Goal: Task Accomplishment & Management: Manage account settings

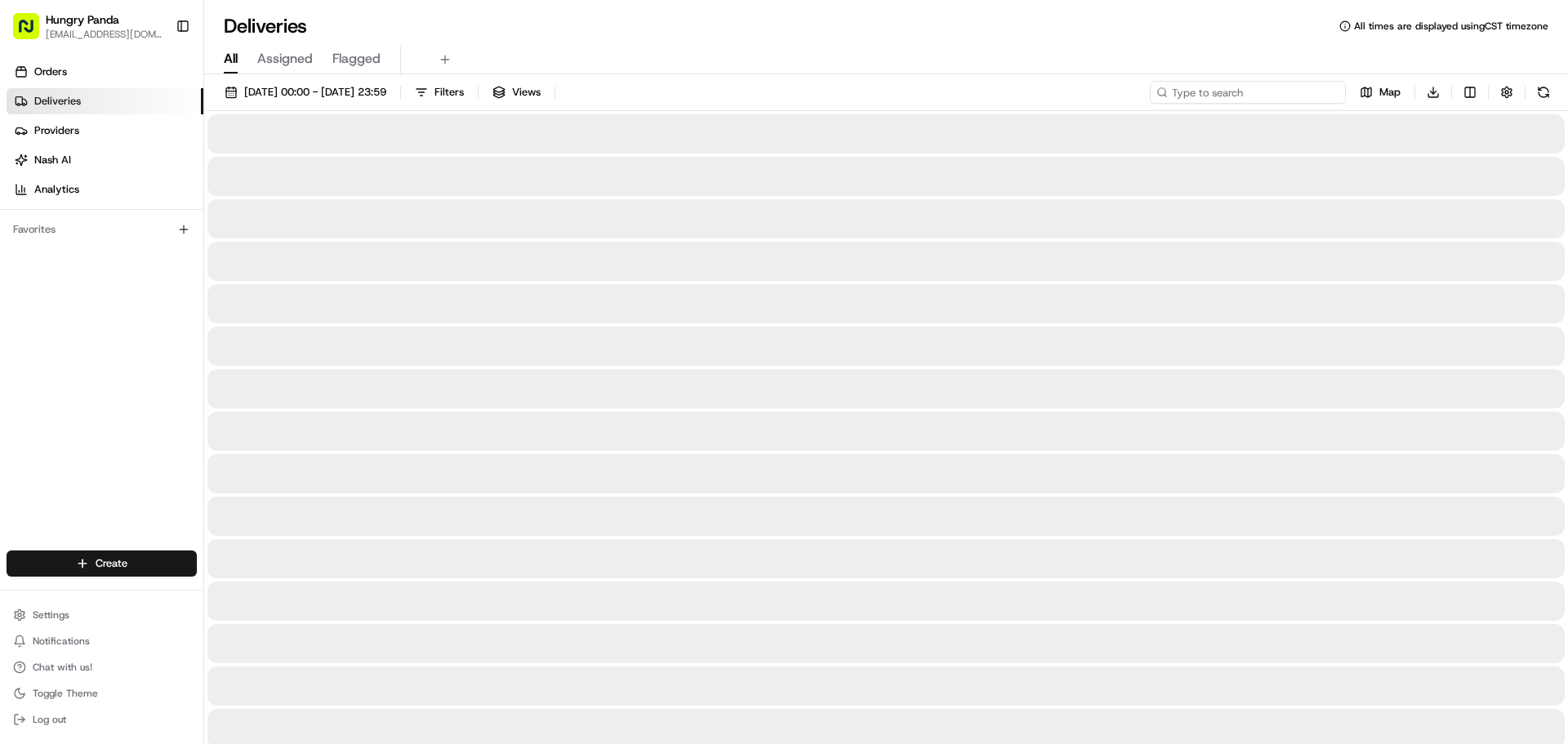
drag, startPoint x: 1322, startPoint y: 83, endPoint x: 1307, endPoint y: 99, distance: 21.9
click at [1322, 83] on input at bounding box center [1248, 91] width 196 height 23
paste input "9170460705051749391689"
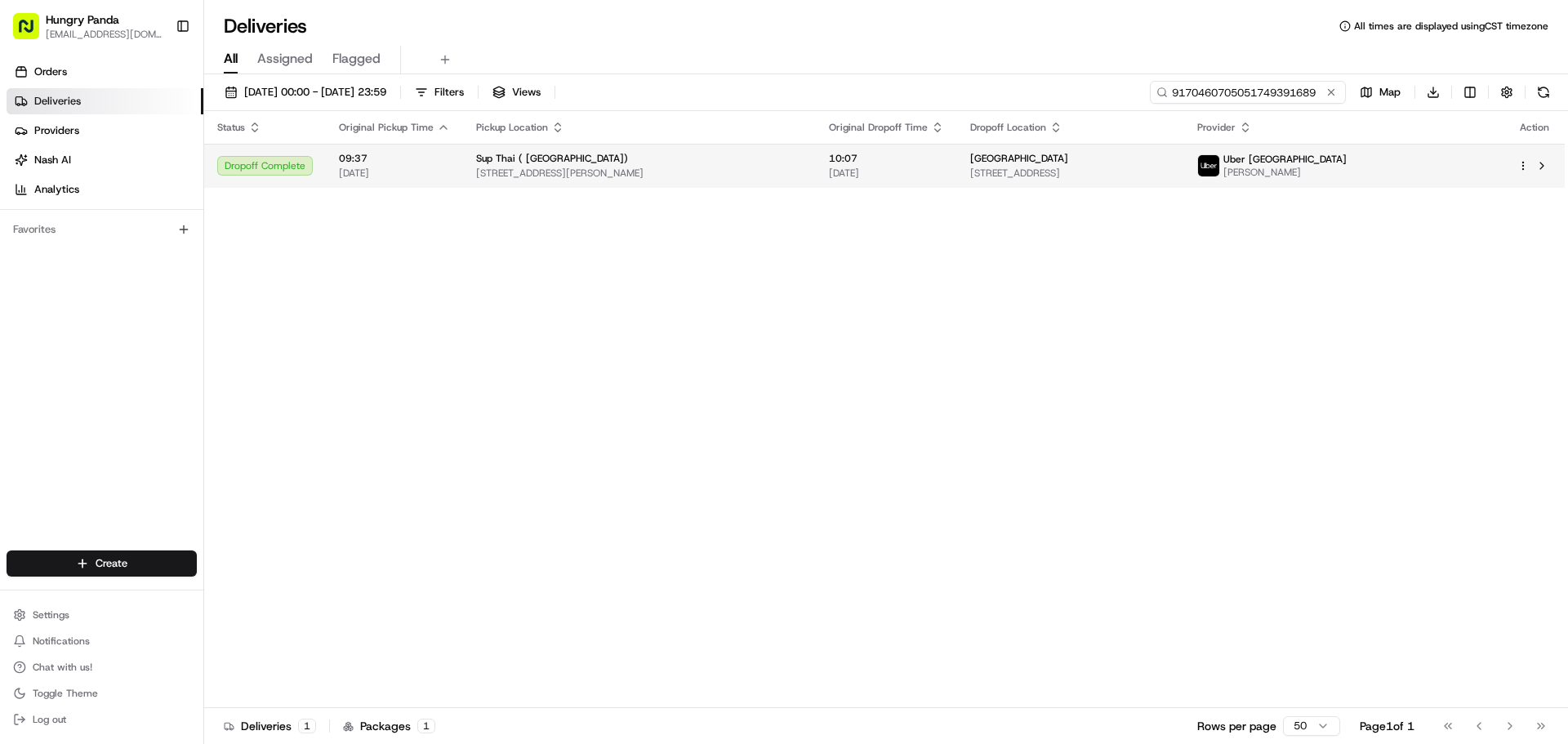
type input "9170460705051749391689"
click at [1034, 162] on span "[GEOGRAPHIC_DATA]" at bounding box center [1019, 158] width 98 height 13
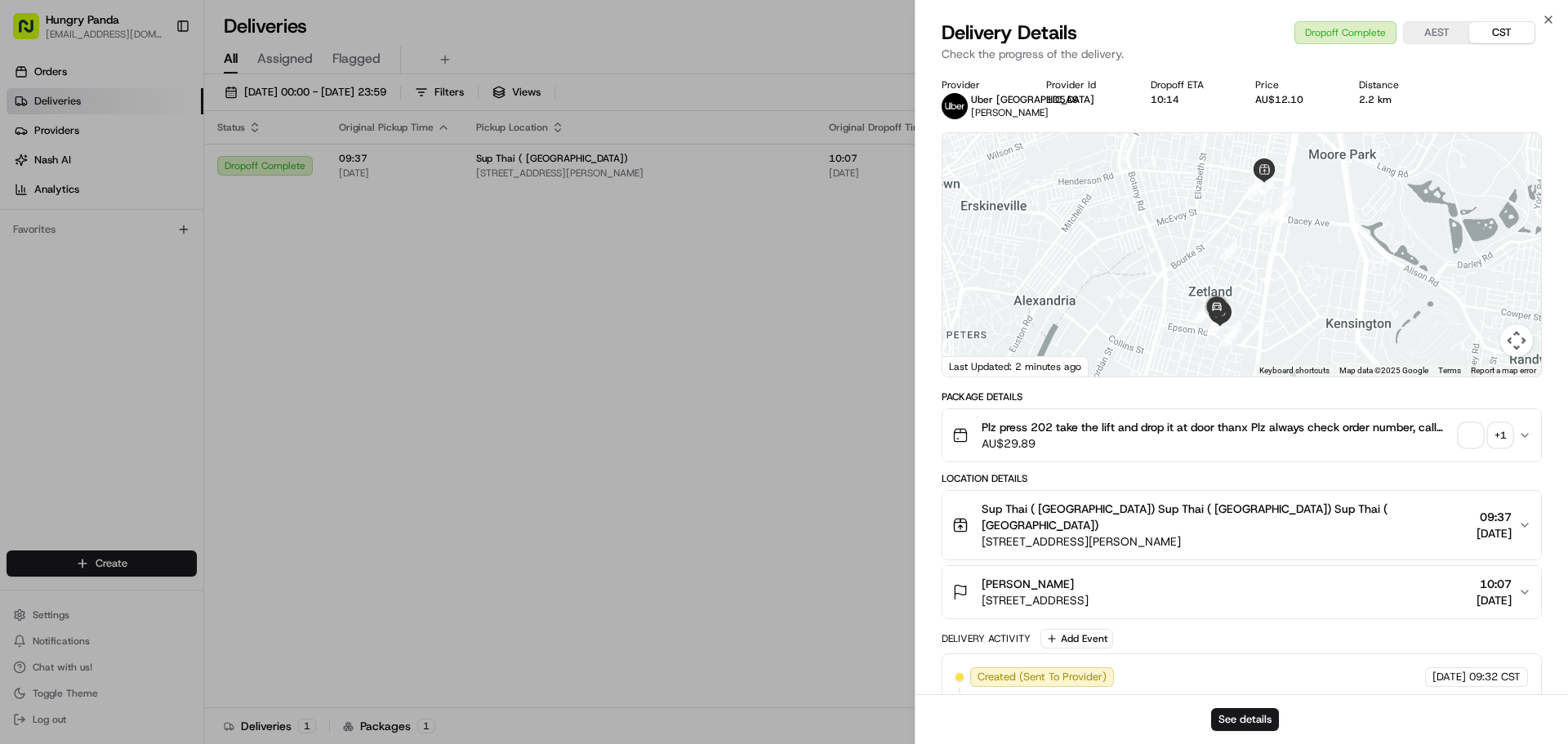
click at [1513, 442] on div "Plz press 202 take the lift and drop it at door thanx Plz always check order nu…" at bounding box center [1235, 435] width 566 height 33
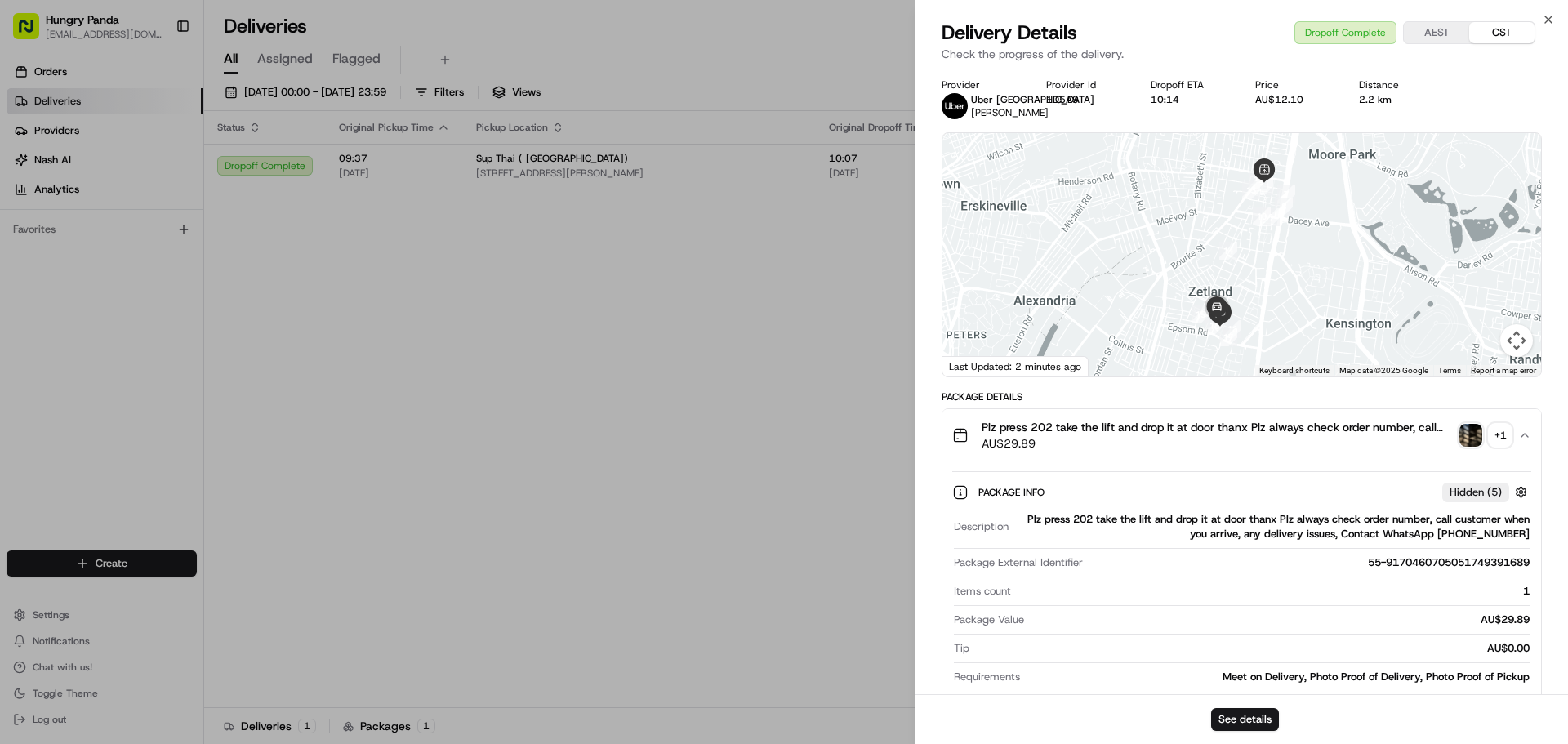
click at [1498, 443] on div "+ 1" at bounding box center [1500, 434] width 23 height 23
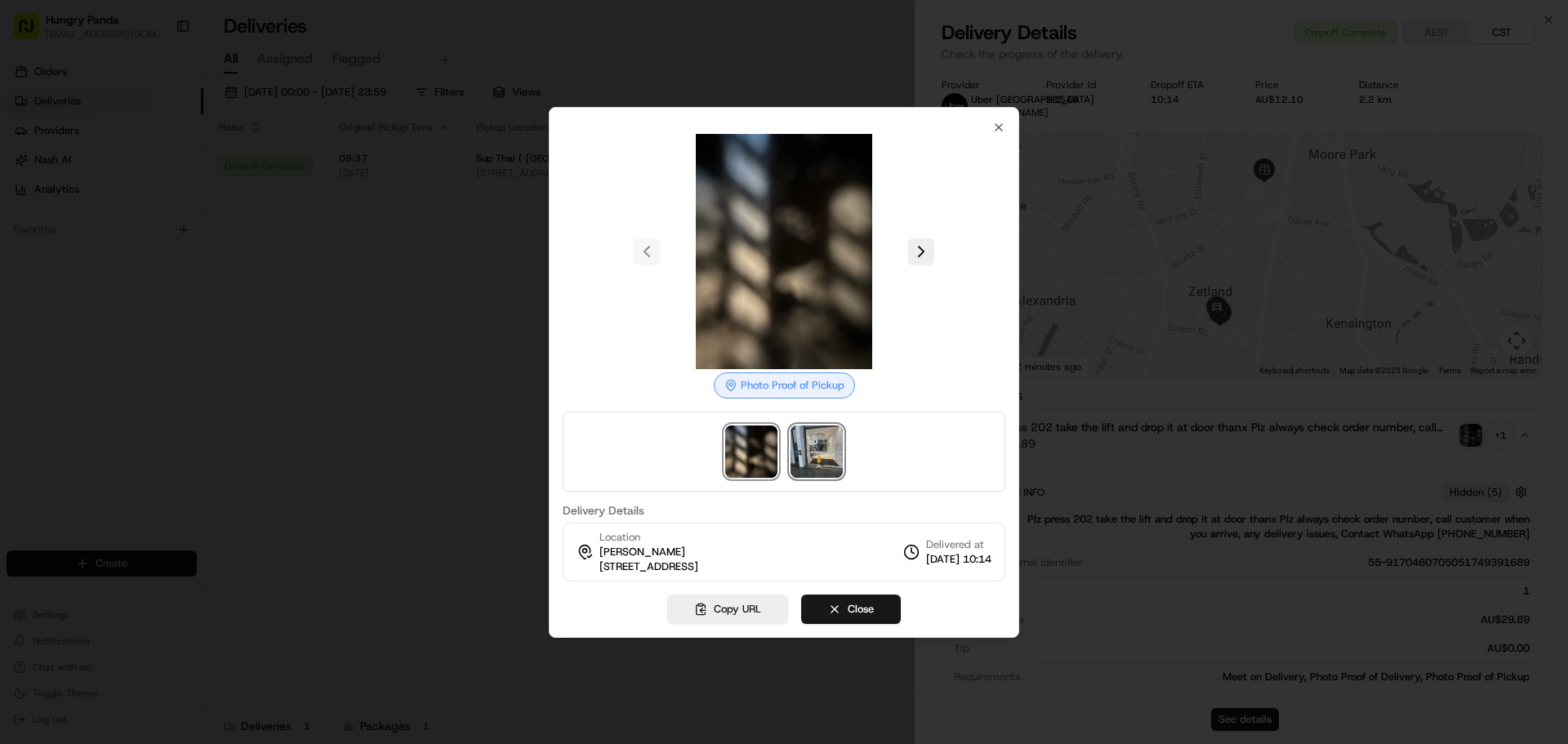
click at [810, 459] on img at bounding box center [817, 452] width 52 height 52
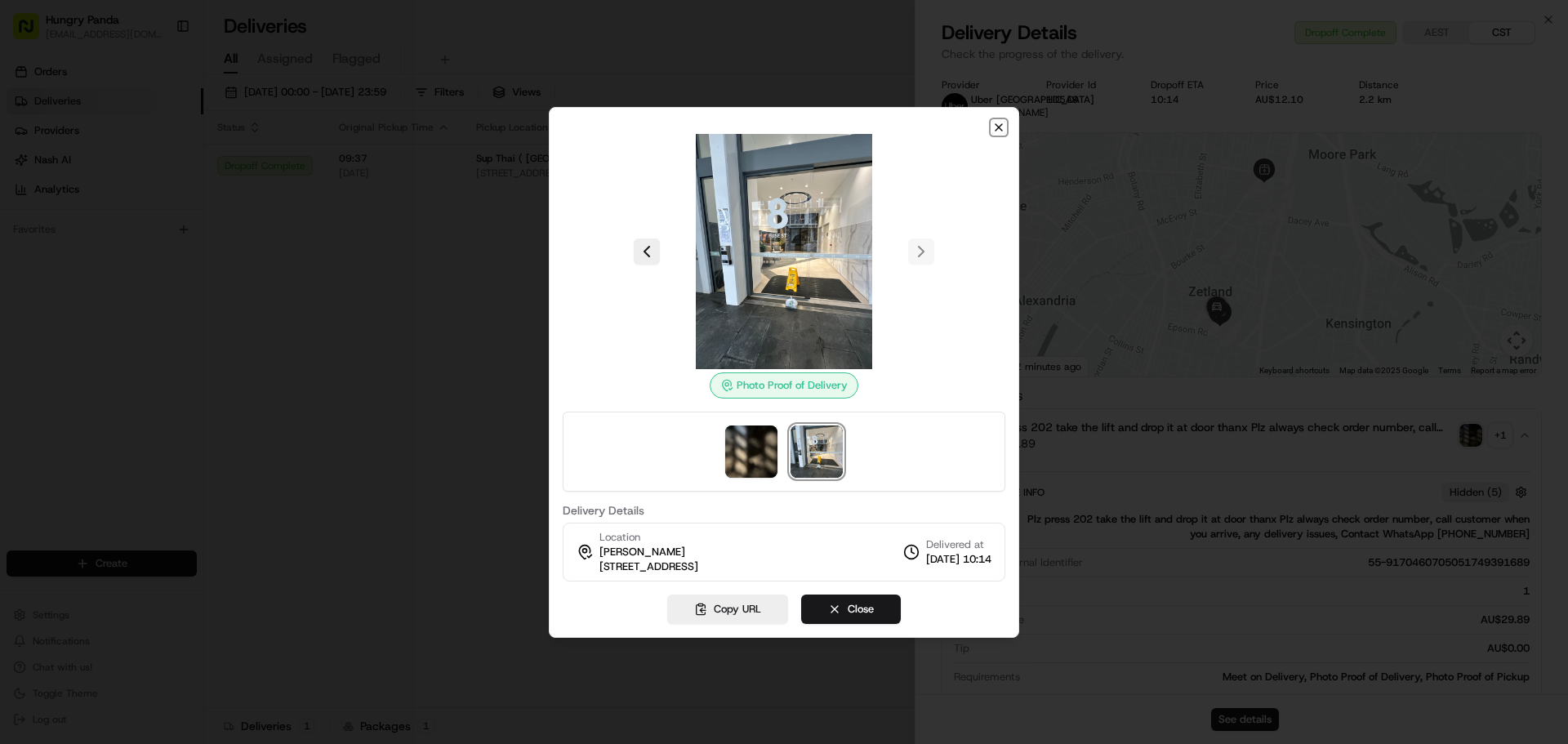
click at [996, 128] on icon "button" at bounding box center [999, 128] width 13 height 13
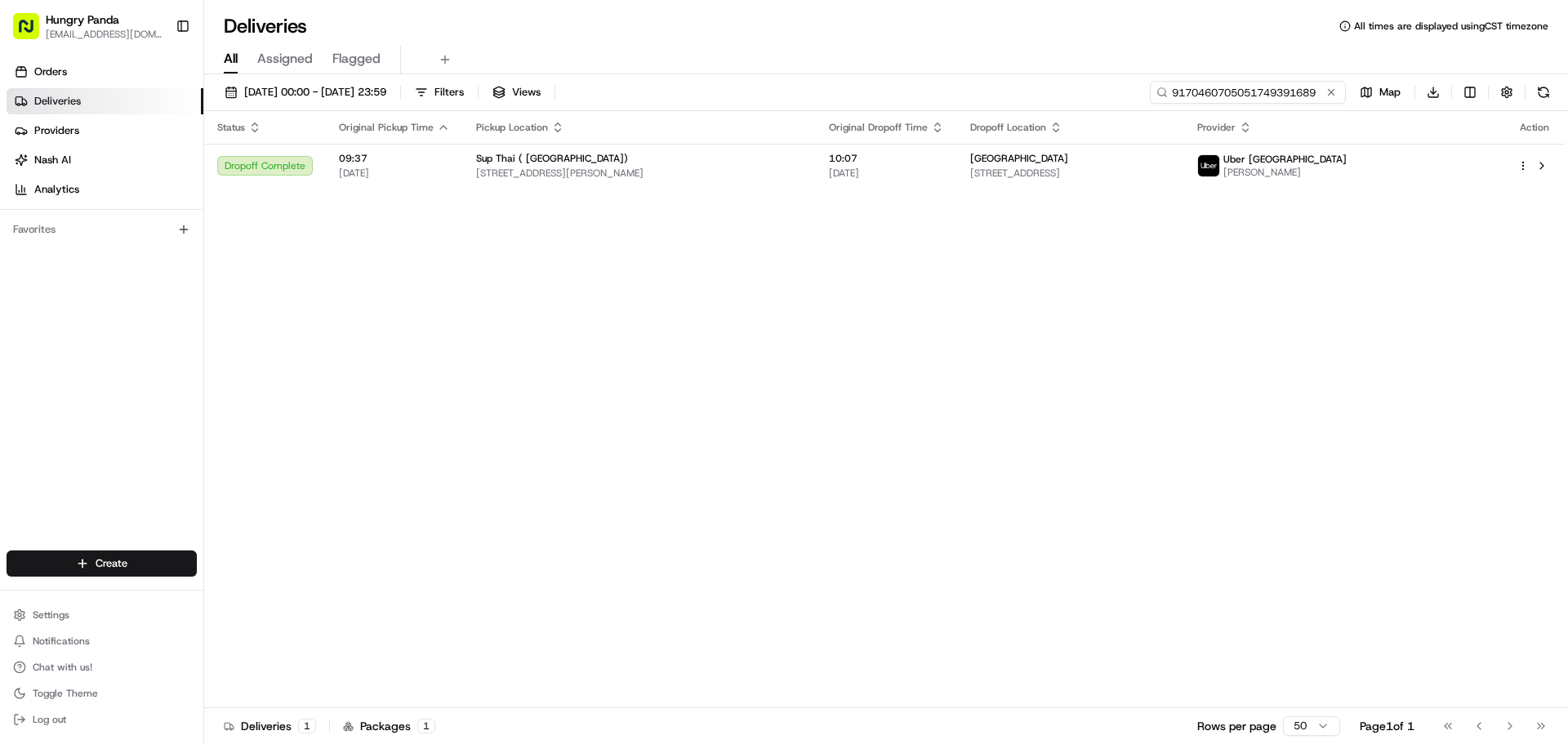
click at [1246, 100] on input "9170460705051749391689" at bounding box center [1248, 91] width 196 height 23
drag, startPoint x: 1174, startPoint y: 93, endPoint x: 1385, endPoint y: 97, distance: 211.0
click at [1385, 97] on div "9170460705051749391689 Map Download" at bounding box center [1353, 91] width 405 height 23
paste input "171464325456786251336"
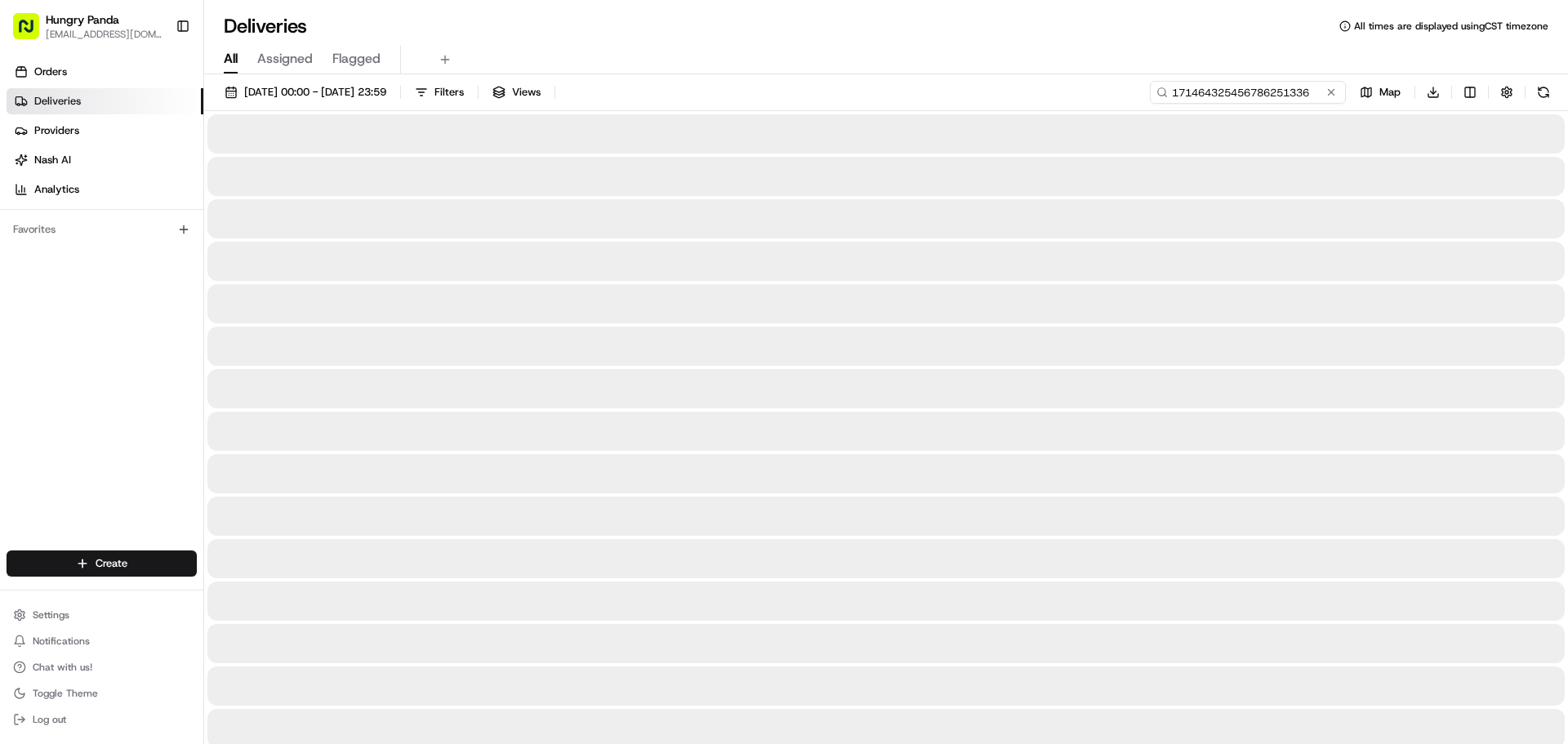
type input "171464325456786251336"
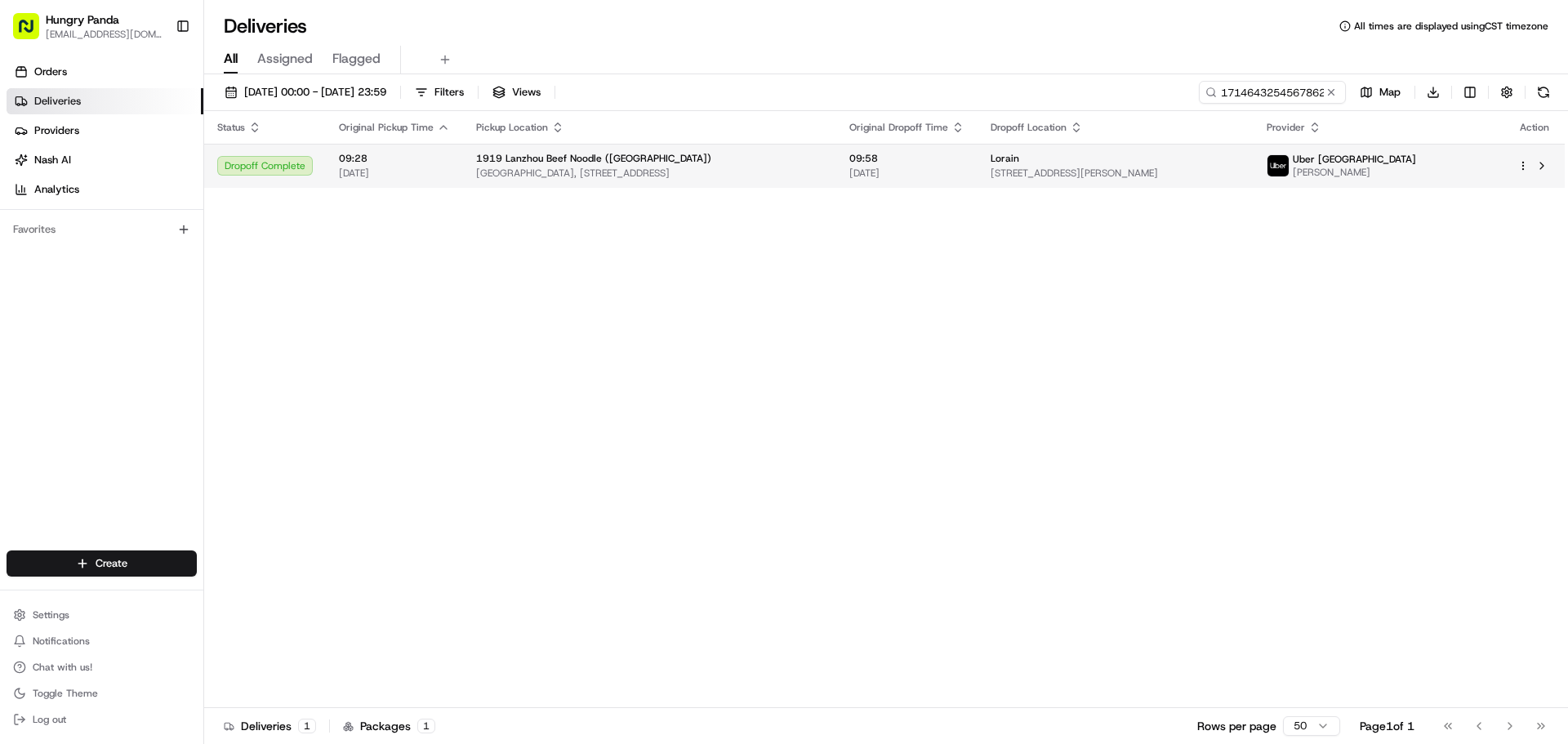
click at [824, 144] on td "1919 Lanzhou Beef Noodle ([GEOGRAPHIC_DATA]) [GEOGRAPHIC_DATA], [STREET_ADDRESS]" at bounding box center [650, 166] width 374 height 44
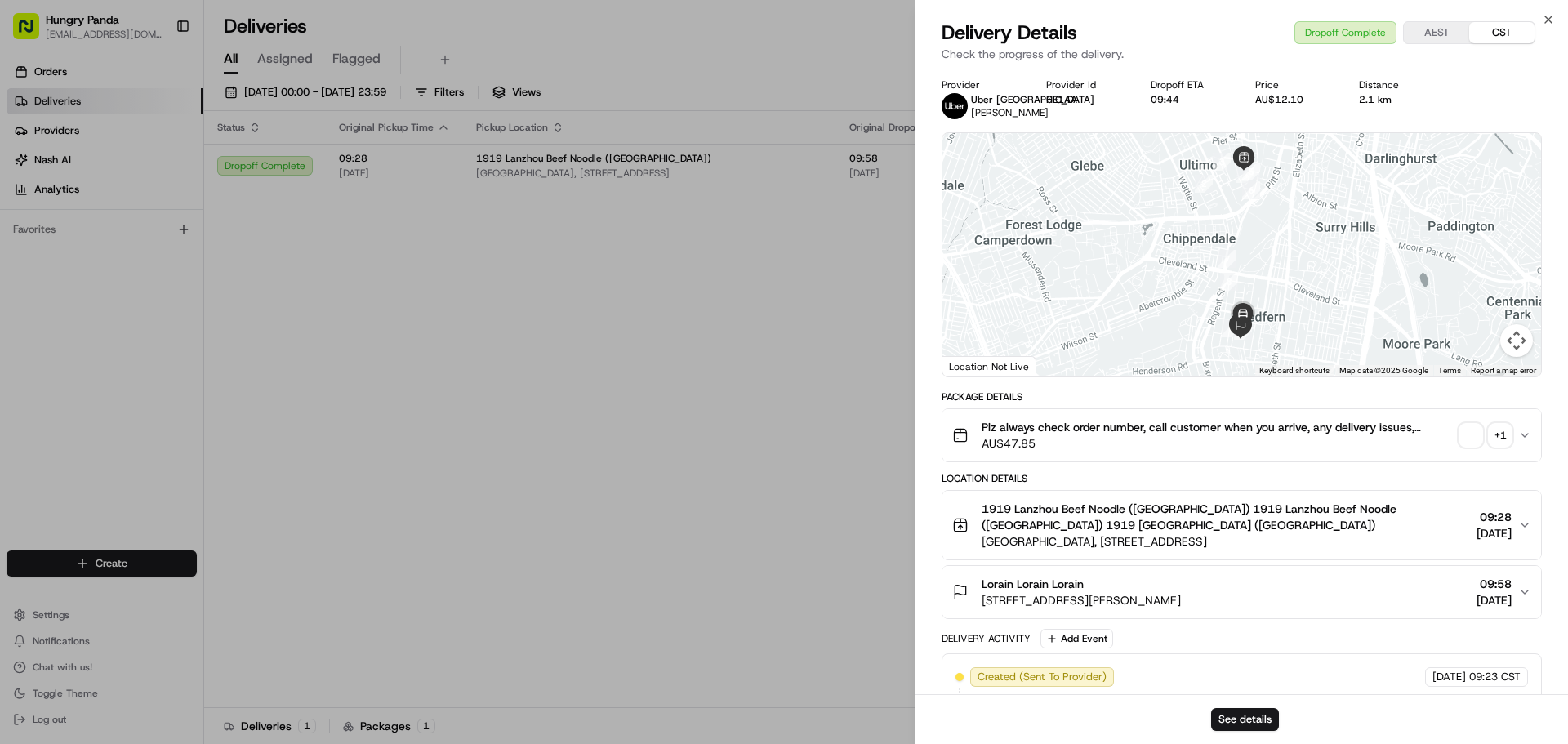
click at [1493, 441] on div "+ 1" at bounding box center [1500, 434] width 23 height 23
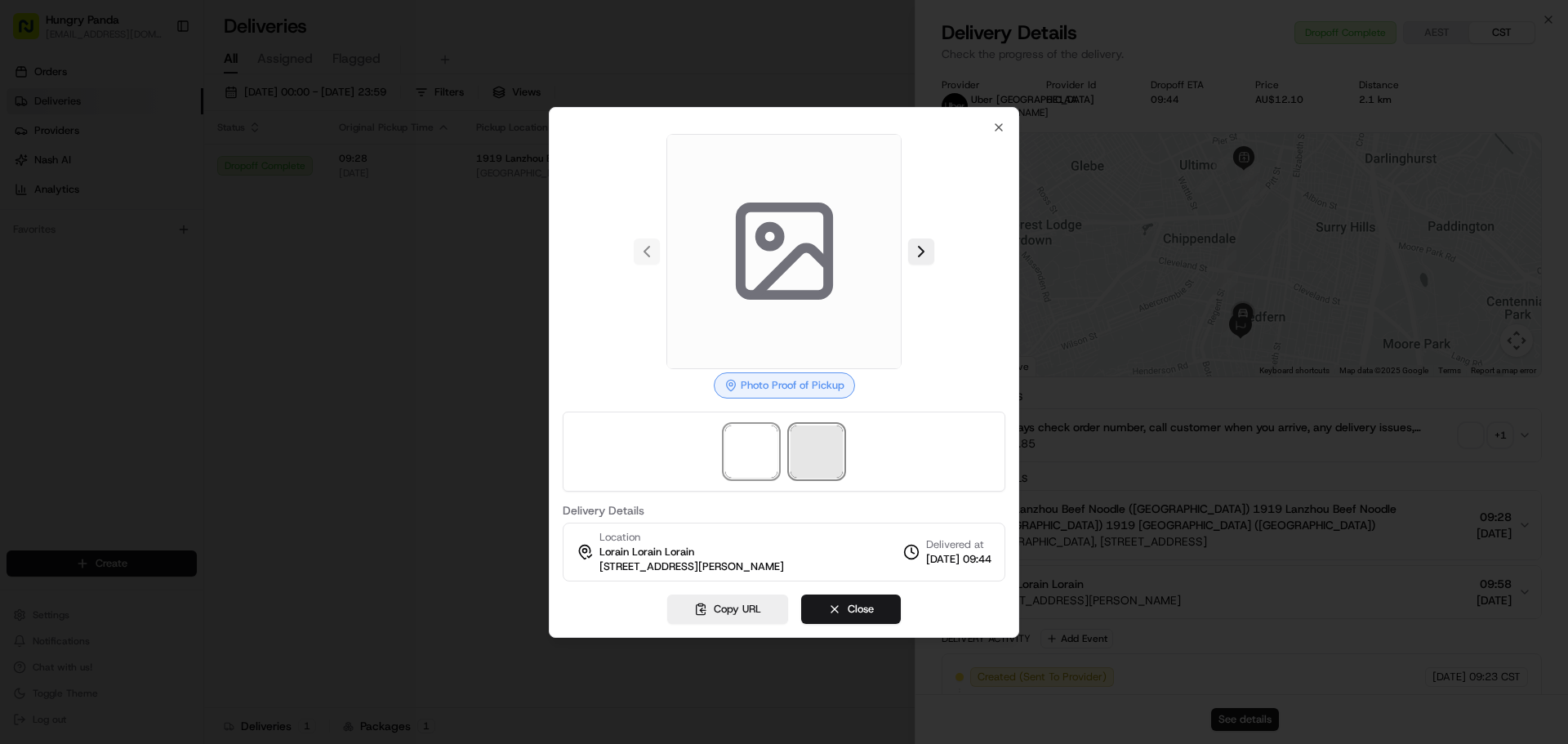
click at [822, 464] on span at bounding box center [817, 452] width 52 height 52
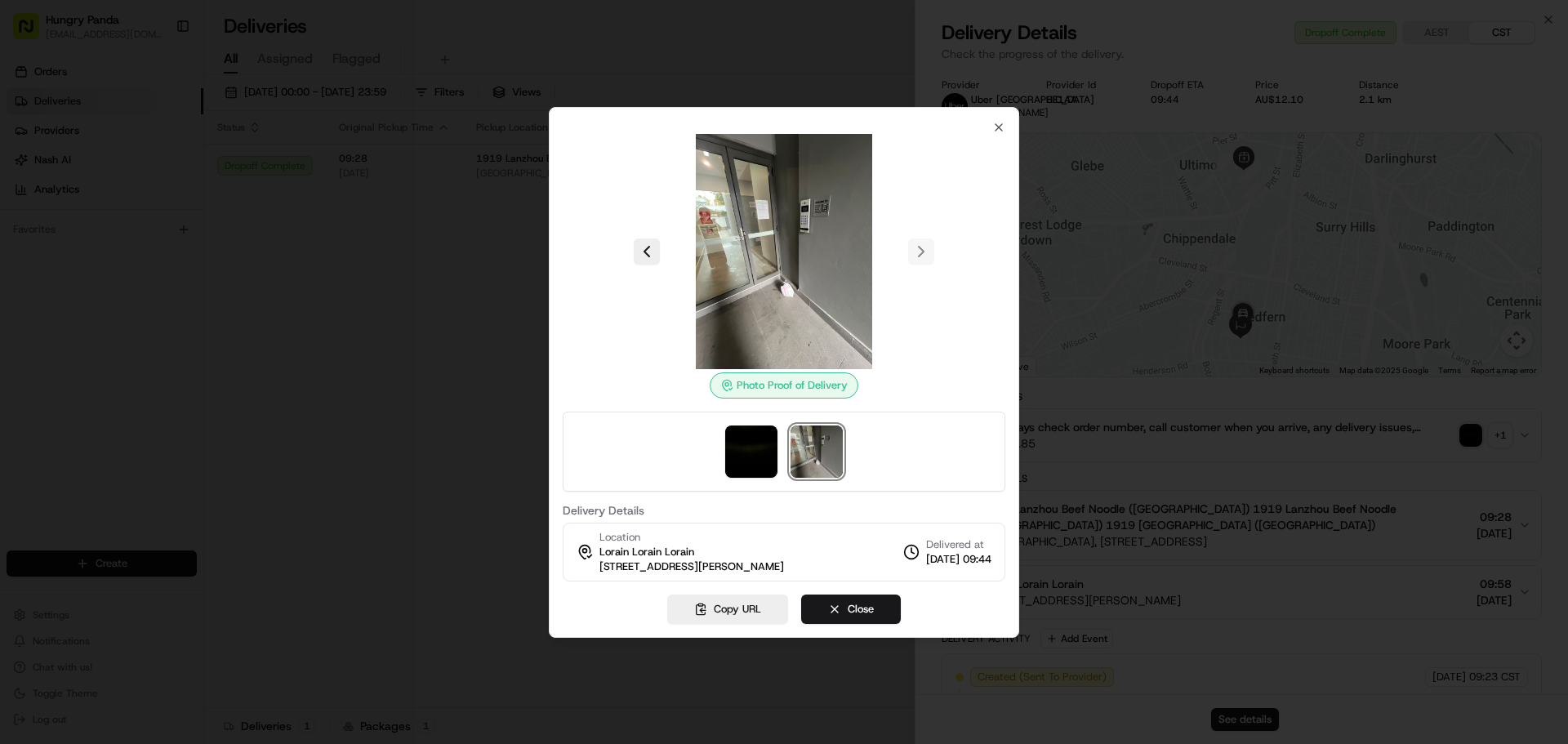
drag, startPoint x: 271, startPoint y: 240, endPoint x: 451, endPoint y: 184, distance: 188.5
click at [271, 240] on div at bounding box center [784, 372] width 1568 height 744
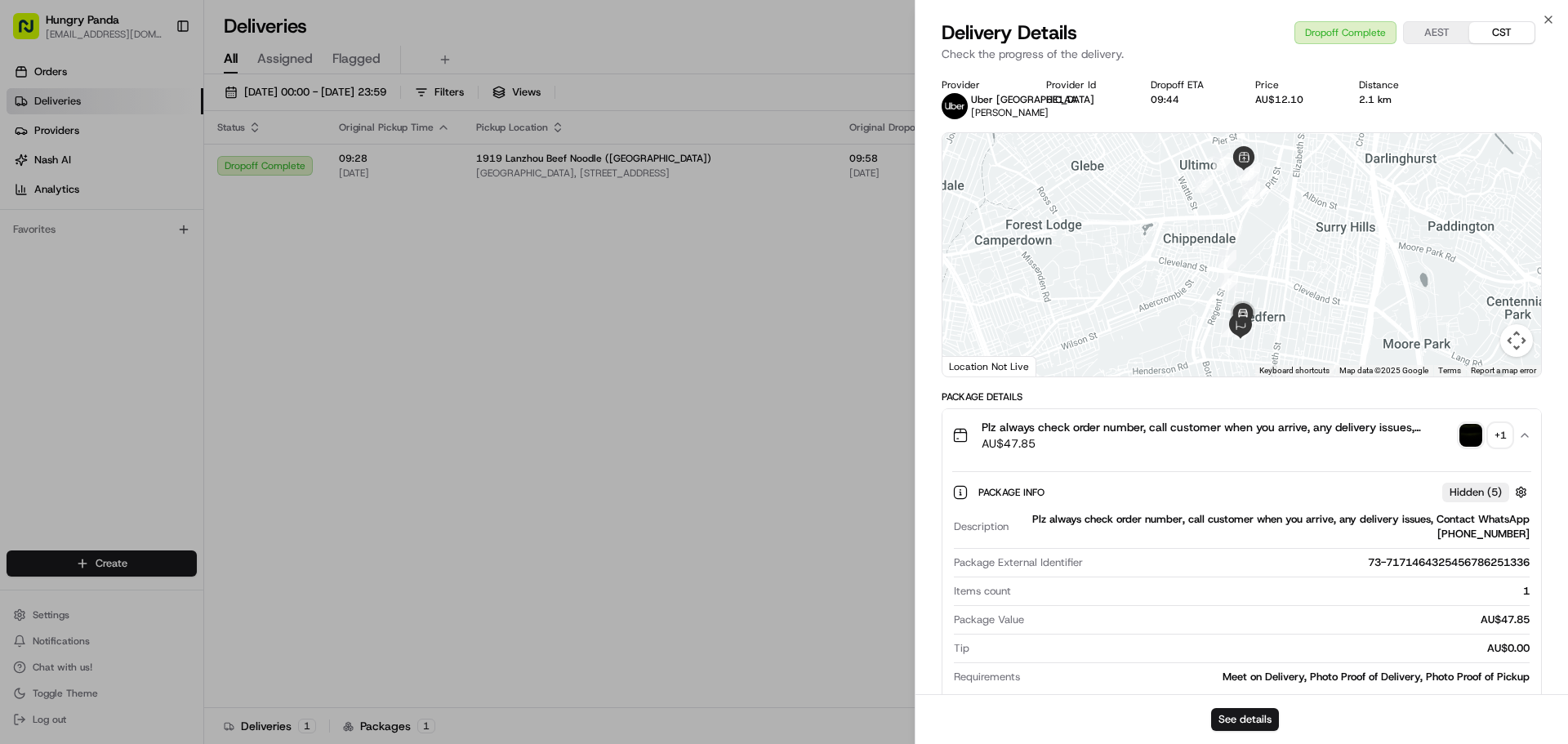
click at [1498, 430] on div "+ 1" at bounding box center [1500, 434] width 23 height 23
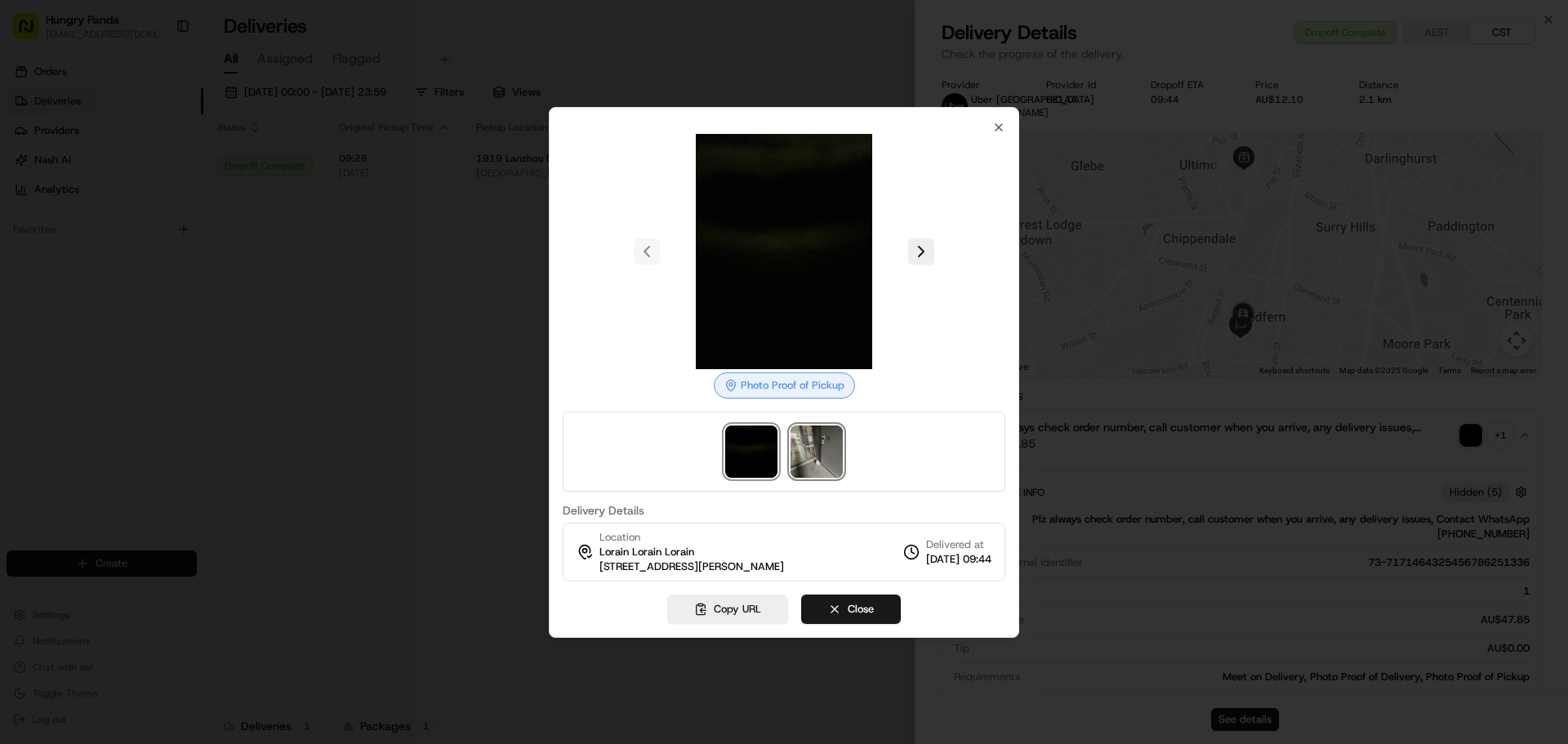
click at [819, 453] on img at bounding box center [817, 452] width 52 height 52
click at [395, 219] on div at bounding box center [784, 372] width 1568 height 744
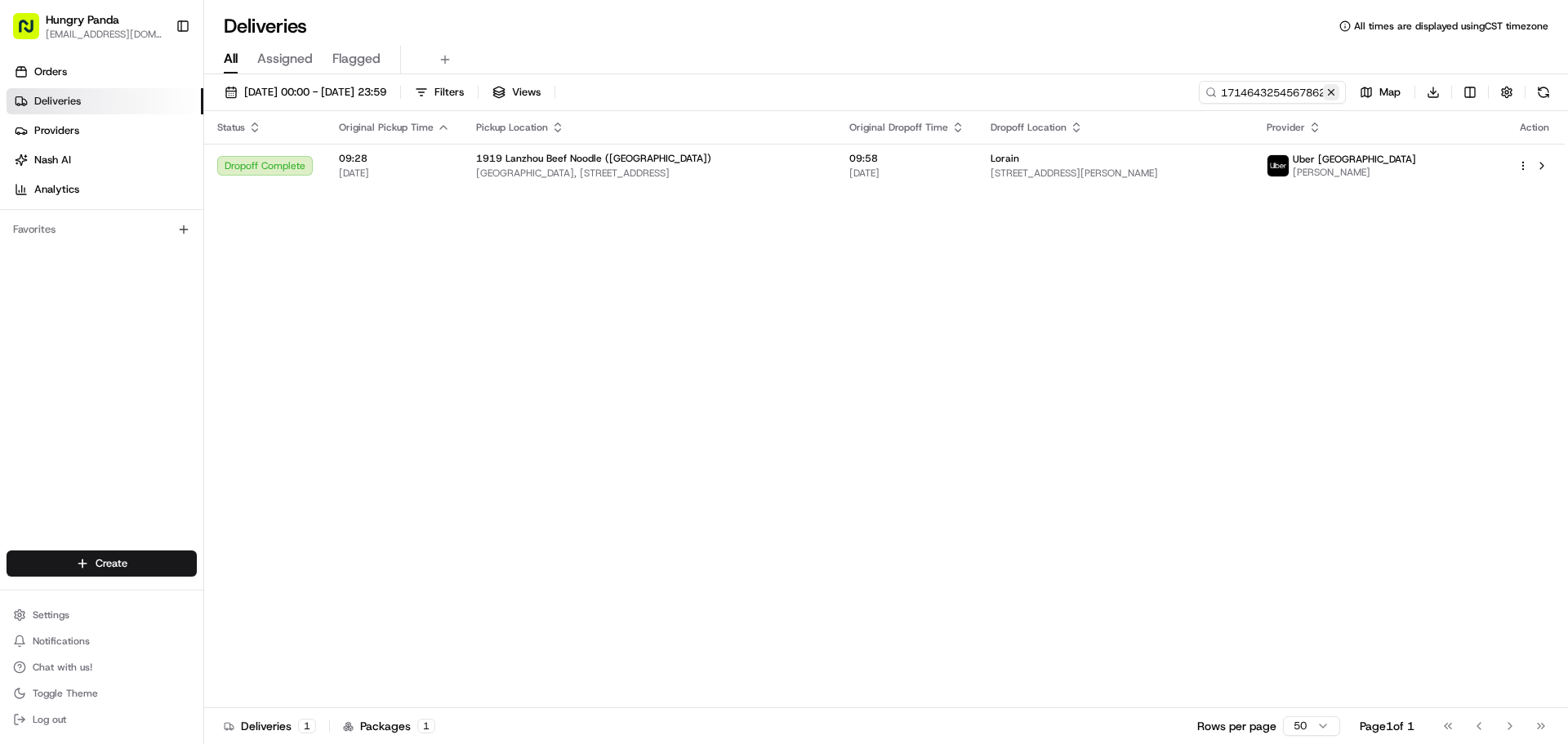
click at [1330, 93] on button at bounding box center [1331, 92] width 16 height 16
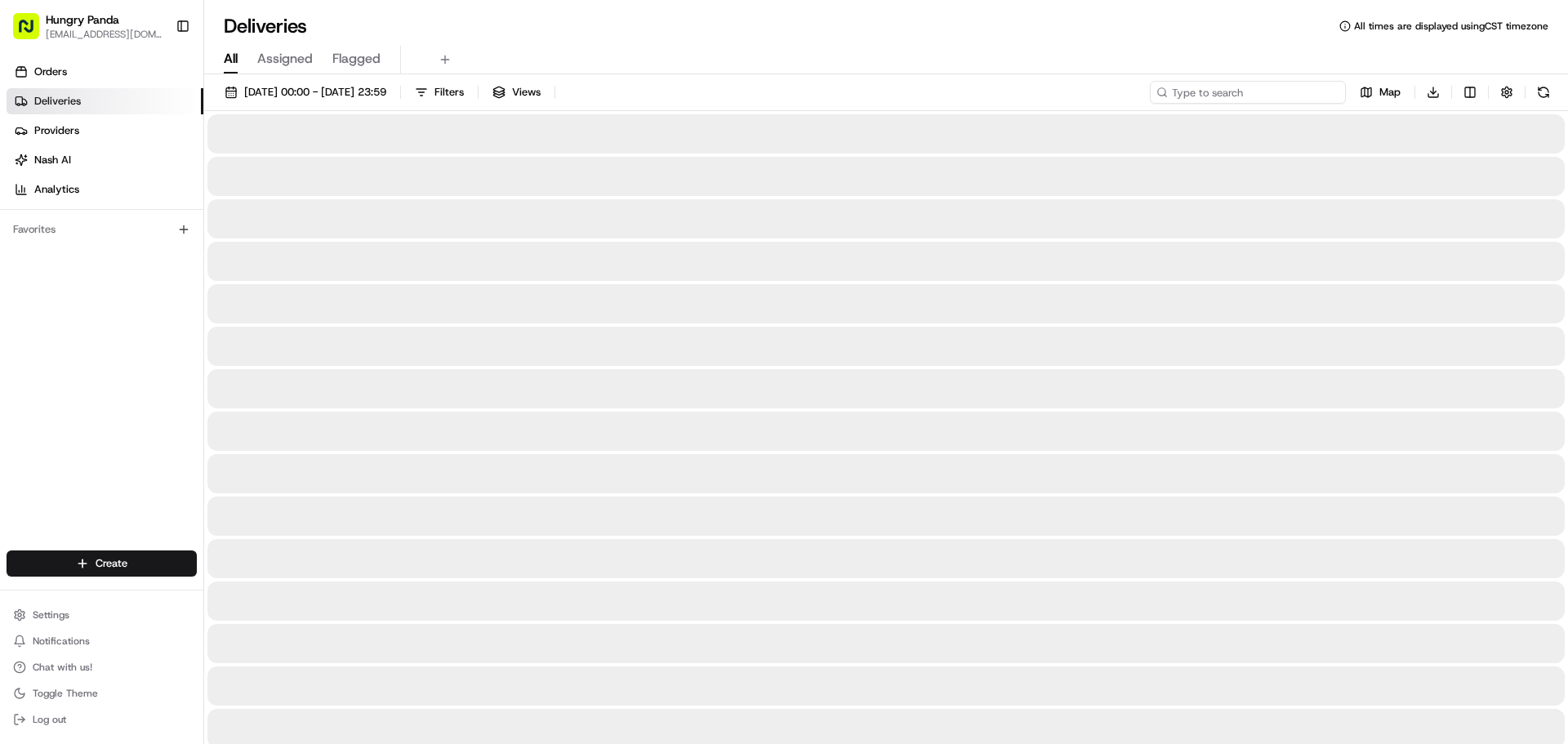
click at [1312, 92] on input at bounding box center [1248, 91] width 196 height 23
paste input "0286483825053730441614"
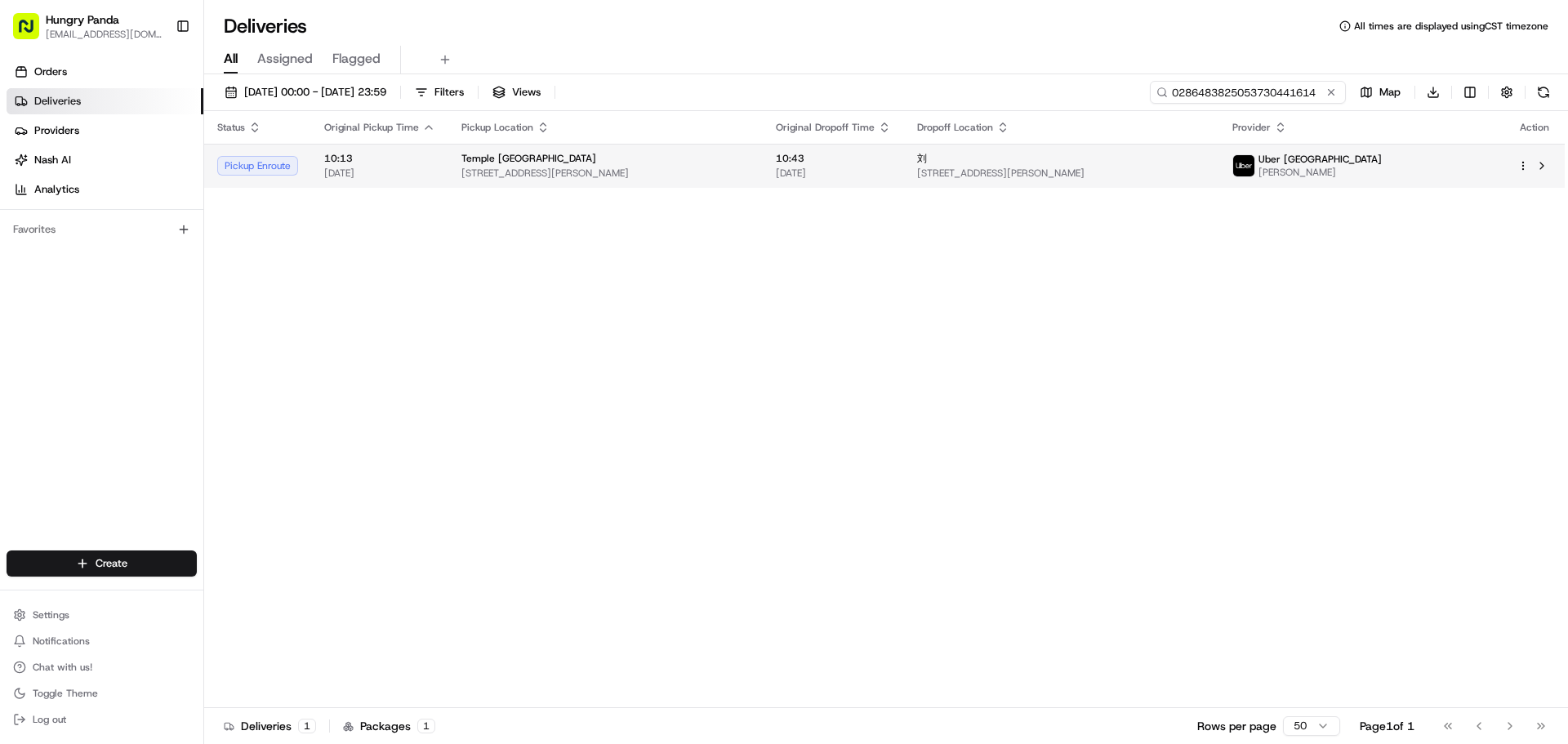
type input "0286483825053730441614"
click at [891, 164] on span "10:43" at bounding box center [833, 158] width 115 height 13
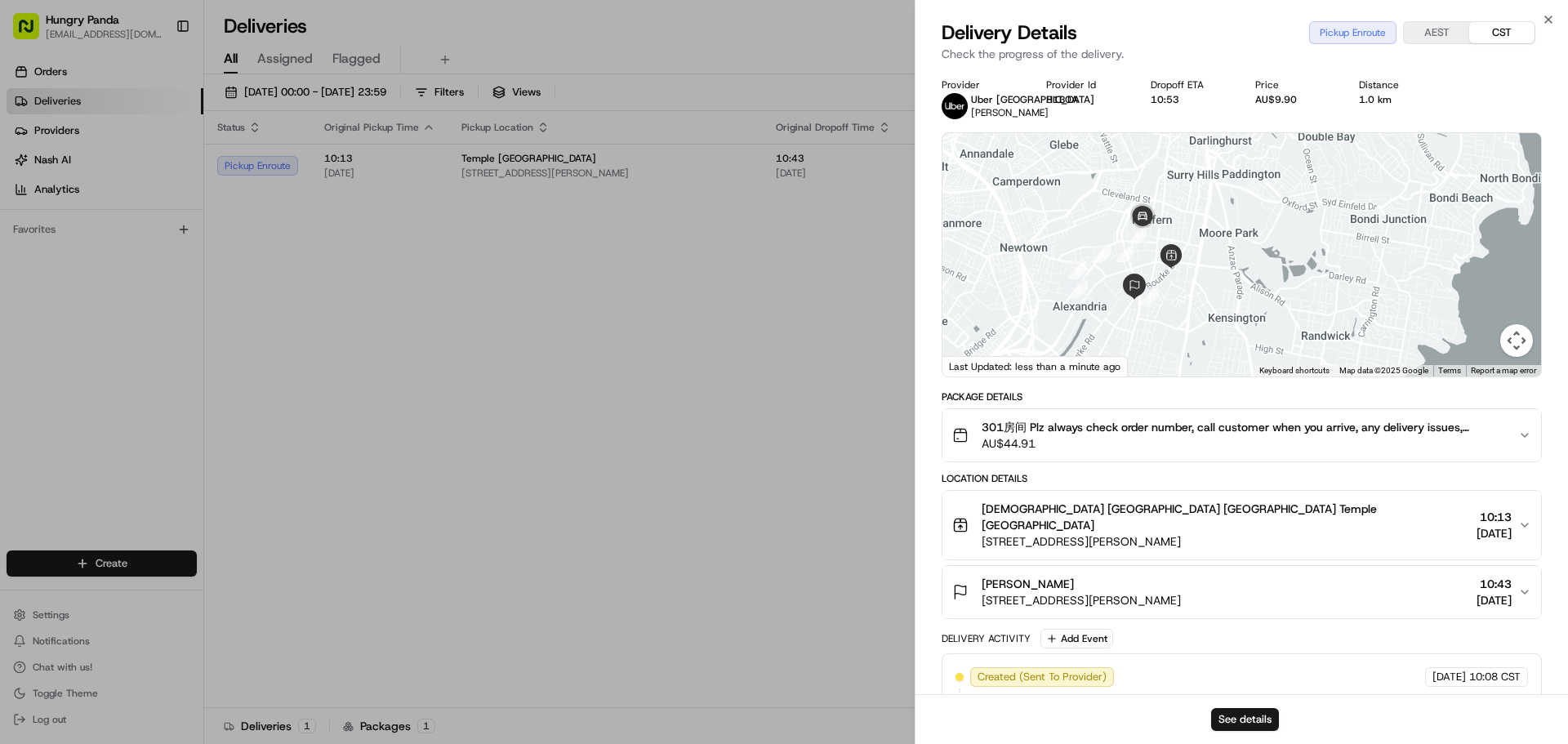
click at [1226, 423] on span "301房间 Plz always check order number, call customer when you arrive, any deliver…" at bounding box center [1243, 427] width 524 height 16
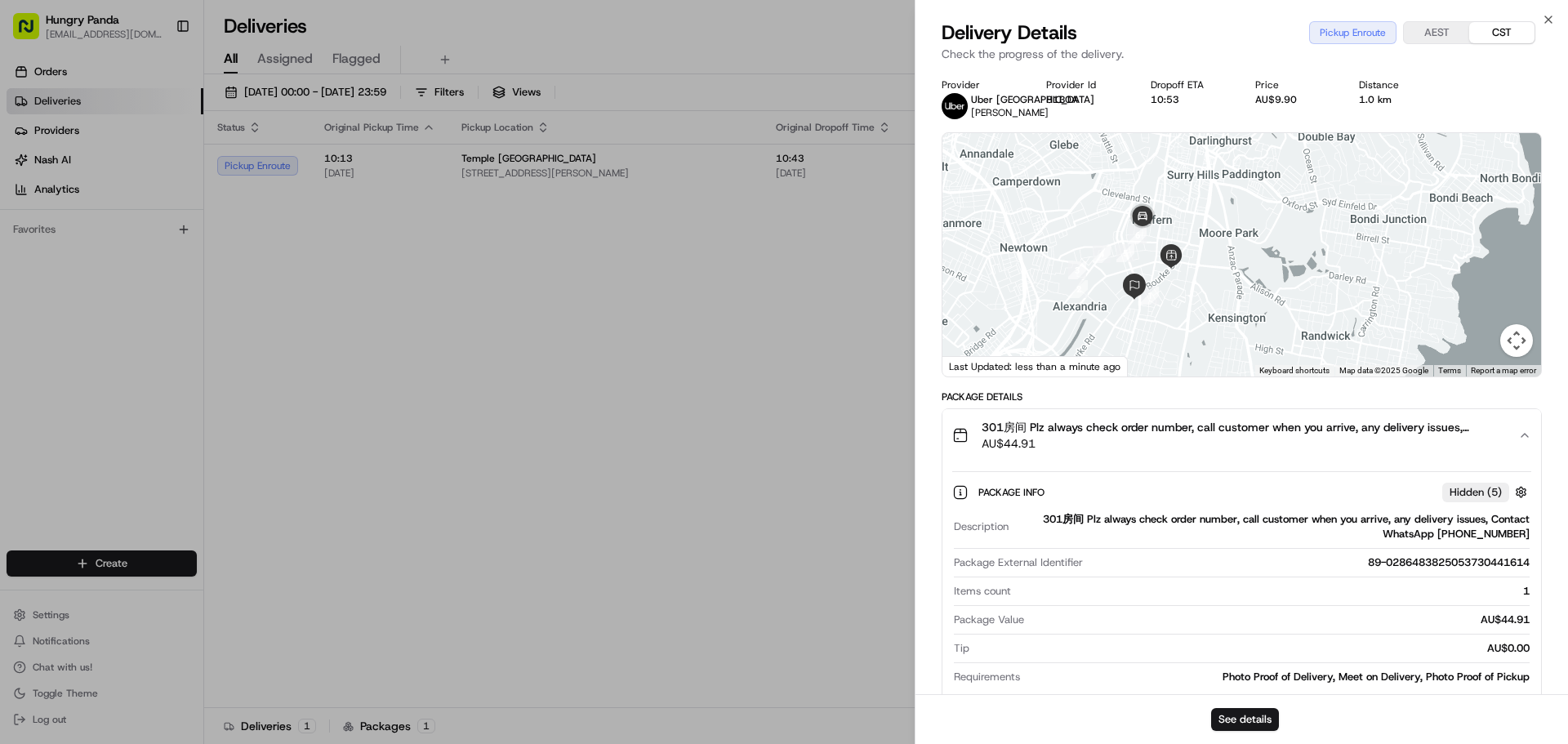
click at [1177, 281] on div at bounding box center [1242, 254] width 599 height 243
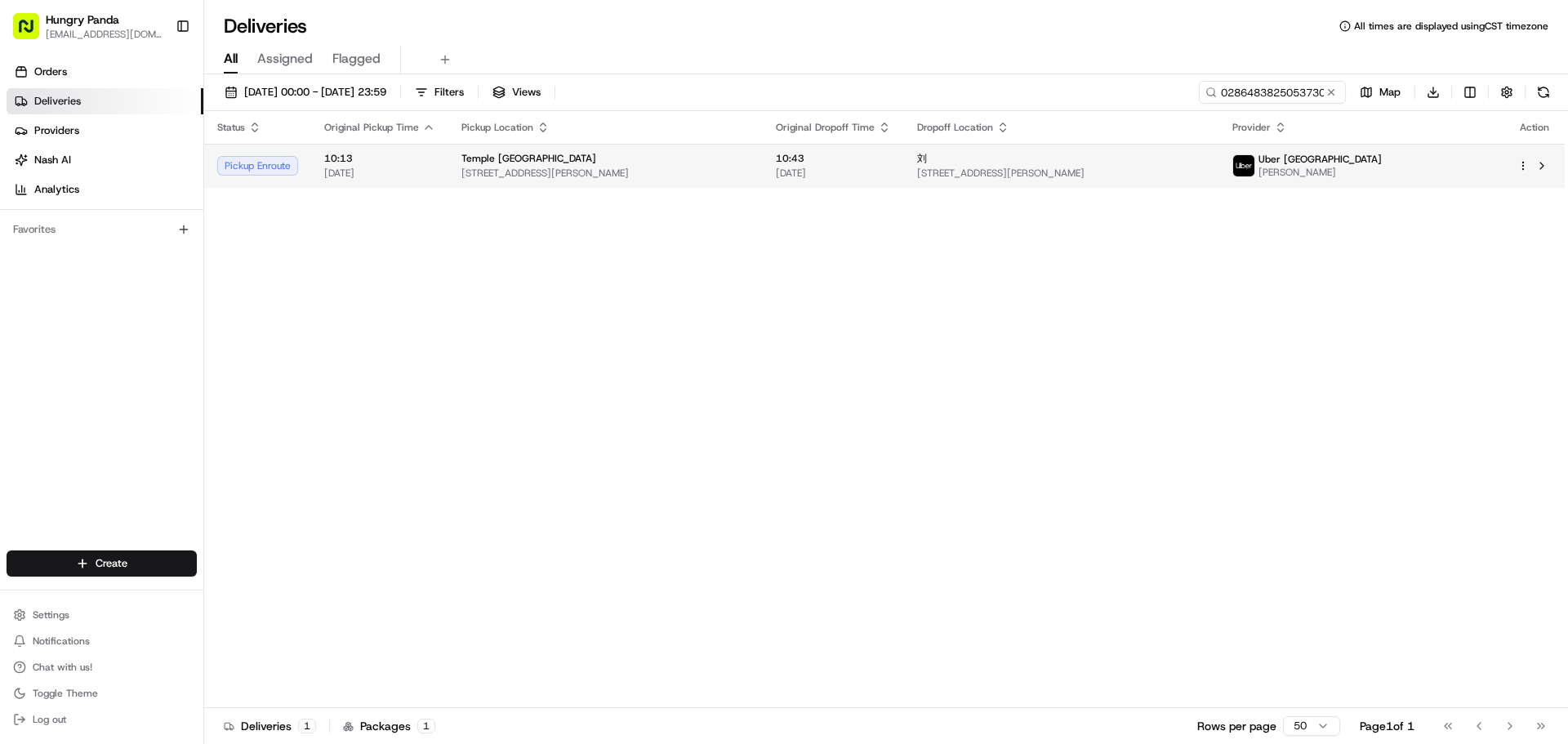
click at [774, 196] on div "Status Original Pickup Time Pickup Location Original Dropoff Time Dropoff Locat…" at bounding box center [885, 410] width 1361 height 597
click at [775, 192] on div "Status Original Pickup Time Pickup Location Original Dropoff Time Dropoff Locat…" at bounding box center [885, 410] width 1361 height 597
click at [750, 177] on span "[STREET_ADDRESS][PERSON_NAME]" at bounding box center [605, 173] width 289 height 13
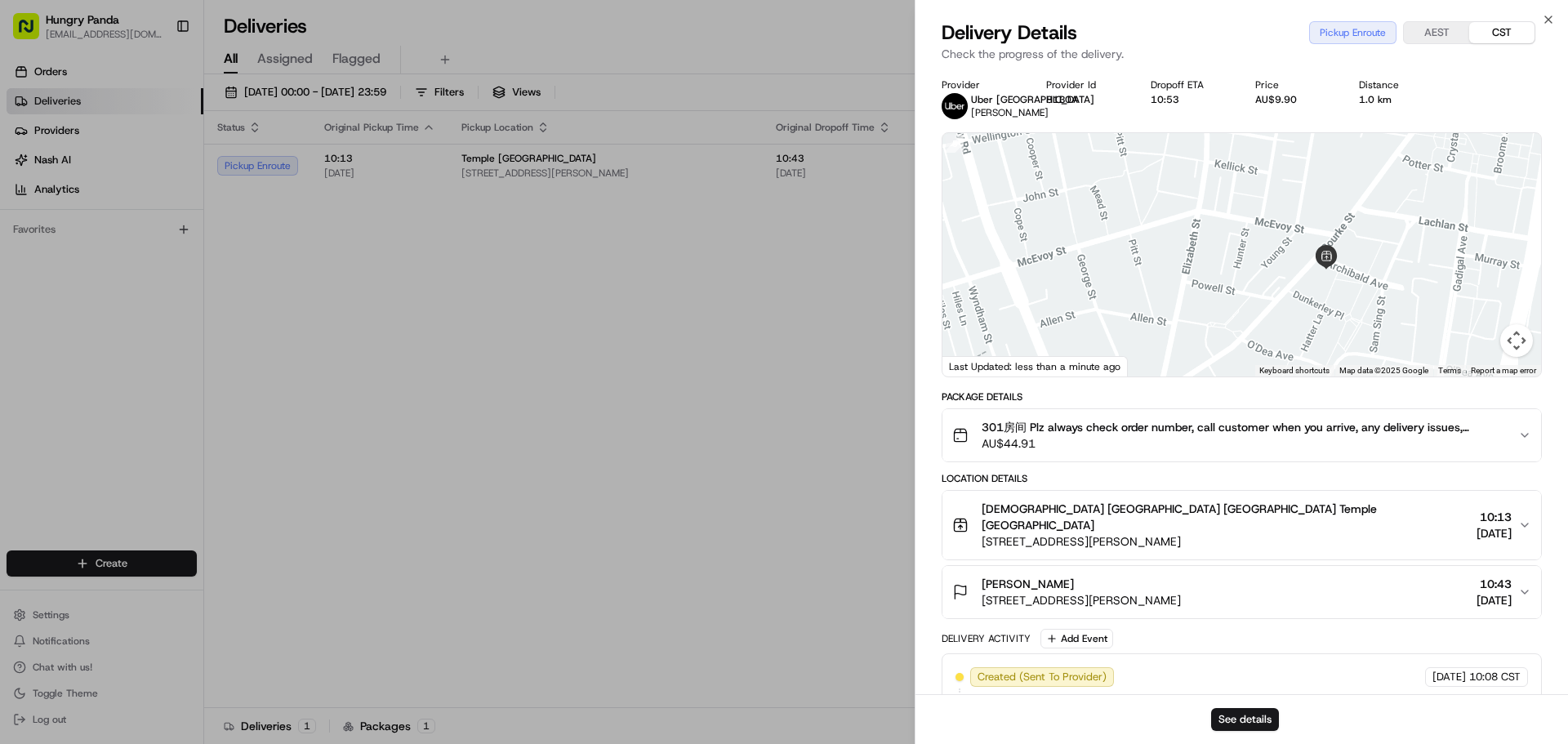
drag, startPoint x: 1237, startPoint y: 275, endPoint x: 1279, endPoint y: 363, distance: 97.5
click at [1279, 362] on div at bounding box center [1242, 254] width 599 height 243
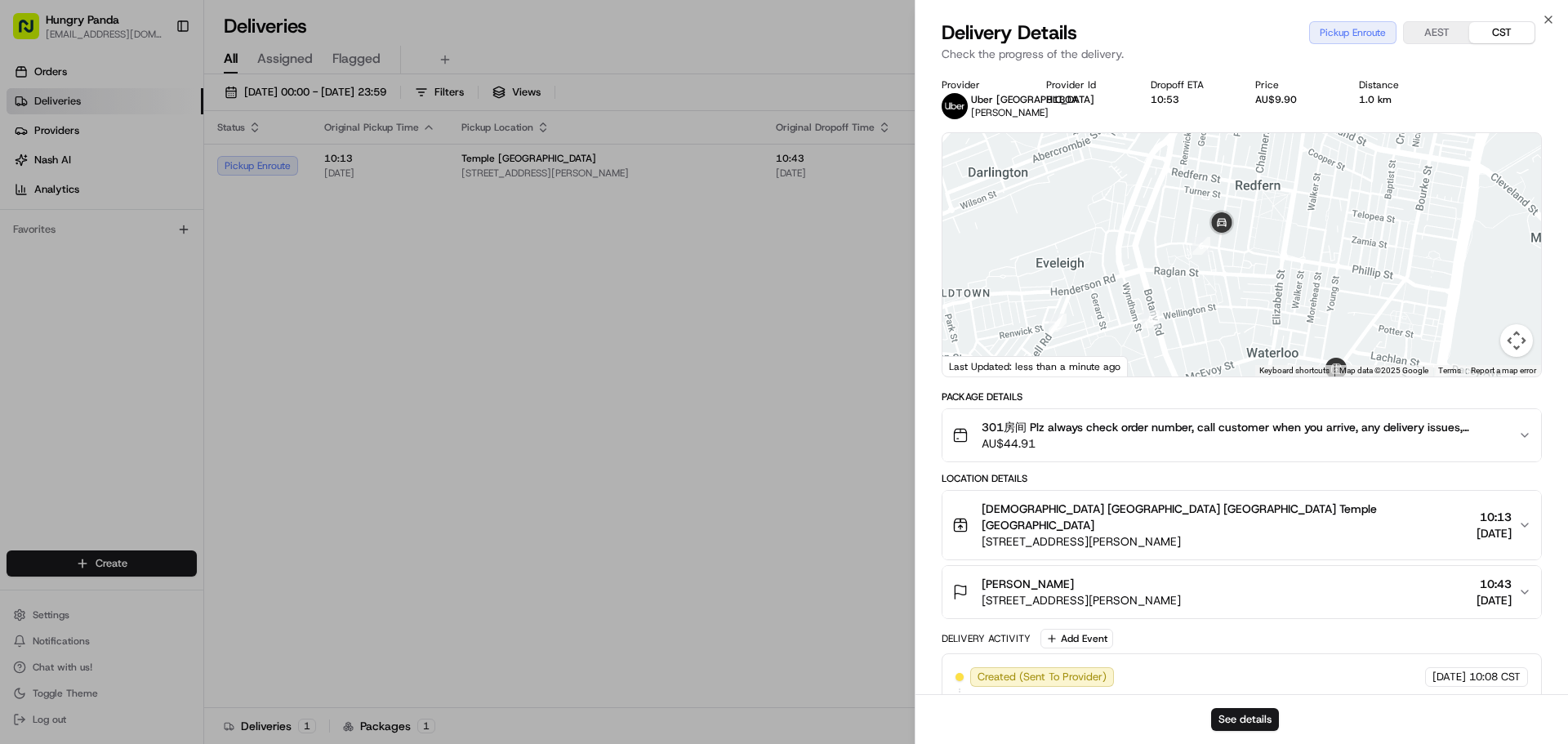
click at [1242, 227] on div at bounding box center [1242, 254] width 599 height 243
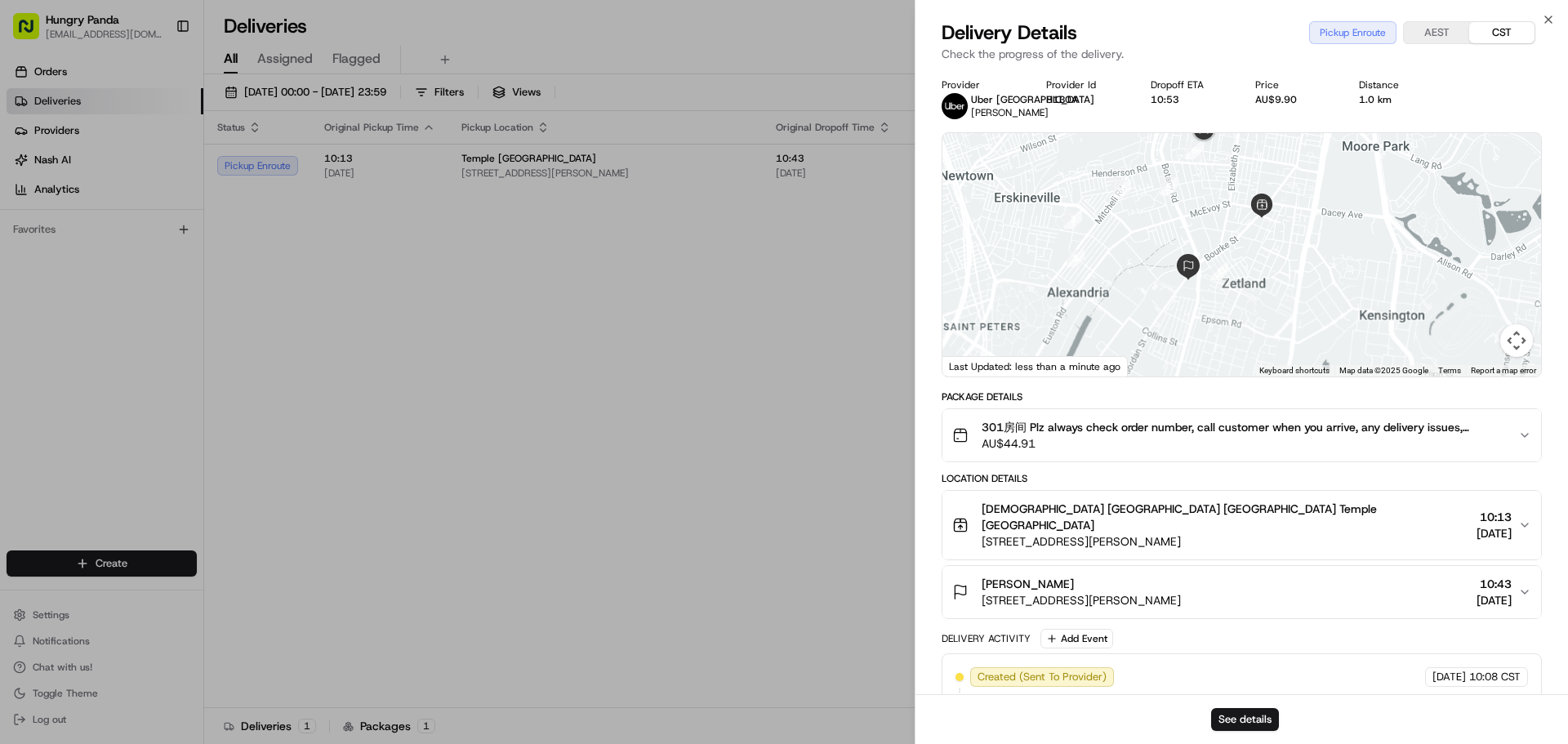
drag, startPoint x: 1221, startPoint y: 250, endPoint x: 1238, endPoint y: 296, distance: 49.0
click at [1232, 296] on div at bounding box center [1242, 254] width 599 height 243
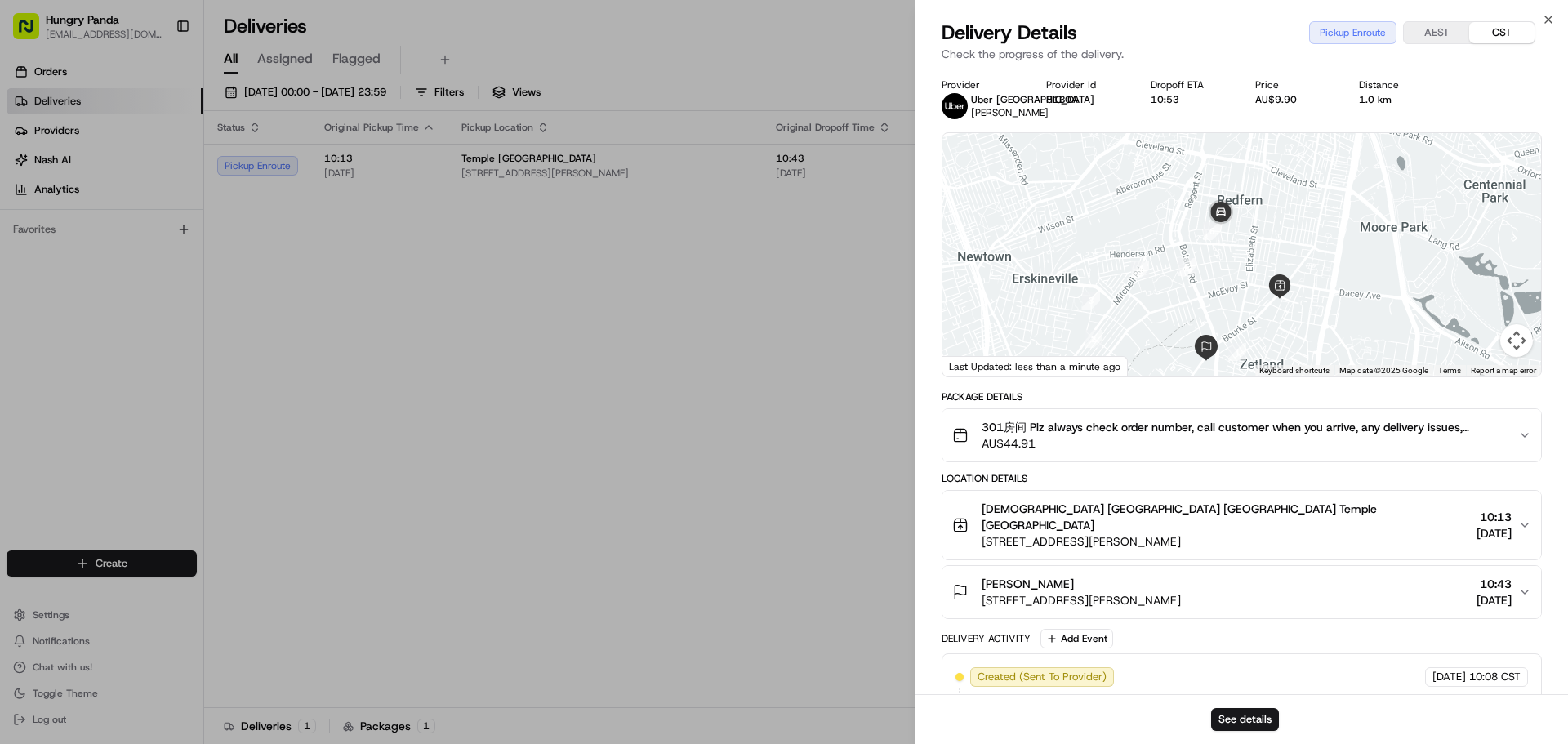
drag, startPoint x: 1298, startPoint y: 290, endPoint x: 1265, endPoint y: 249, distance: 52.6
click at [1265, 249] on div at bounding box center [1242, 254] width 599 height 243
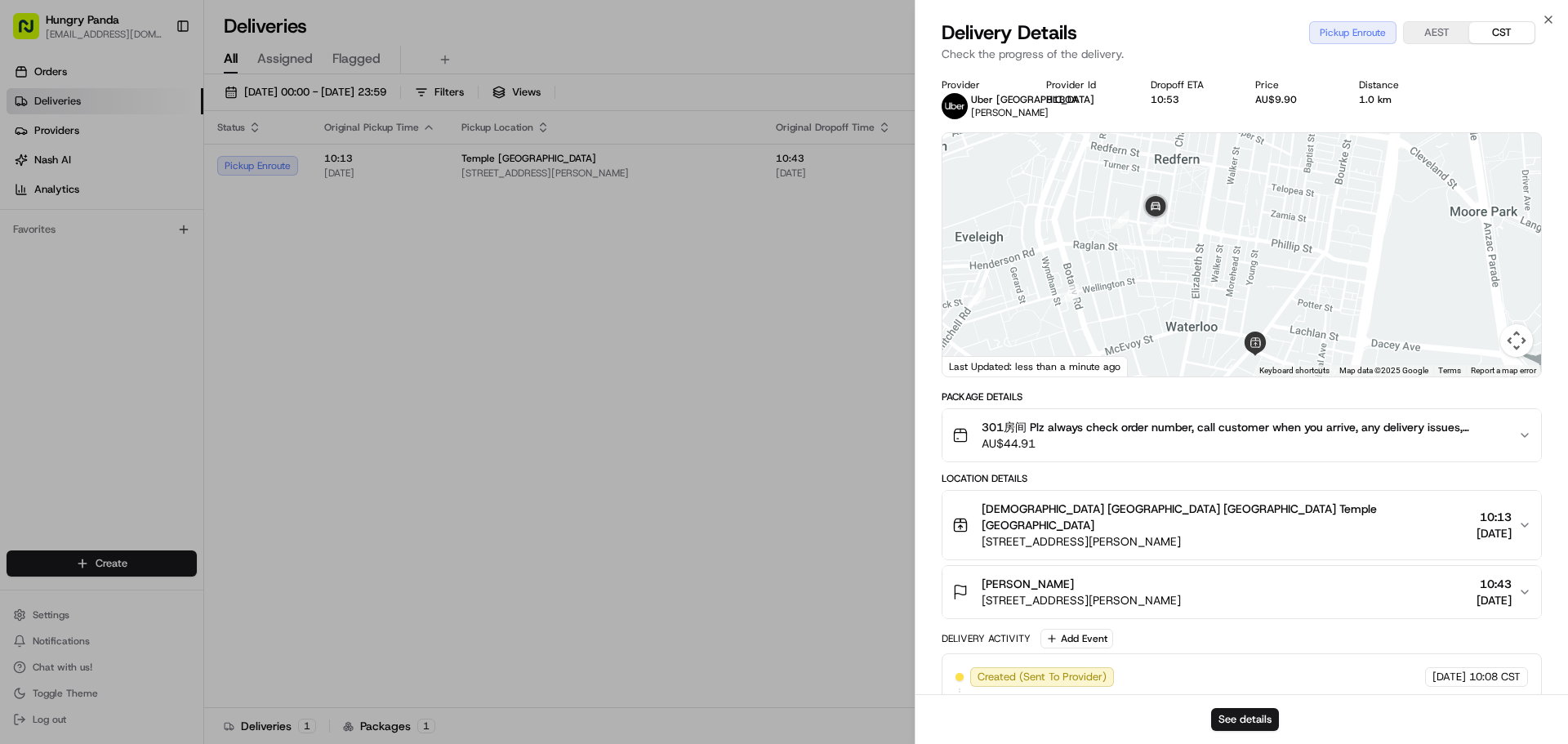
drag, startPoint x: 1327, startPoint y: 277, endPoint x: 1331, endPoint y: 208, distance: 69.1
click at [1331, 208] on div at bounding box center [1242, 254] width 599 height 243
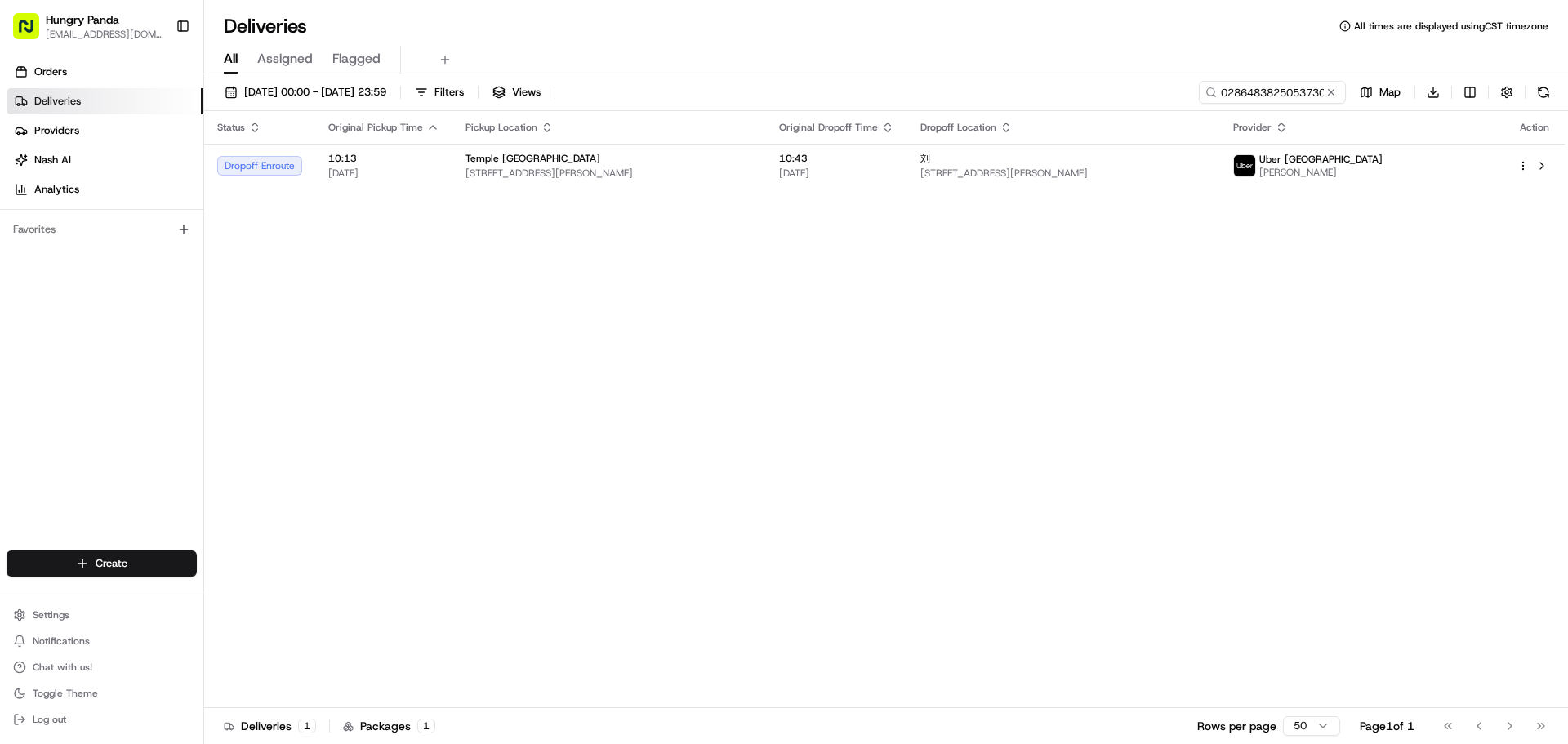
click at [1330, 95] on button at bounding box center [1331, 92] width 16 height 16
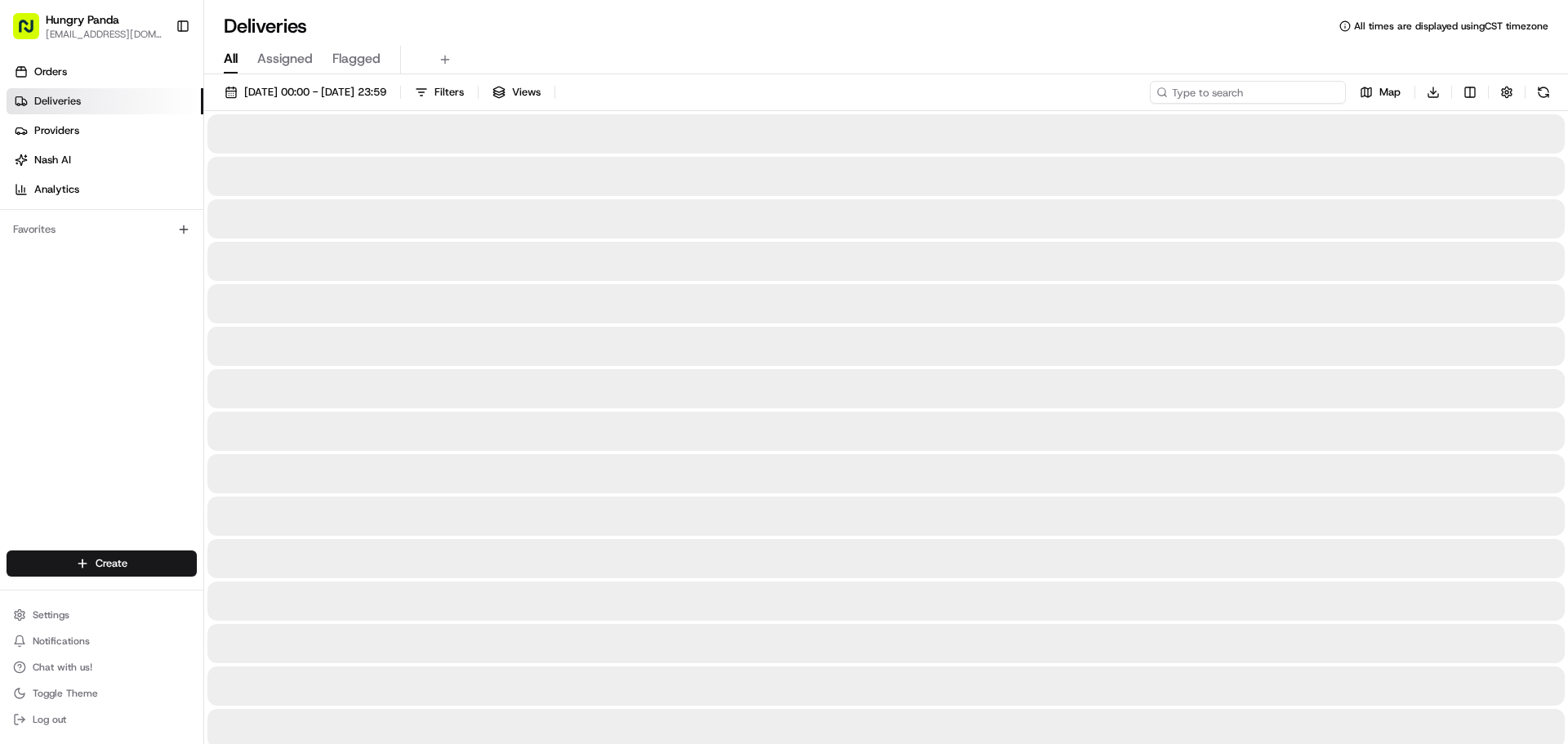
drag, startPoint x: 1308, startPoint y: 91, endPoint x: 1312, endPoint y: 101, distance: 10.8
click at [1307, 91] on input at bounding box center [1248, 91] width 196 height 23
paste input "1682471335557748891512"
type input "1682471335557748891512"
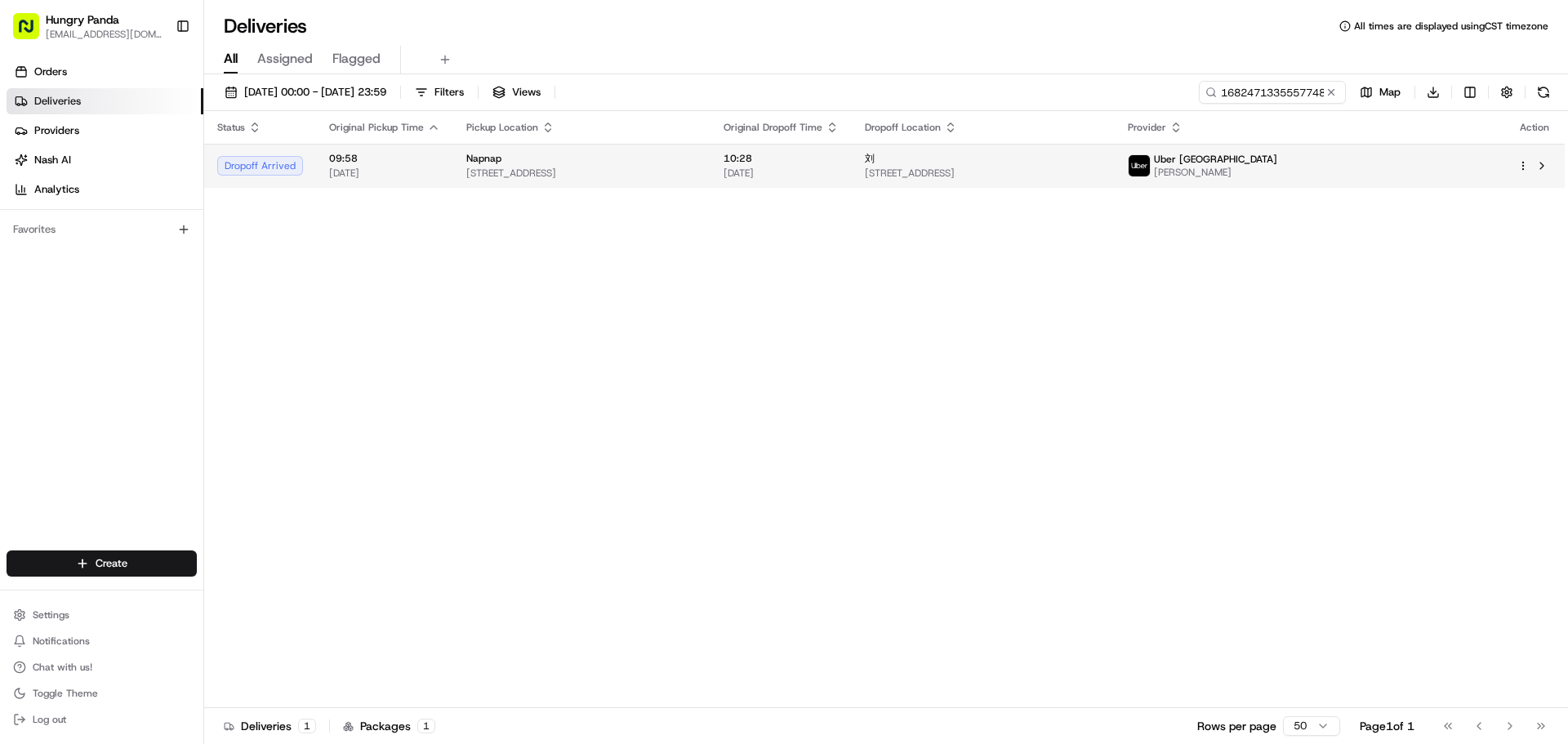
click at [698, 160] on div "Napnap" at bounding box center [581, 158] width 231 height 13
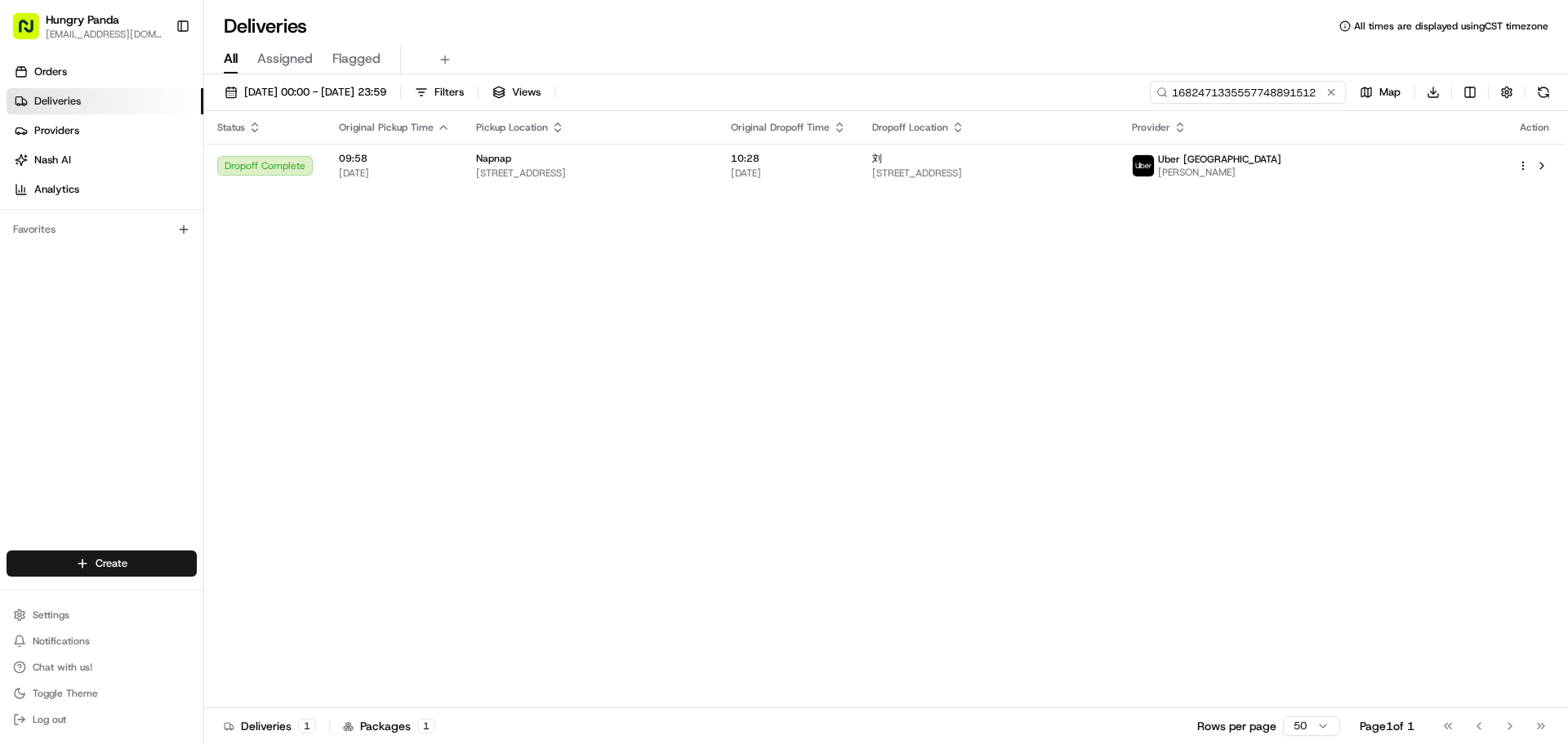
click at [1339, 90] on input "1682471335557748891512" at bounding box center [1248, 91] width 196 height 23
click at [1307, 96] on input "1682471335557748891512" at bounding box center [1248, 91] width 196 height 23
click at [1328, 90] on button at bounding box center [1331, 92] width 16 height 16
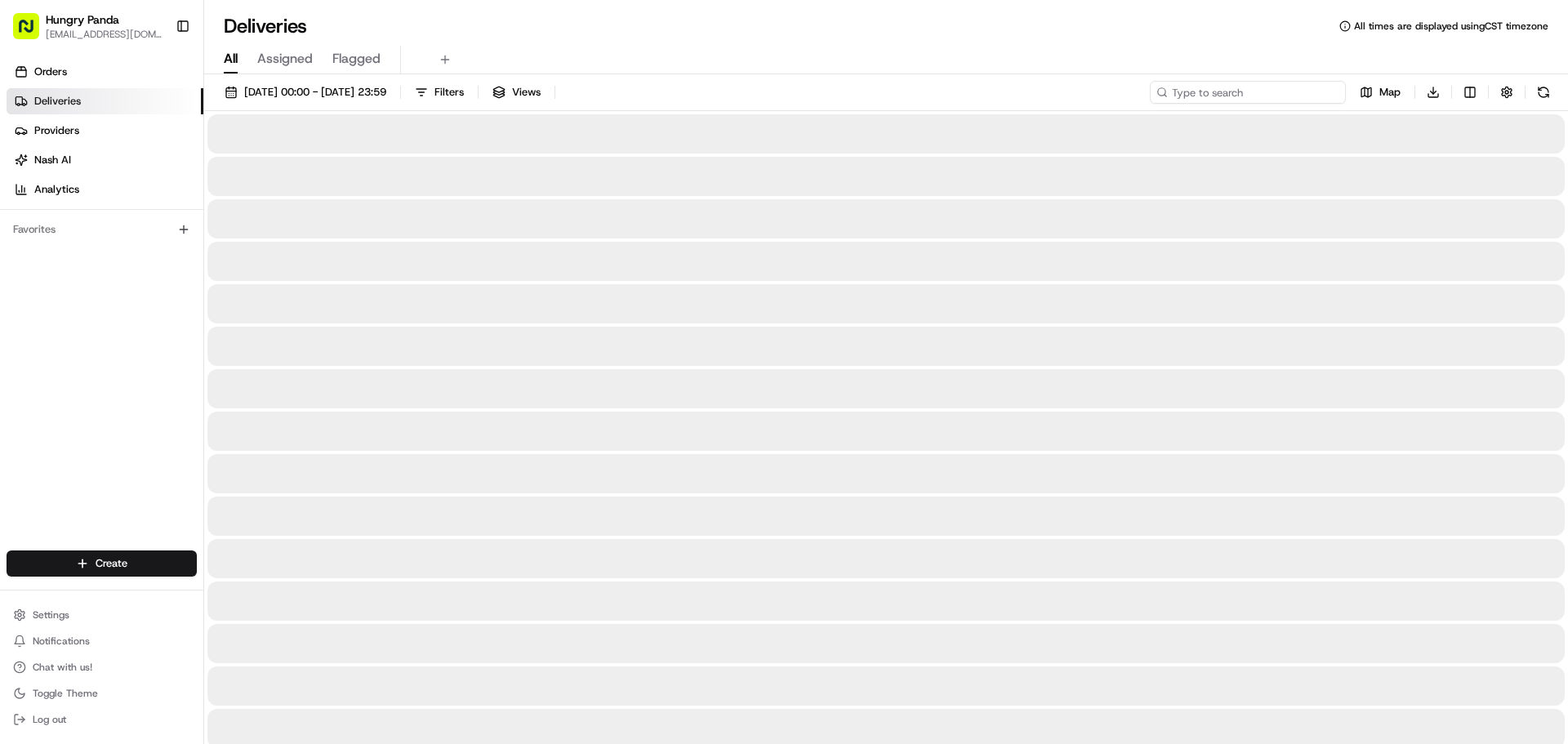
click at [1292, 100] on input at bounding box center [1248, 91] width 196 height 23
paste input "148446611515875850621"
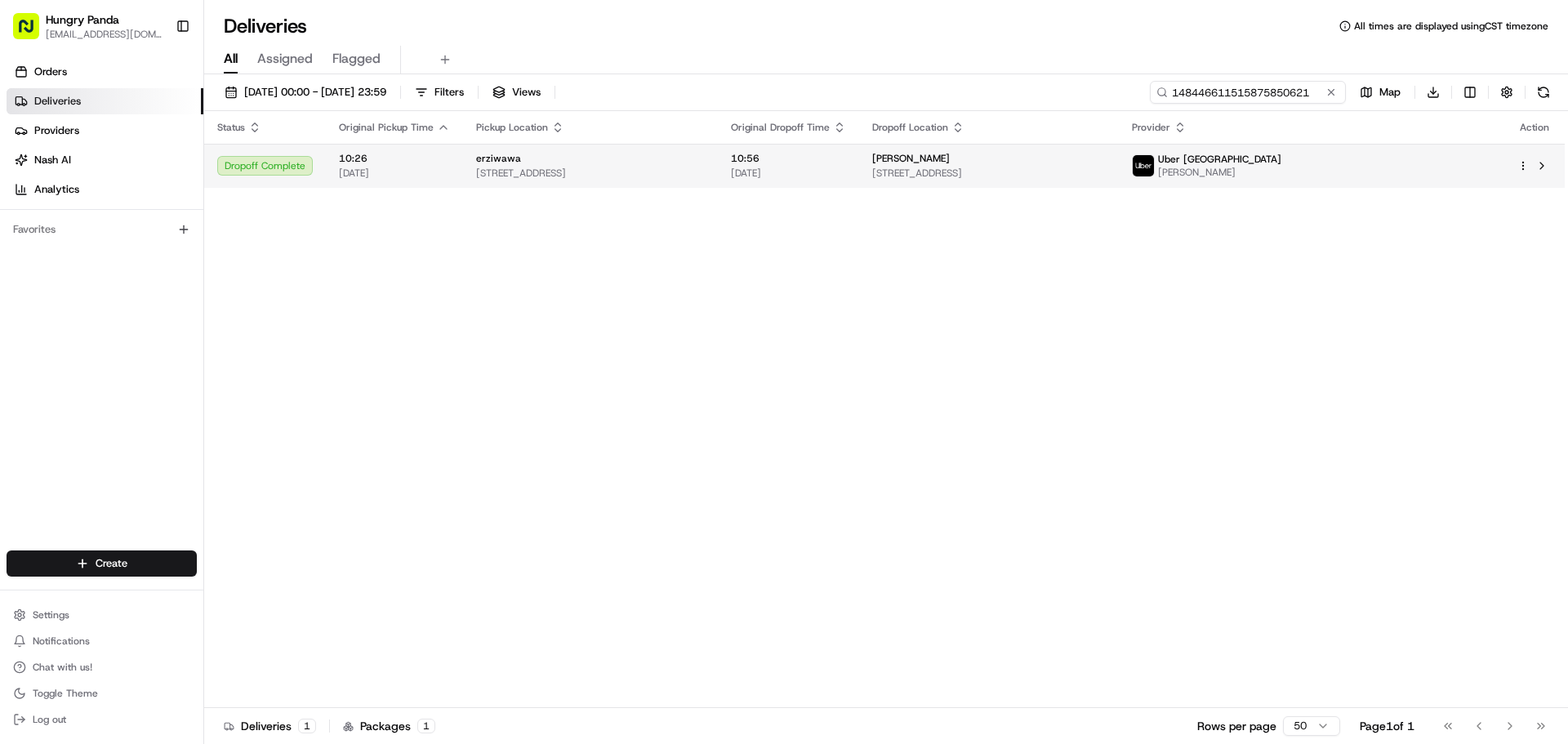
type input "148446611515875850621"
click at [705, 177] on span "[STREET_ADDRESS]" at bounding box center [590, 173] width 229 height 13
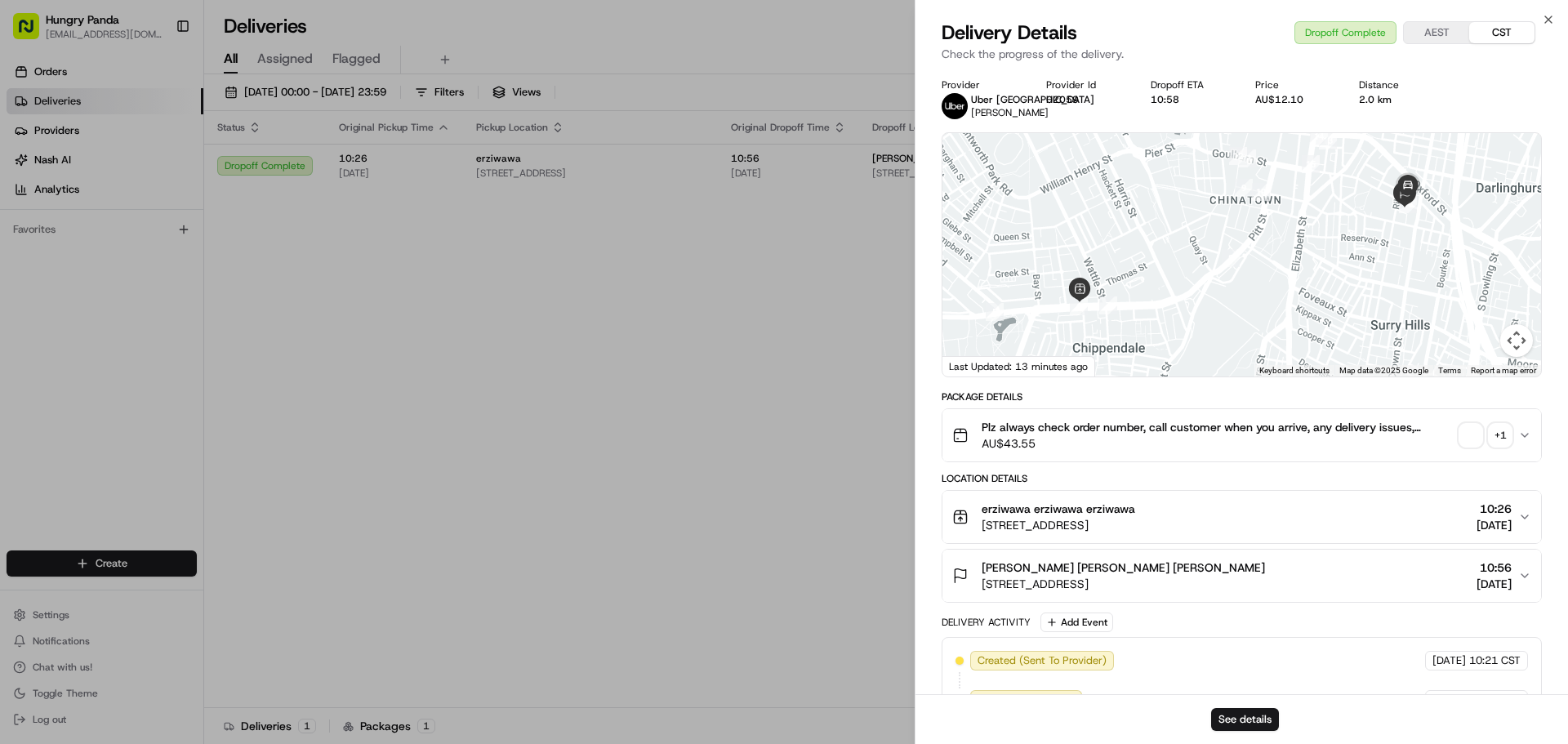
click at [1503, 427] on div "+ 1" at bounding box center [1500, 434] width 23 height 23
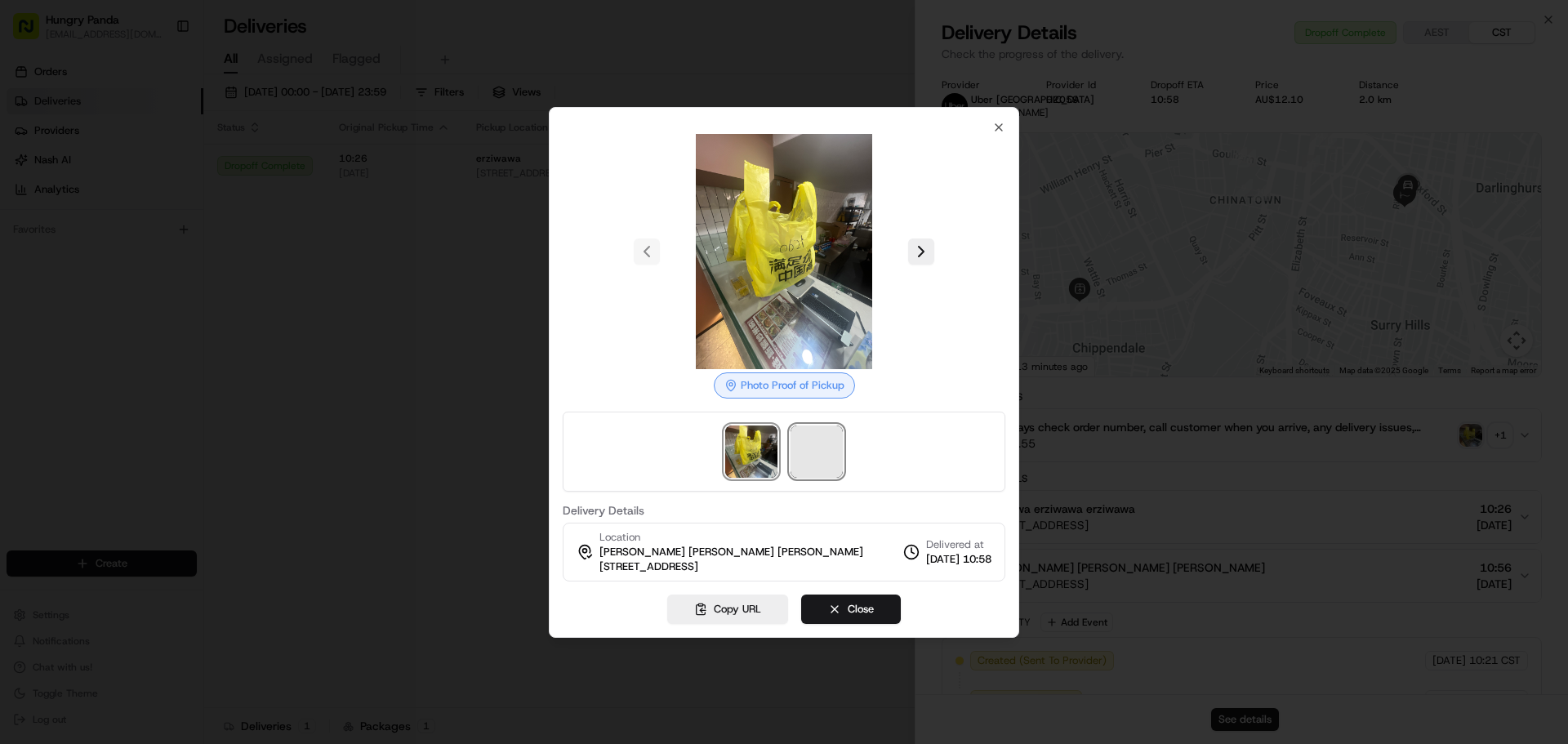
click at [802, 459] on span at bounding box center [817, 452] width 52 height 52
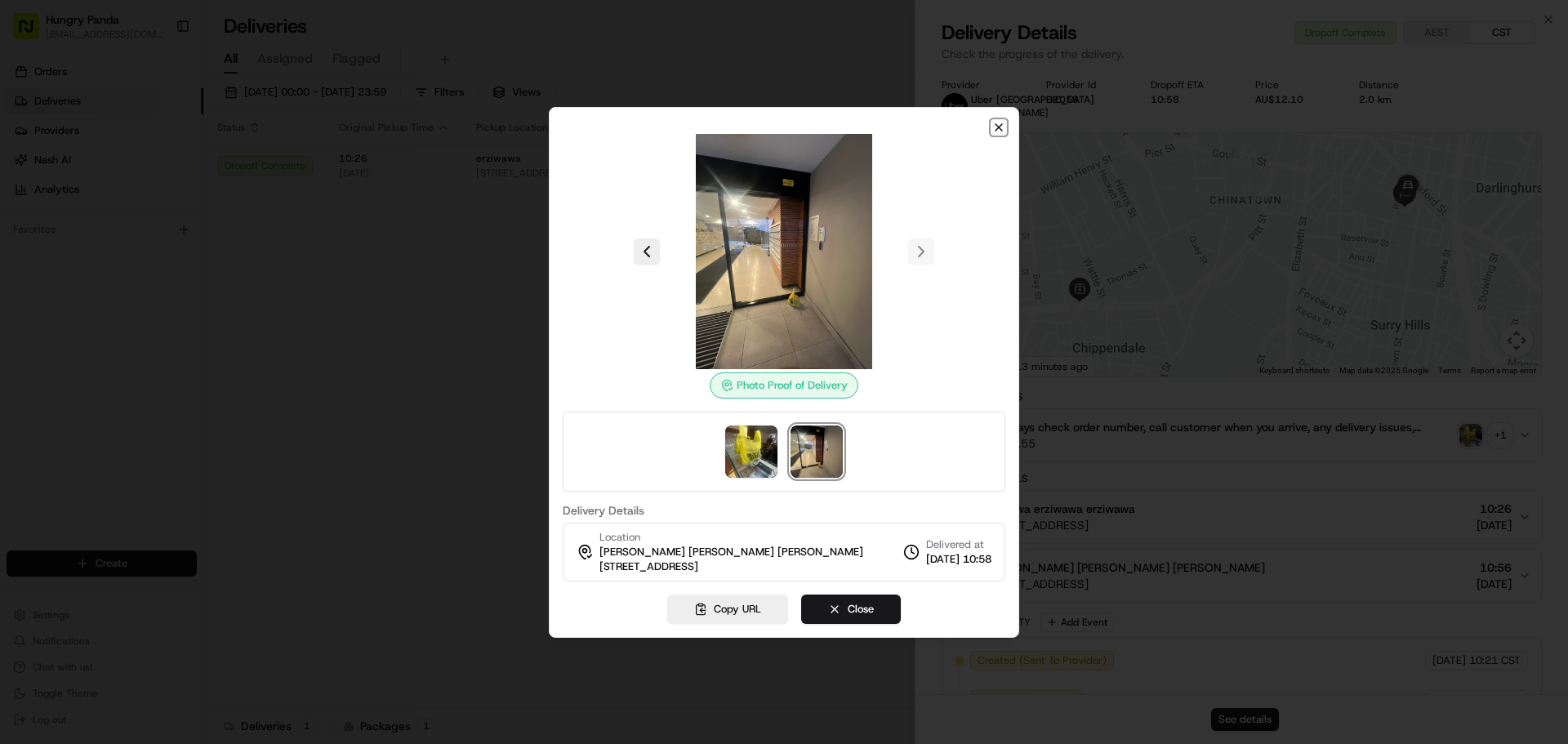
click at [997, 129] on icon "button" at bounding box center [998, 127] width 6 height 6
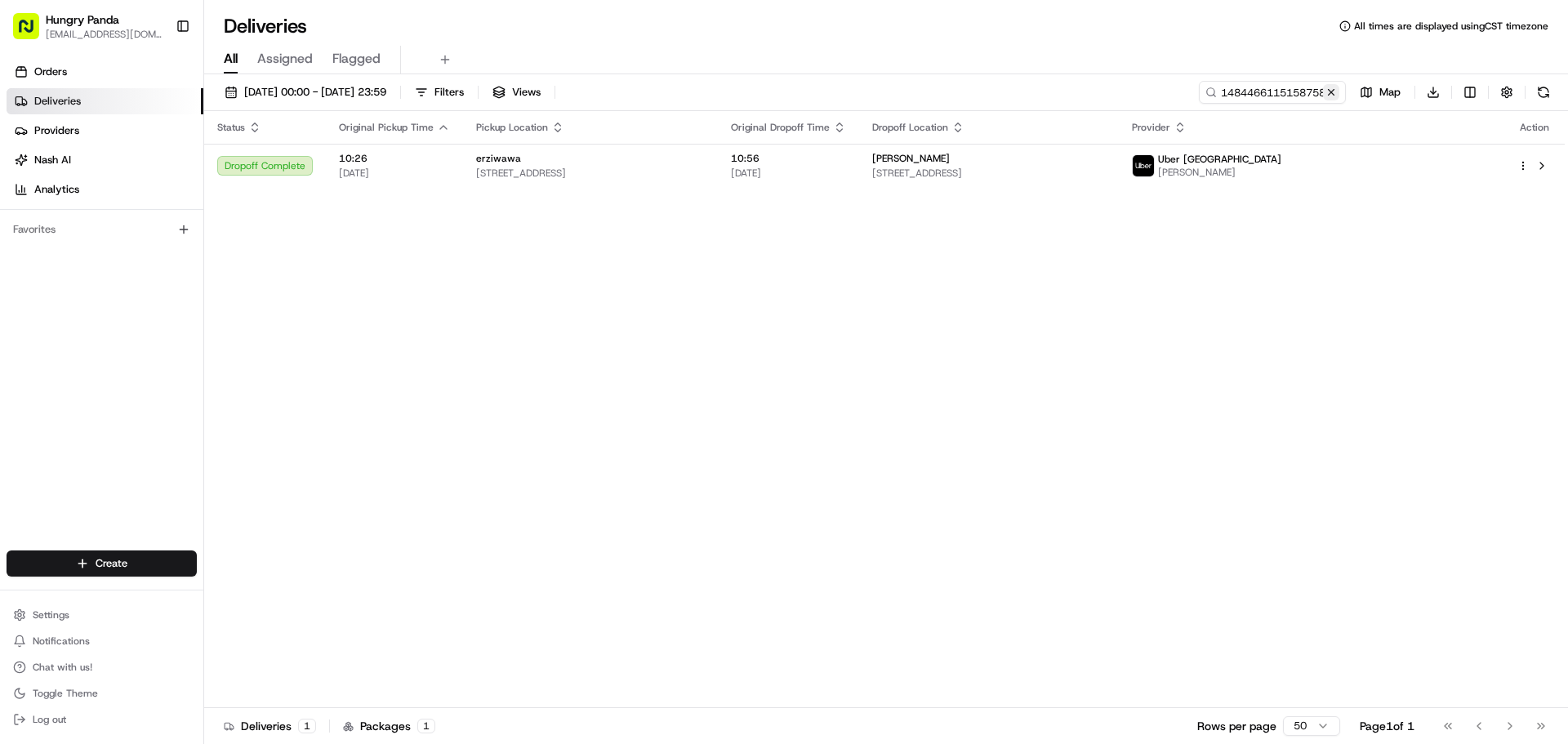
click at [1334, 96] on button at bounding box center [1331, 92] width 16 height 16
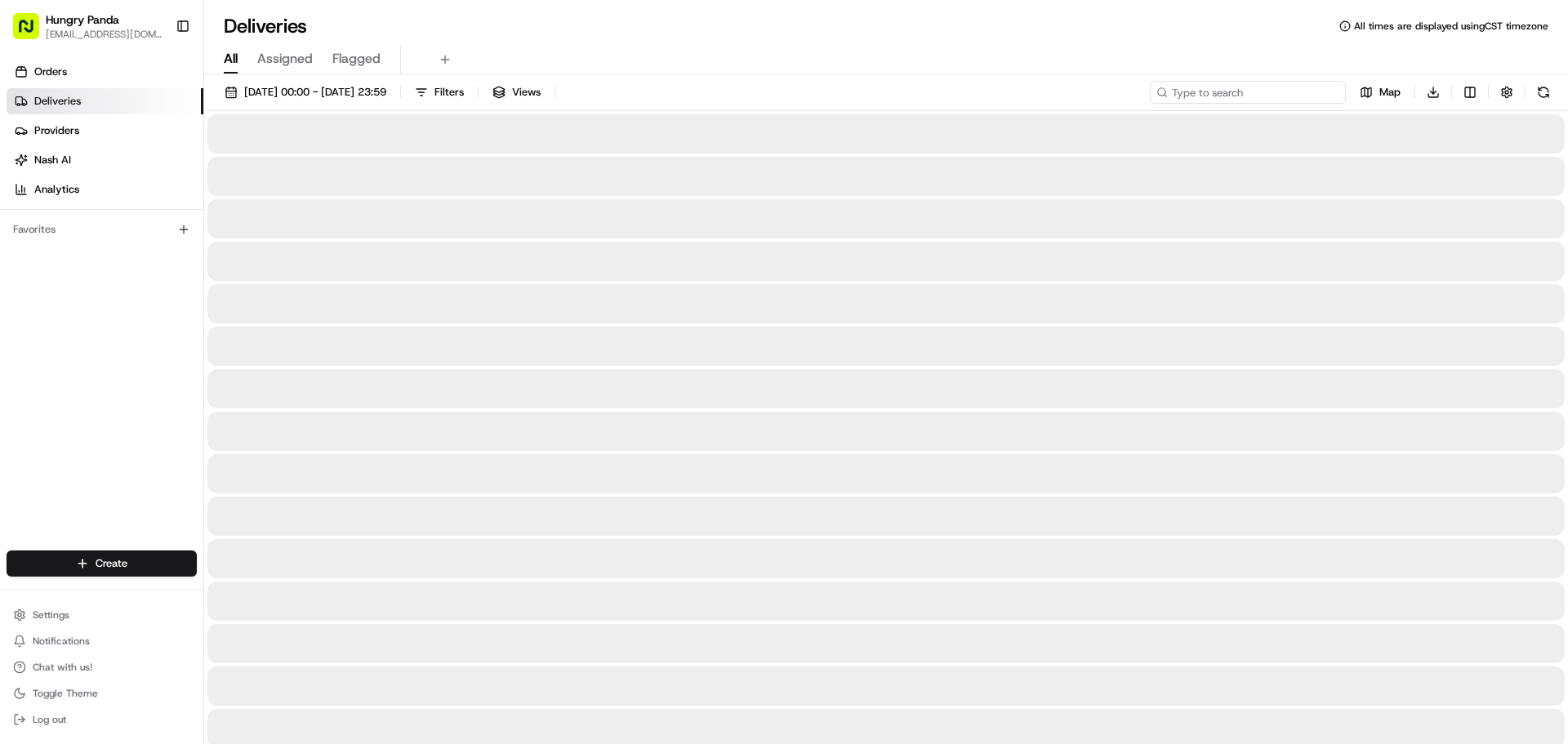
click at [1273, 93] on input at bounding box center [1248, 91] width 196 height 23
paste input "408542641555477723797"
type input "408542641555477723797"
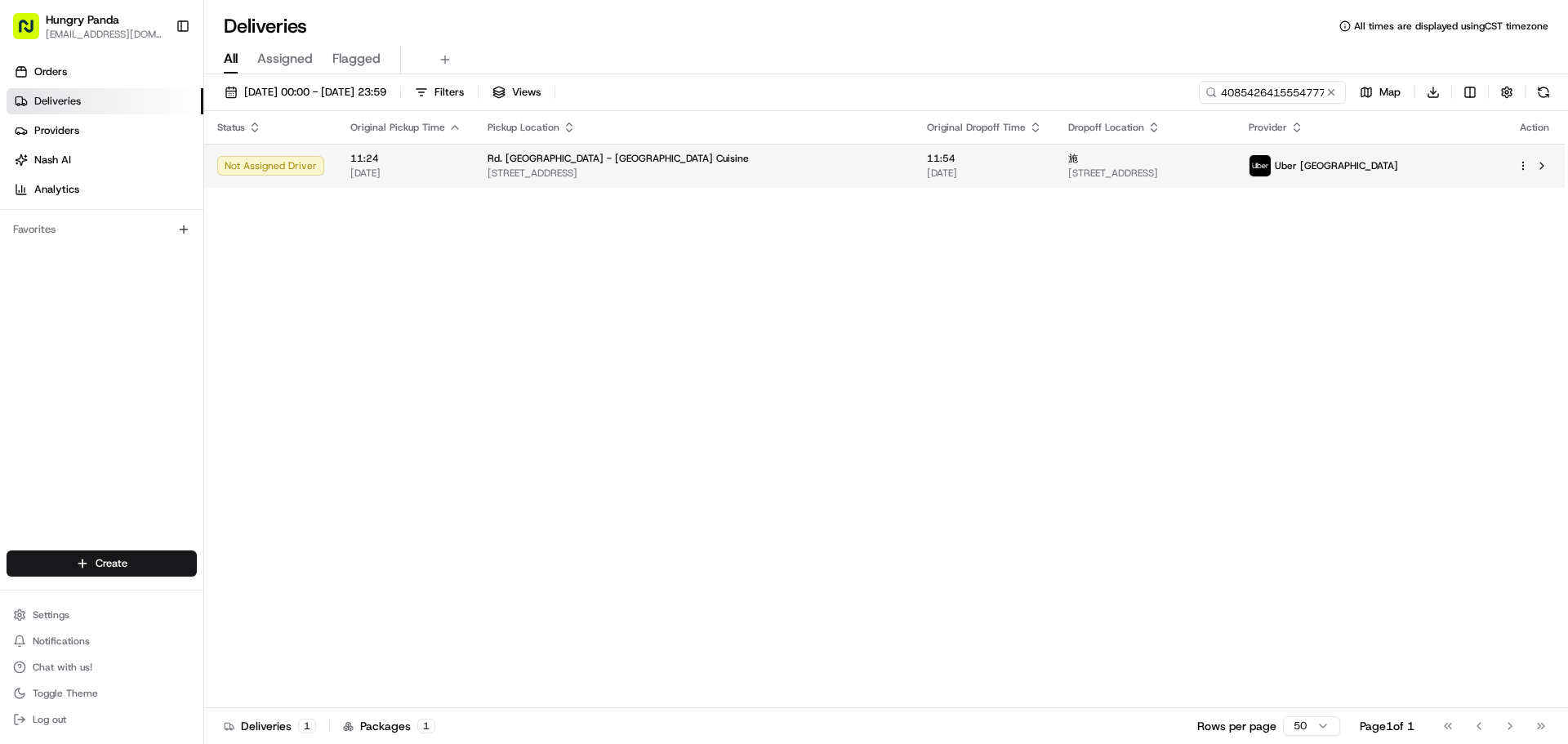
click at [927, 157] on span "11:54" at bounding box center [984, 158] width 115 height 13
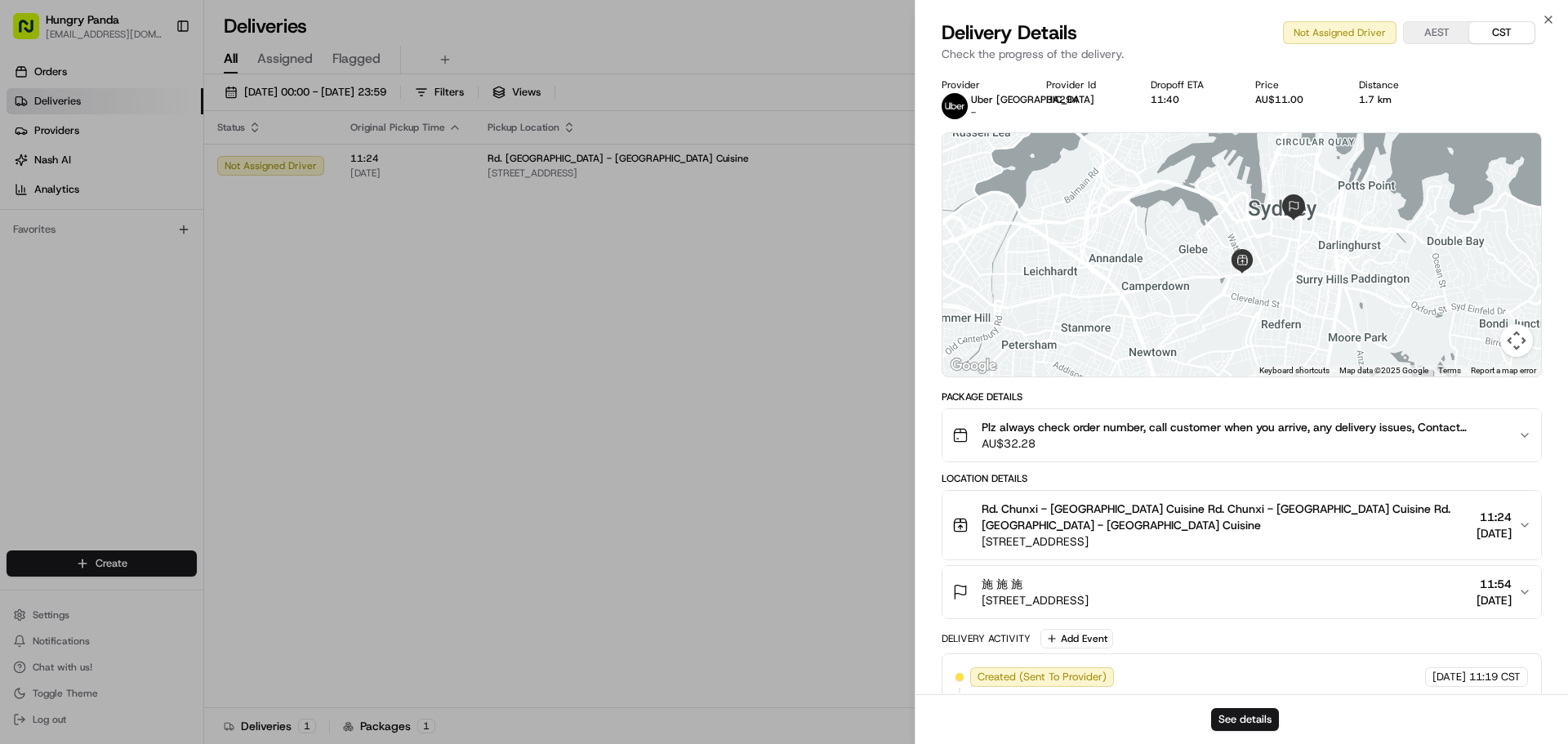
drag, startPoint x: 1293, startPoint y: 282, endPoint x: 1294, endPoint y: 263, distance: 19.0
click at [1294, 259] on div at bounding box center [1242, 254] width 599 height 243
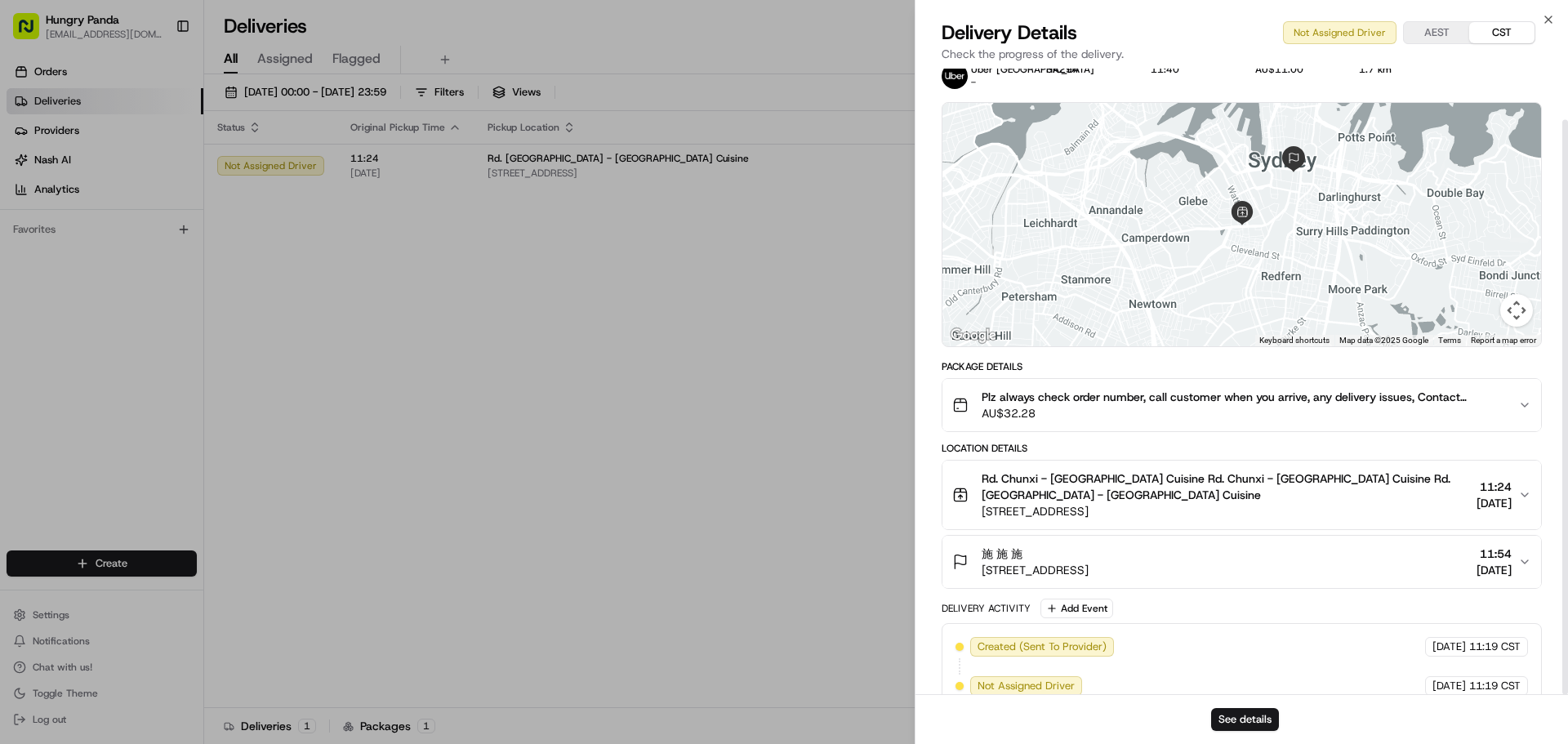
scroll to position [55, 0]
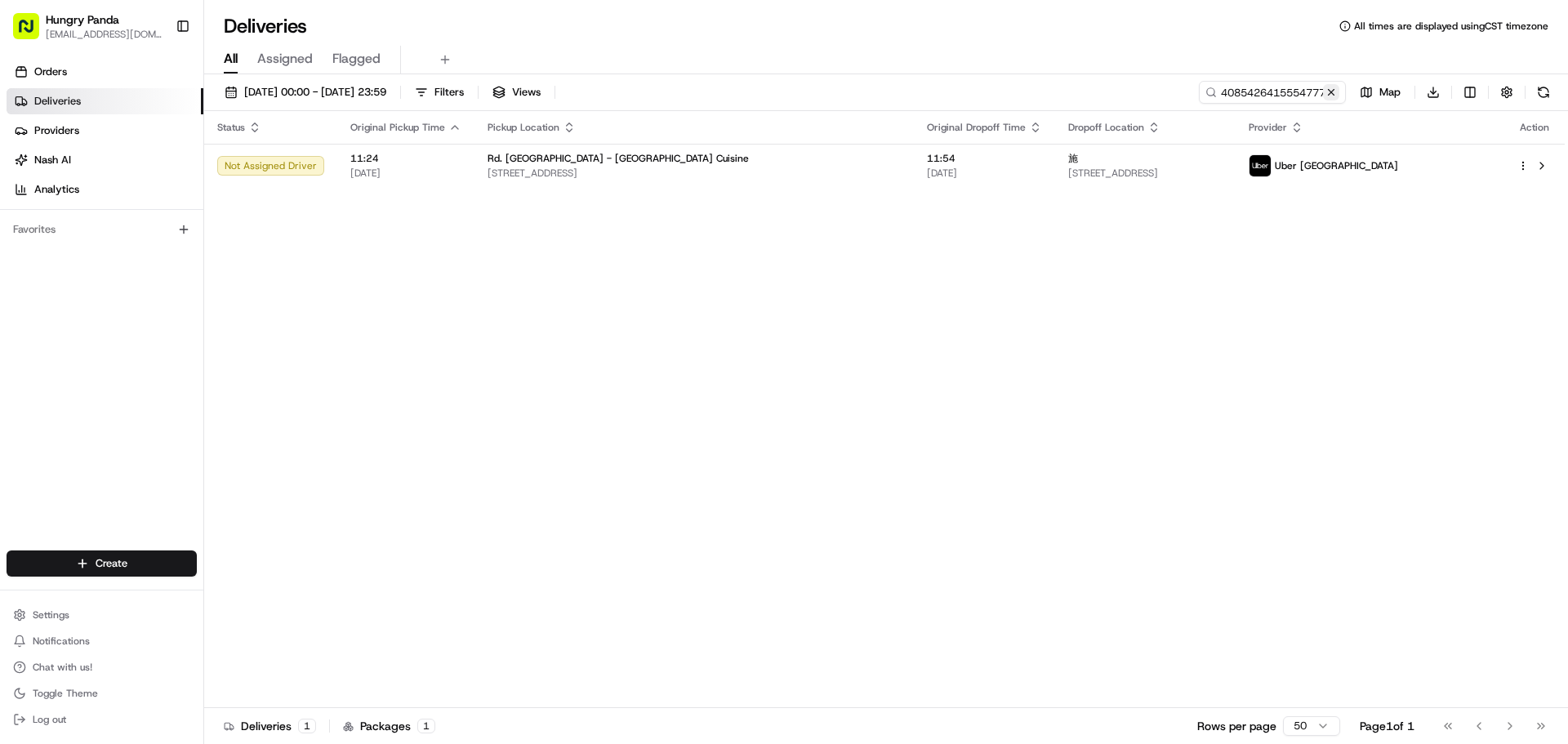
click at [1324, 91] on button at bounding box center [1331, 92] width 16 height 16
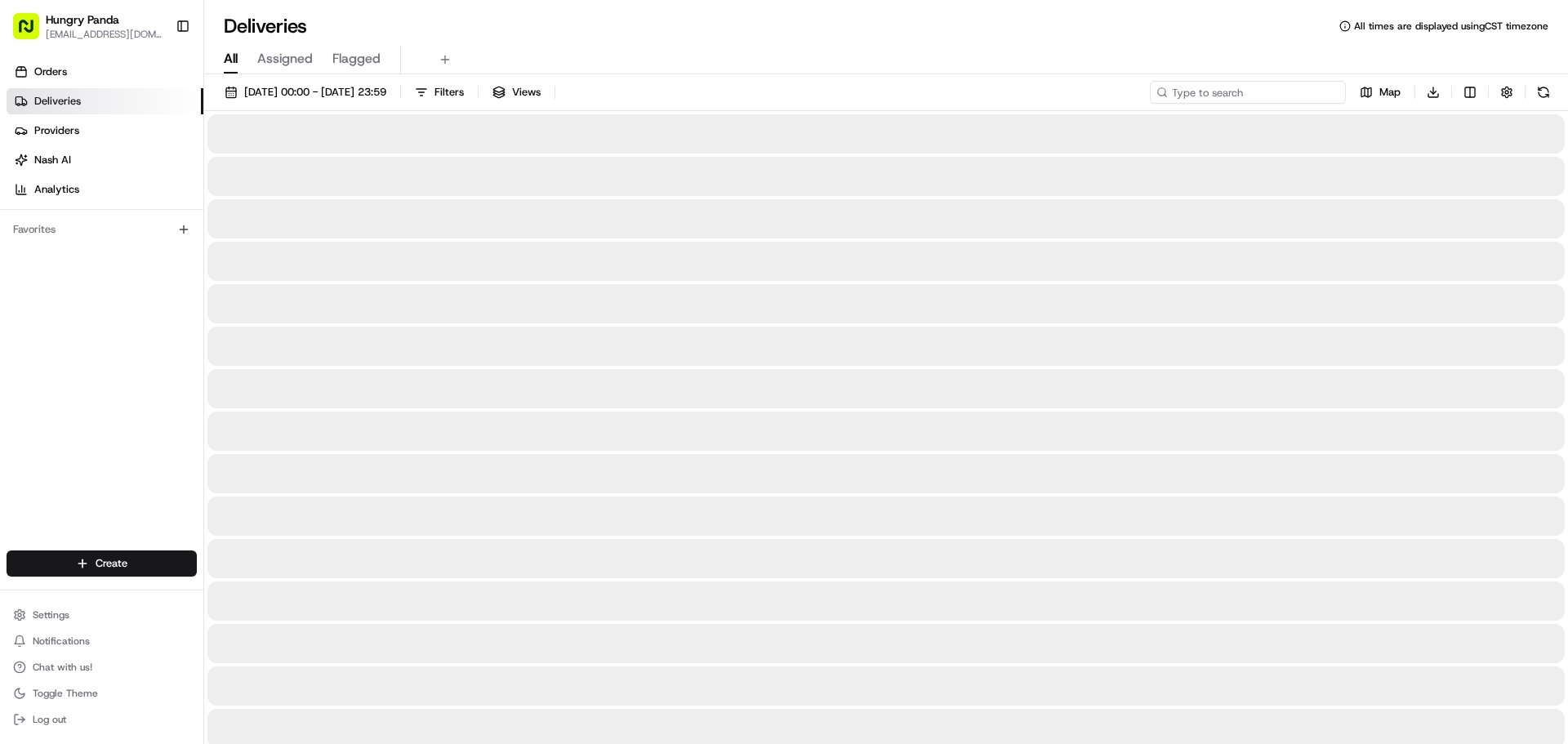
click at [1305, 97] on input at bounding box center [1248, 91] width 196 height 23
paste input "428647974515275795412"
type input "428647974515275795412"
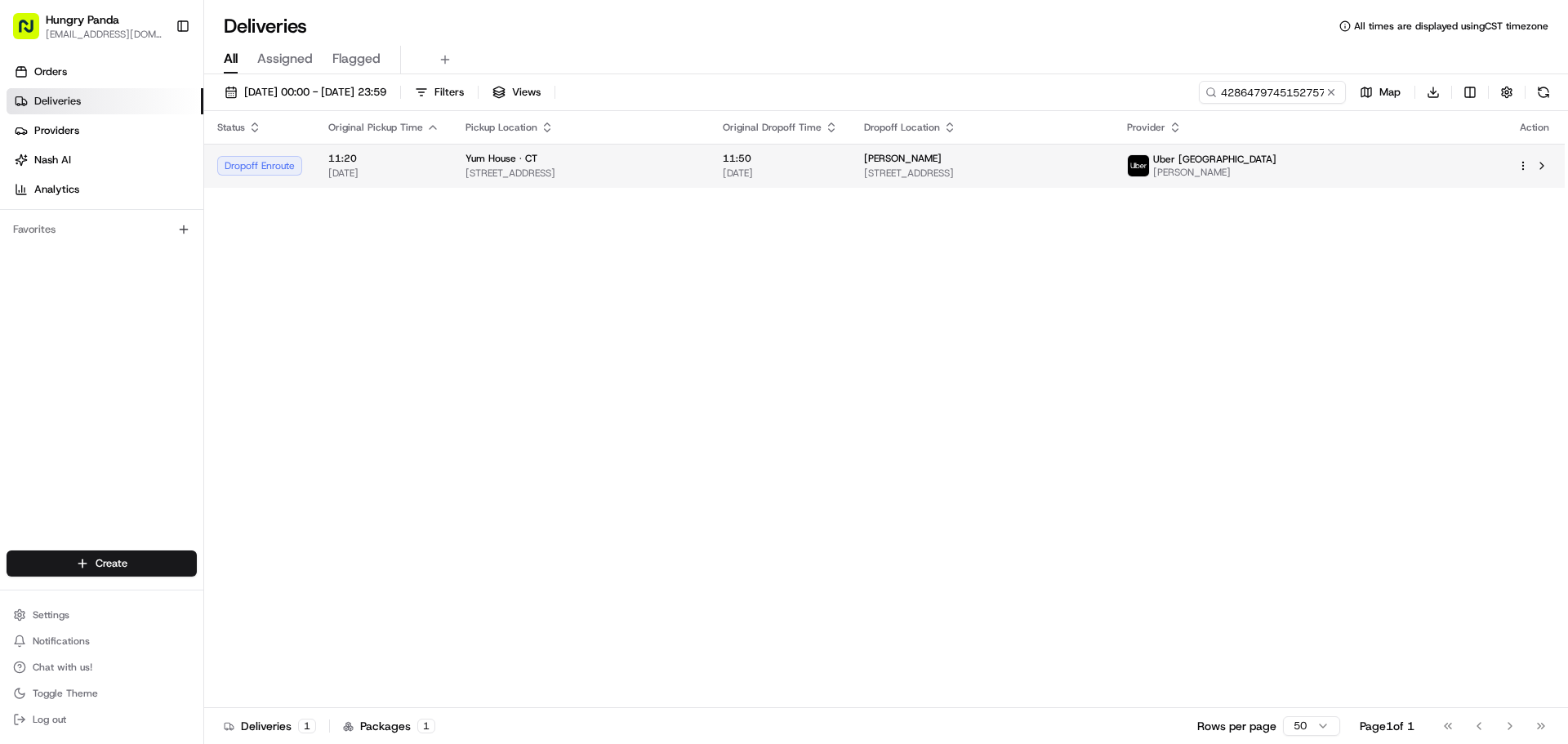
click at [838, 173] on span "[DATE]" at bounding box center [780, 173] width 115 height 13
drag, startPoint x: 792, startPoint y: 246, endPoint x: 1196, endPoint y: 149, distance: 415.5
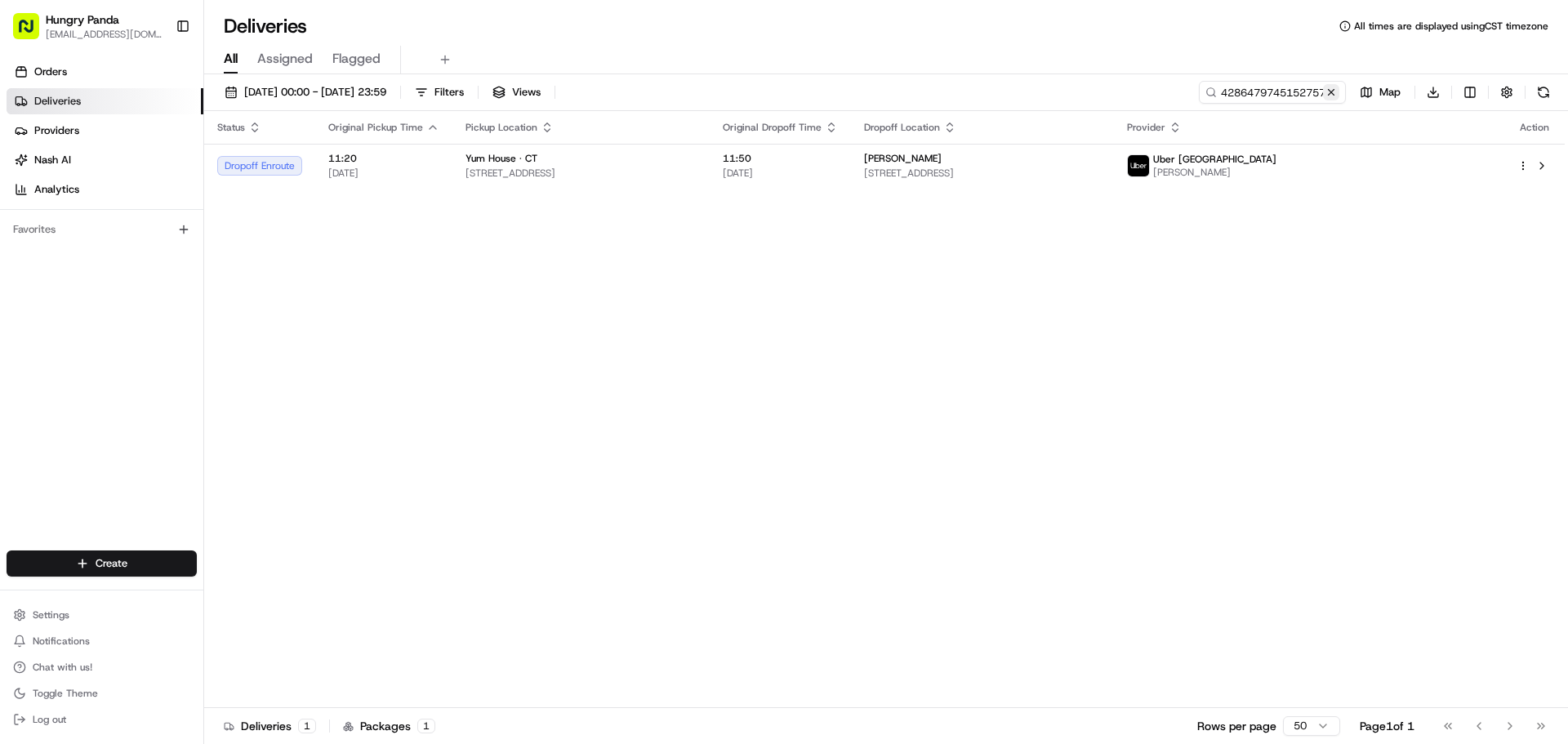
click at [1330, 91] on button at bounding box center [1331, 92] width 16 height 16
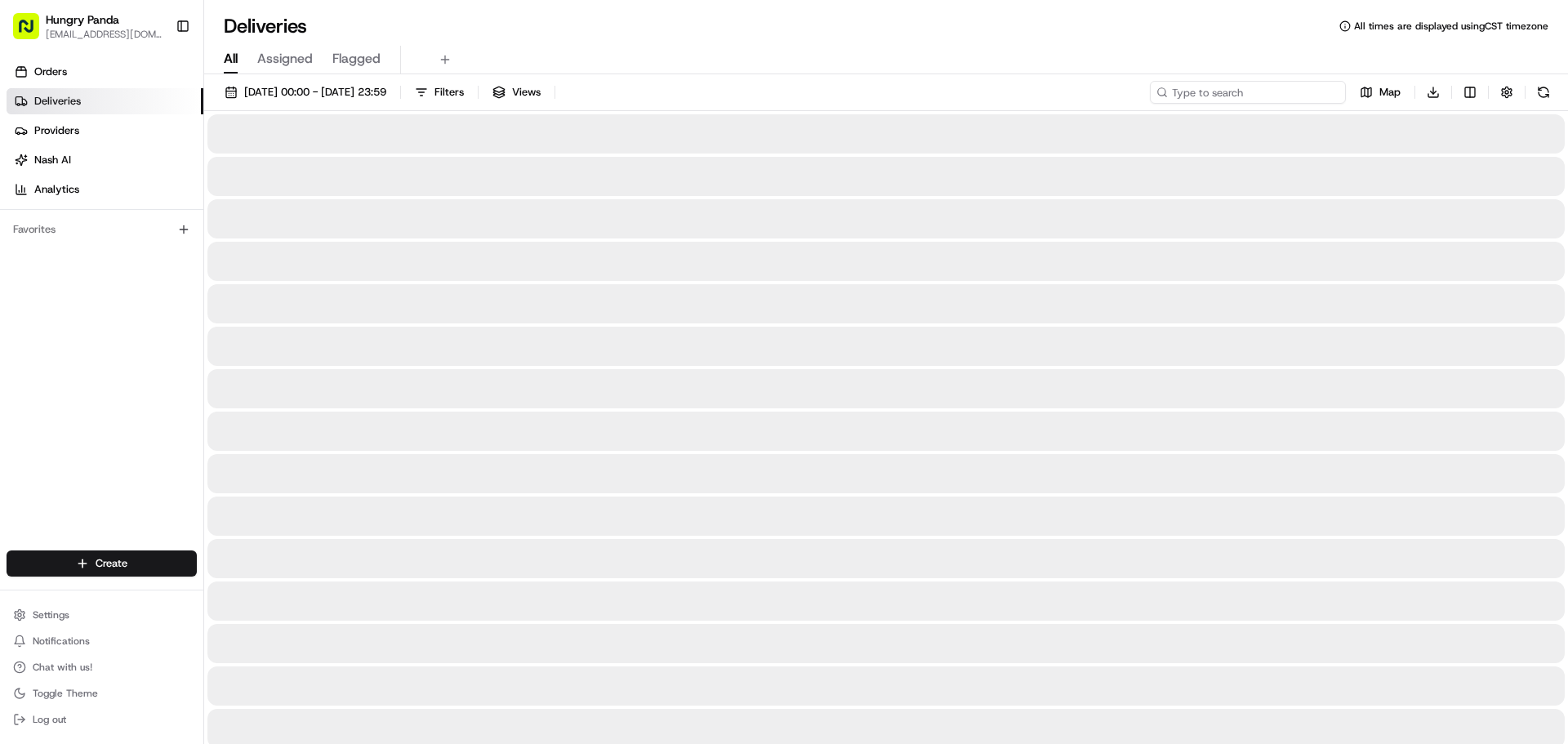
click at [1303, 100] on input at bounding box center [1248, 91] width 196 height 23
paste input "358641492585074808456"
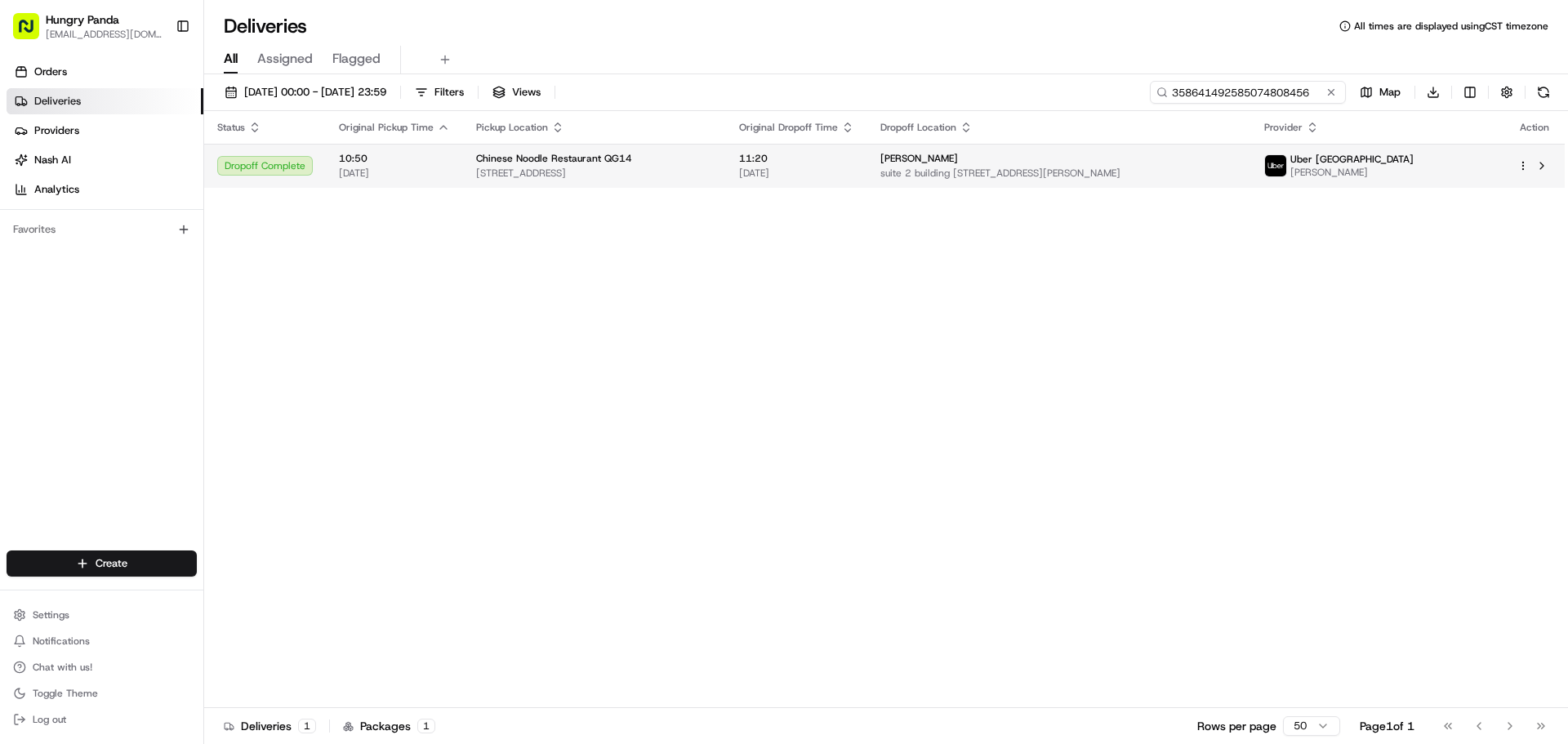
type input "358641492585074808456"
click at [1069, 168] on span "suite 2 building [STREET_ADDRESS][PERSON_NAME]" at bounding box center [1059, 173] width 357 height 13
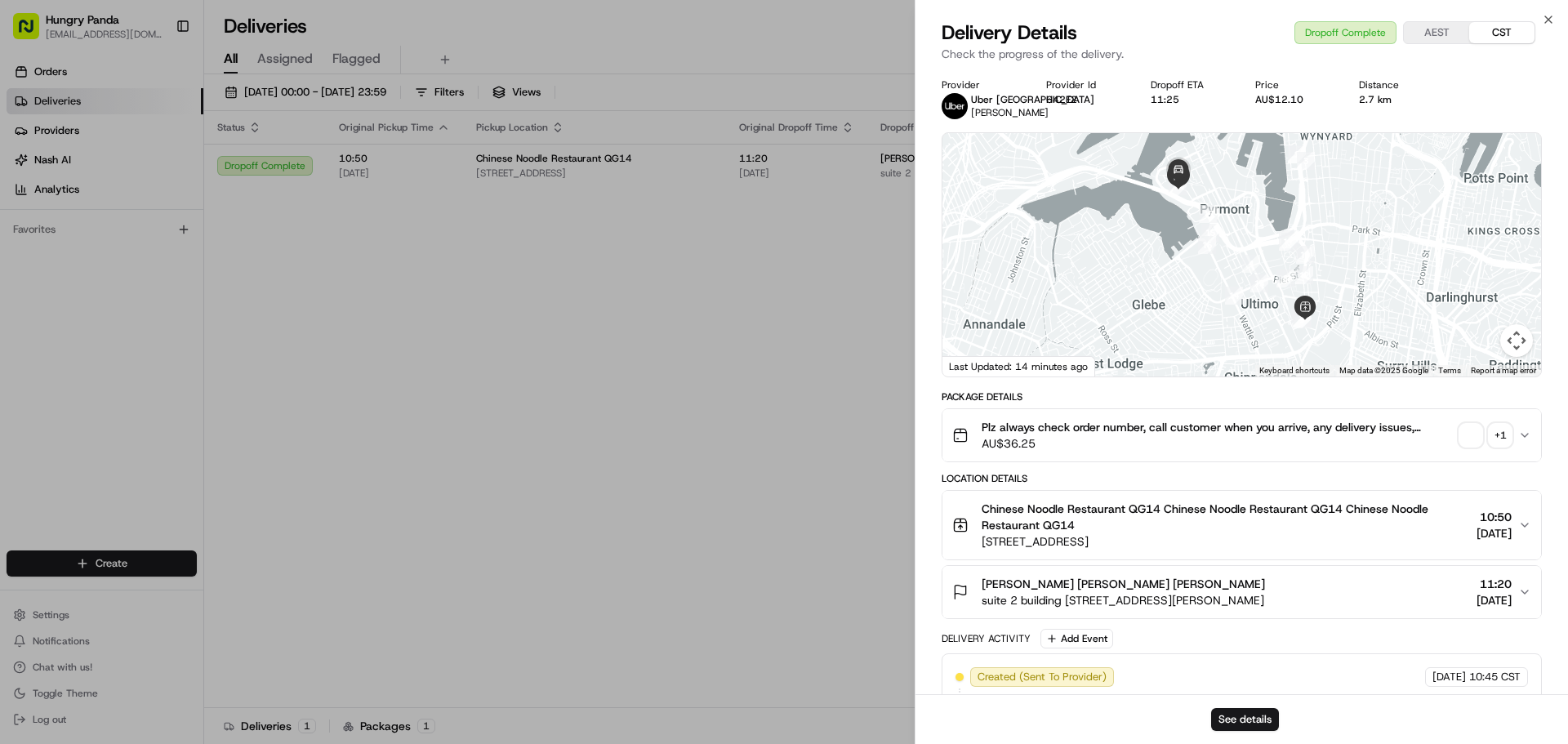
click at [1497, 432] on div "+ 1" at bounding box center [1500, 434] width 23 height 23
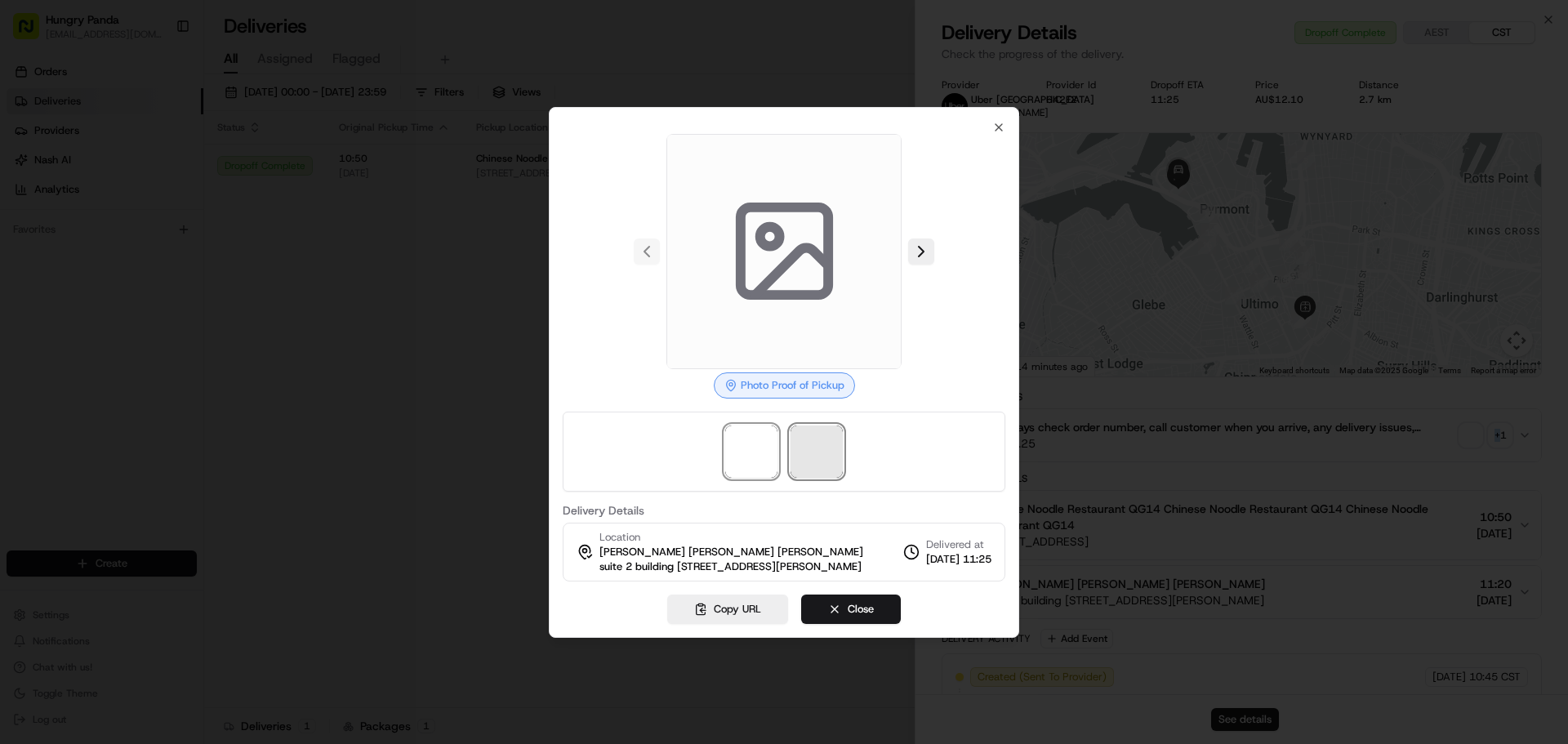
click at [829, 438] on span at bounding box center [817, 452] width 52 height 52
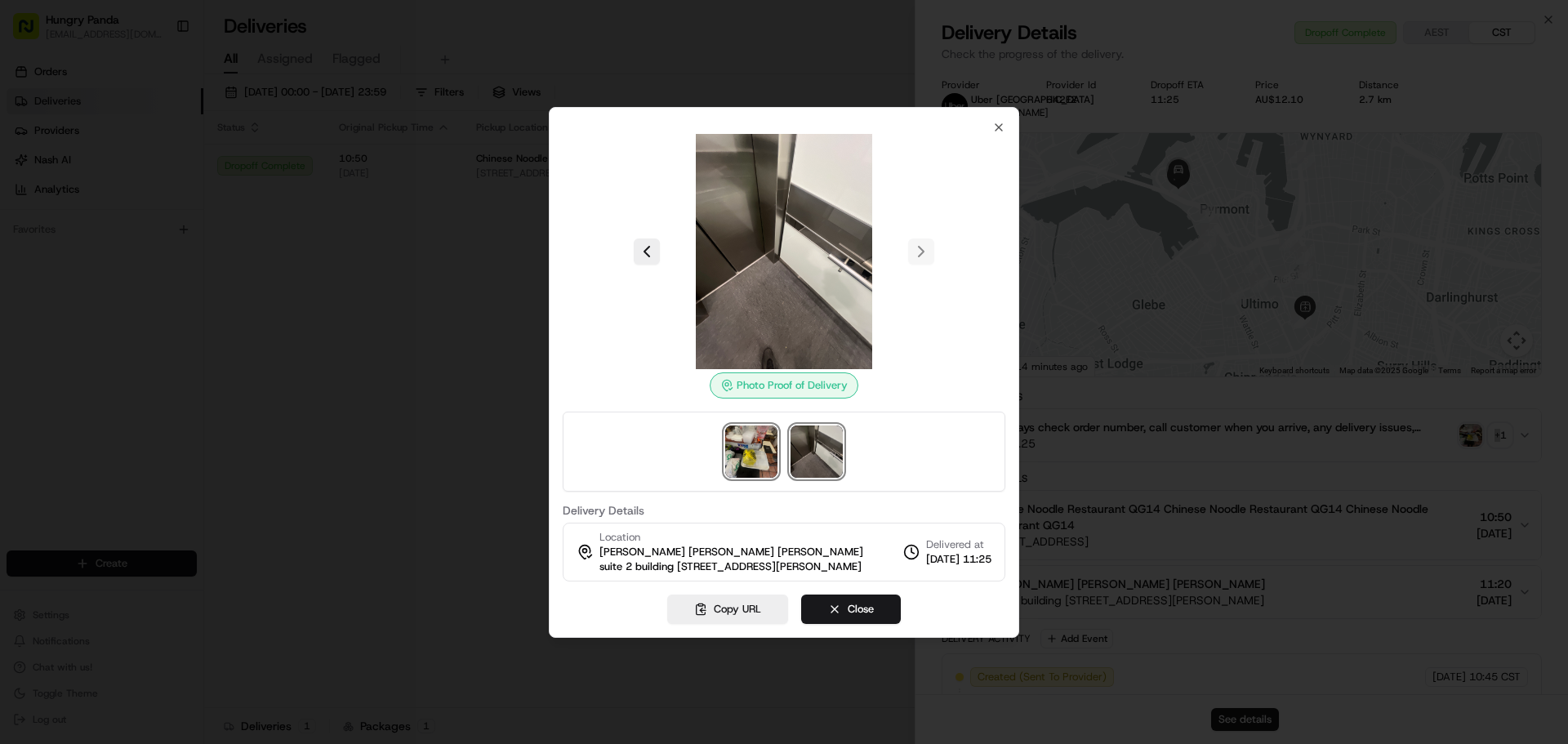
click at [759, 425] on img at bounding box center [752, 452] width 52 height 52
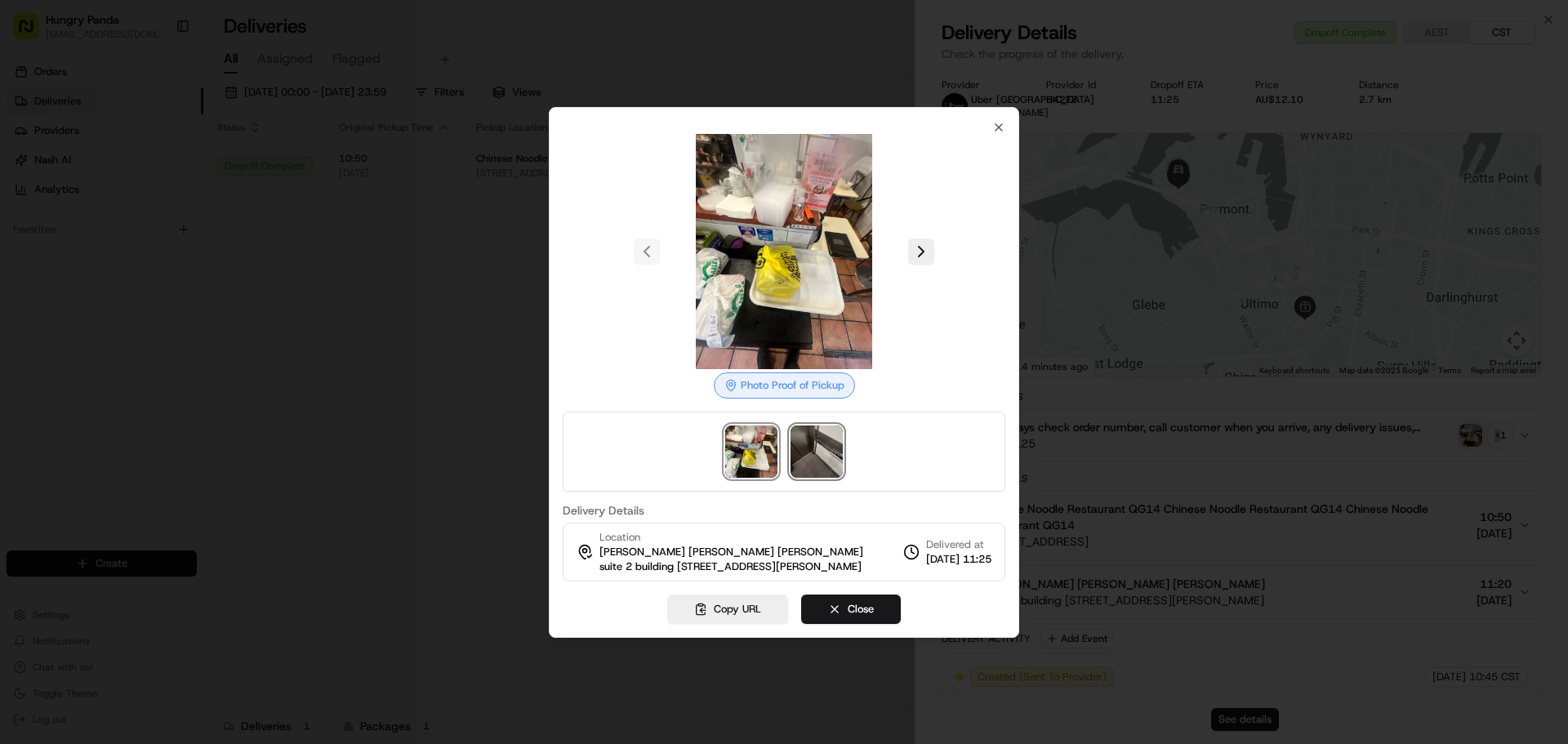
click at [835, 441] on img at bounding box center [817, 452] width 52 height 52
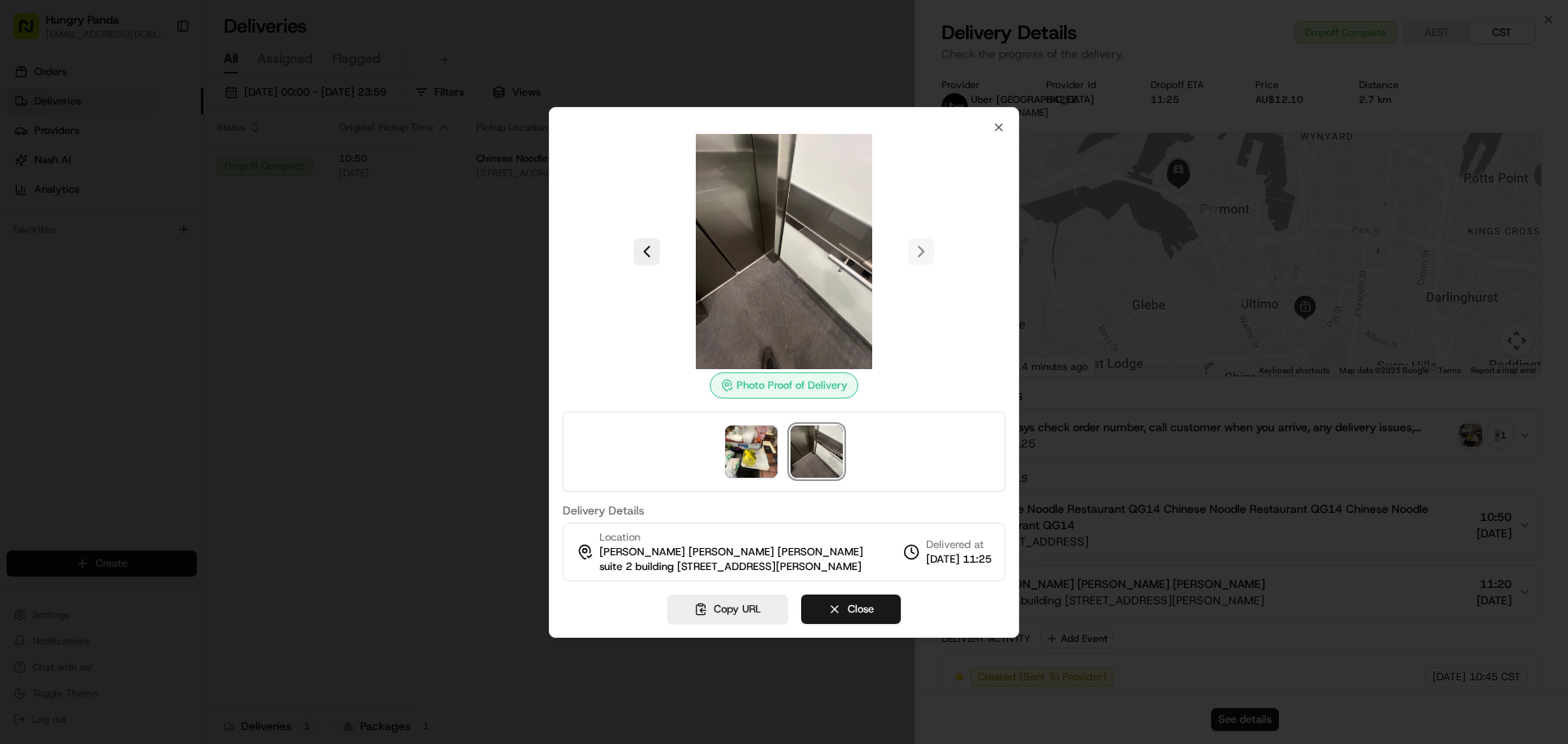
click at [1005, 121] on div "Photo Proof of Delivery Delivery Details Location [PERSON_NAME] [PERSON_NAME] […" at bounding box center [784, 372] width 470 height 531
click at [1002, 121] on icon "button" at bounding box center [999, 128] width 13 height 13
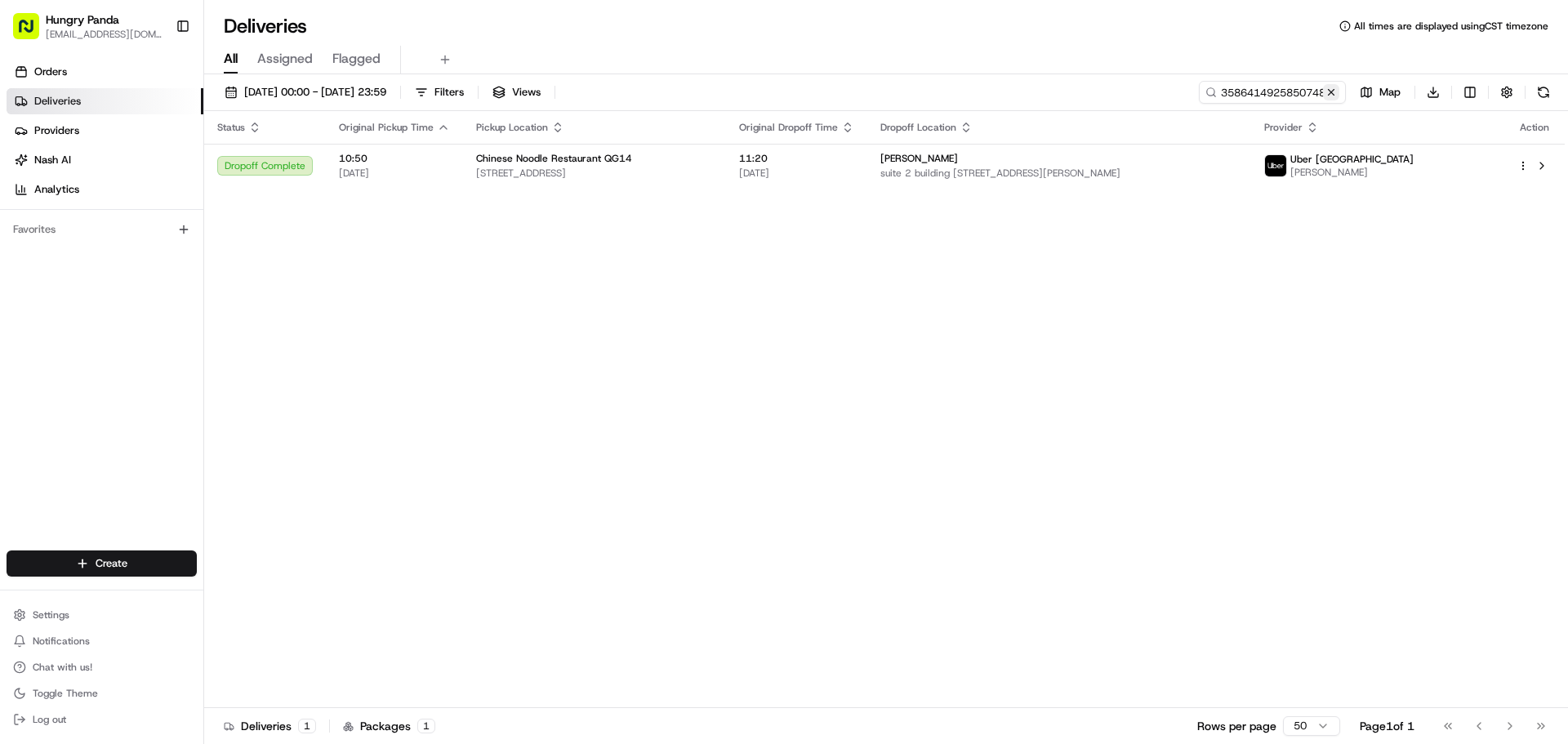
click at [1332, 91] on button at bounding box center [1331, 92] width 16 height 16
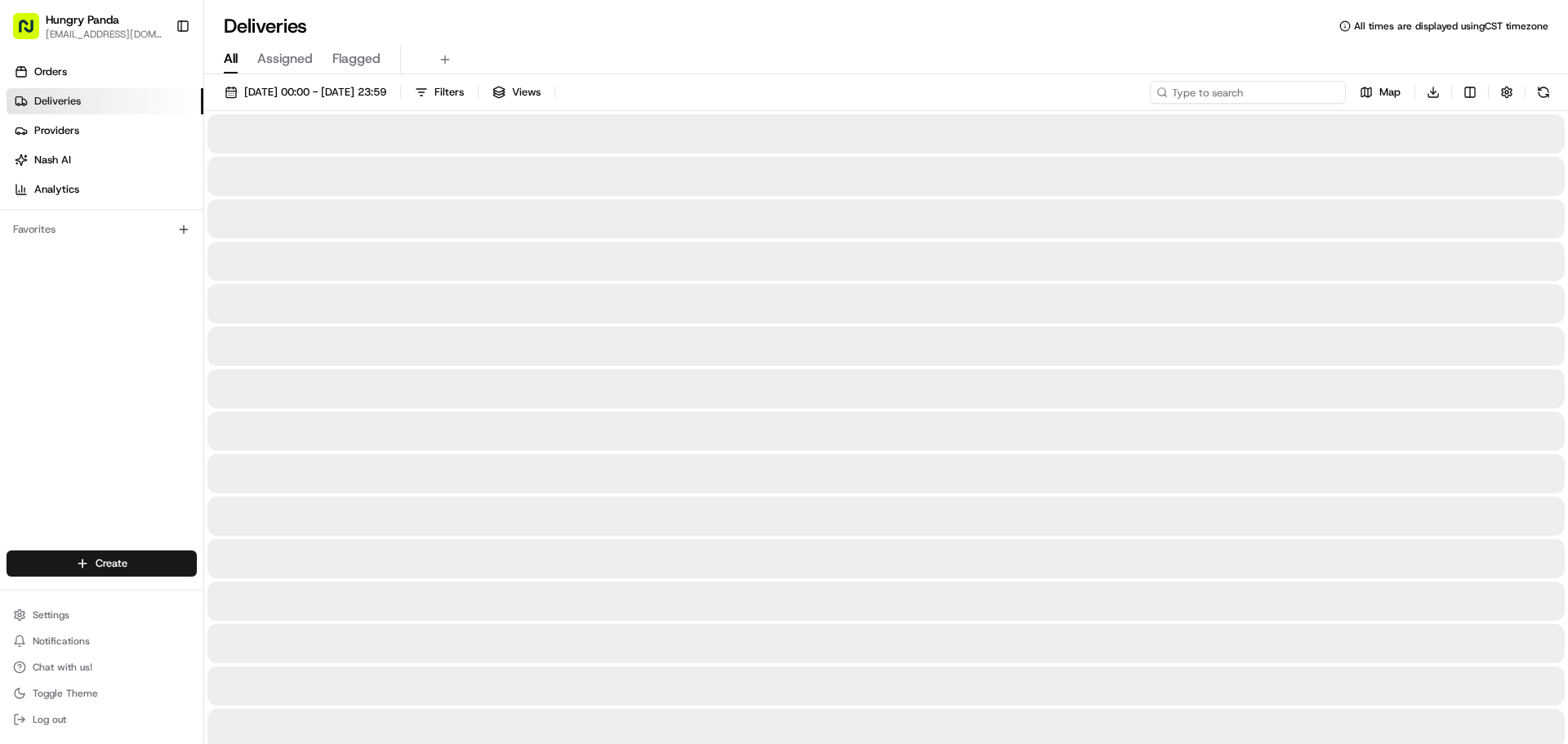
click at [1285, 94] on input at bounding box center [1248, 91] width 196 height 23
paste input "408542641555477723797"
type input "408542641555477723797"
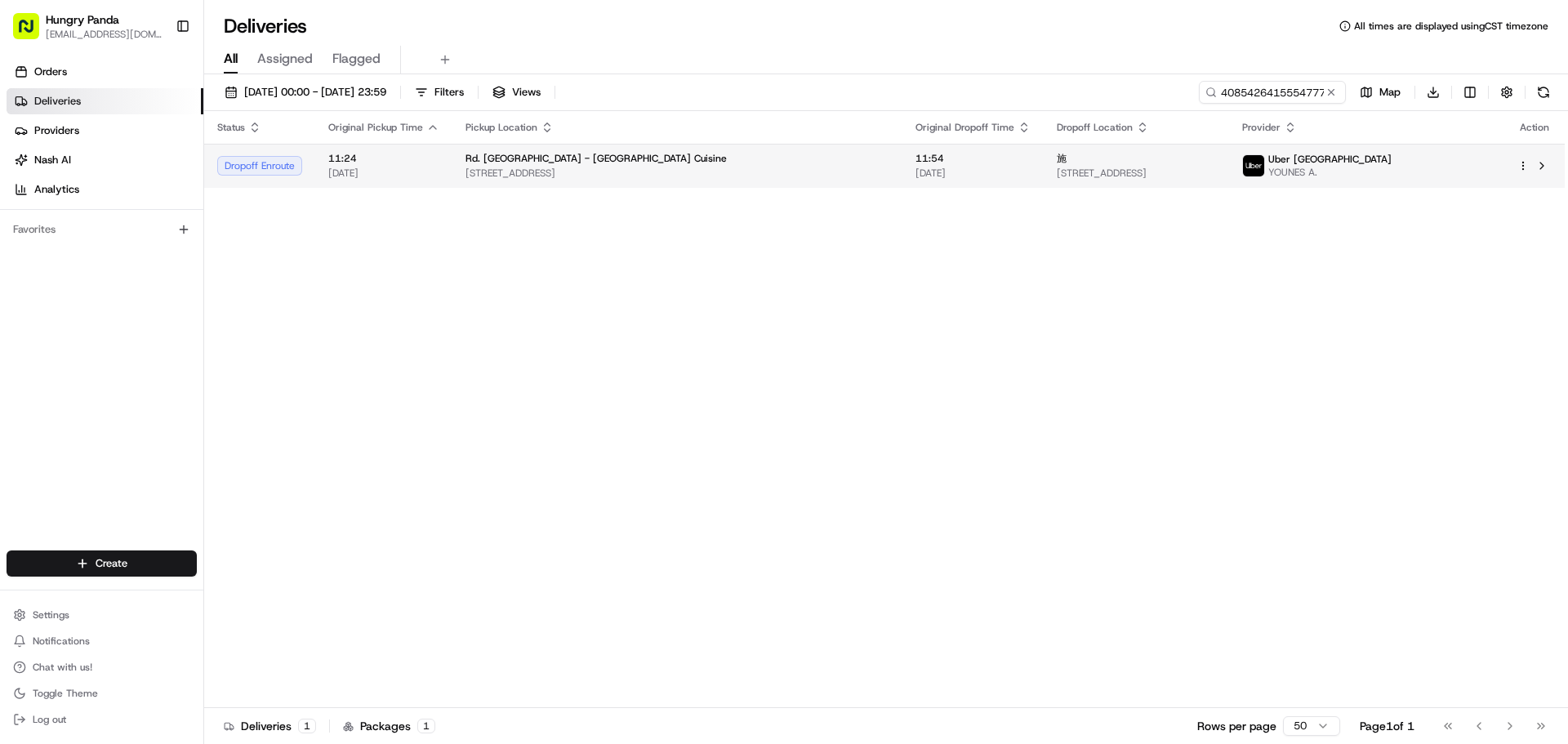
click at [690, 174] on span "[STREET_ADDRESS]" at bounding box center [678, 173] width 423 height 13
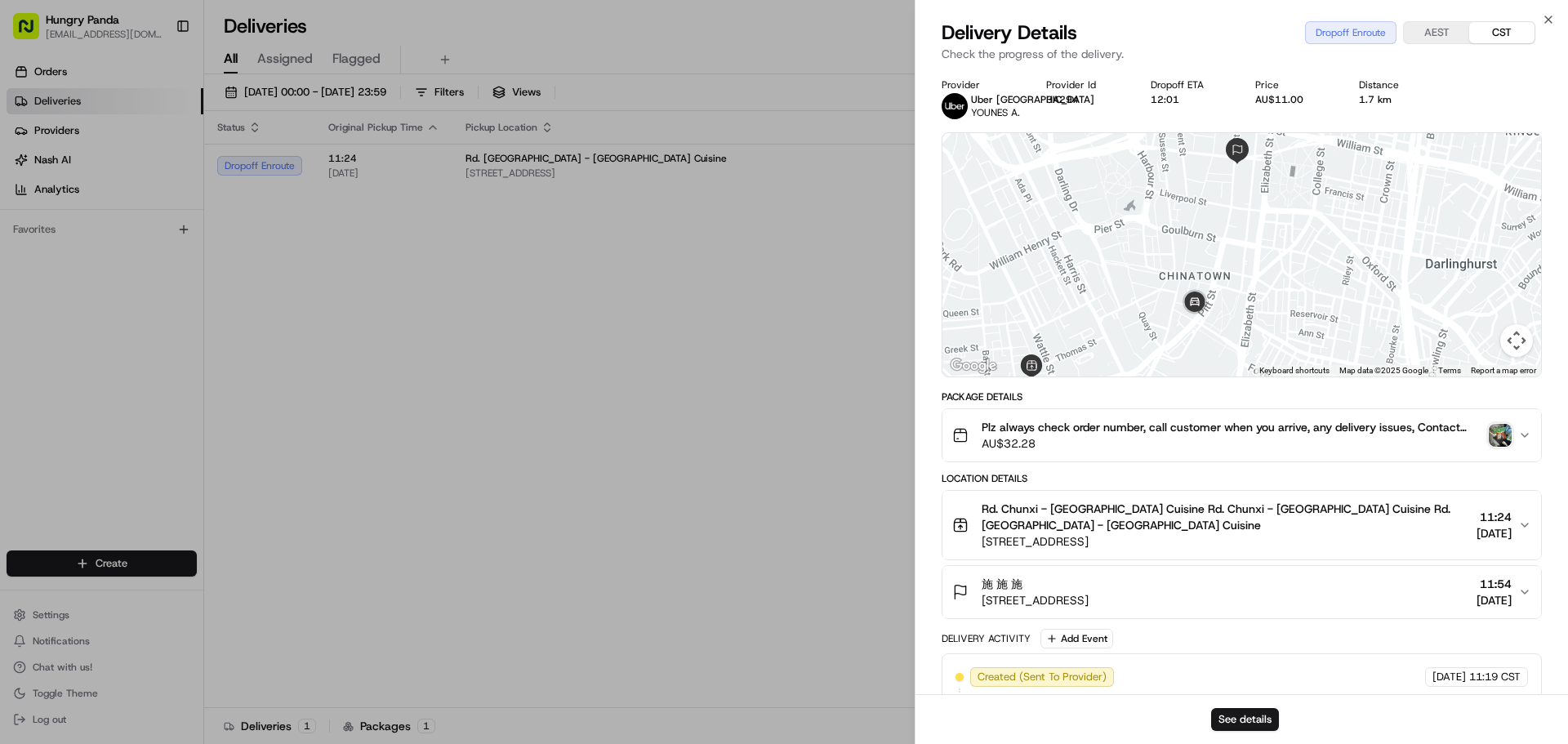
drag, startPoint x: 1232, startPoint y: 306, endPoint x: 1110, endPoint y: 300, distance: 122.1
click at [1110, 300] on div at bounding box center [1242, 254] width 599 height 243
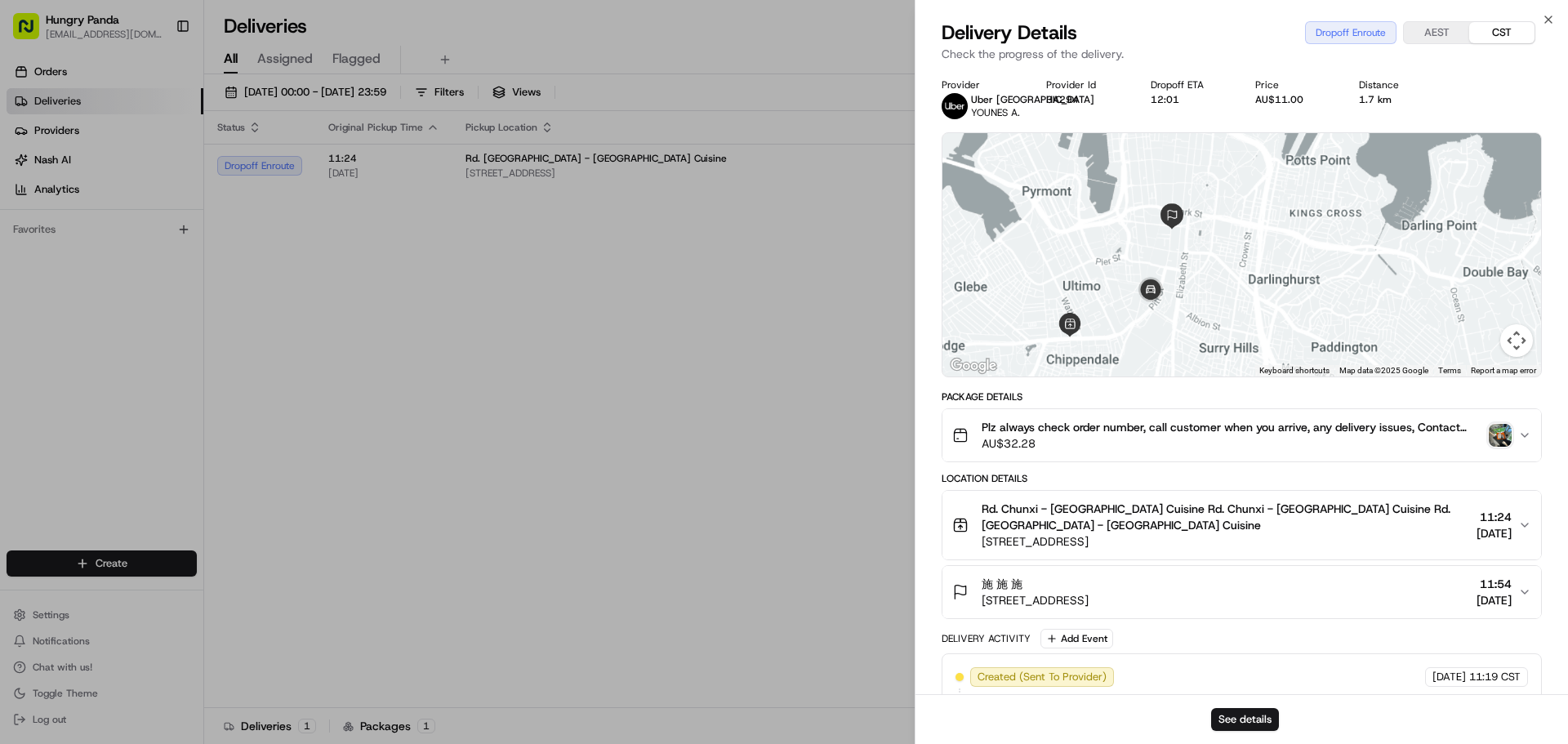
click at [1128, 259] on div at bounding box center [1242, 254] width 599 height 243
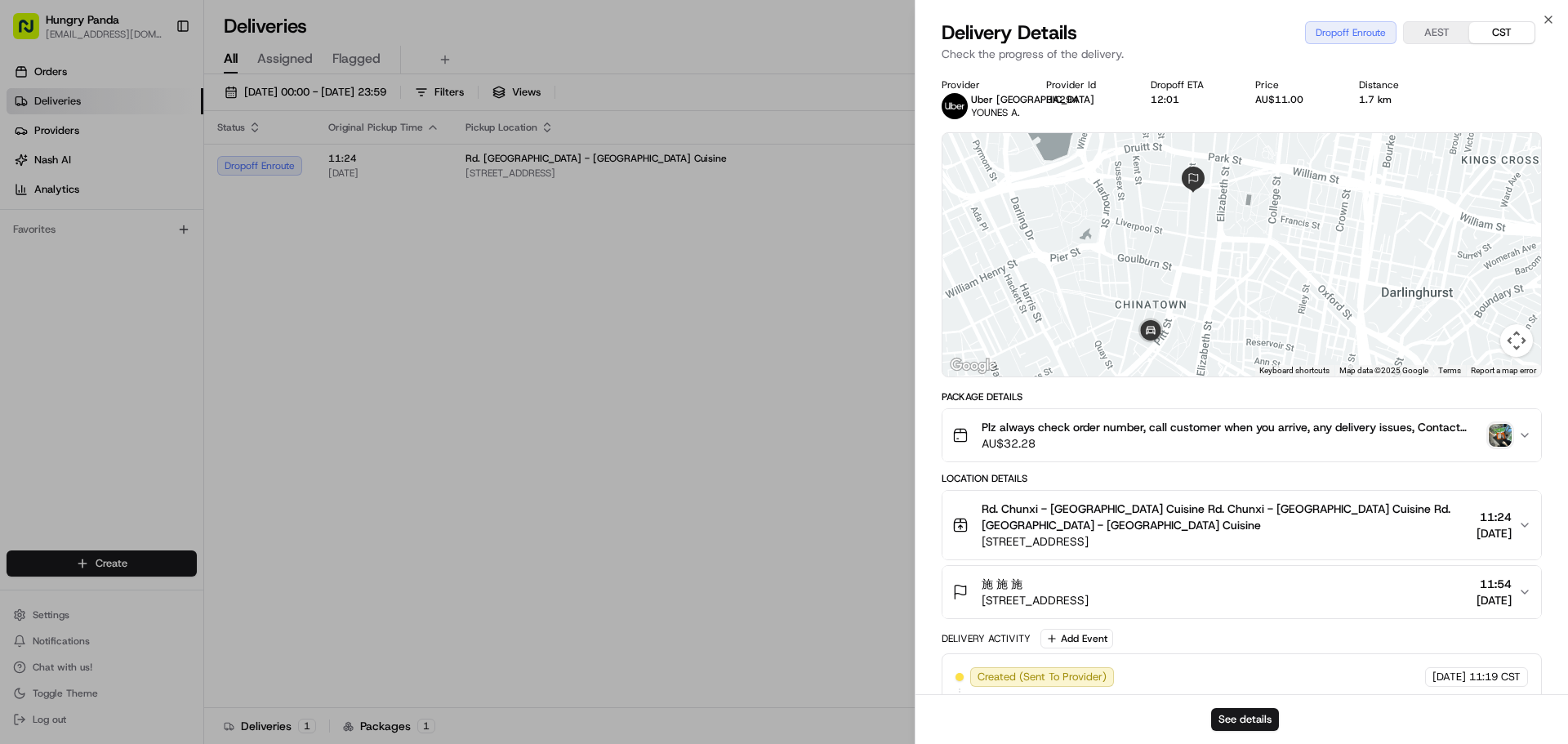
drag, startPoint x: 1210, startPoint y: 295, endPoint x: 1175, endPoint y: 283, distance: 37.0
click at [1179, 288] on div at bounding box center [1242, 254] width 599 height 243
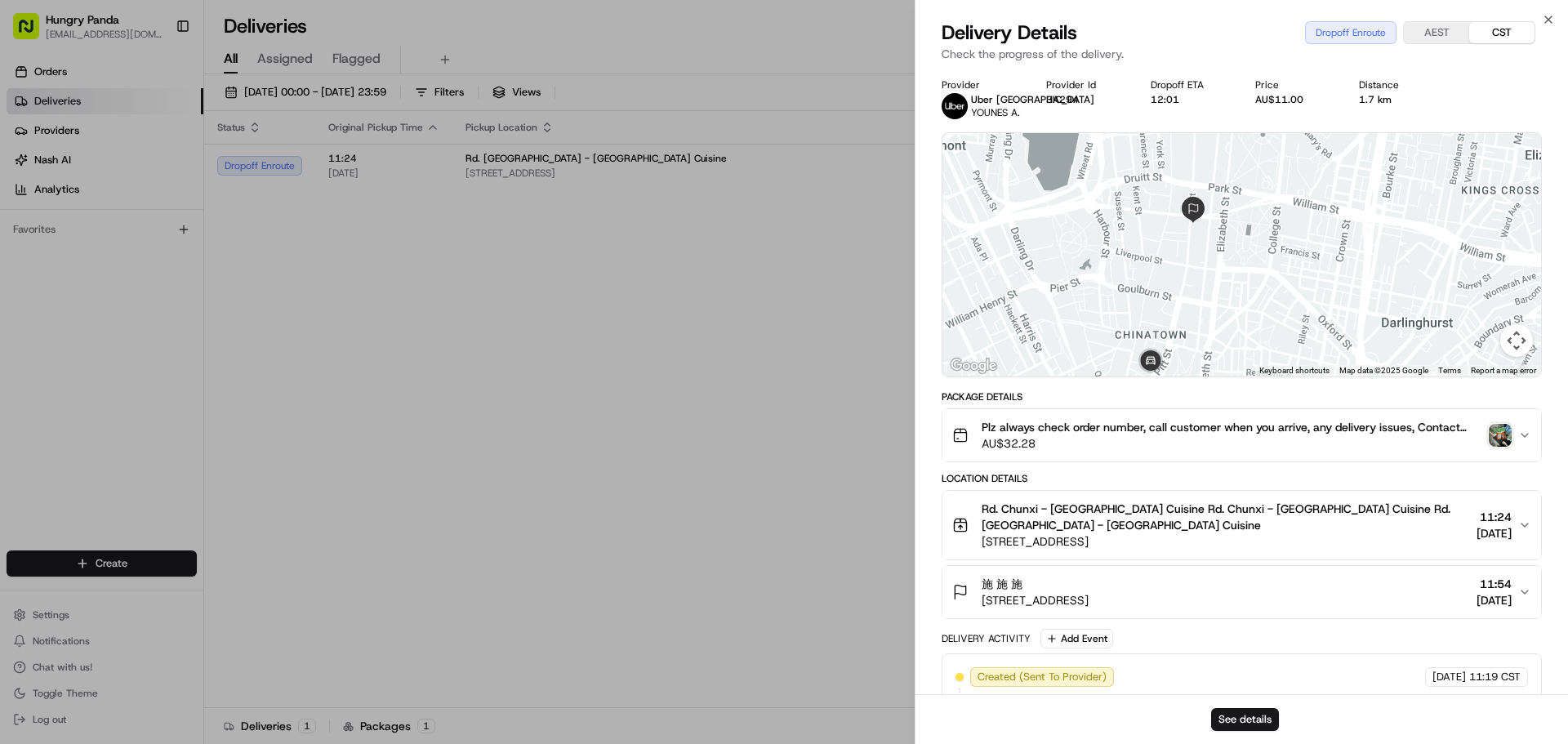
click at [1176, 258] on div at bounding box center [1242, 254] width 599 height 243
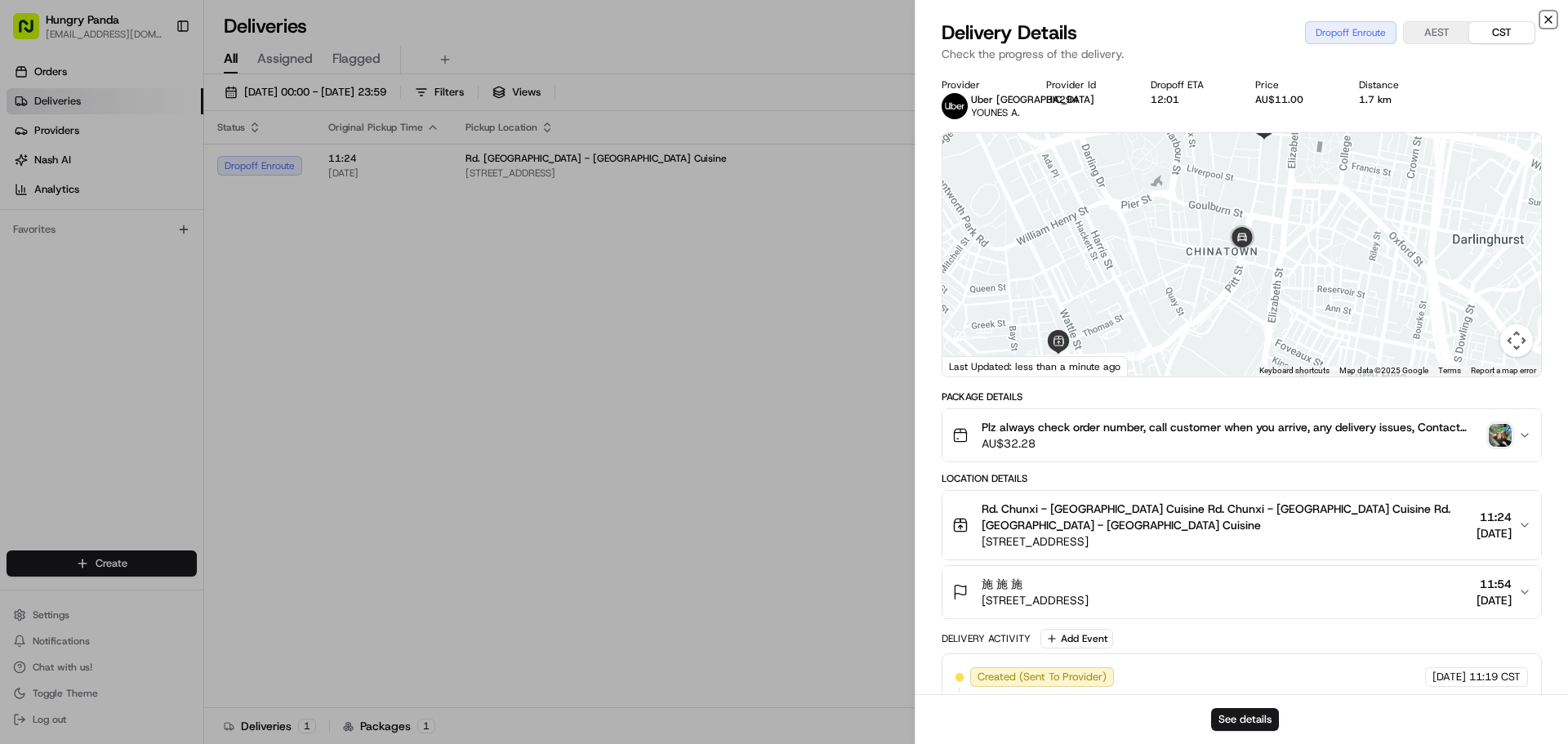
click at [1544, 18] on icon "button" at bounding box center [1548, 19] width 13 height 13
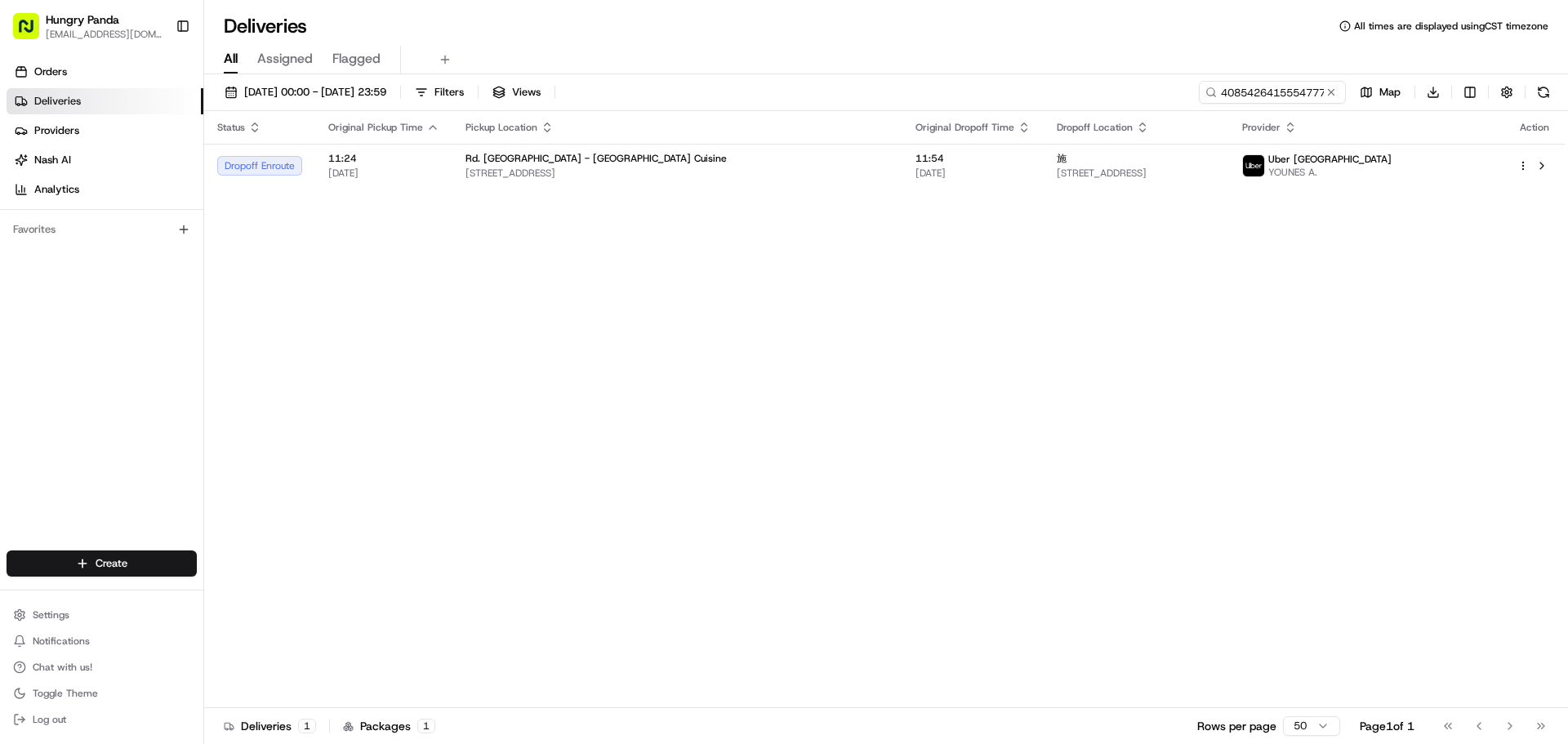
drag, startPoint x: 870, startPoint y: 376, endPoint x: 899, endPoint y: 385, distance: 30.4
click at [895, 384] on div "Status Original Pickup Time Pickup Location Original Dropoff Time Dropoff Locat…" at bounding box center [885, 410] width 1361 height 597
drag, startPoint x: 1326, startPoint y: 96, endPoint x: 1309, endPoint y: 94, distance: 17.1
click at [1326, 96] on button at bounding box center [1331, 92] width 16 height 16
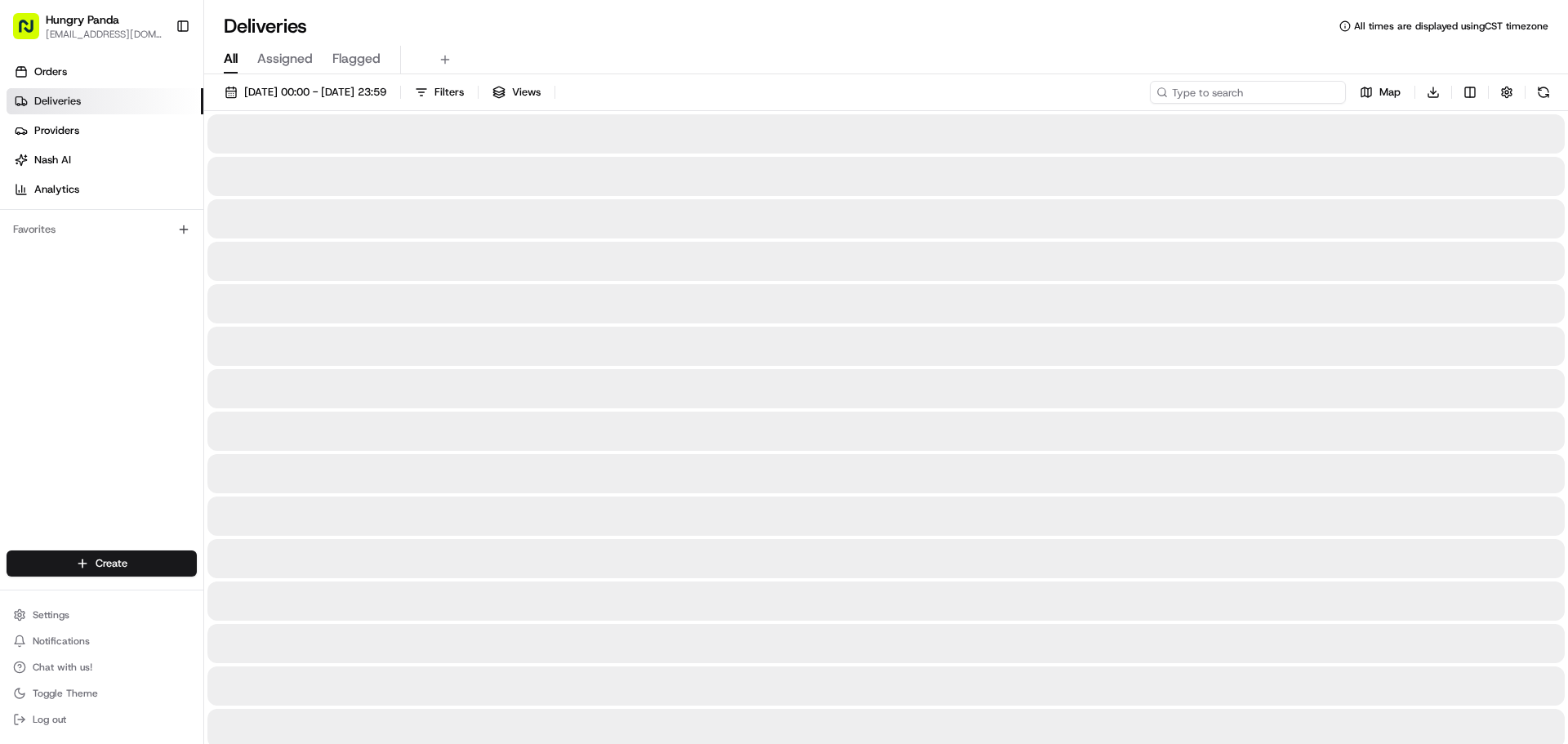
click at [1307, 94] on input at bounding box center [1248, 91] width 196 height 23
paste input "1880445735654754361099"
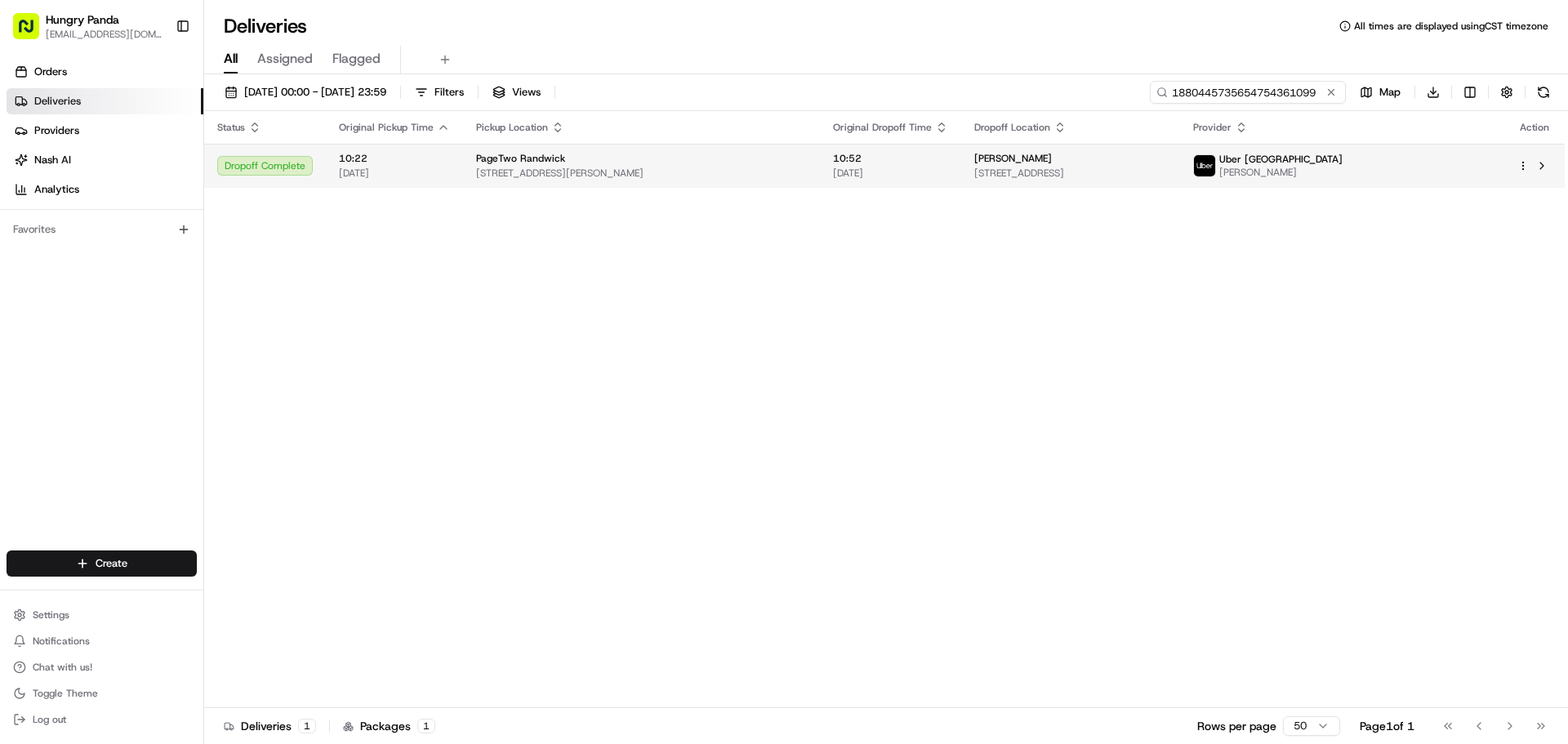
type input "1880445735654754361099"
click at [820, 154] on td "PageTwo Randwick [STREET_ADDRESS][PERSON_NAME]" at bounding box center [641, 166] width 356 height 44
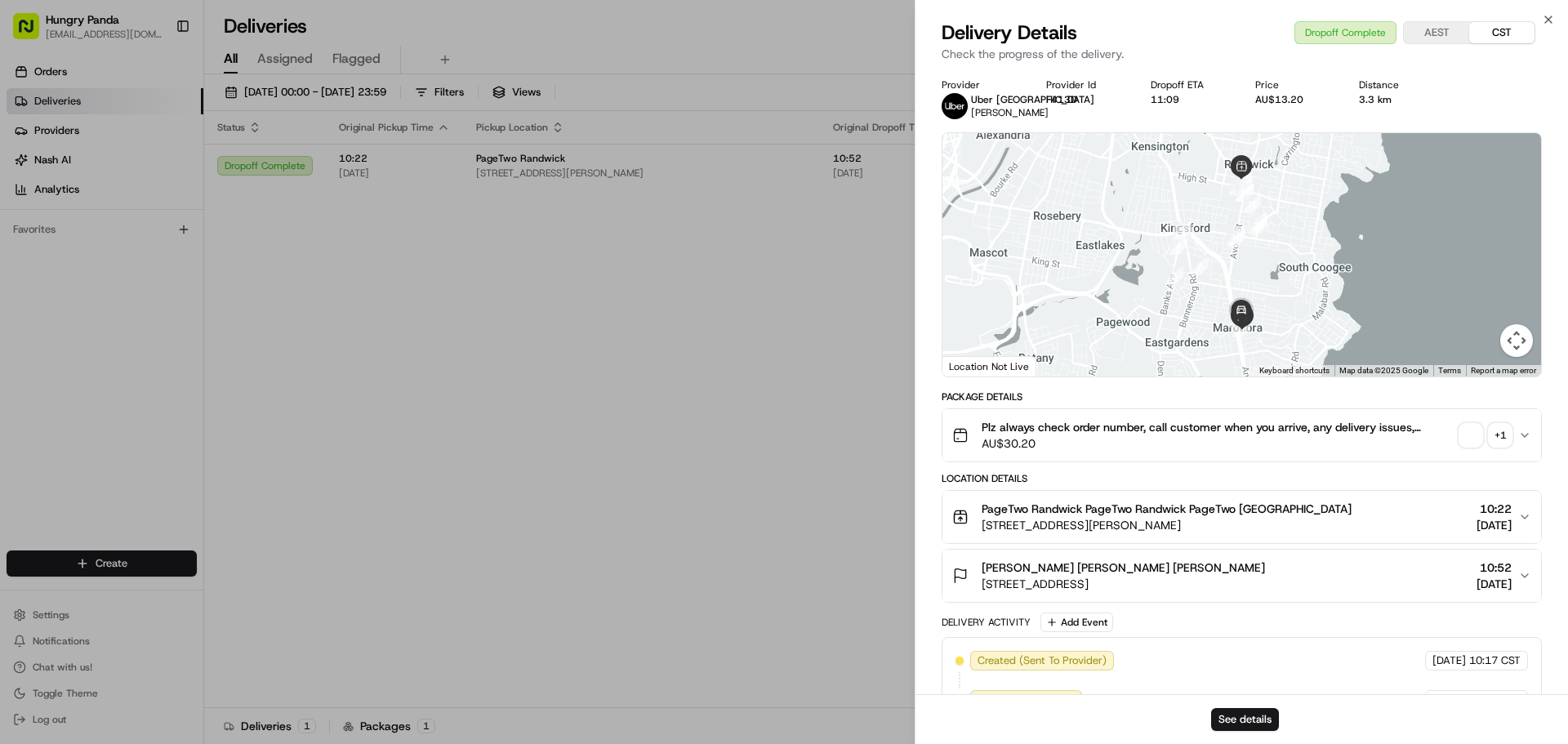
click at [1500, 429] on div "+ 1" at bounding box center [1500, 434] width 23 height 23
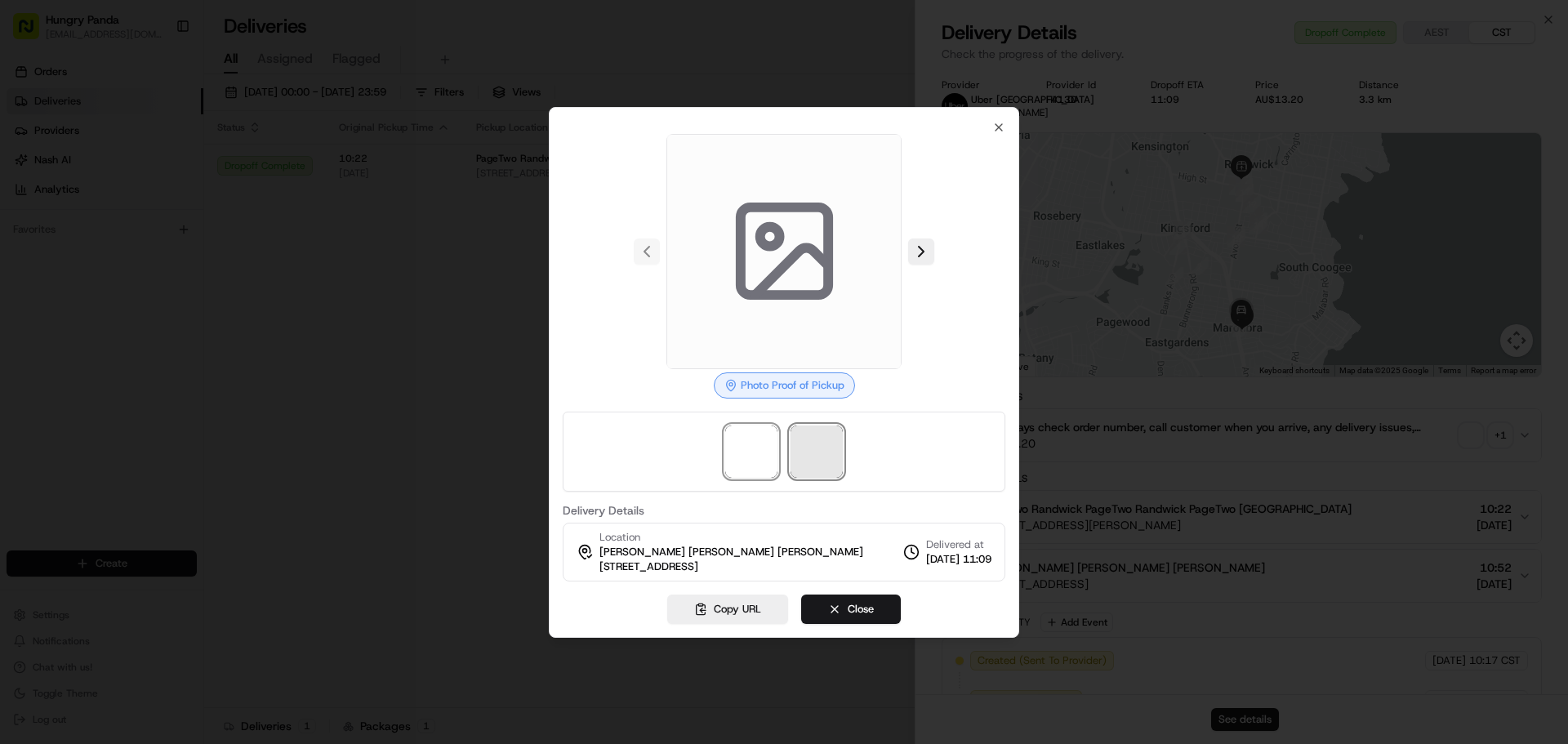
click at [830, 444] on span at bounding box center [817, 452] width 52 height 52
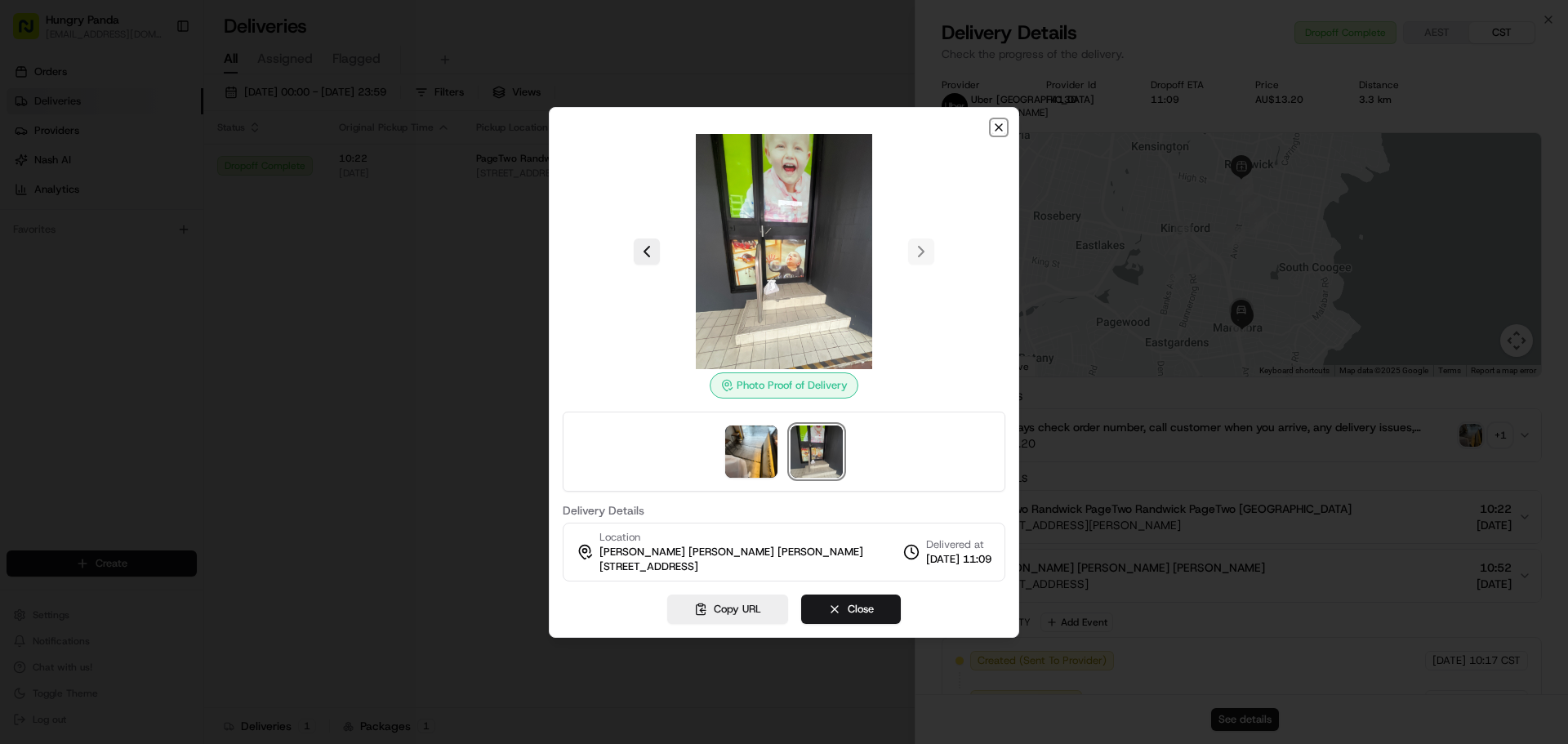
click at [998, 131] on icon "button" at bounding box center [999, 128] width 13 height 13
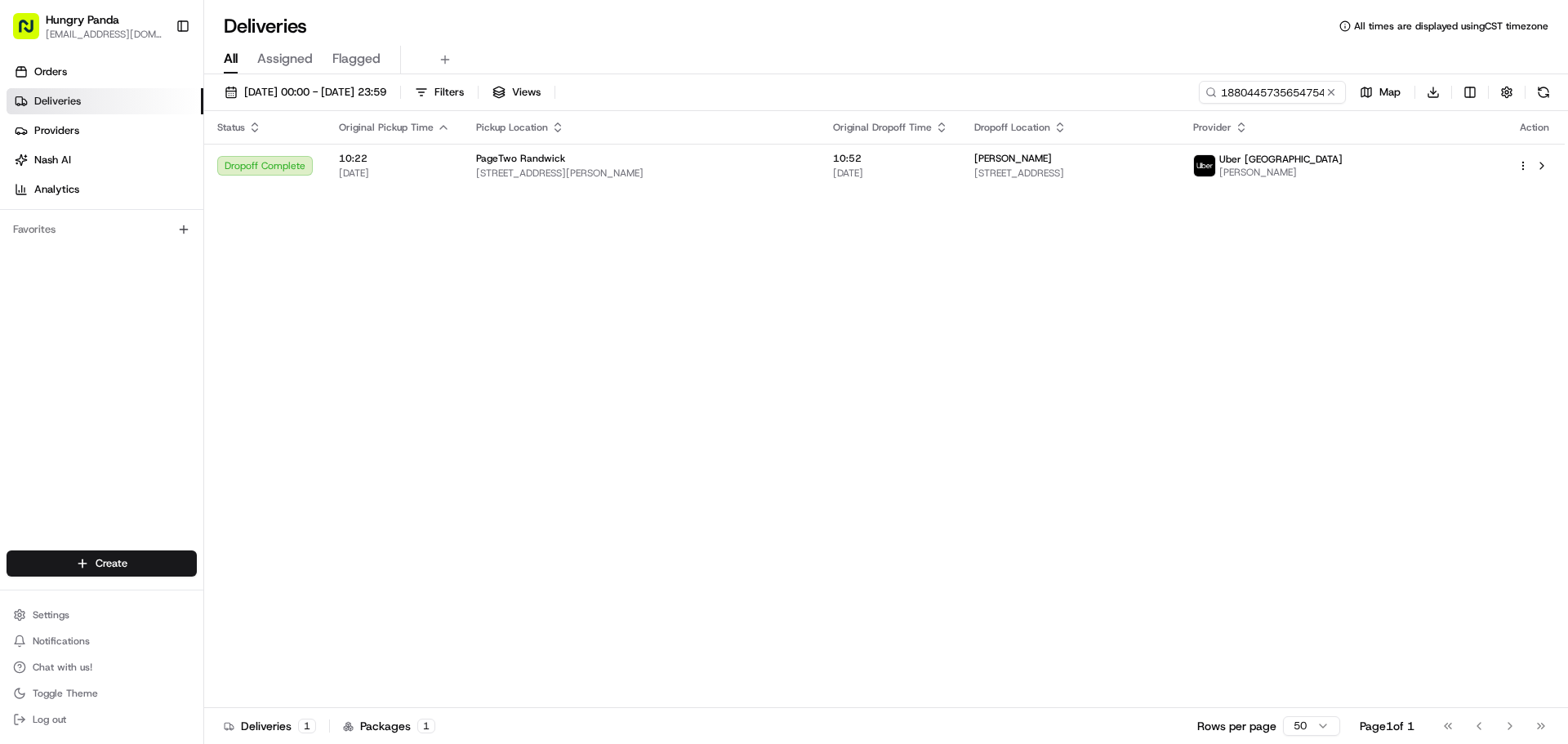
drag, startPoint x: 1332, startPoint y: 99, endPoint x: 1323, endPoint y: 100, distance: 9.1
click at [1332, 99] on button at bounding box center [1331, 92] width 16 height 16
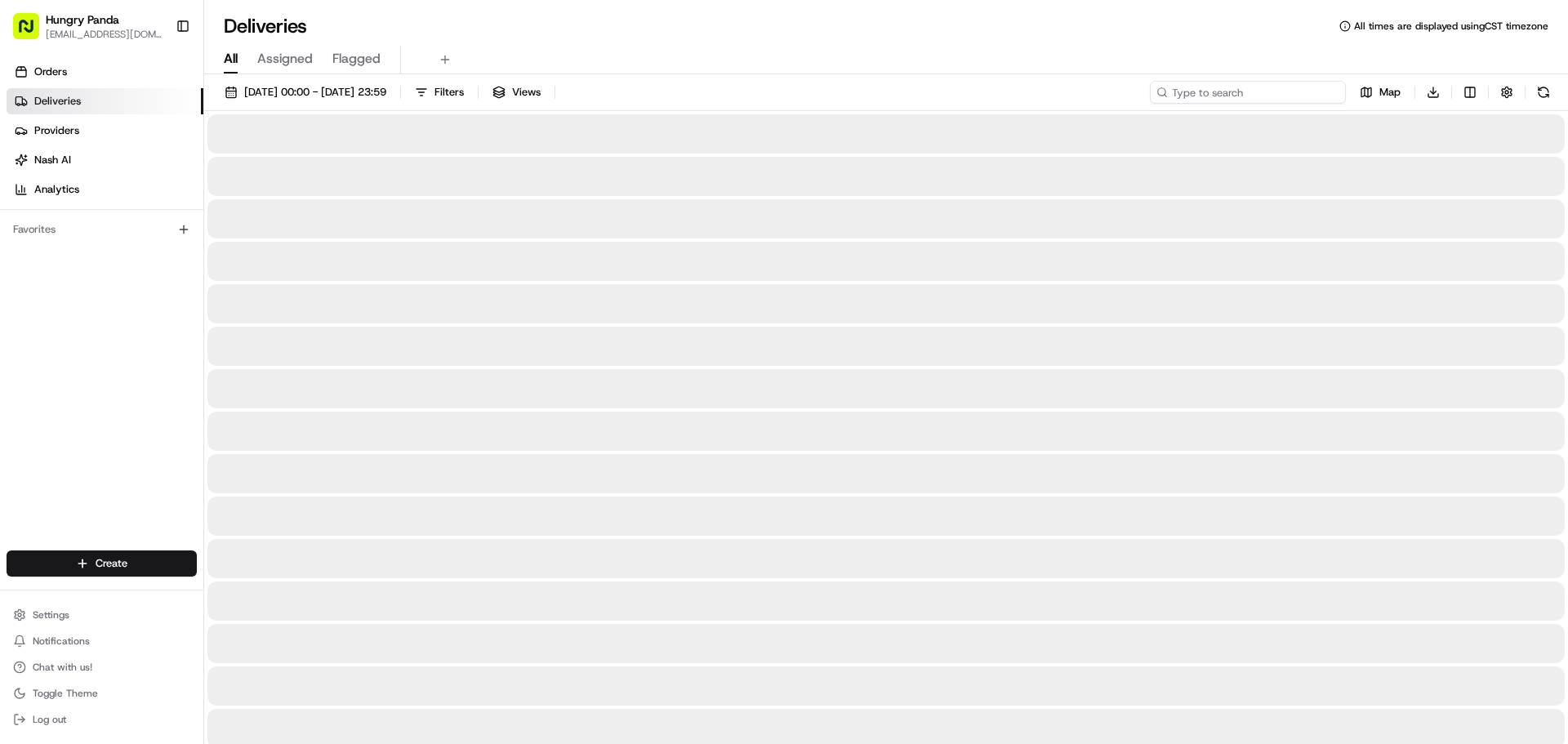
click at [1297, 100] on input at bounding box center [1248, 91] width 196 height 23
paste input "608241345515172887796"
type input "608241345515172887796"
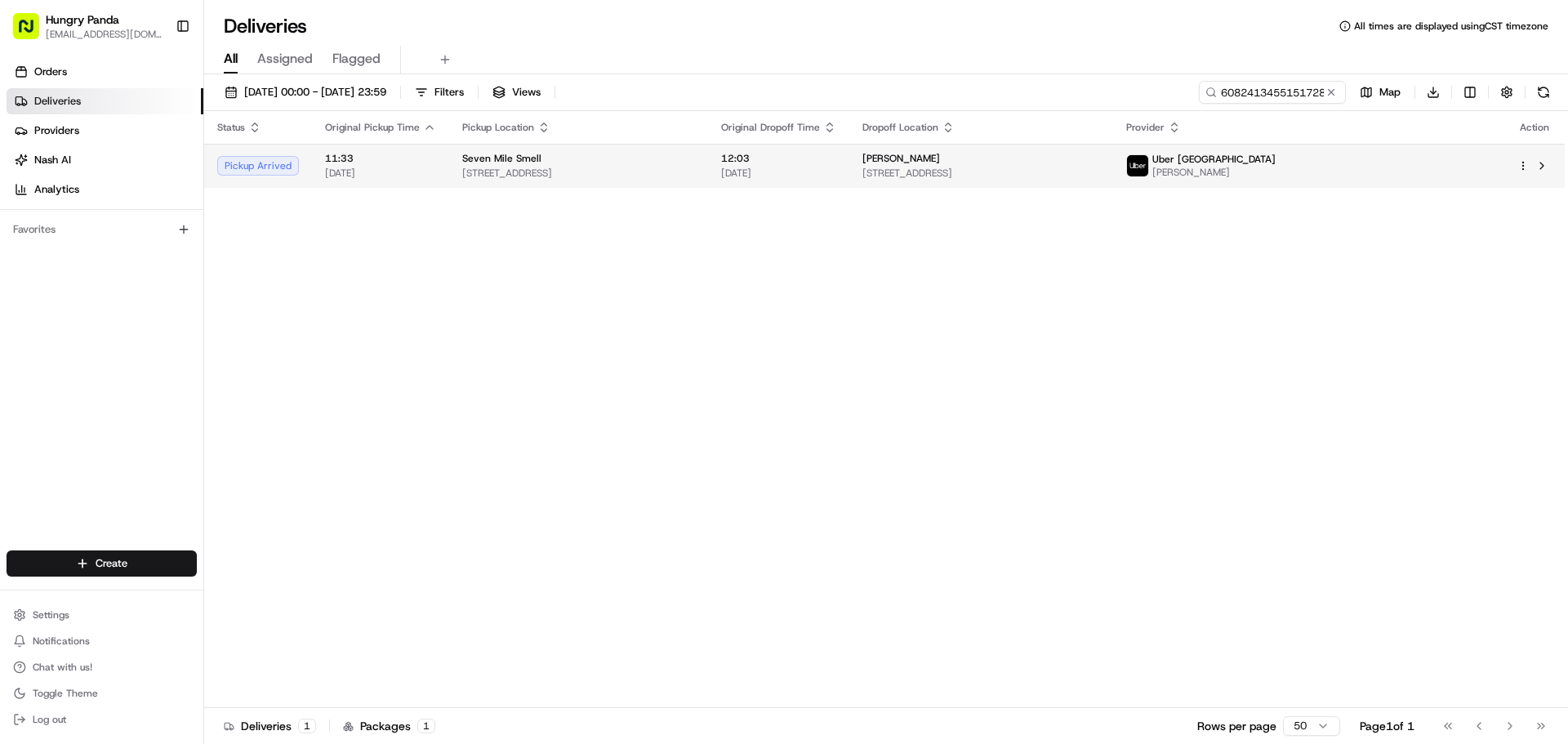
click at [836, 166] on div "12:03 [DATE]" at bounding box center [778, 166] width 115 height 28
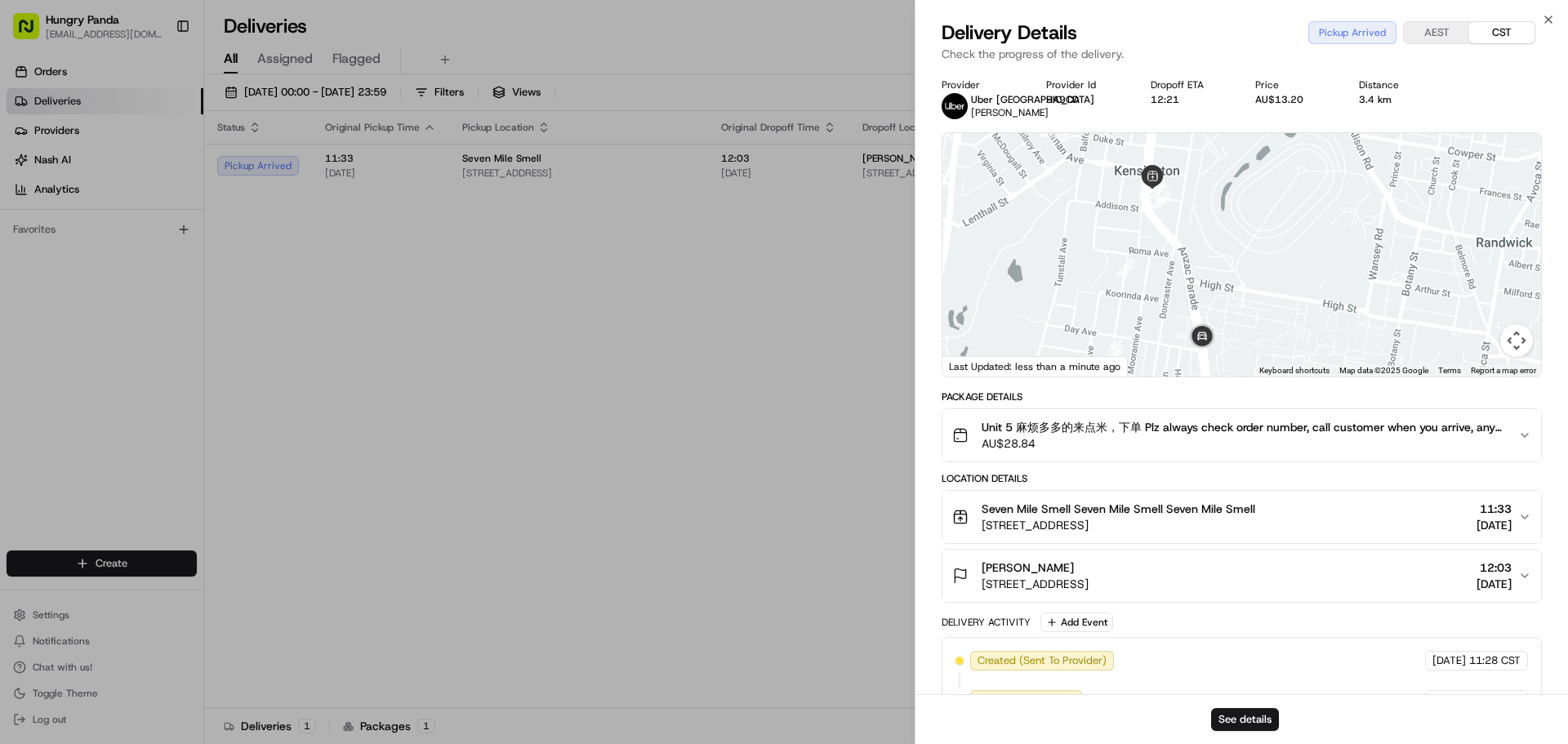
drag, startPoint x: 1243, startPoint y: 296, endPoint x: 1241, endPoint y: 278, distance: 18.1
click at [1241, 278] on div at bounding box center [1242, 254] width 599 height 243
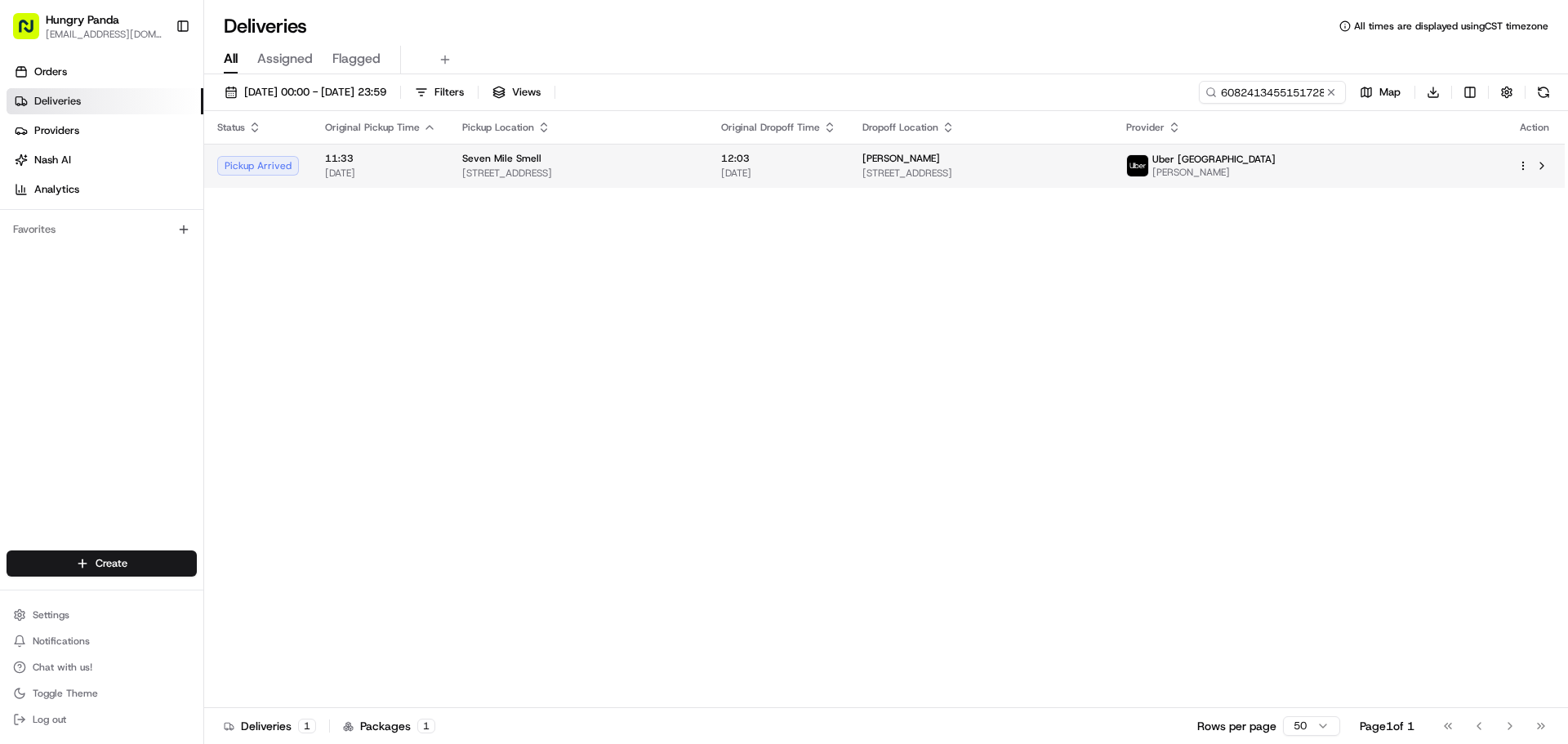
click at [695, 156] on div "Seven Mile Smell" at bounding box center [578, 158] width 233 height 13
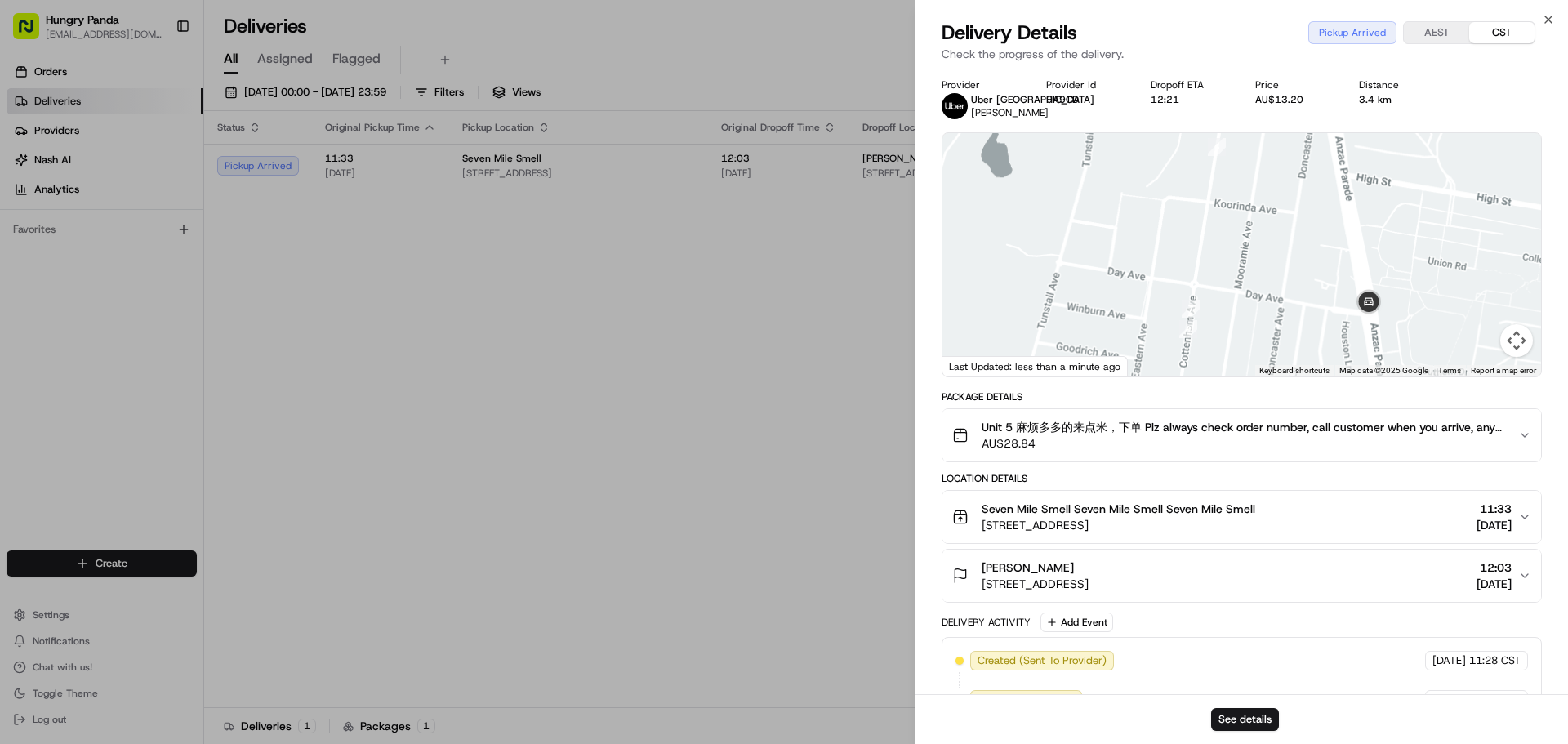
drag, startPoint x: 1266, startPoint y: 331, endPoint x: 1251, endPoint y: 405, distance: 75.5
click at [1256, 414] on div "Provider Uber Australia [PERSON_NAME] Provider Id 9A9CD Dropoff ETA 12:21 Price…" at bounding box center [1241, 519] width 600 height 881
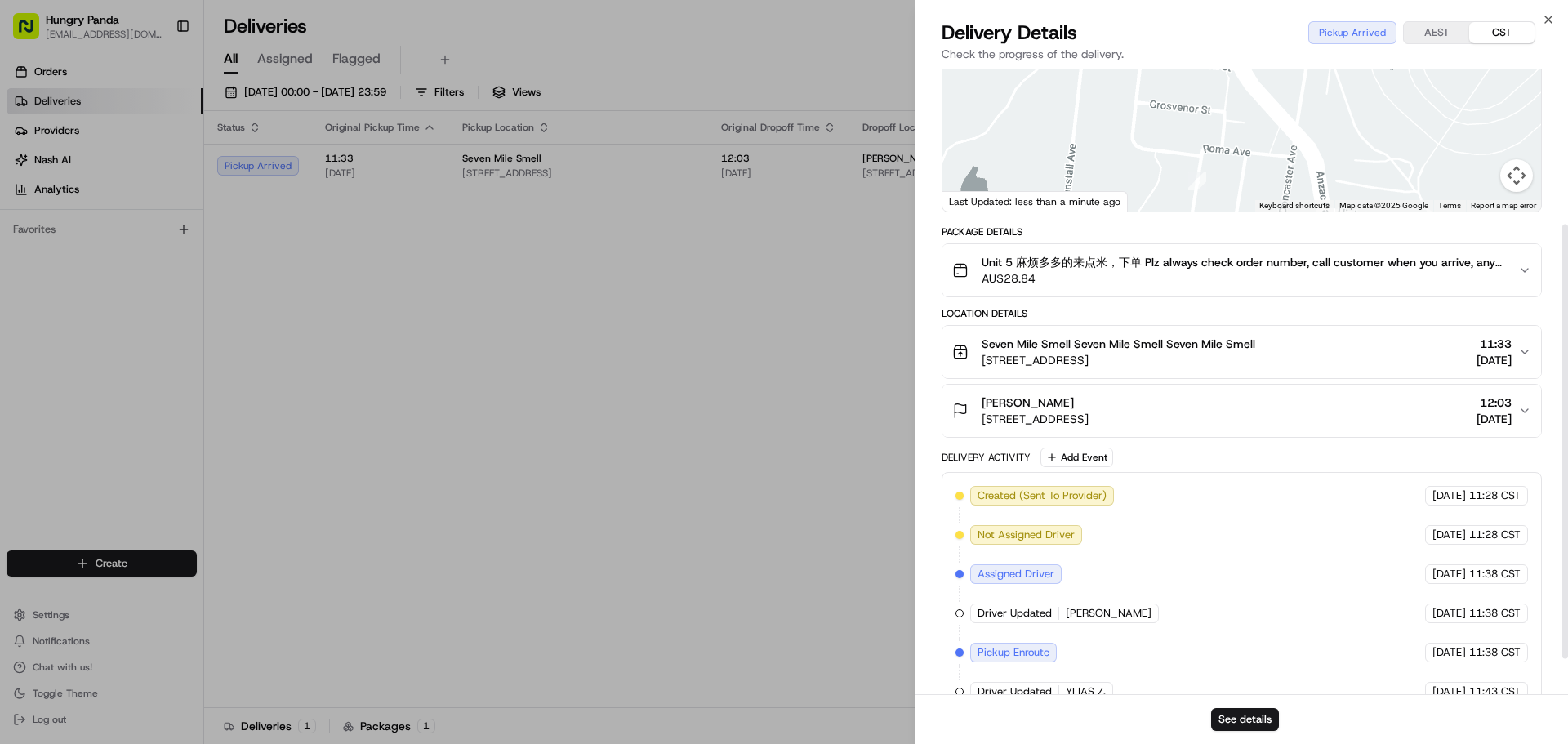
scroll to position [29, 0]
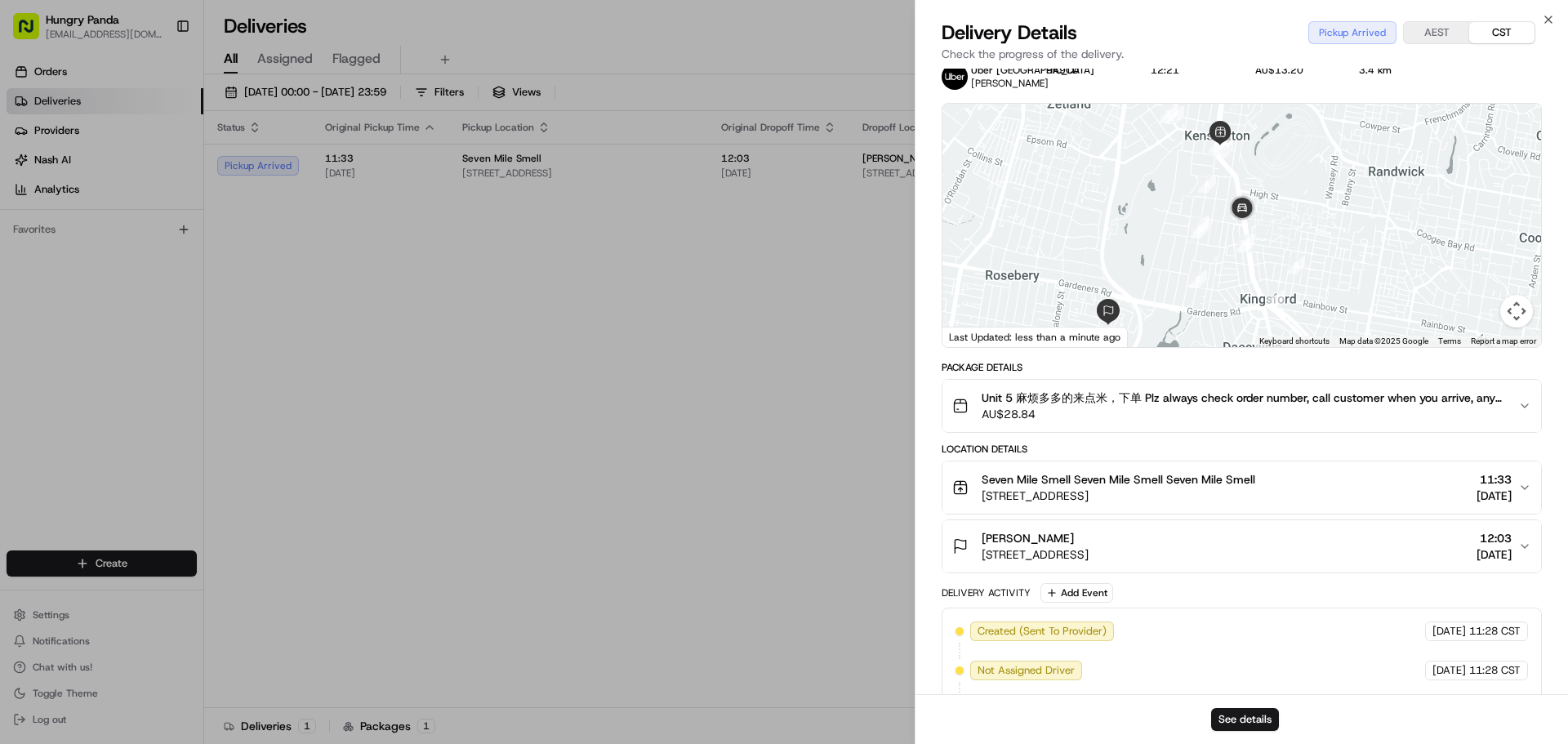
drag, startPoint x: 404, startPoint y: 360, endPoint x: 420, endPoint y: 343, distance: 23.3
click at [404, 360] on div at bounding box center [784, 372] width 1568 height 744
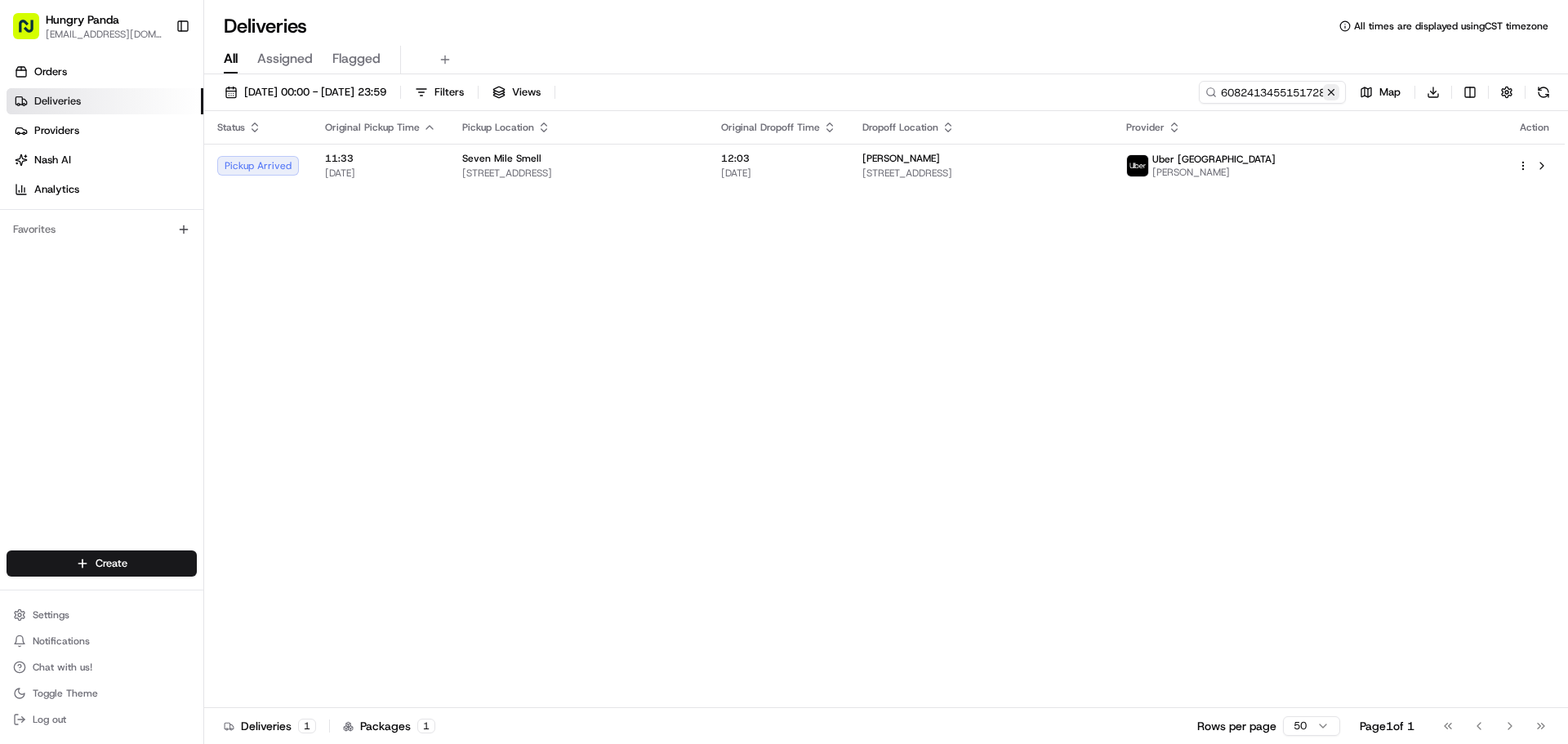
click at [1327, 85] on button at bounding box center [1331, 92] width 16 height 16
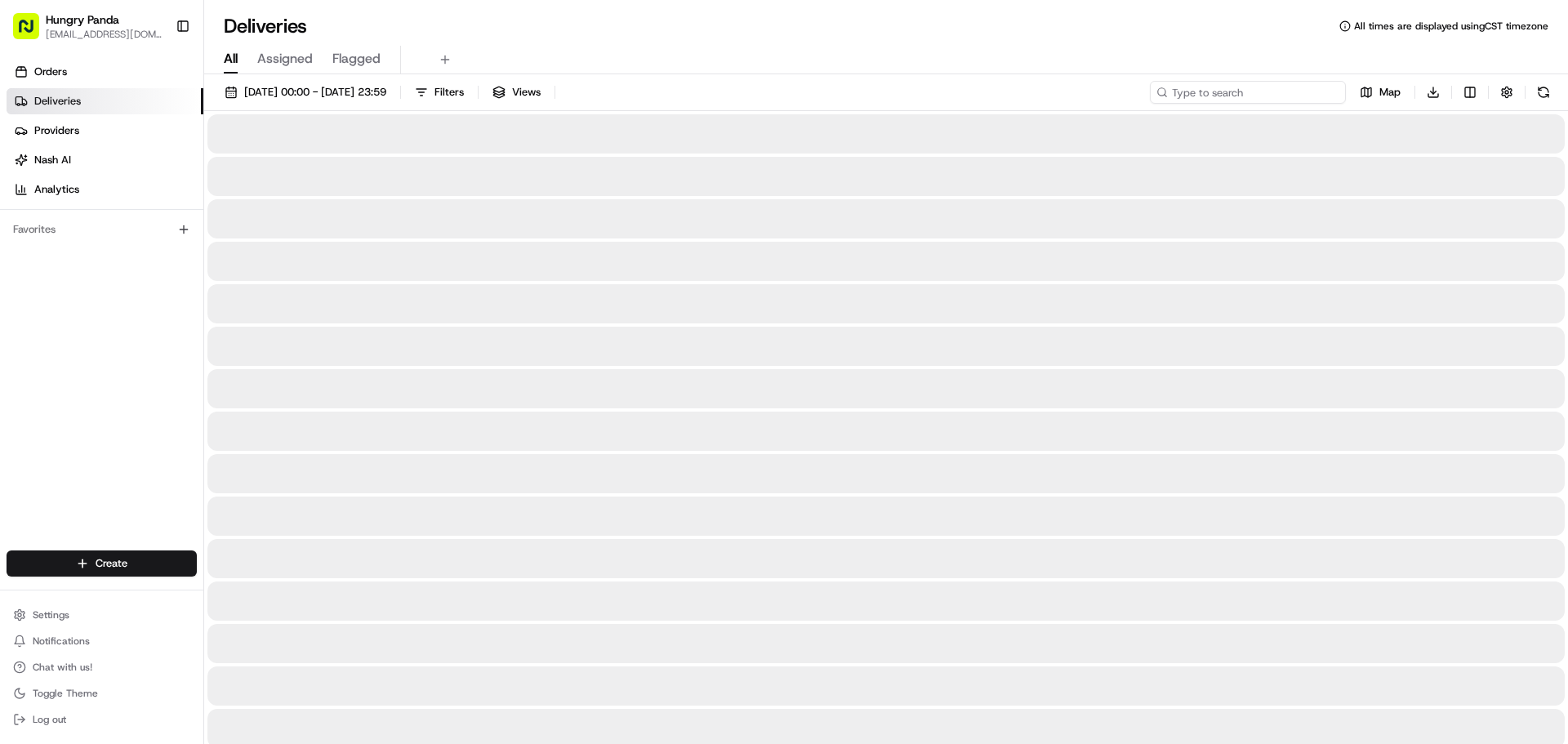
click at [1316, 88] on input at bounding box center [1248, 91] width 196 height 23
paste input "5588486515153708481660"
type input "5588486515153708481660"
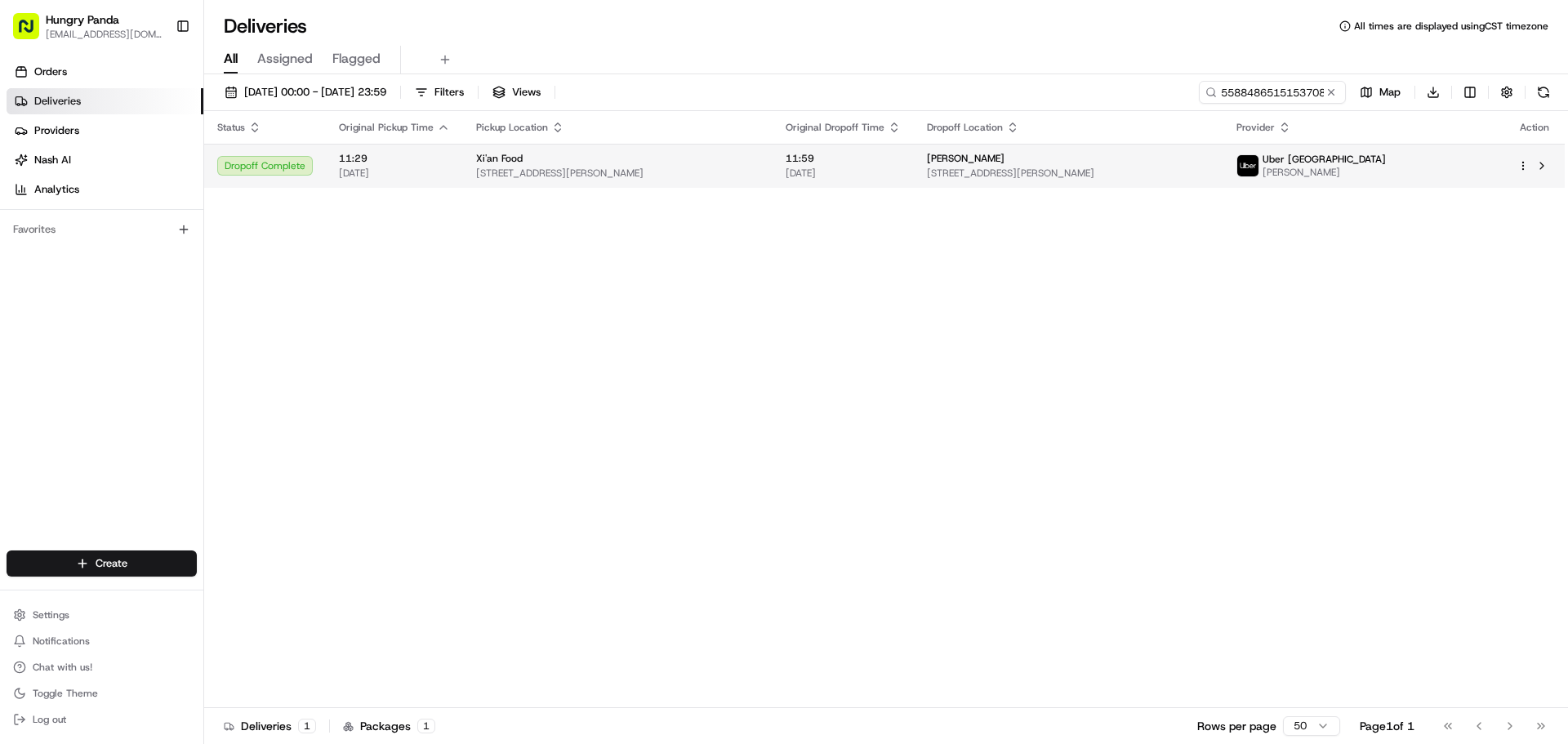
click at [826, 163] on span "11:59" at bounding box center [842, 158] width 115 height 13
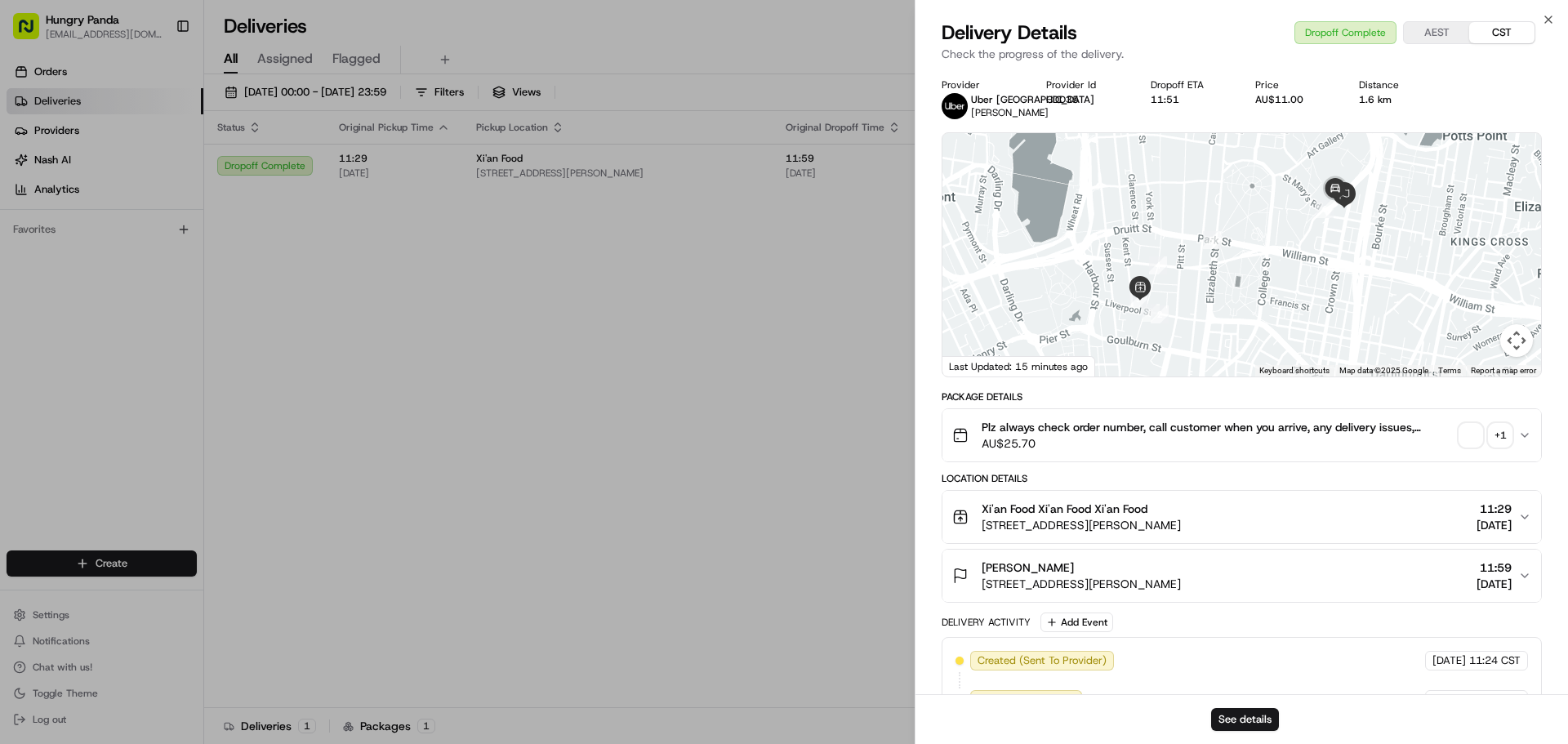
click at [1506, 437] on div "+ 1" at bounding box center [1500, 434] width 23 height 23
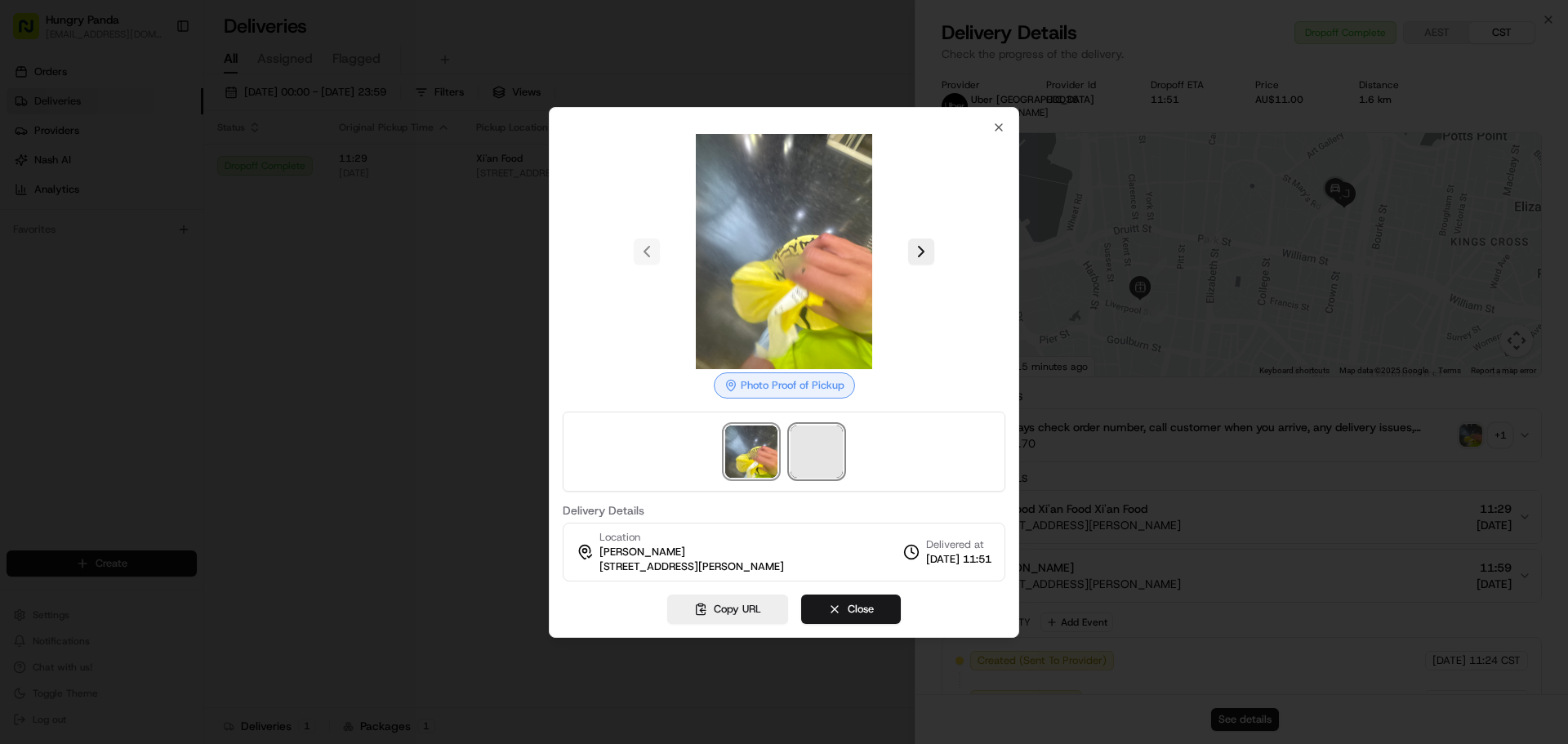
click at [810, 463] on span at bounding box center [817, 452] width 52 height 52
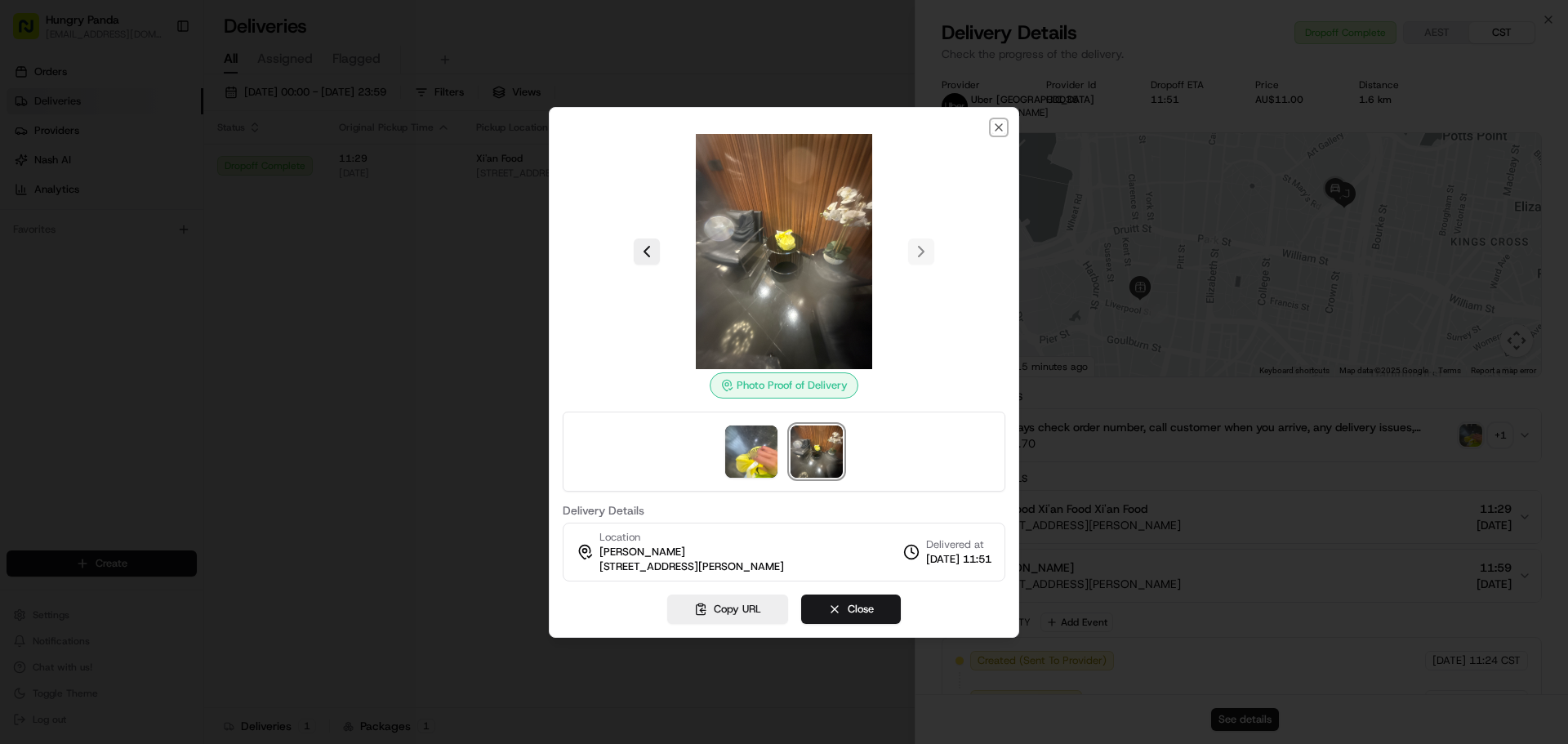
drag, startPoint x: 993, startPoint y: 121, endPoint x: 977, endPoint y: 125, distance: 16.5
click at [993, 121] on icon "button" at bounding box center [999, 128] width 13 height 13
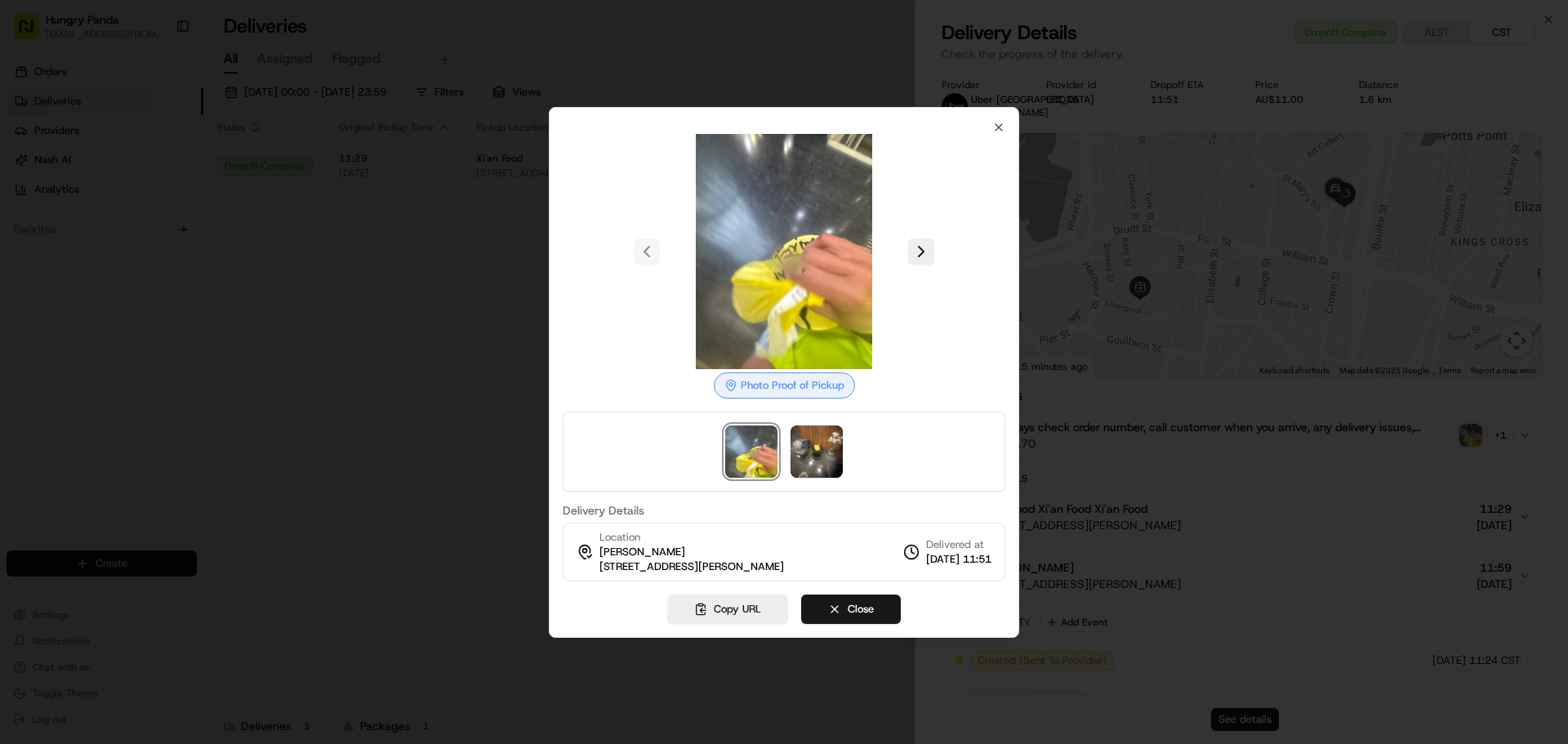
drag, startPoint x: 546, startPoint y: 248, endPoint x: 451, endPoint y: 226, distance: 97.5
click at [546, 247] on div at bounding box center [784, 372] width 1568 height 744
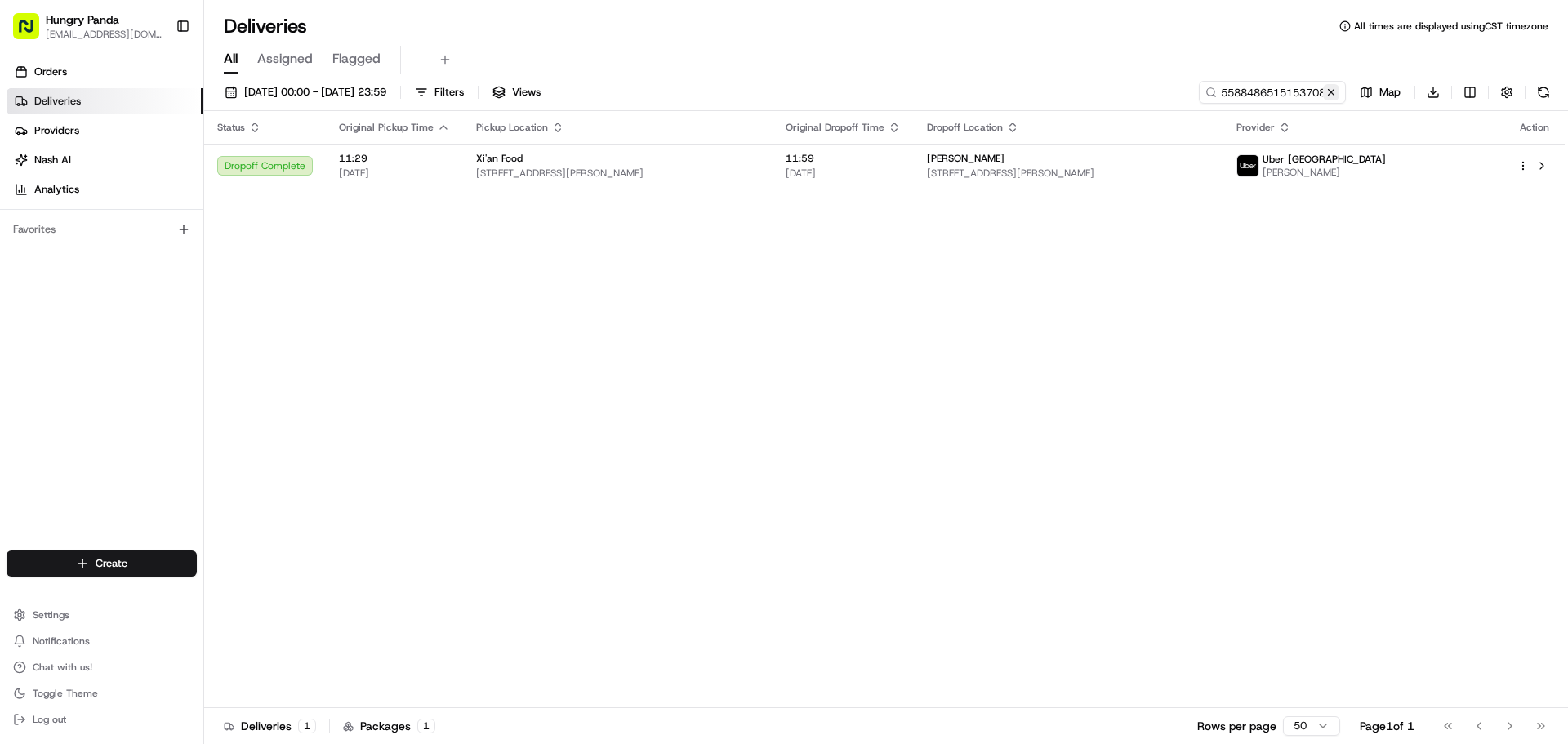
click at [1333, 97] on button at bounding box center [1331, 92] width 16 height 16
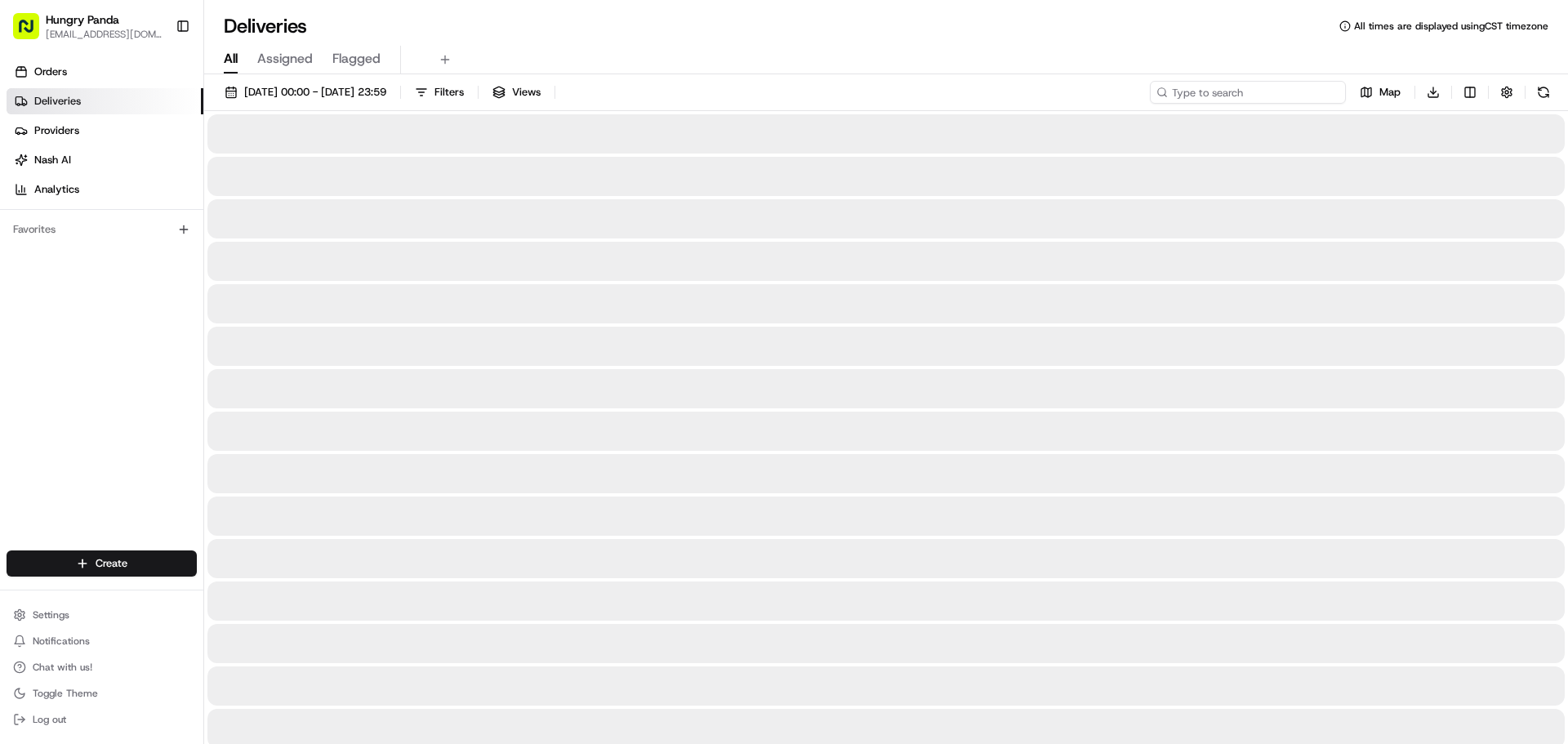
click at [1313, 96] on input at bounding box center [1248, 91] width 196 height 23
paste input "658042419515276118749"
type input "658042419515276118749"
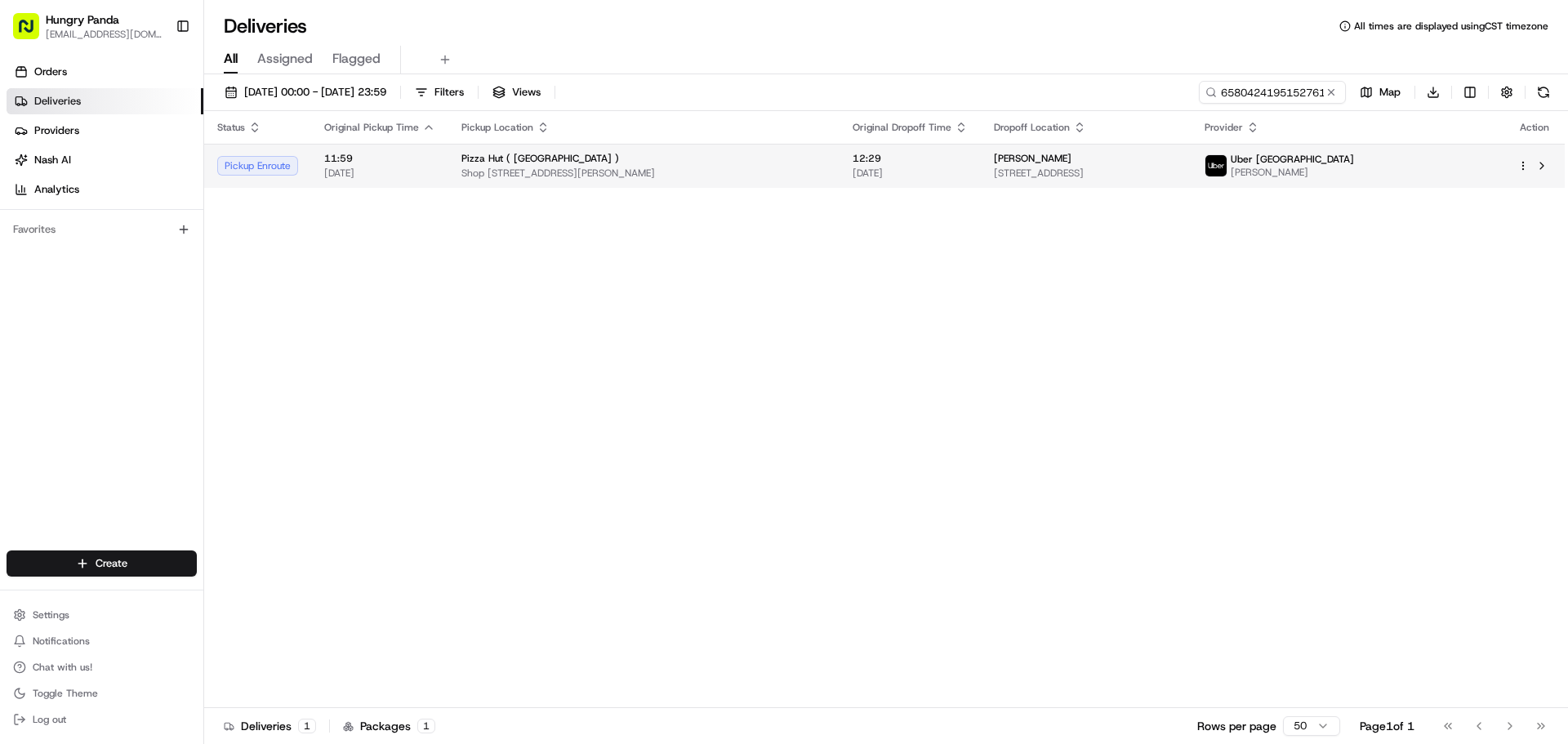
click at [802, 176] on td "Pizza Hut ( [GEOGRAPHIC_DATA] ) Shop [STREET_ADDRESS][PERSON_NAME]" at bounding box center [644, 166] width 391 height 44
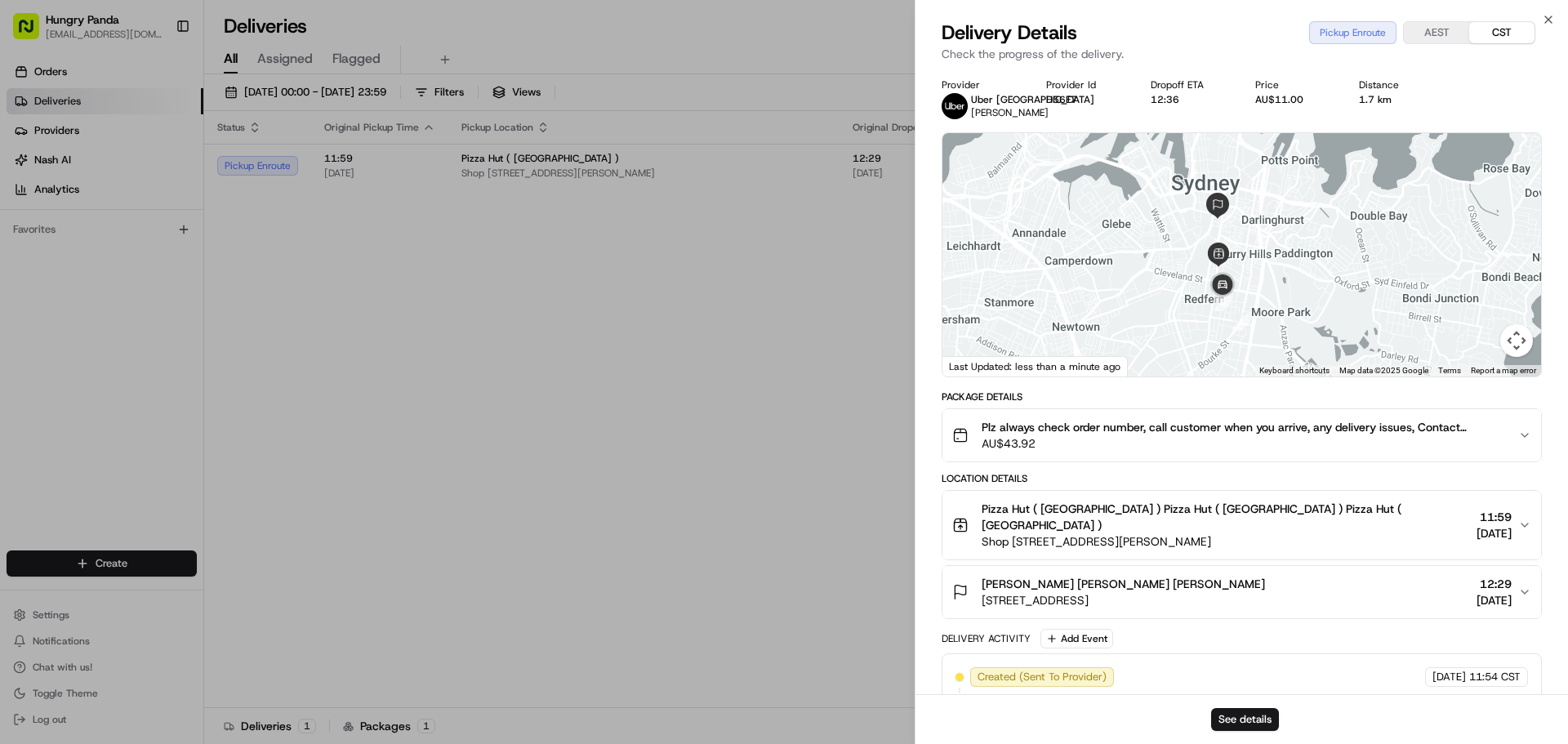
click at [1187, 274] on div at bounding box center [1242, 254] width 599 height 243
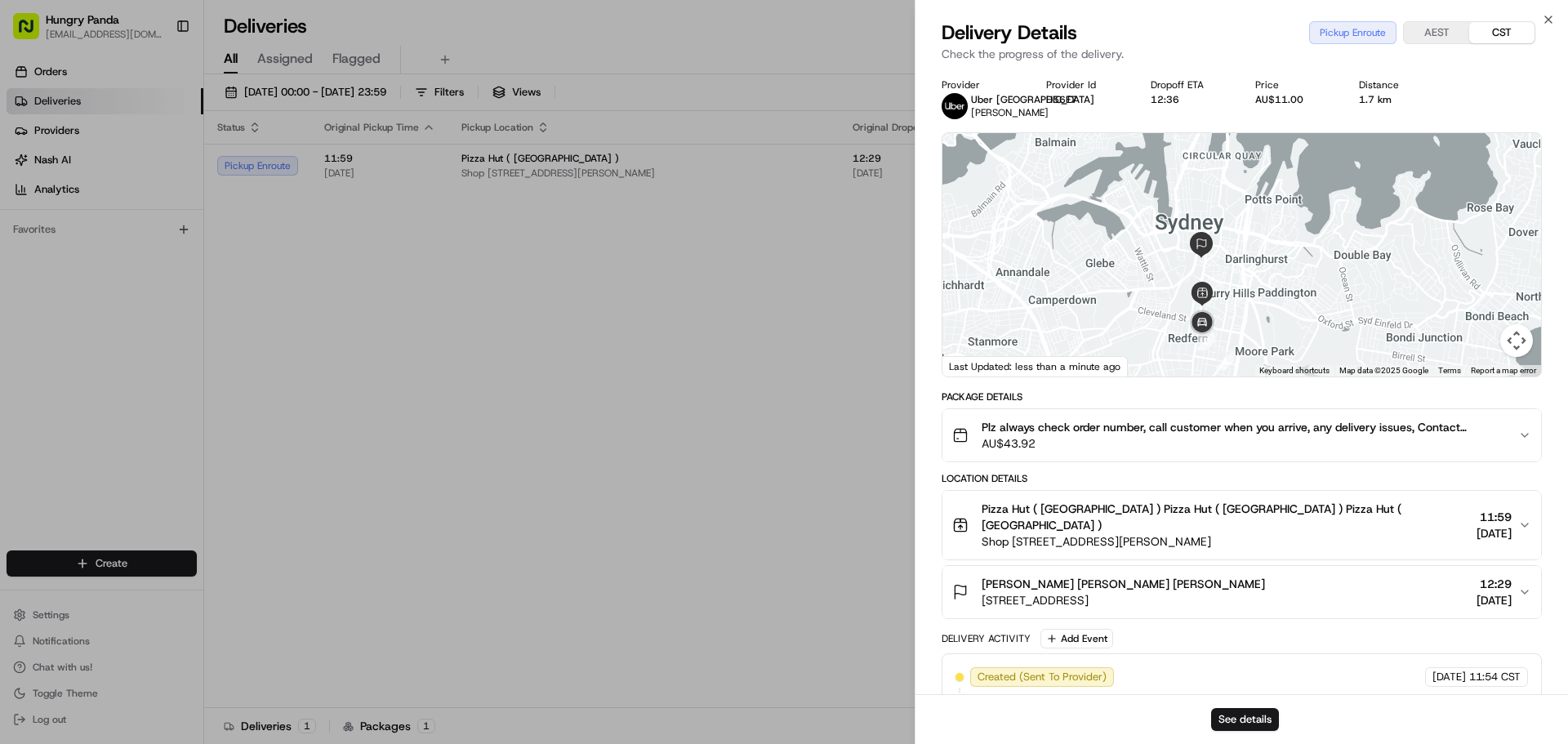
drag, startPoint x: 461, startPoint y: 378, endPoint x: 595, endPoint y: 378, distance: 134.0
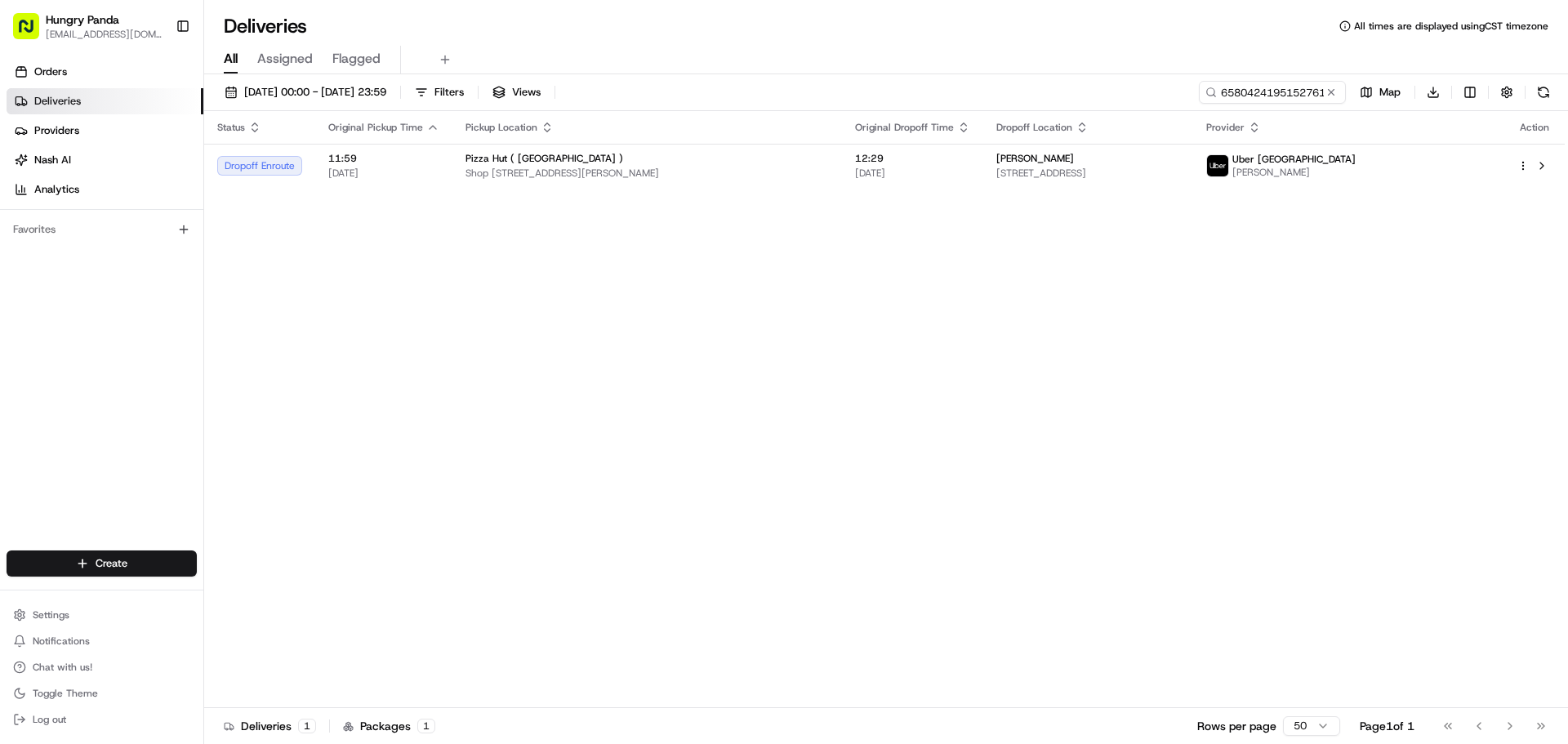
click at [1334, 93] on button at bounding box center [1331, 92] width 16 height 16
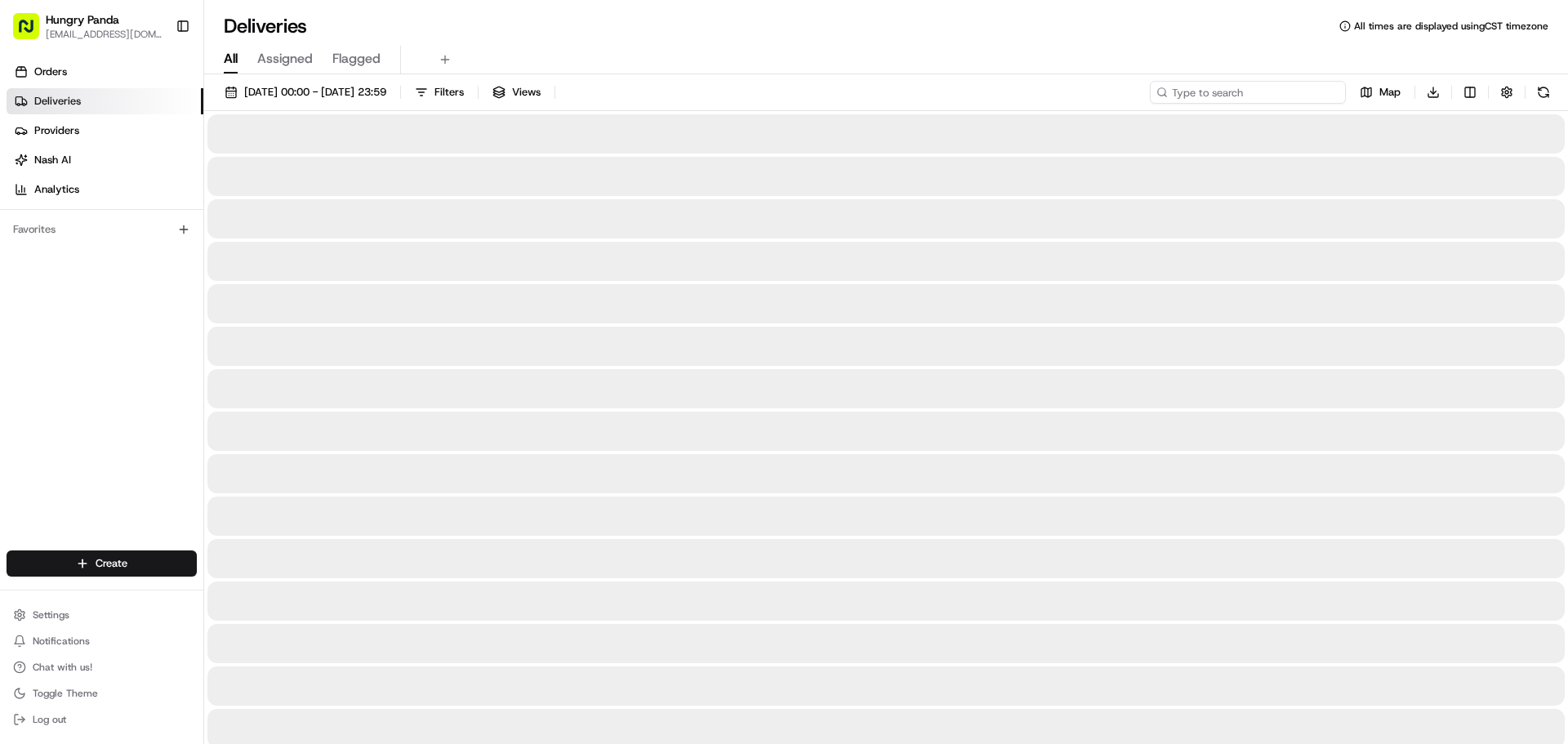
click at [1305, 97] on input at bounding box center [1248, 91] width 196 height 23
paste input "2455436165250795171269"
type input "2455436165250795171269"
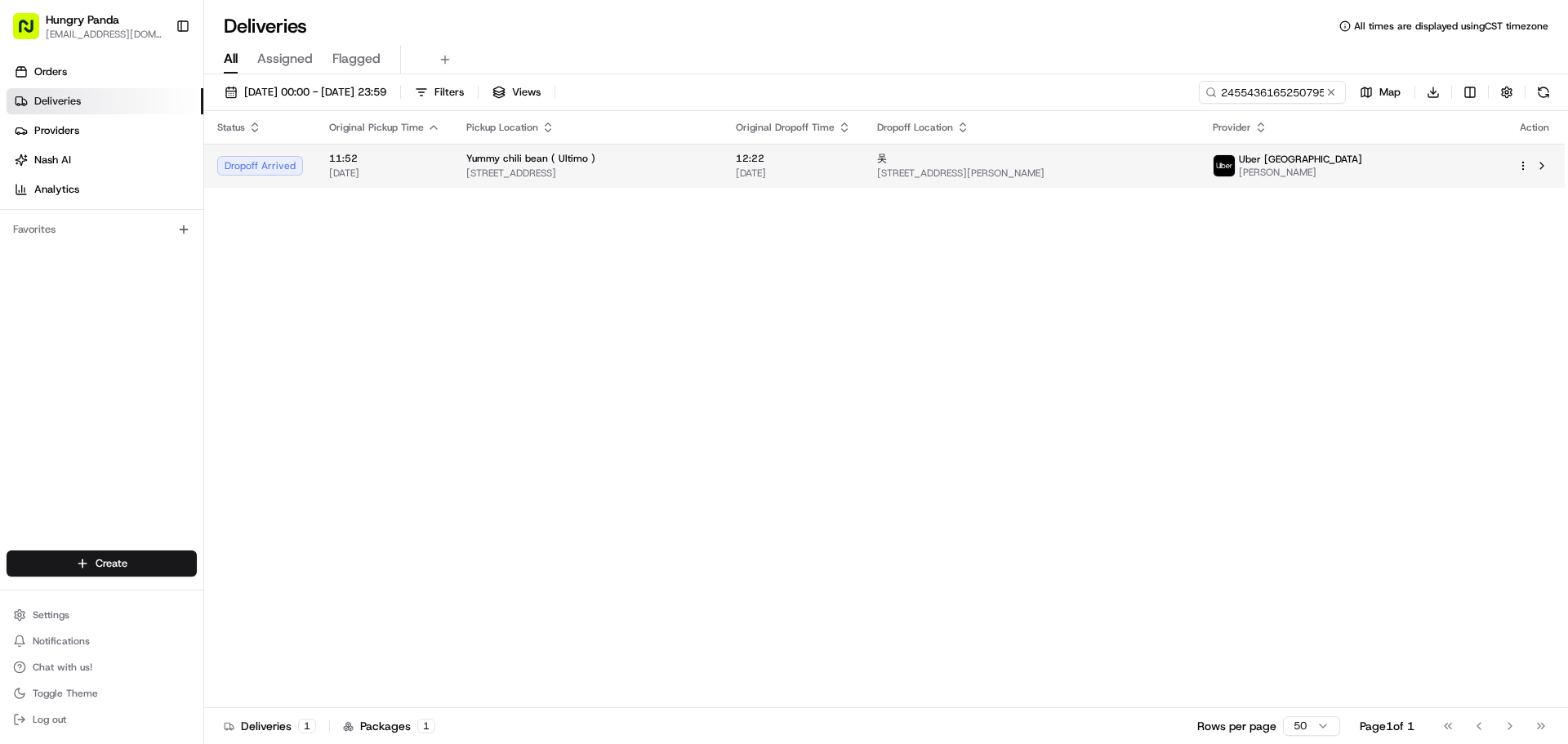
click at [788, 153] on td "12:22 [DATE]" at bounding box center [794, 166] width 141 height 44
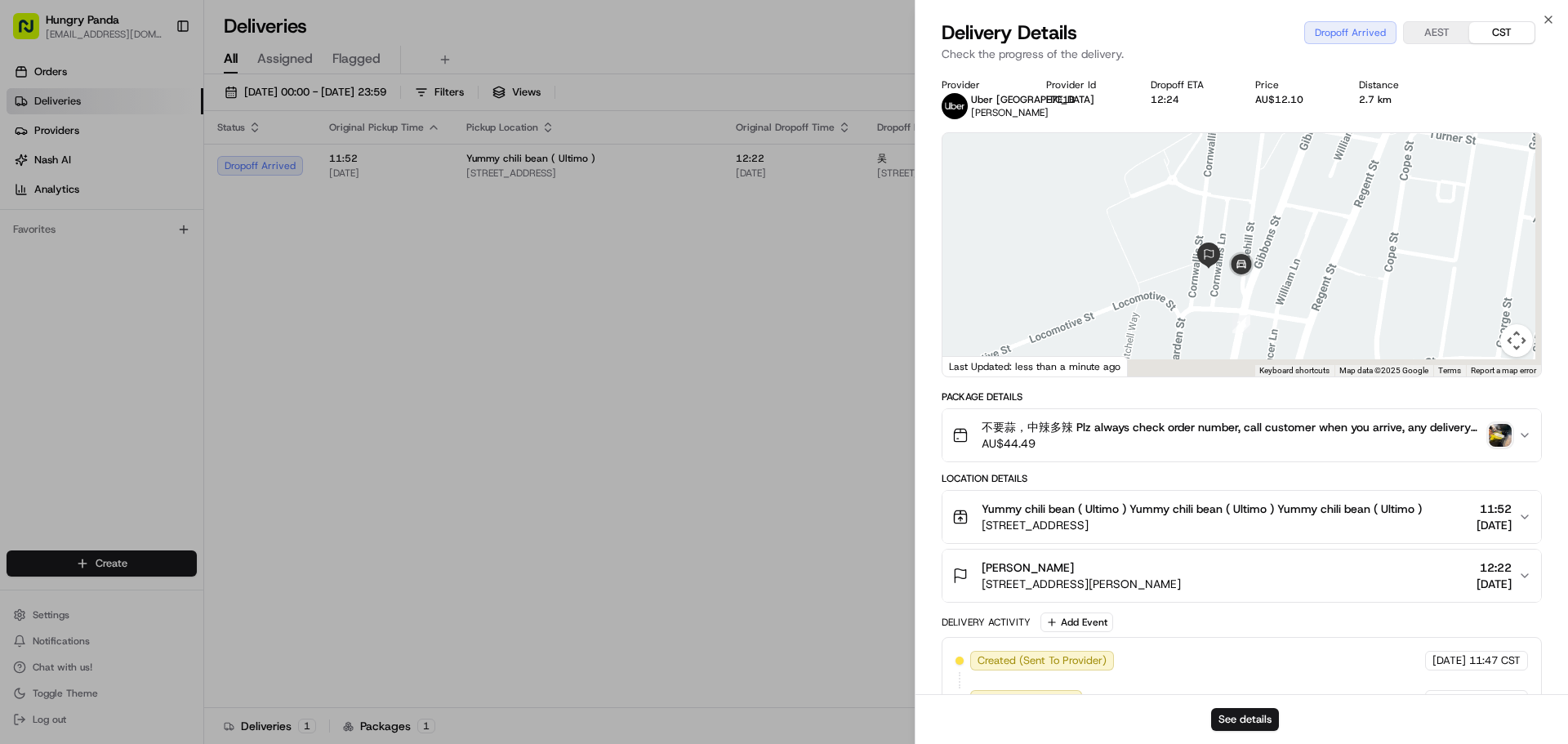
drag, startPoint x: 1221, startPoint y: 328, endPoint x: 1214, endPoint y: 277, distance: 51.5
click at [1214, 277] on div at bounding box center [1242, 254] width 599 height 243
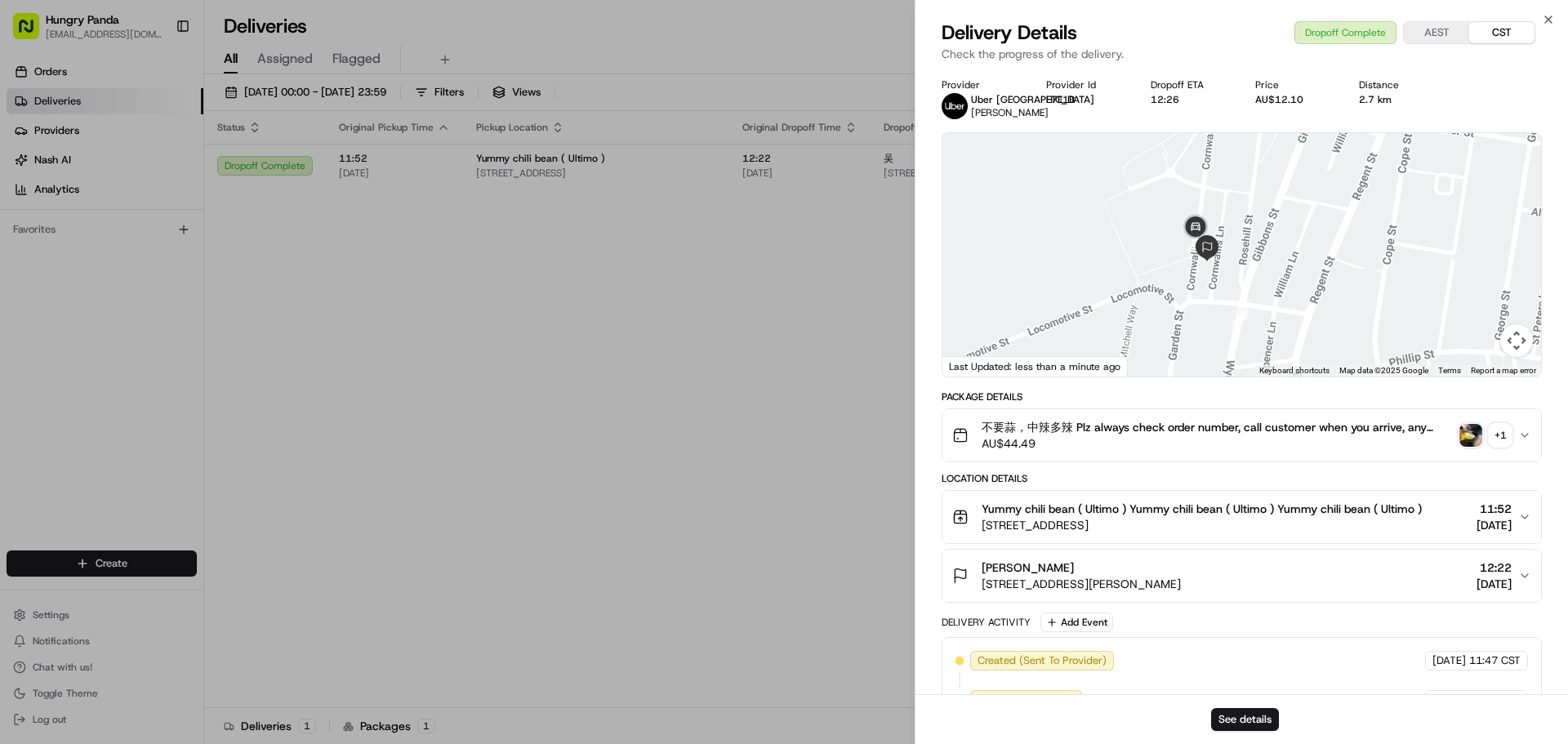
drag, startPoint x: 705, startPoint y: 457, endPoint x: 709, endPoint y: 438, distance: 19.4
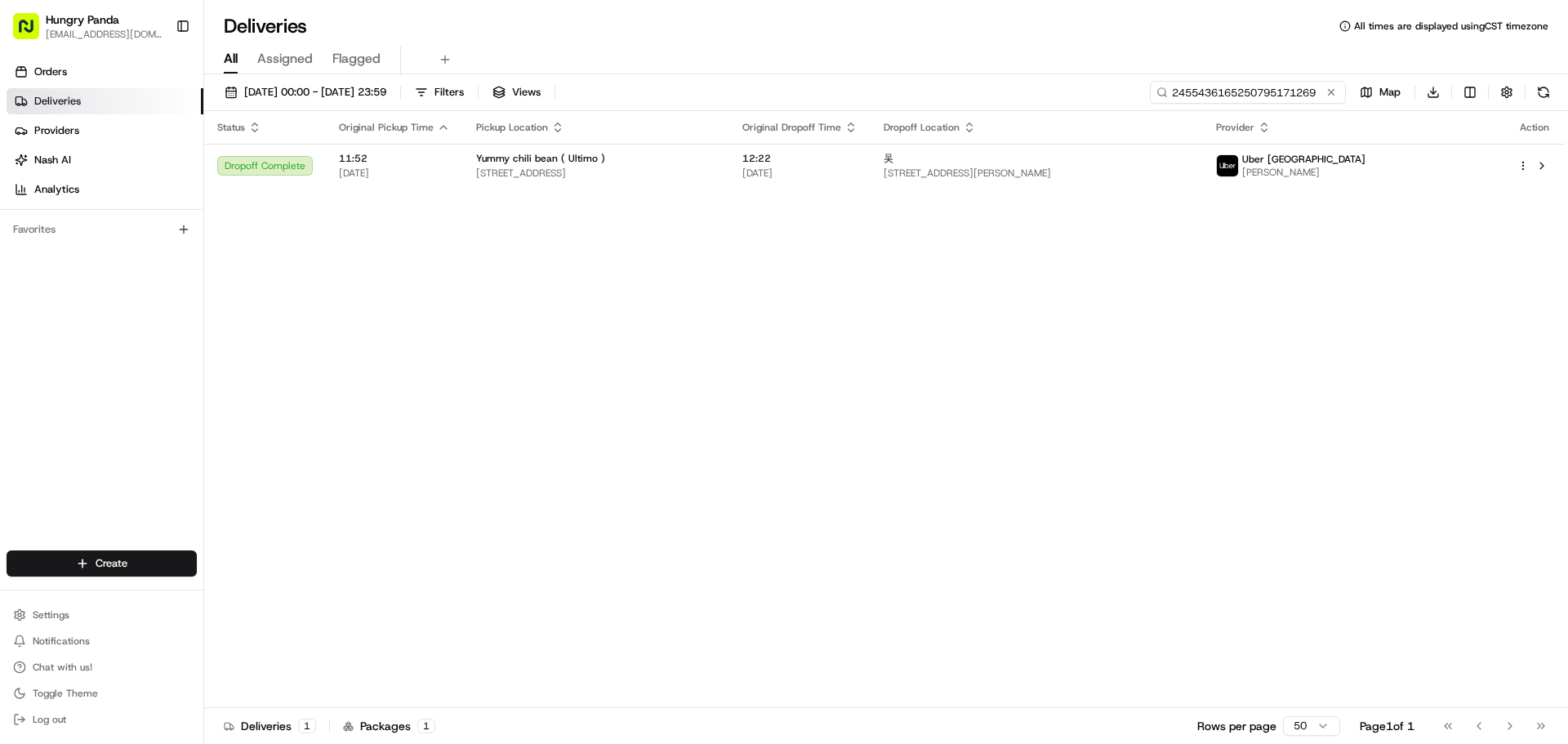
click at [1320, 88] on input "2455436165250795171269" at bounding box center [1248, 91] width 196 height 23
click at [1331, 91] on button at bounding box center [1331, 92] width 16 height 16
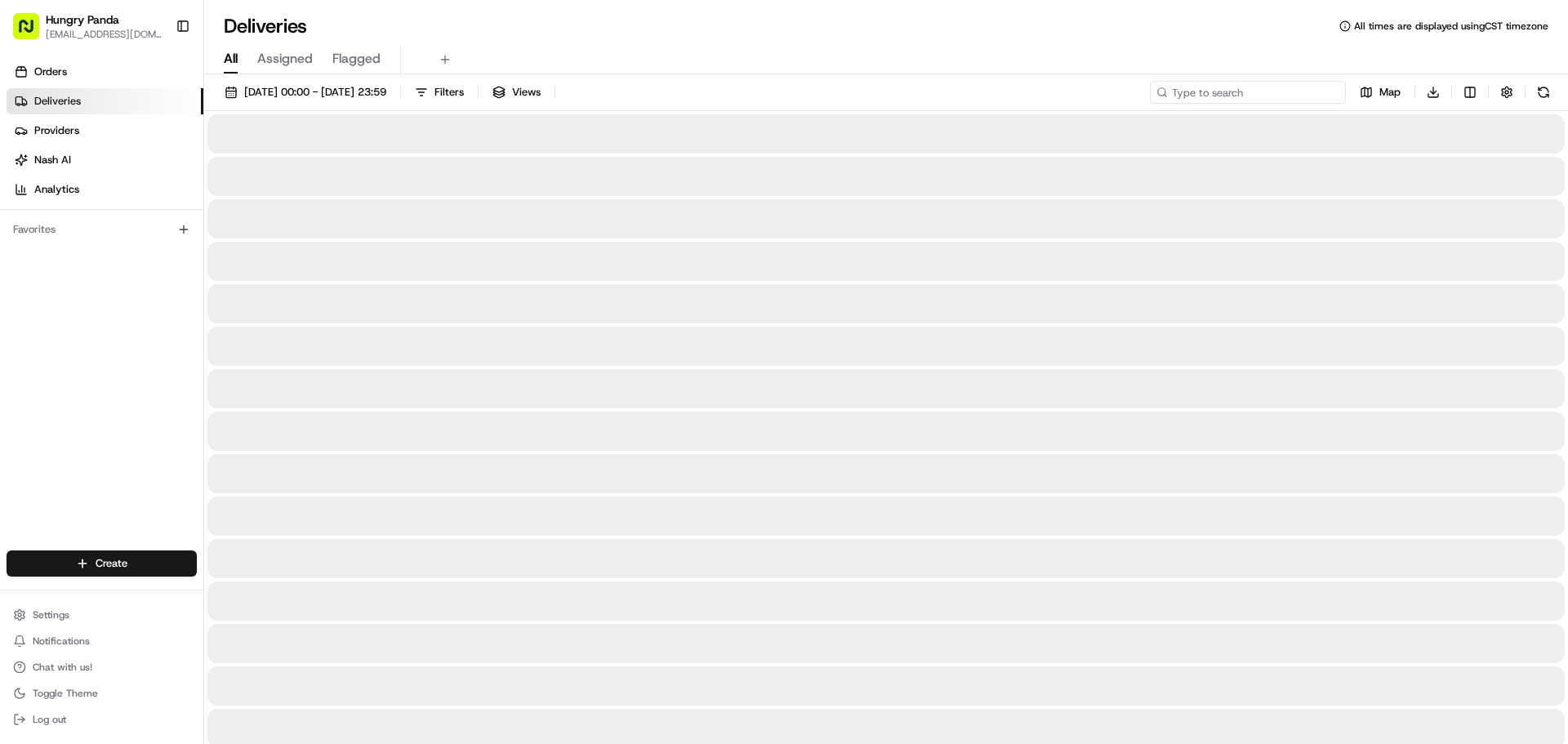
click at [1267, 93] on input at bounding box center [1248, 91] width 196 height 23
paste input "6486466475253767961720"
type input "6486466475253767961720"
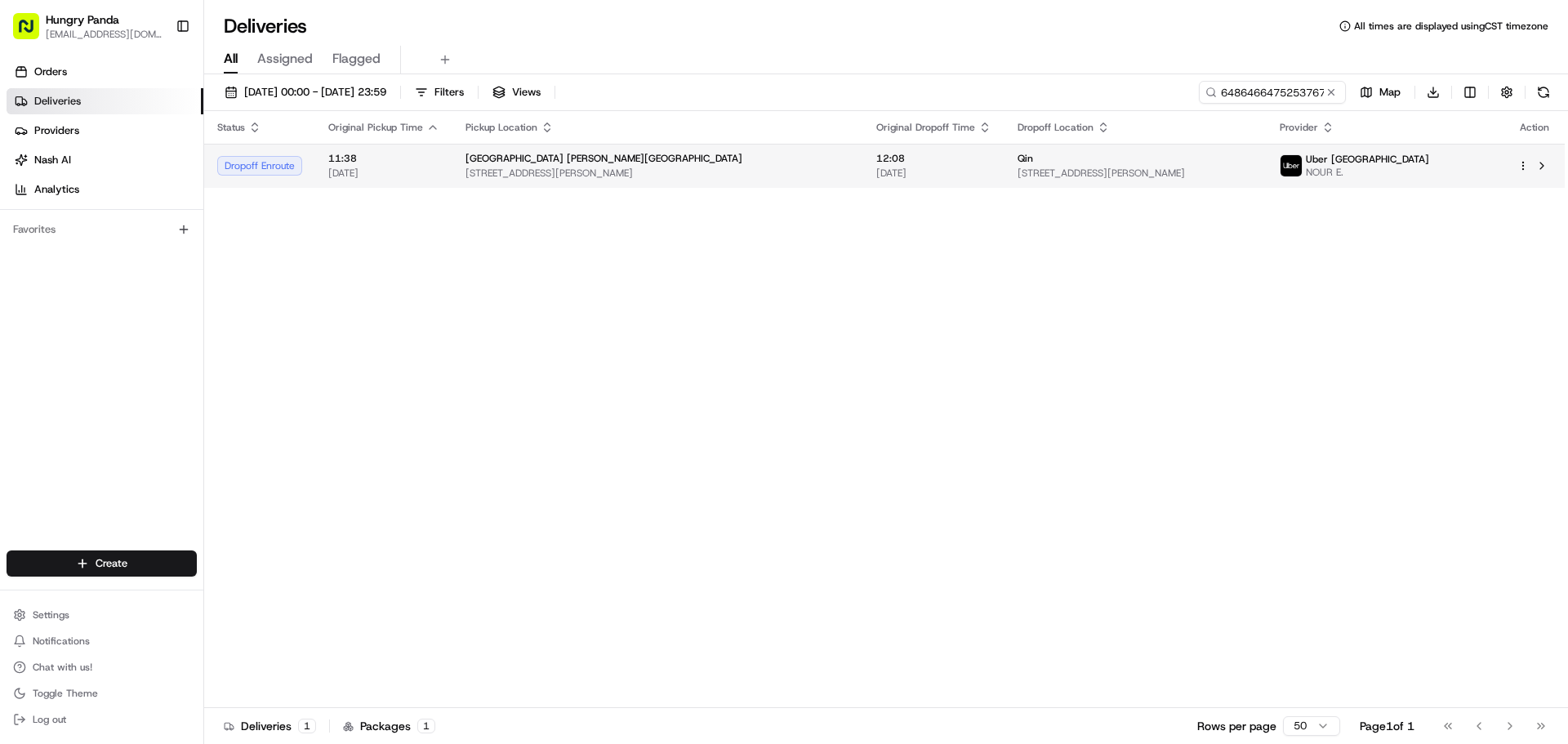
click at [1072, 162] on div "Qin" at bounding box center [1136, 158] width 236 height 13
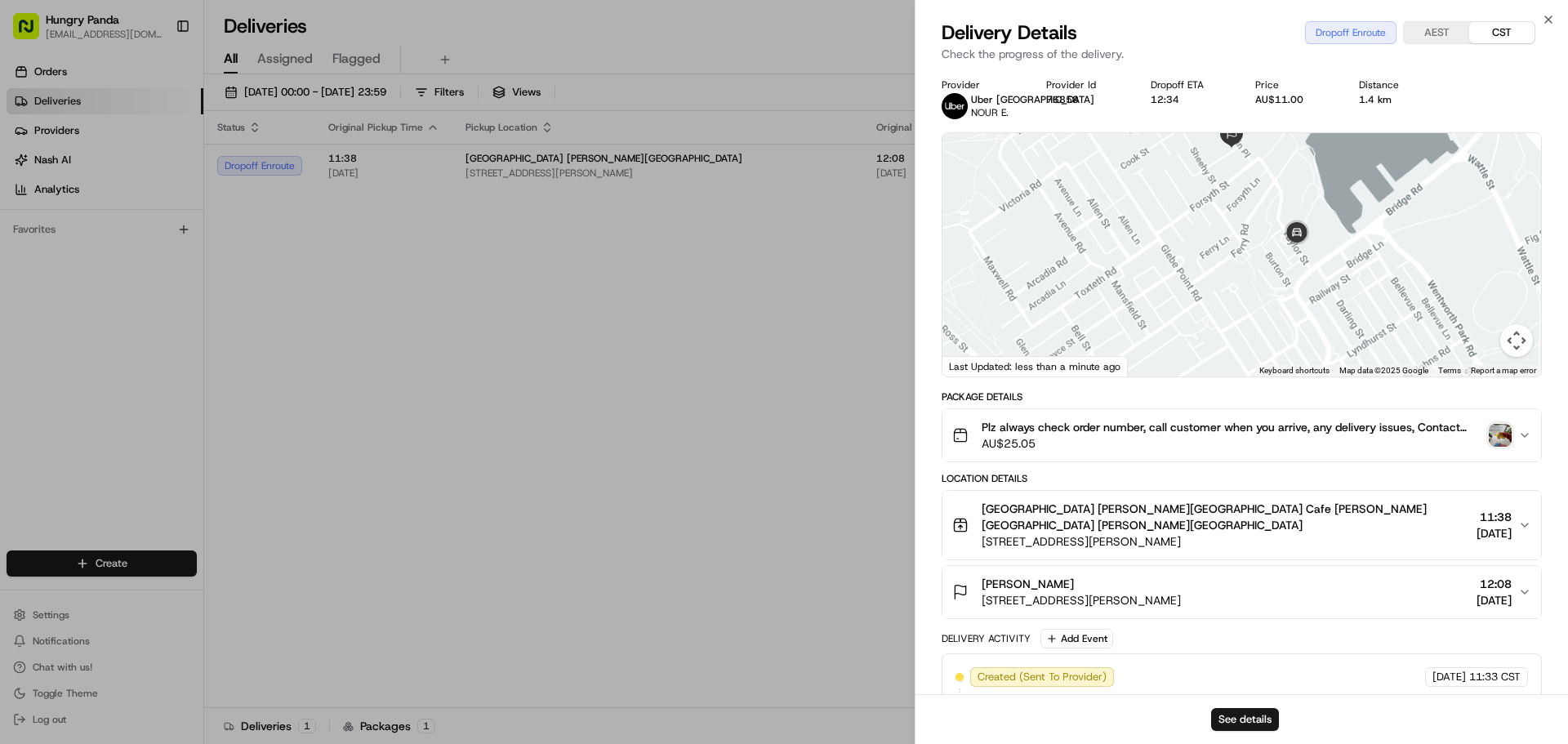
drag, startPoint x: 1216, startPoint y: 253, endPoint x: 1229, endPoint y: 290, distance: 39.2
click at [1231, 290] on div at bounding box center [1242, 254] width 599 height 243
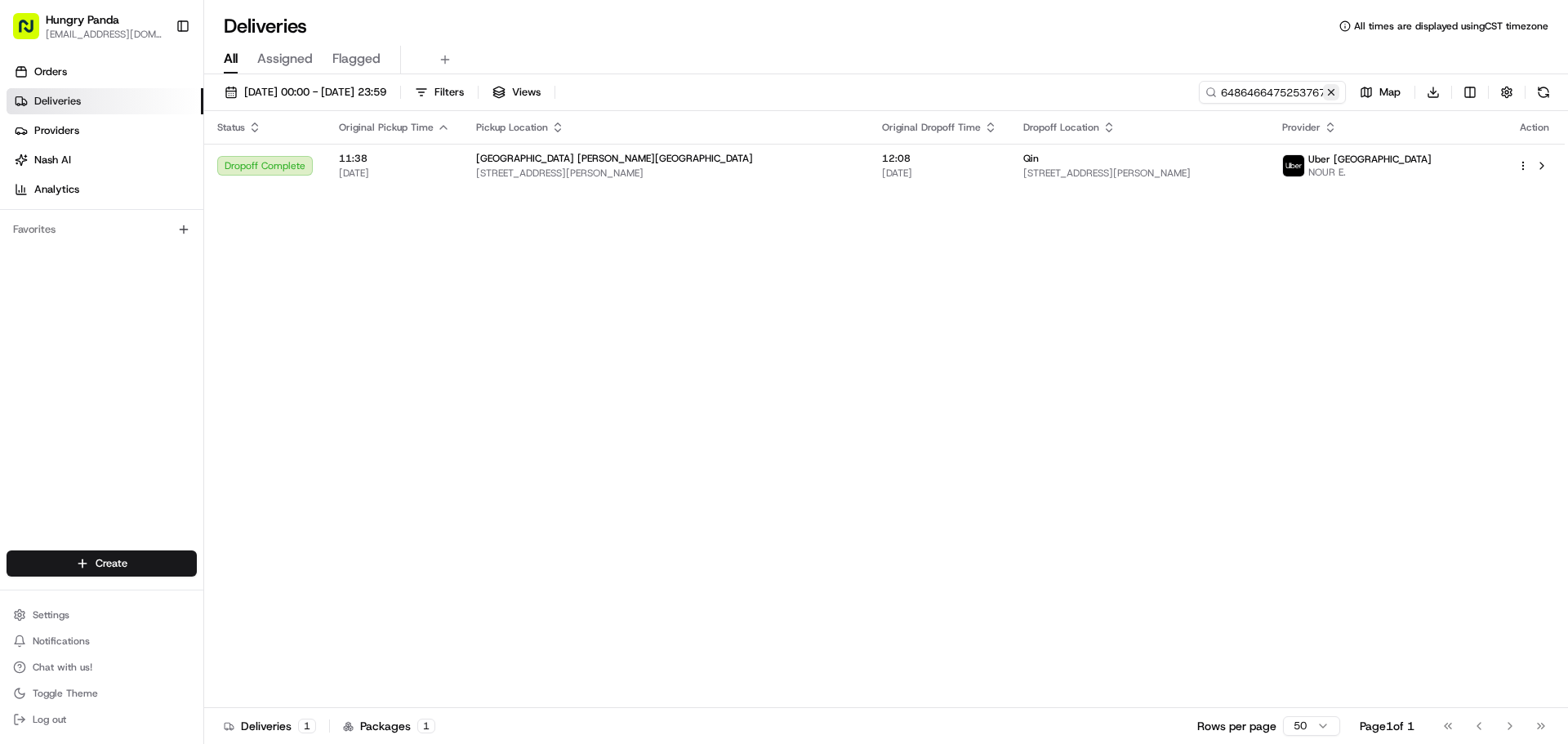
click at [1335, 91] on button at bounding box center [1331, 92] width 16 height 16
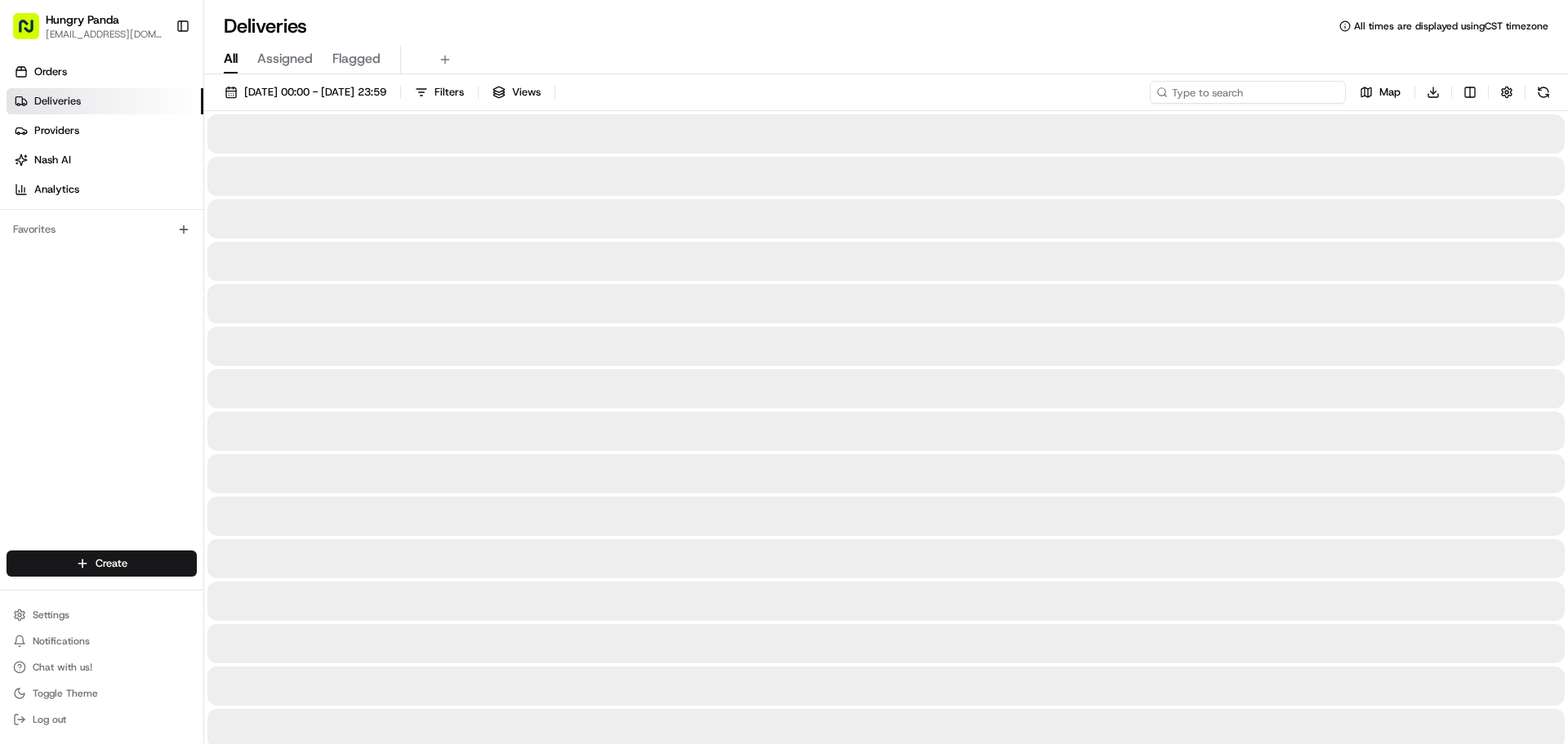
click at [1285, 94] on input at bounding box center [1248, 91] width 196 height 23
paste input "9486405145256742411442"
type input "9486405145256742411442"
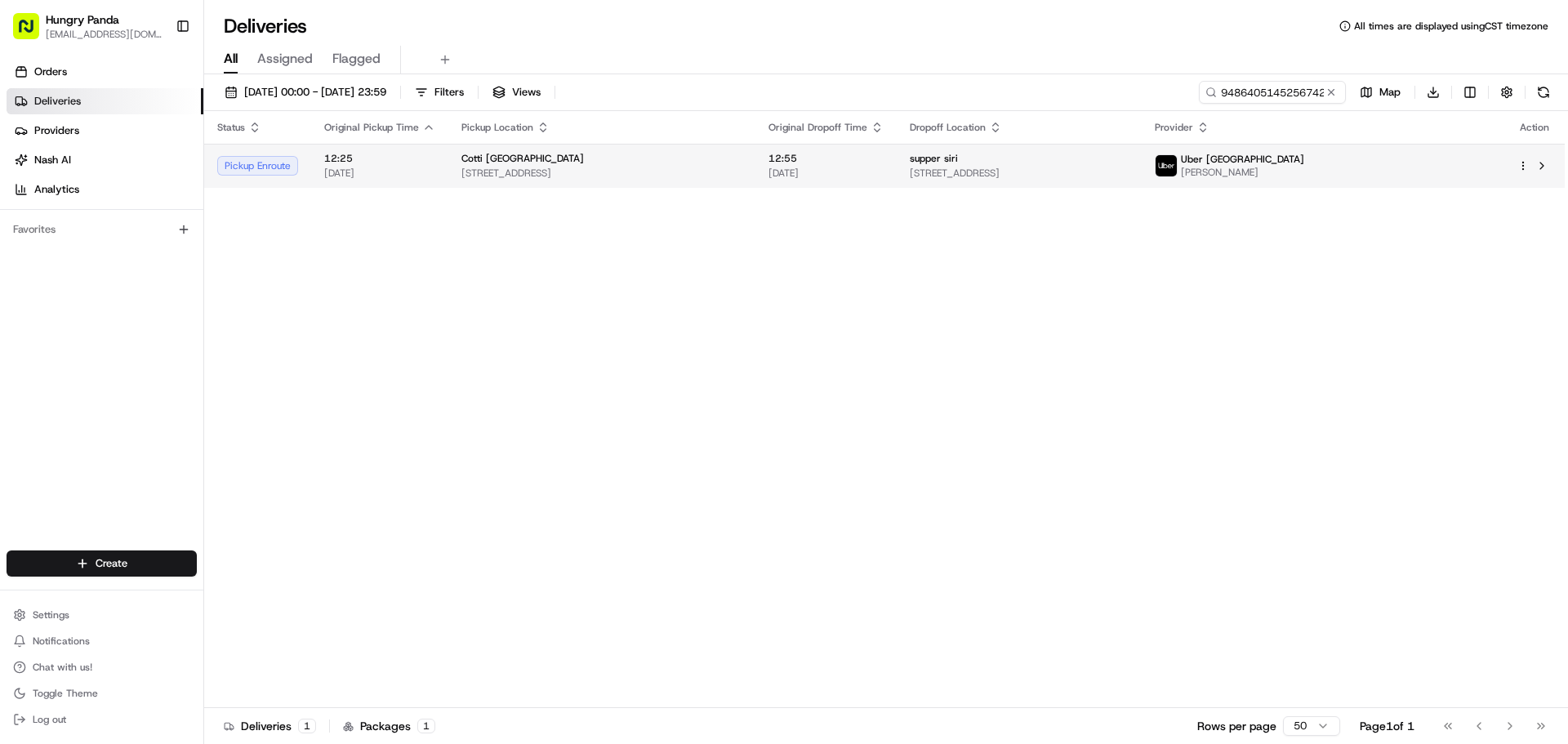
click at [700, 171] on span "[STREET_ADDRESS]" at bounding box center [602, 173] width 281 height 13
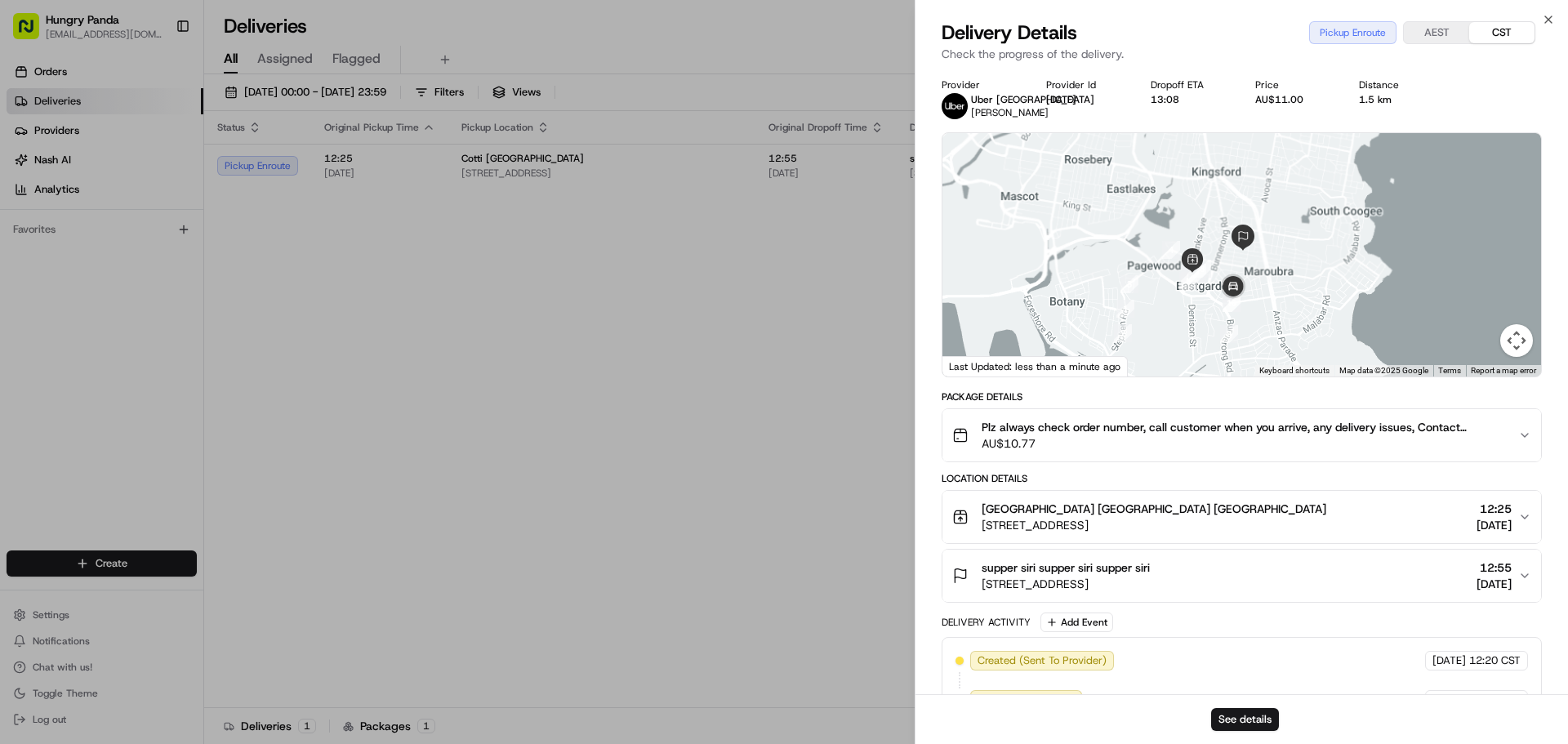
drag, startPoint x: 1229, startPoint y: 343, endPoint x: 1205, endPoint y: 296, distance: 52.8
click at [1205, 296] on div at bounding box center [1242, 254] width 599 height 243
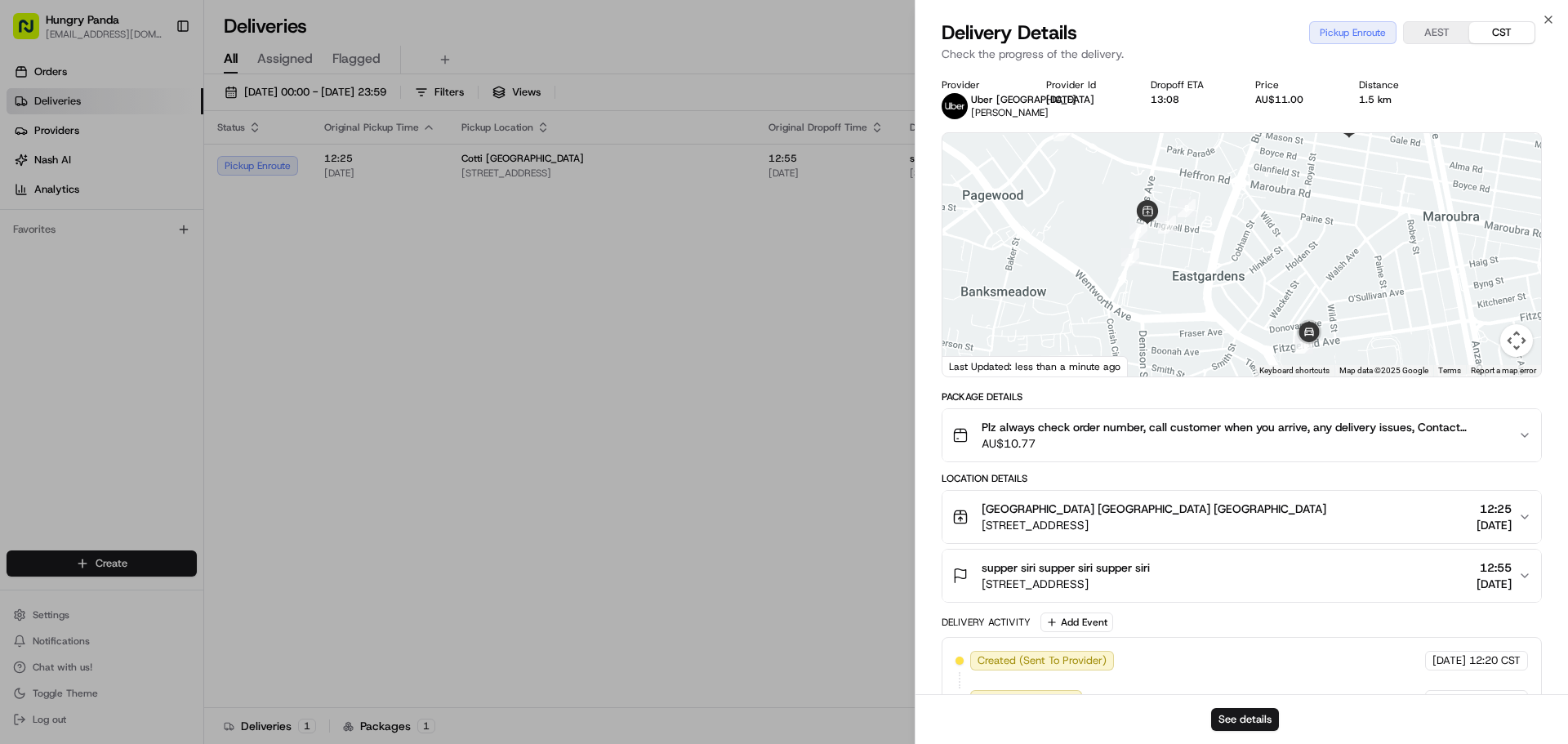
drag, startPoint x: 1177, startPoint y: 282, endPoint x: 1181, endPoint y: 290, distance: 8.9
click at [1179, 289] on div at bounding box center [1242, 254] width 599 height 243
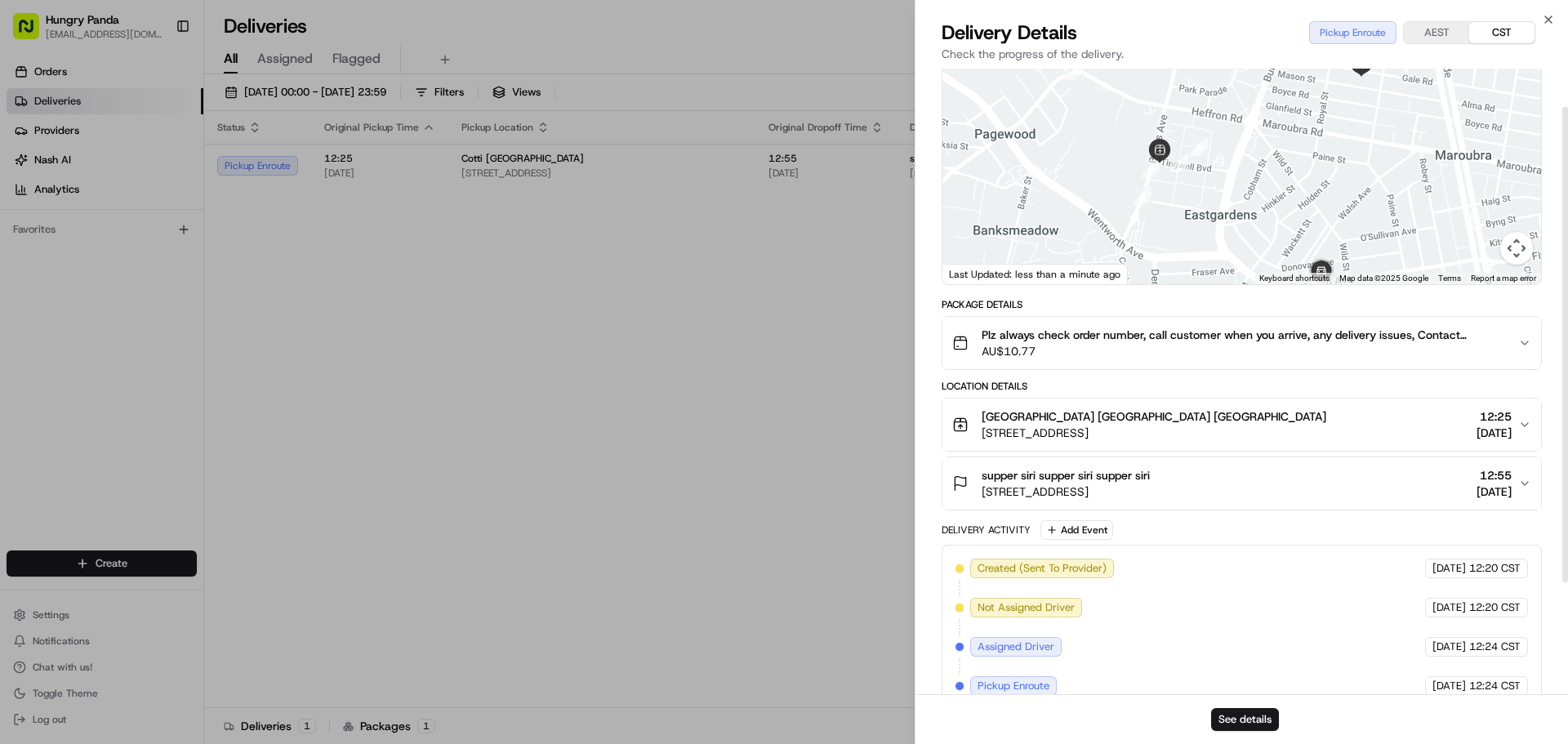
scroll to position [33, 0]
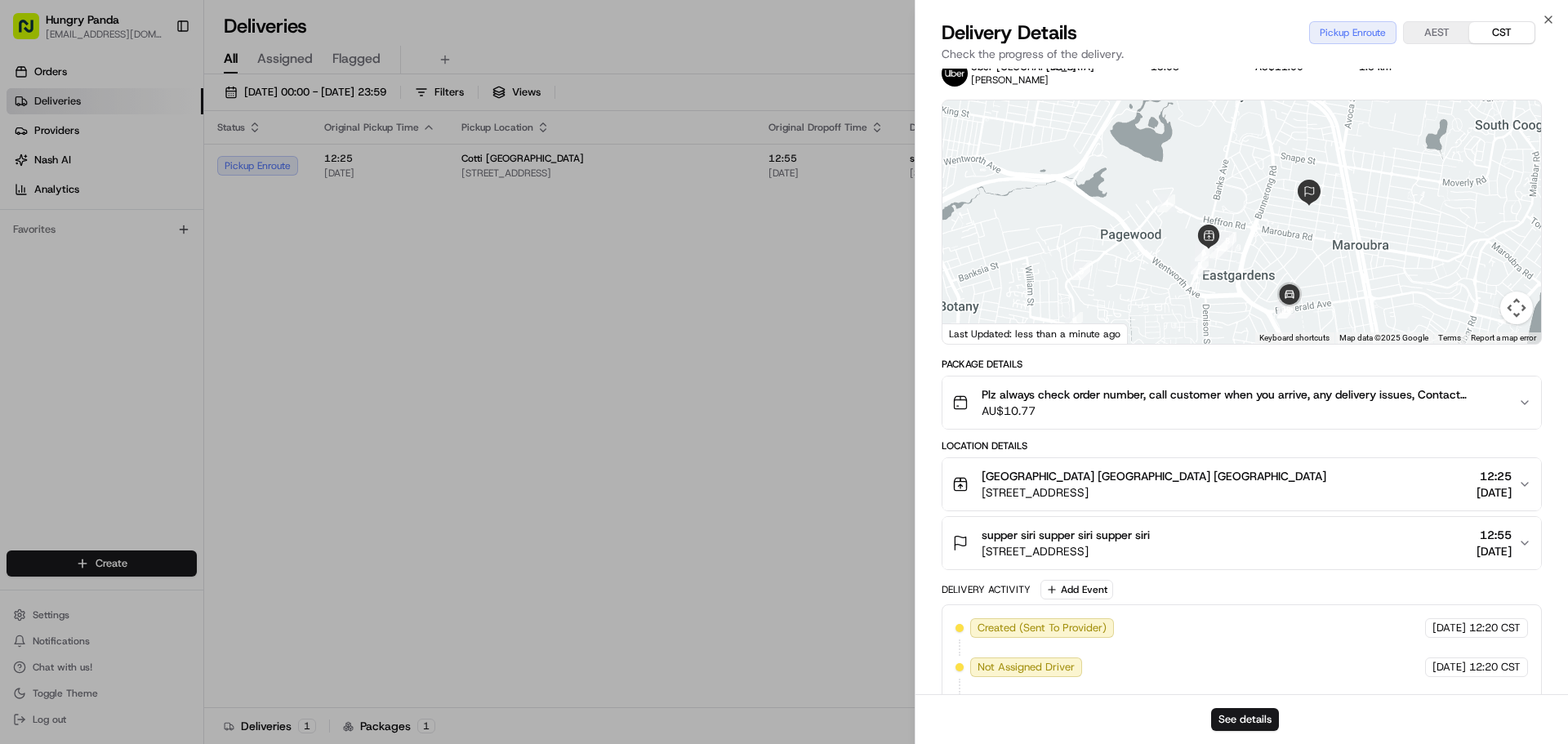
drag, startPoint x: 726, startPoint y: 377, endPoint x: 756, endPoint y: 399, distance: 37.2
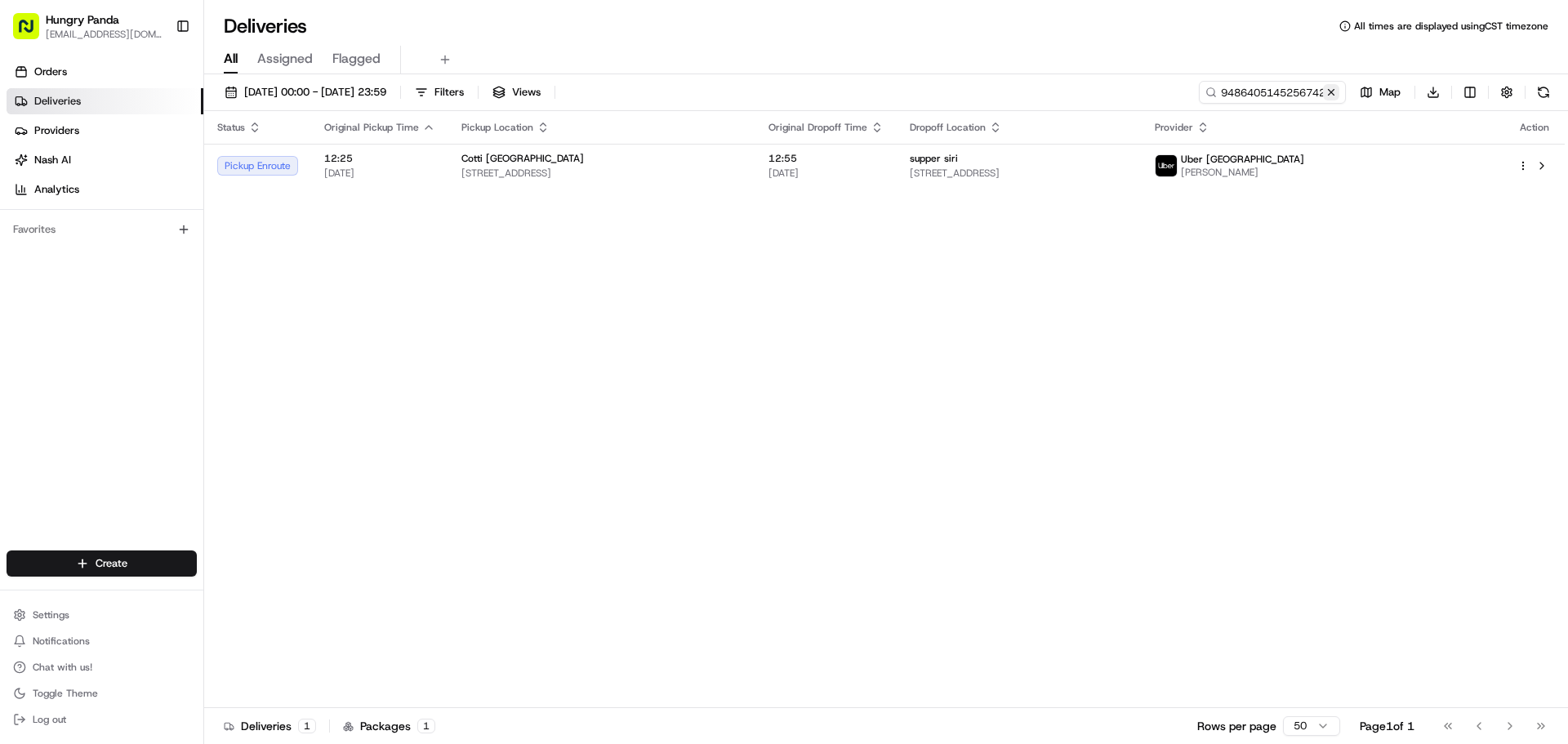
click at [1330, 90] on button at bounding box center [1331, 92] width 16 height 16
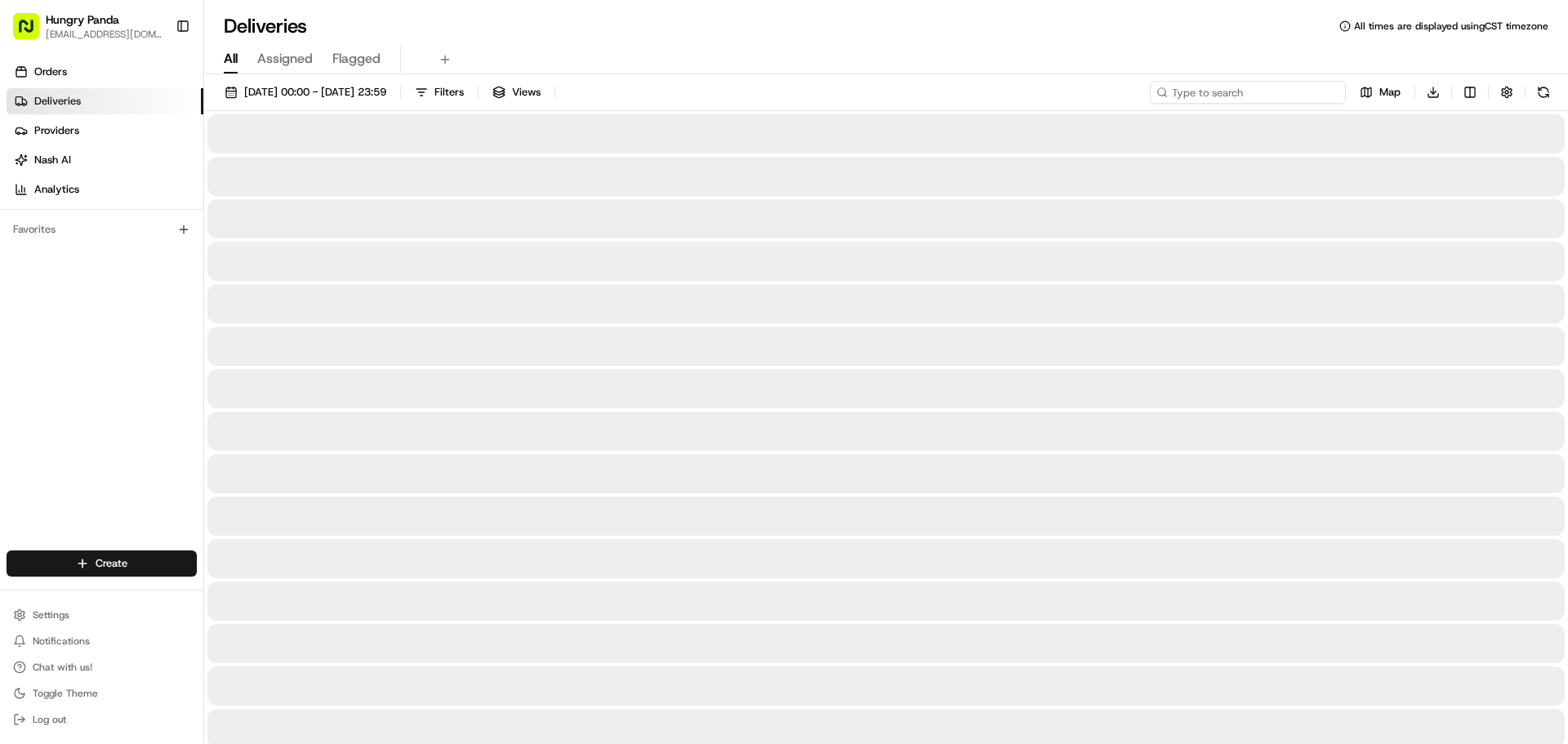
click at [1320, 91] on input at bounding box center [1248, 91] width 196 height 23
paste input "7180417815653704161395"
type input "7180417815653704161395"
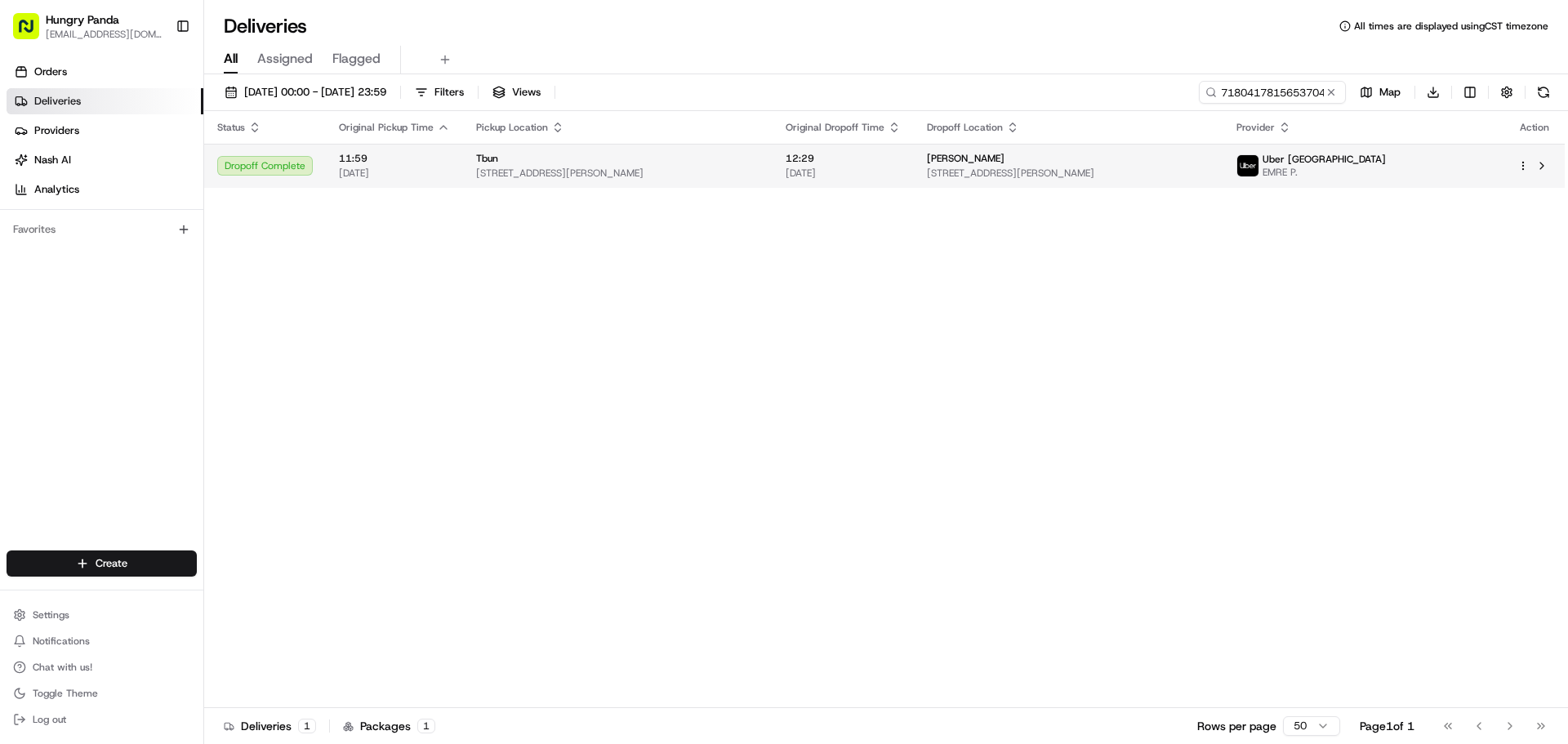
click at [989, 164] on span "[PERSON_NAME]" at bounding box center [966, 158] width 78 height 13
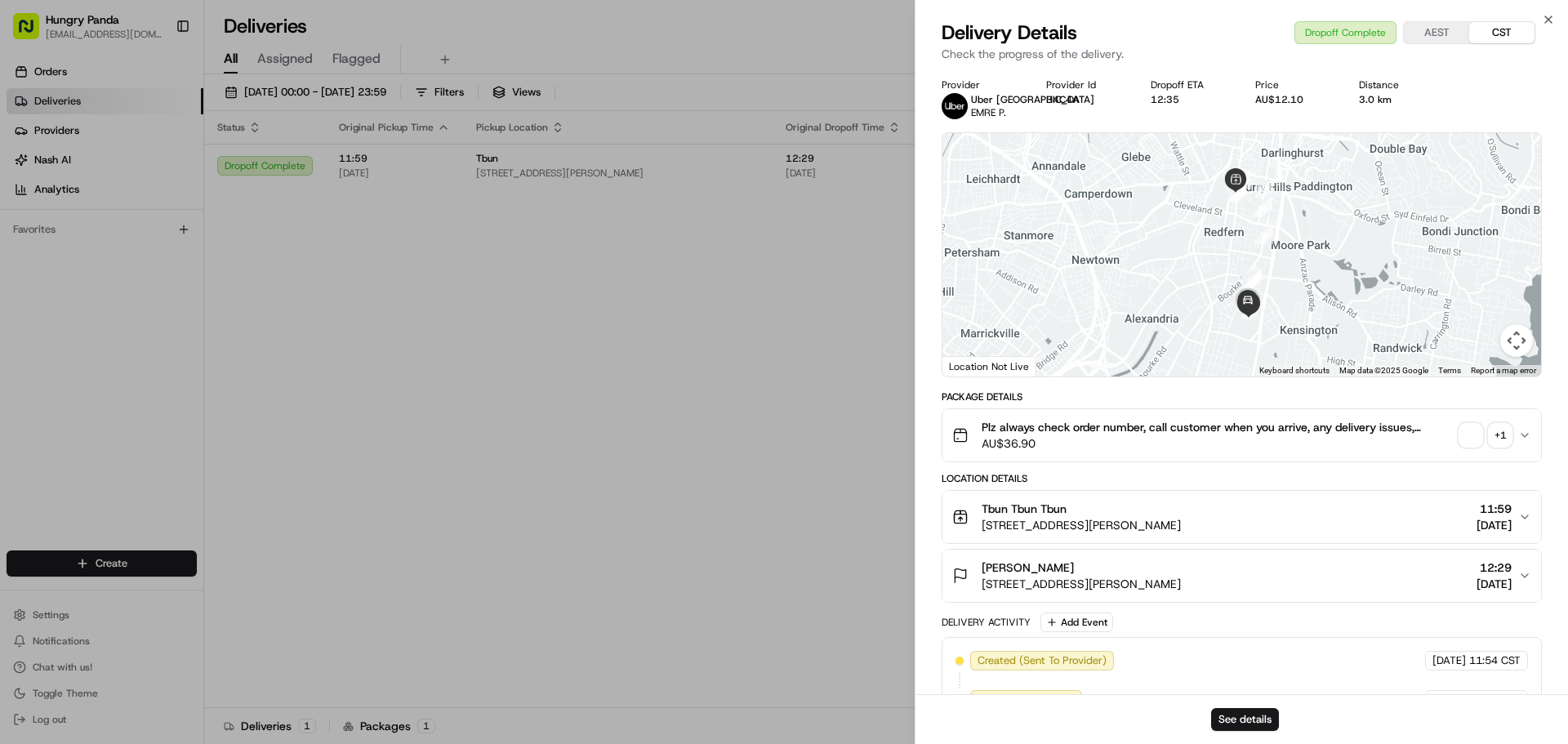
click at [1508, 436] on div "Plz always check order number, call customer when you arrive, any delivery issu…" at bounding box center [1235, 435] width 566 height 33
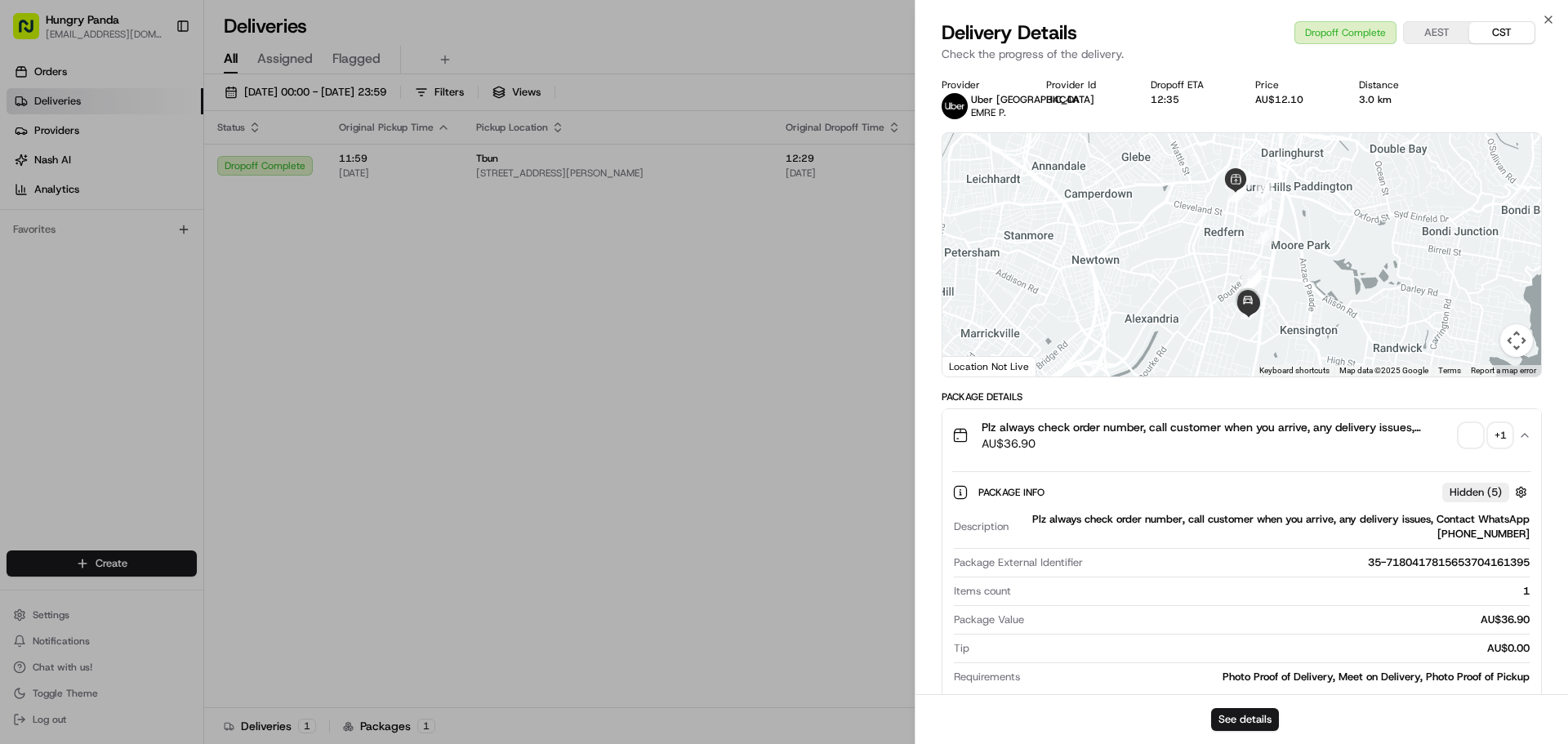
click at [1506, 434] on div "+ 1" at bounding box center [1500, 434] width 23 height 23
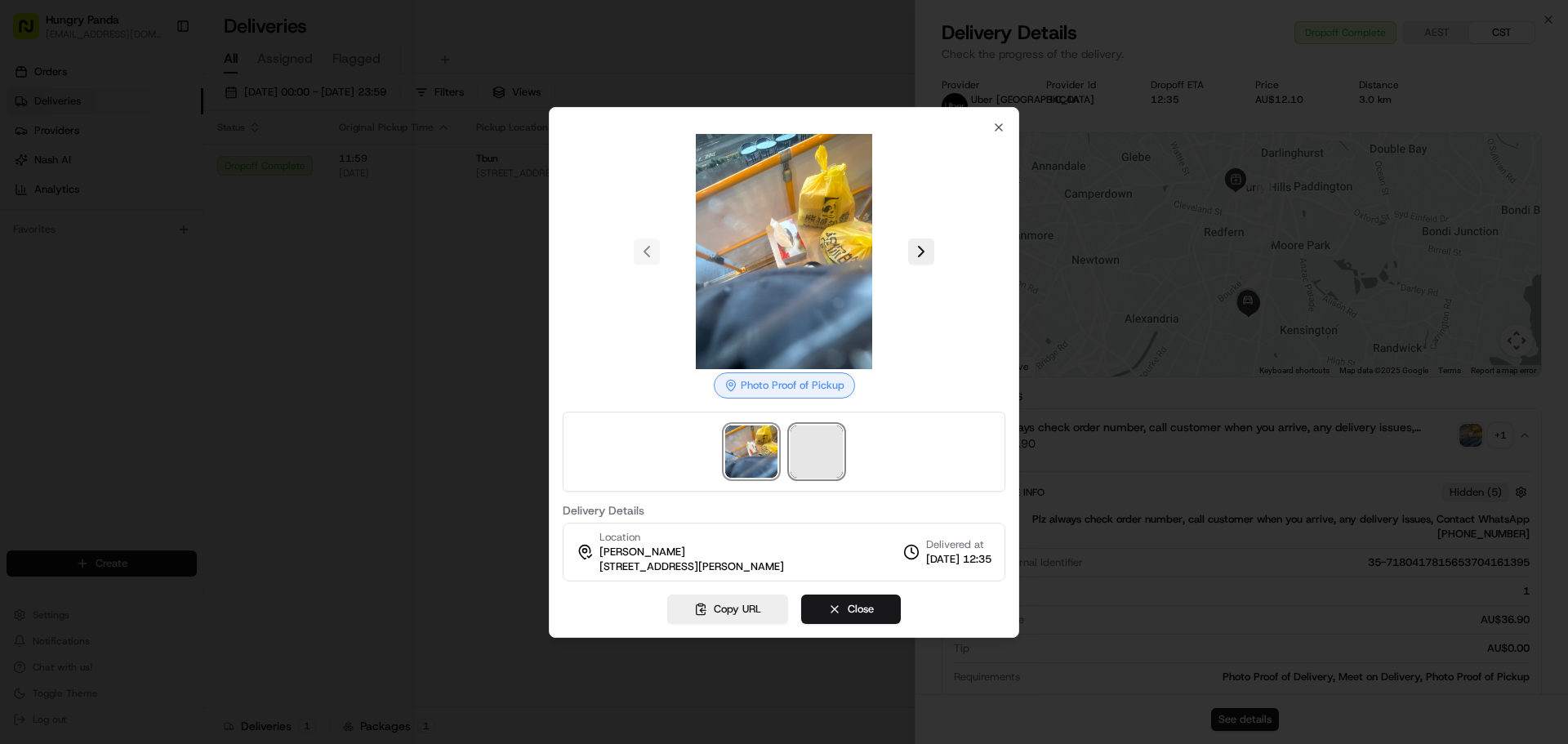
click at [828, 436] on span at bounding box center [817, 452] width 52 height 52
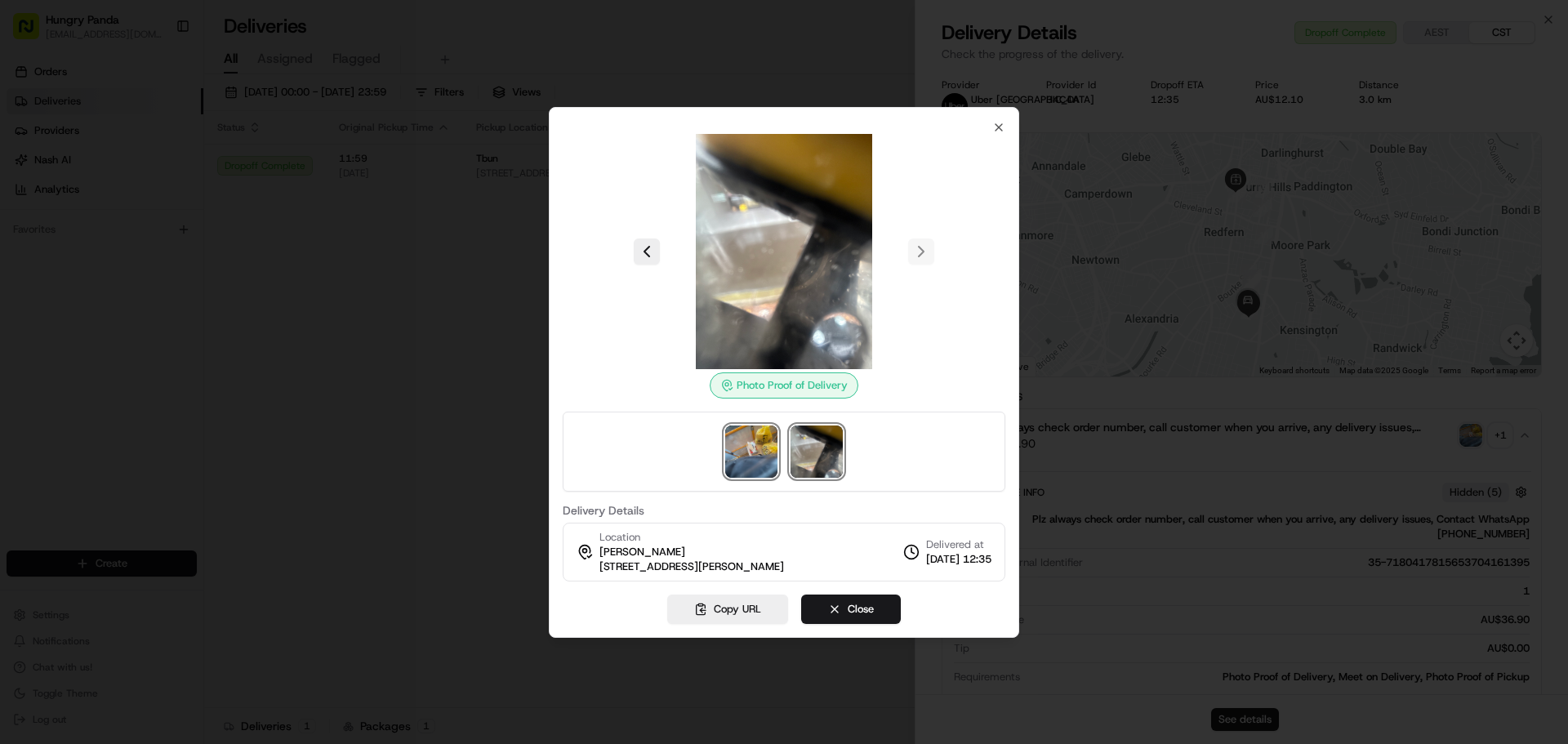
click at [743, 443] on img at bounding box center [752, 452] width 52 height 52
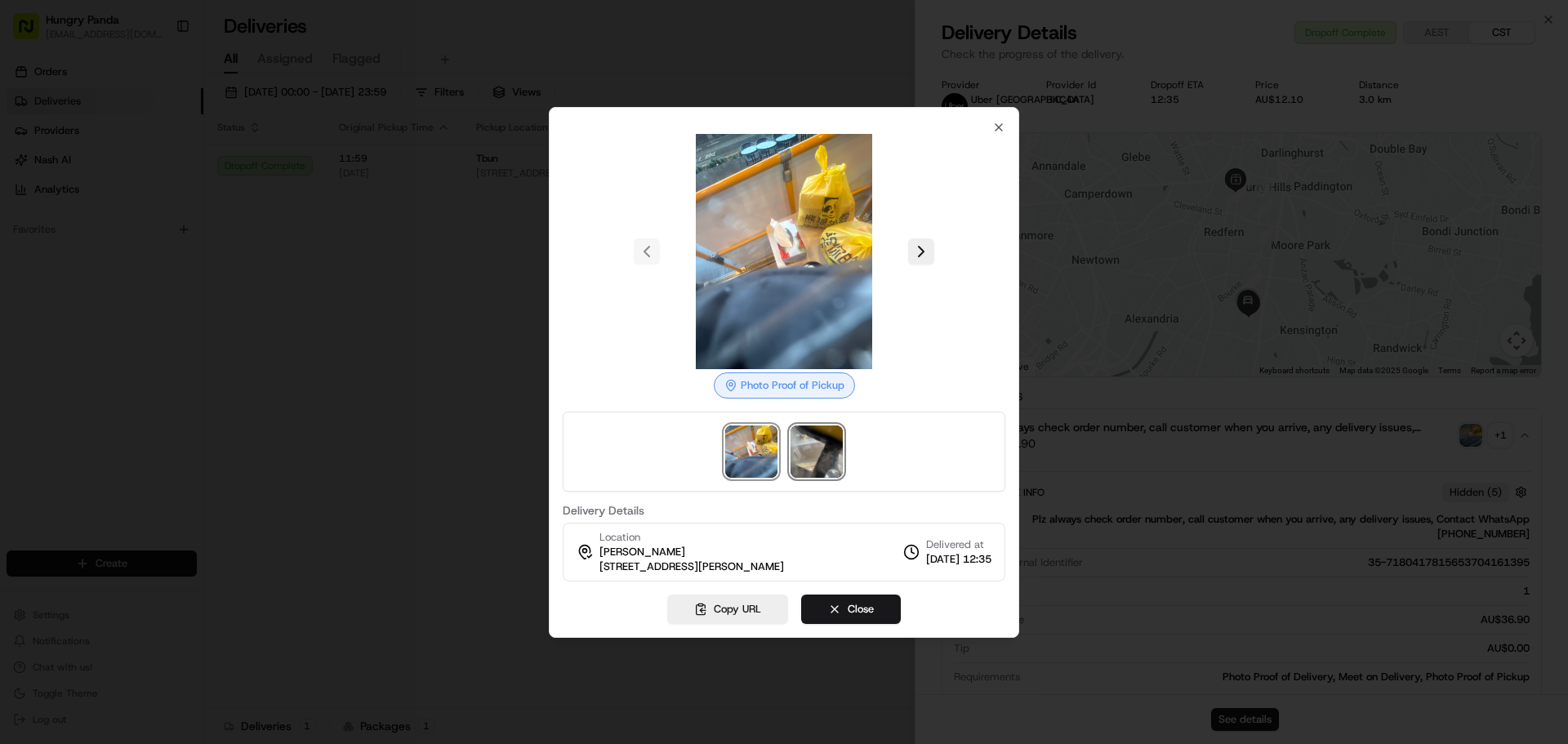
click at [816, 451] on img at bounding box center [817, 452] width 52 height 52
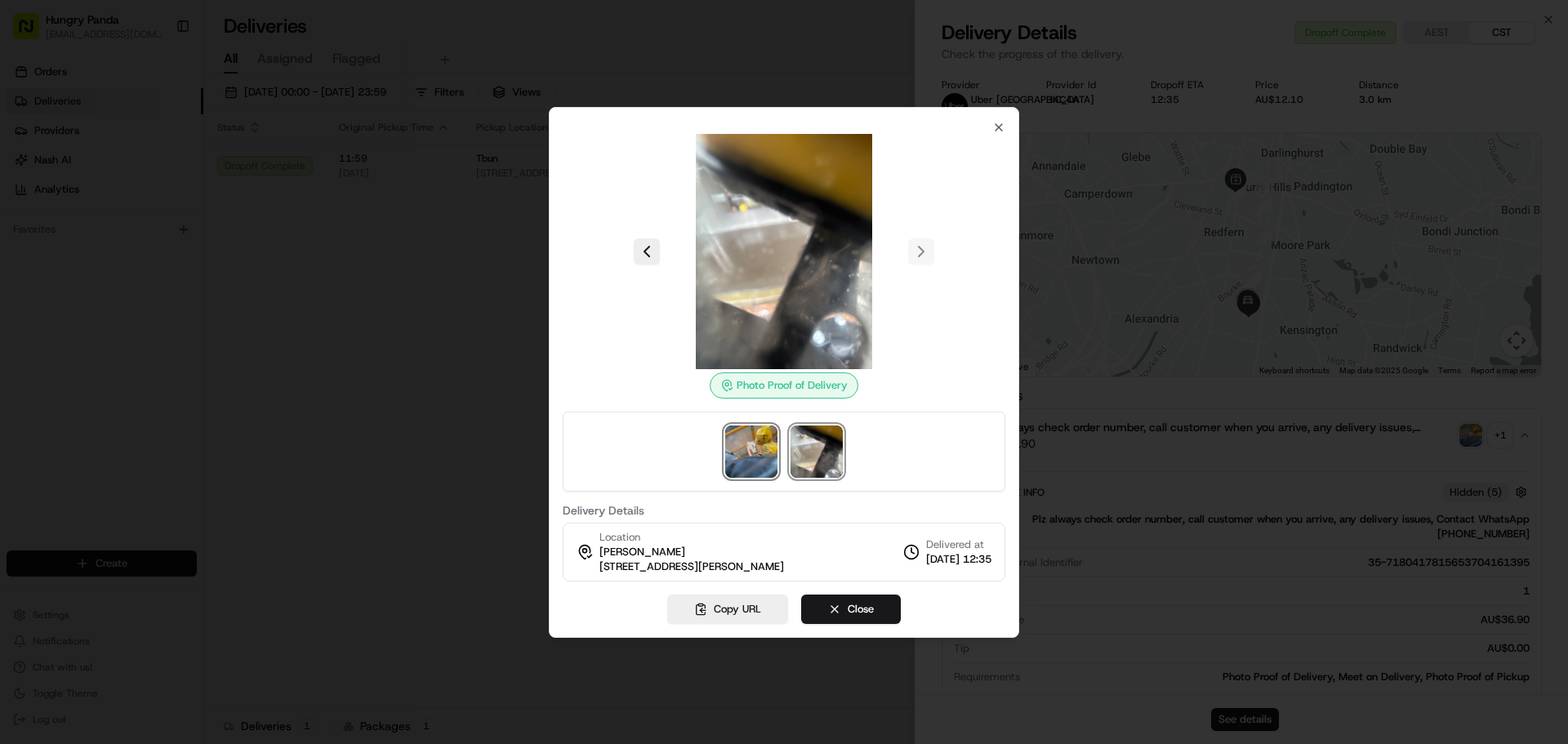
click at [760, 461] on img at bounding box center [752, 452] width 52 height 52
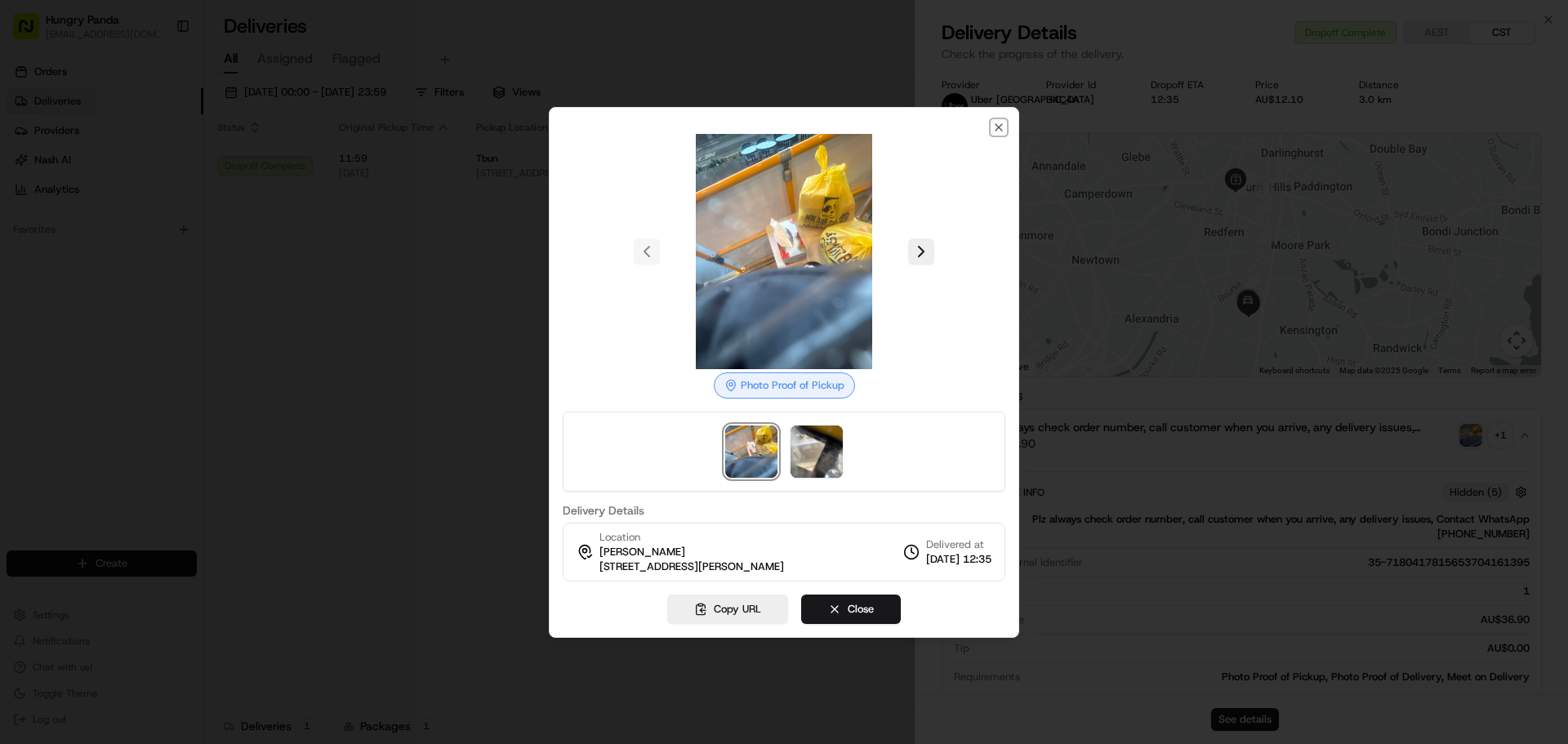
drag, startPoint x: 1003, startPoint y: 128, endPoint x: 929, endPoint y: 183, distance: 92.2
click at [1001, 128] on icon "button" at bounding box center [999, 128] width 13 height 13
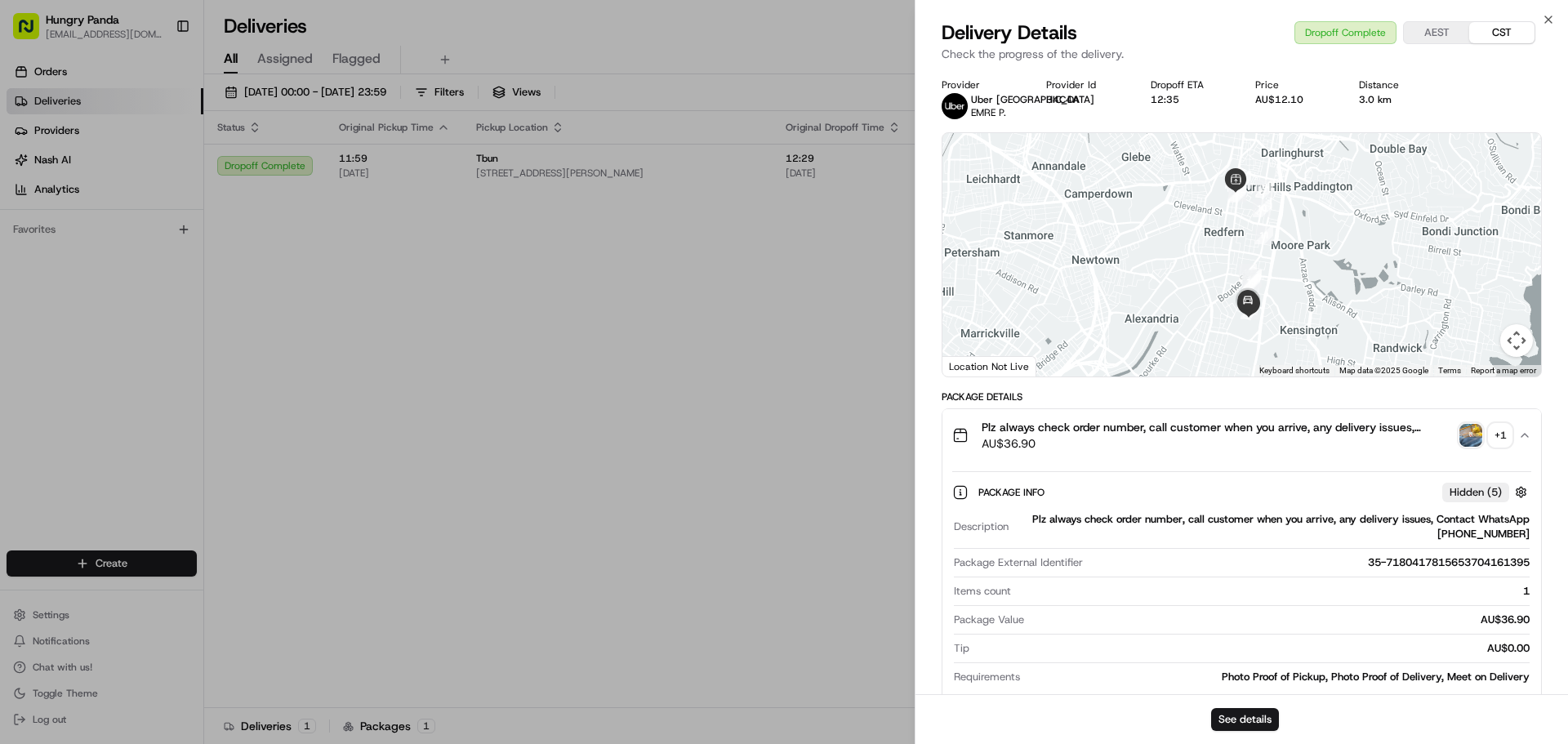
click at [737, 348] on div at bounding box center [784, 372] width 1568 height 744
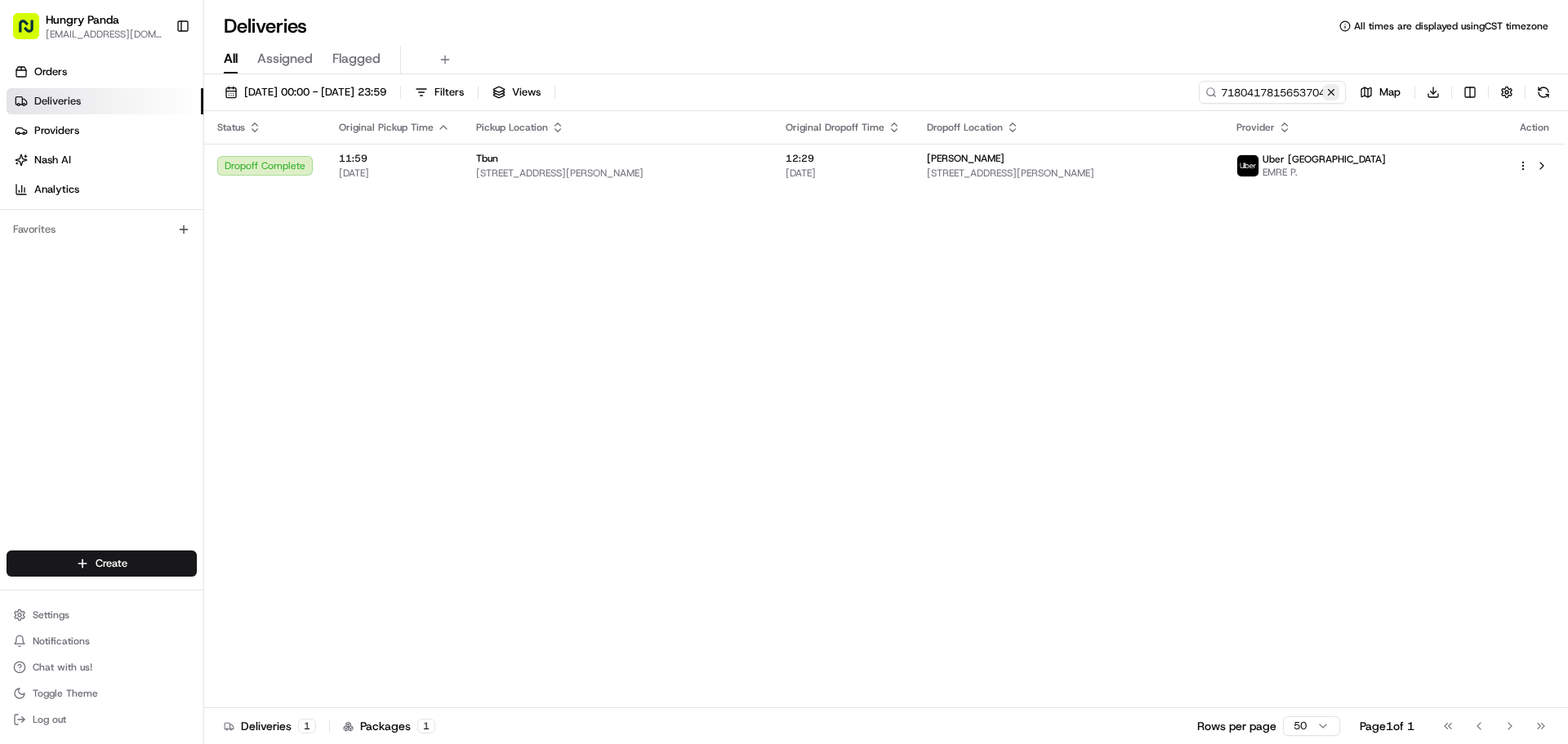
click at [1334, 91] on button at bounding box center [1331, 92] width 16 height 16
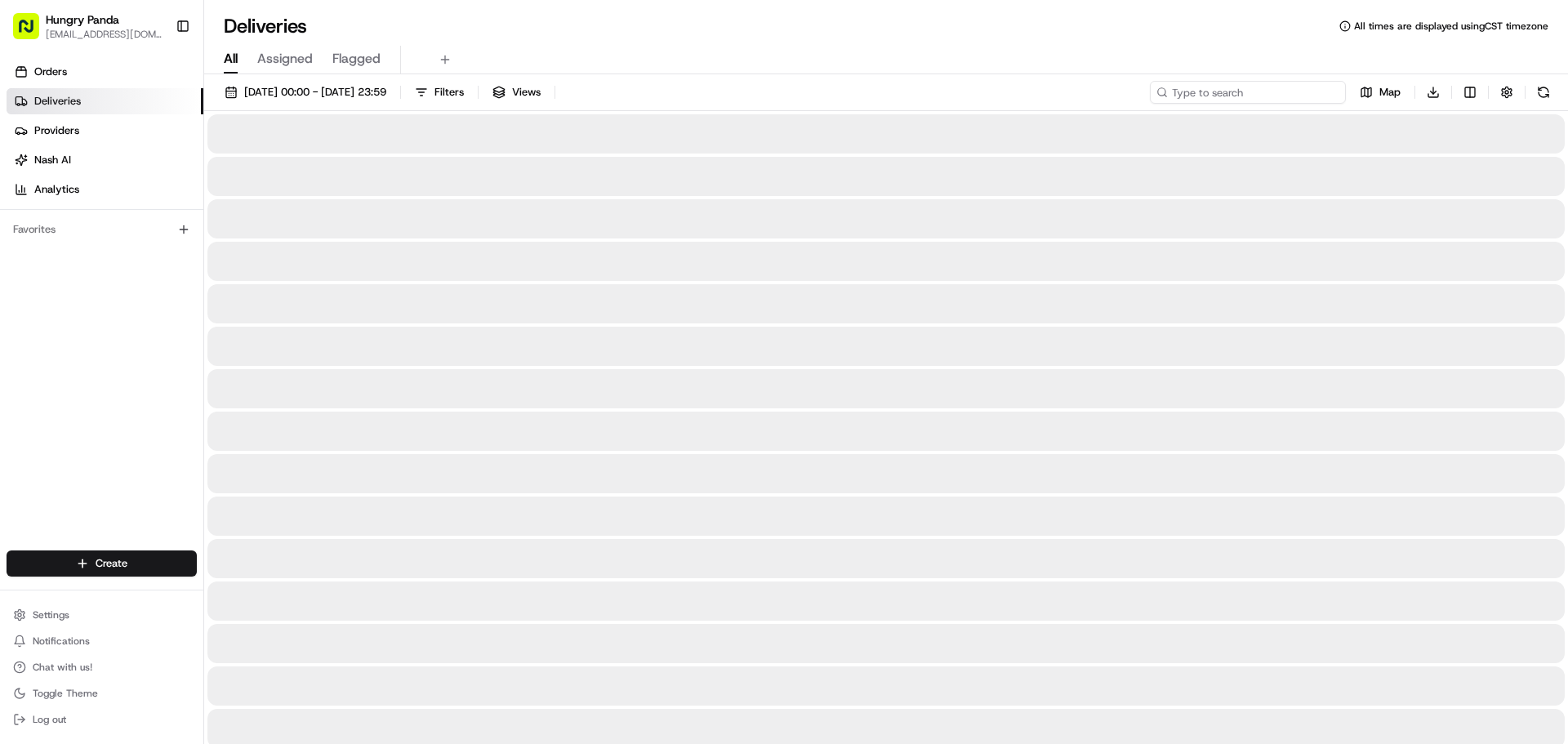
click at [1283, 99] on input at bounding box center [1248, 91] width 196 height 23
paste input "7086407705658754141803"
type input "7086407705658754141803"
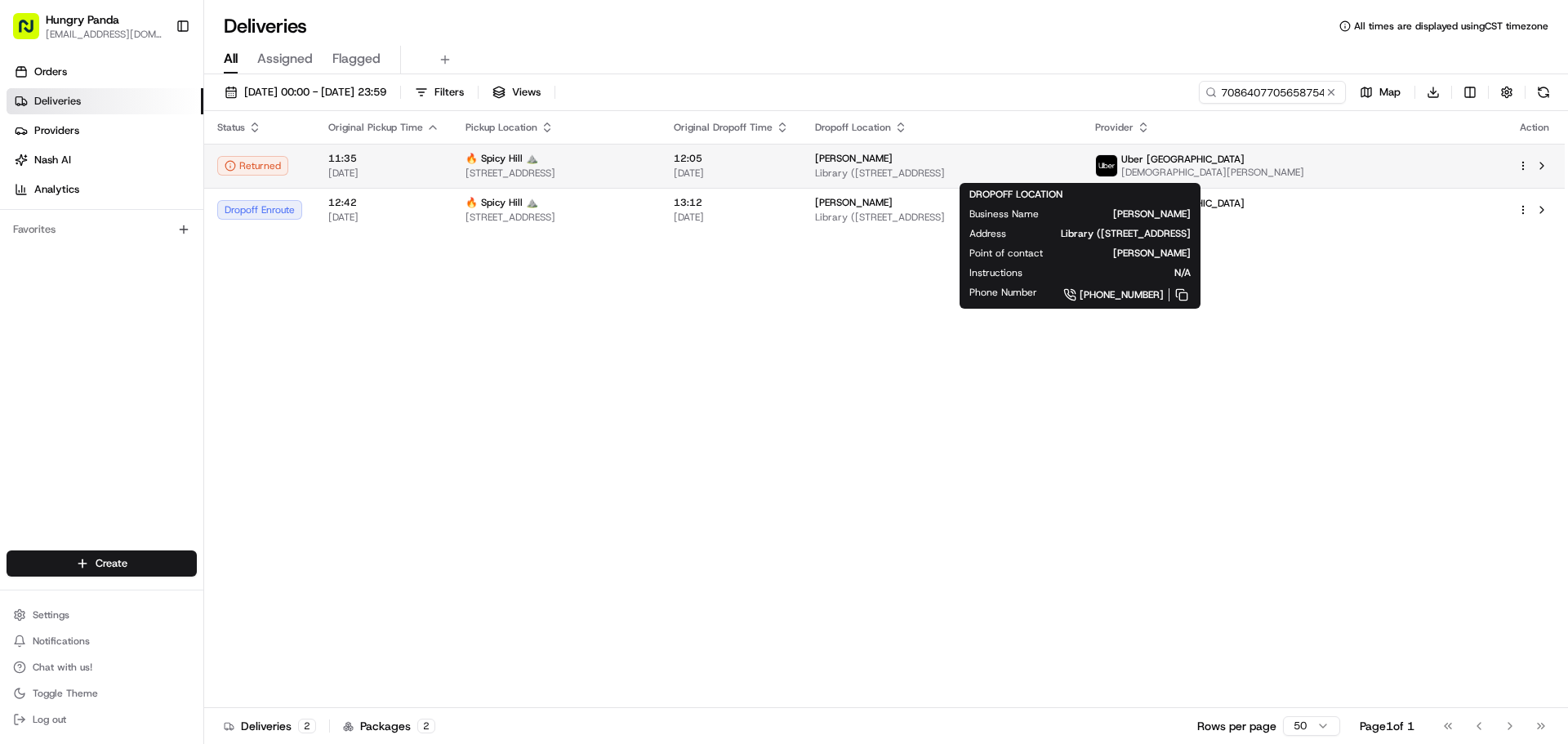
click at [1069, 170] on span "Library ([STREET_ADDRESS]" at bounding box center [942, 173] width 254 height 13
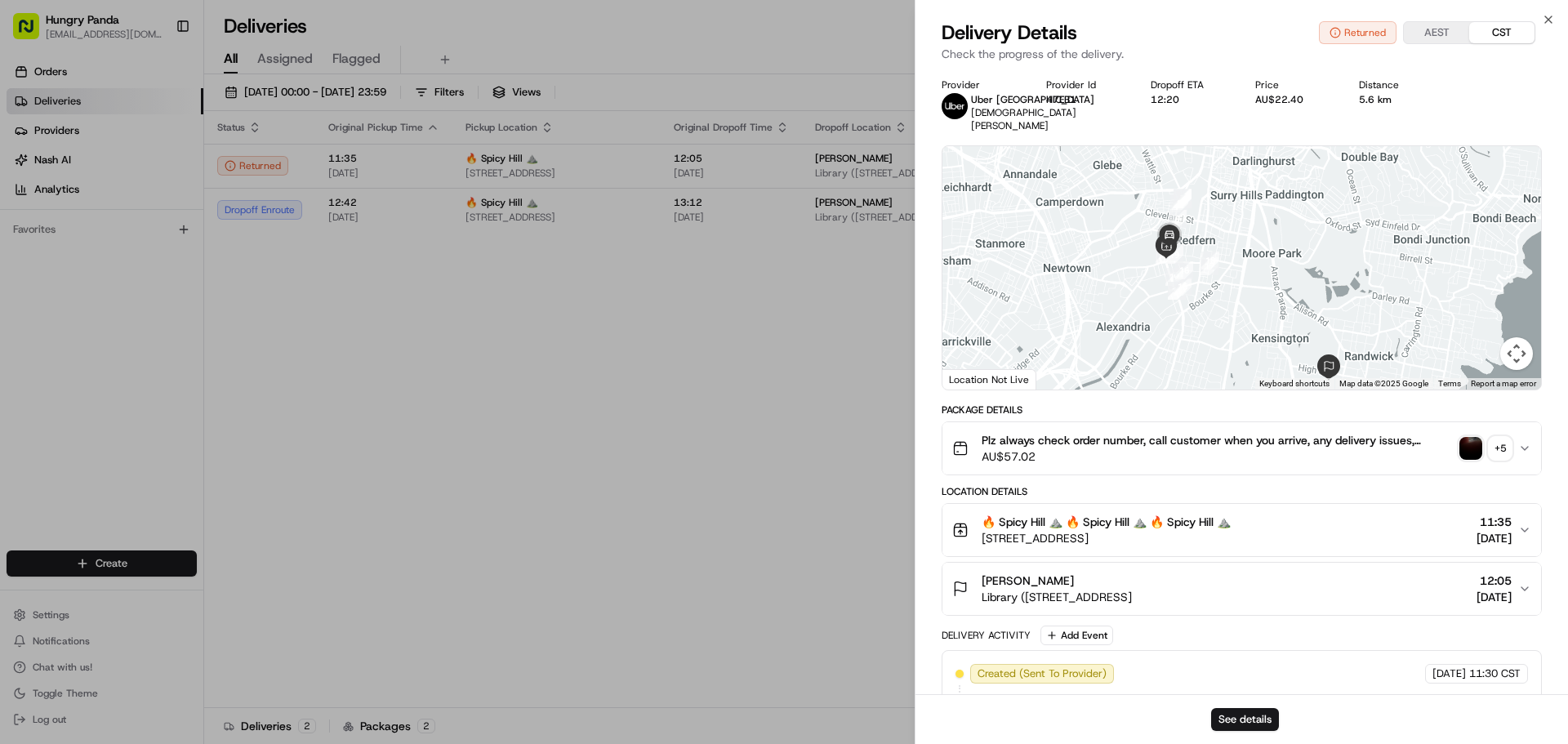
drag, startPoint x: 1212, startPoint y: 279, endPoint x: 1214, endPoint y: 326, distance: 47.0
click at [1214, 326] on div at bounding box center [1242, 268] width 599 height 243
click at [1497, 441] on div "+ 5" at bounding box center [1500, 448] width 23 height 23
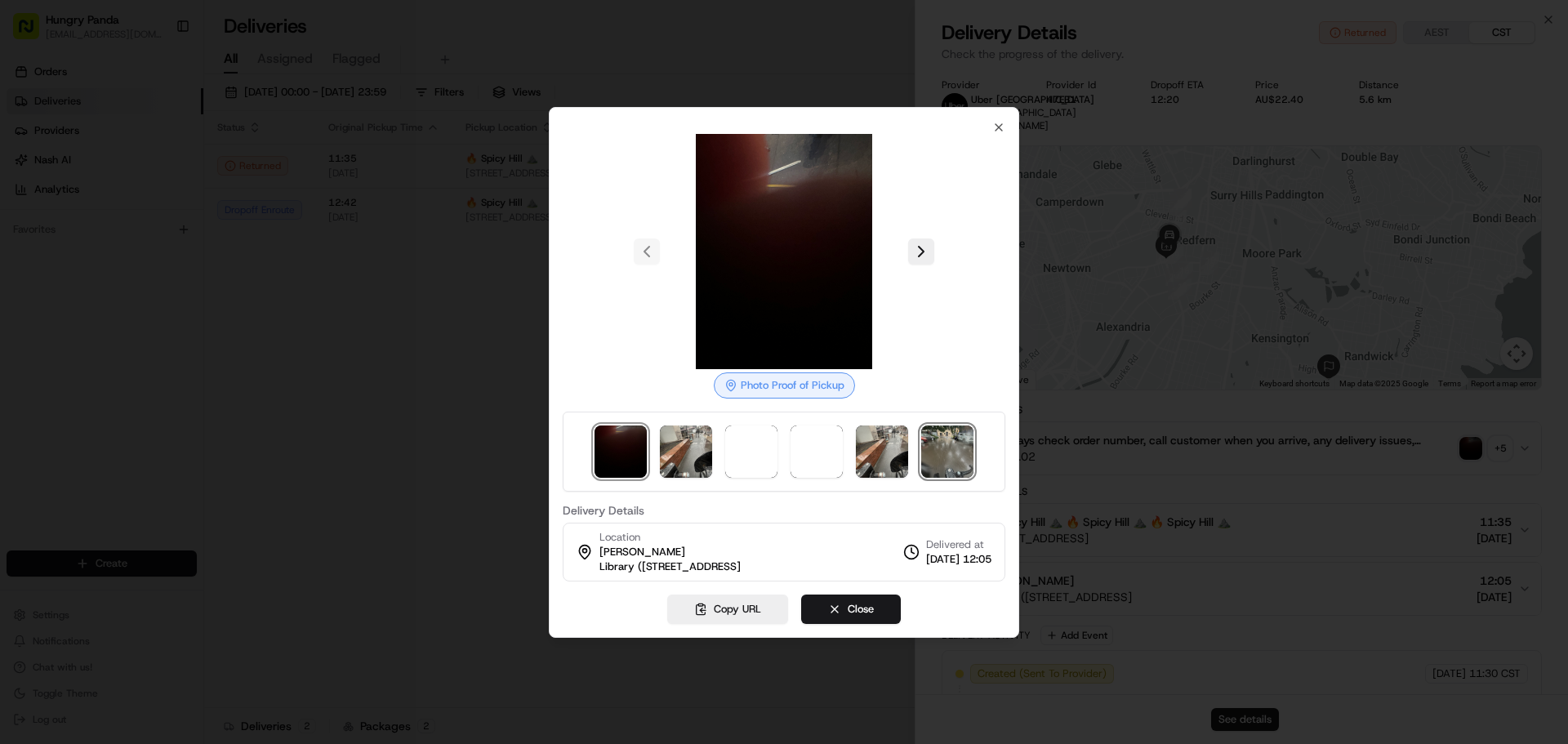
click at [955, 457] on img at bounding box center [947, 452] width 52 height 52
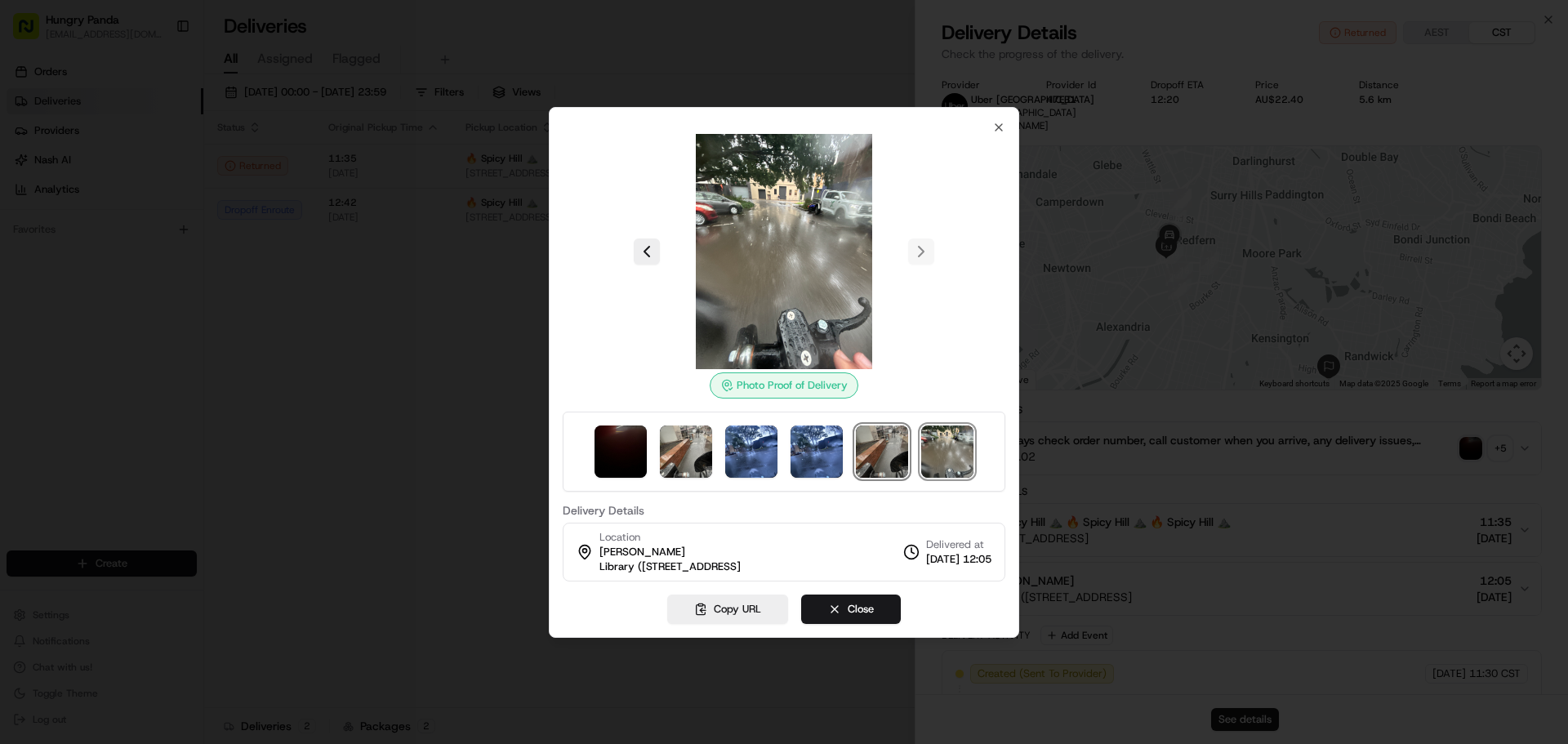
click at [868, 468] on img at bounding box center [882, 452] width 52 height 52
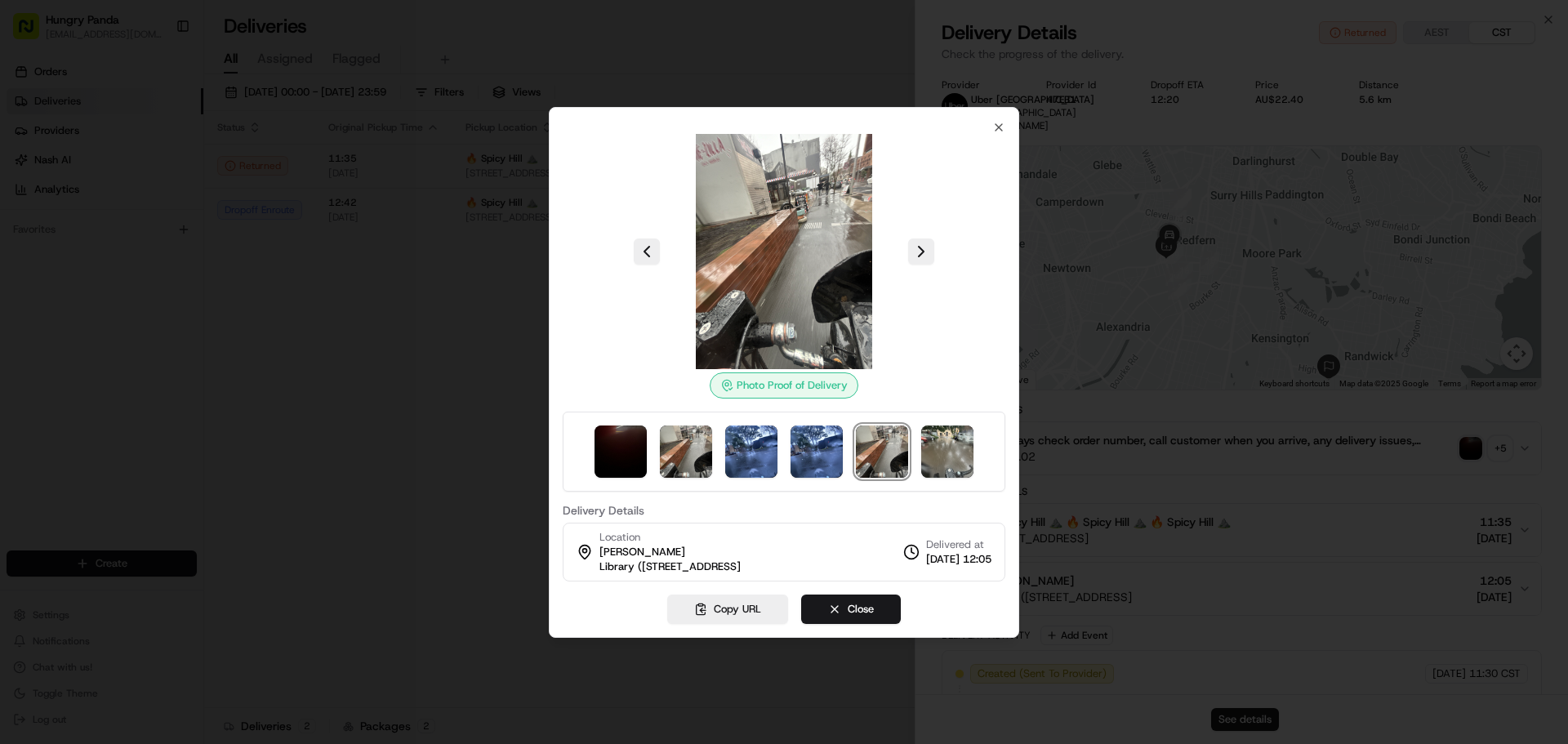
click at [1224, 288] on div at bounding box center [784, 372] width 1568 height 744
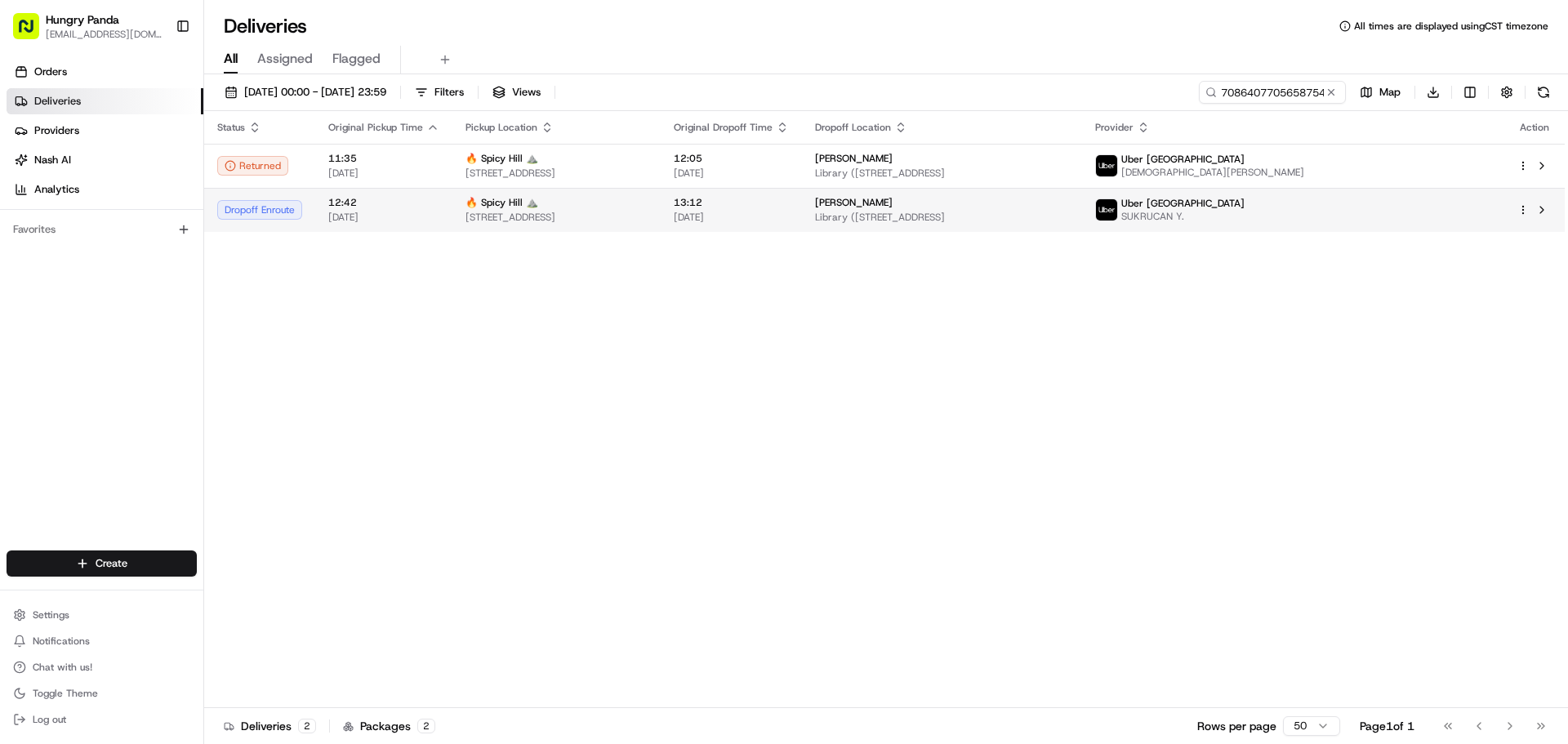
click at [648, 218] on span "[STREET_ADDRESS]" at bounding box center [556, 217] width 182 height 13
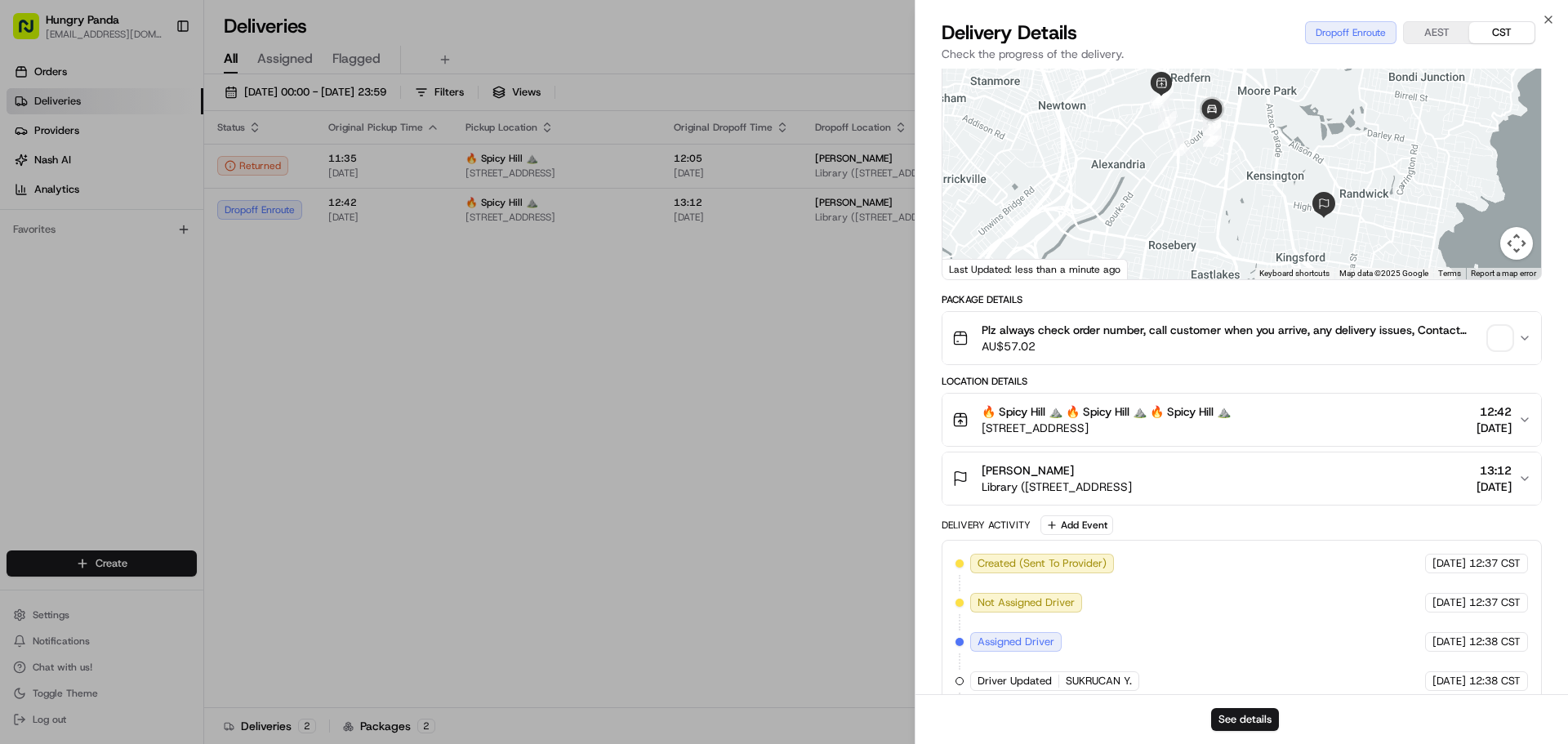
scroll to position [274, 0]
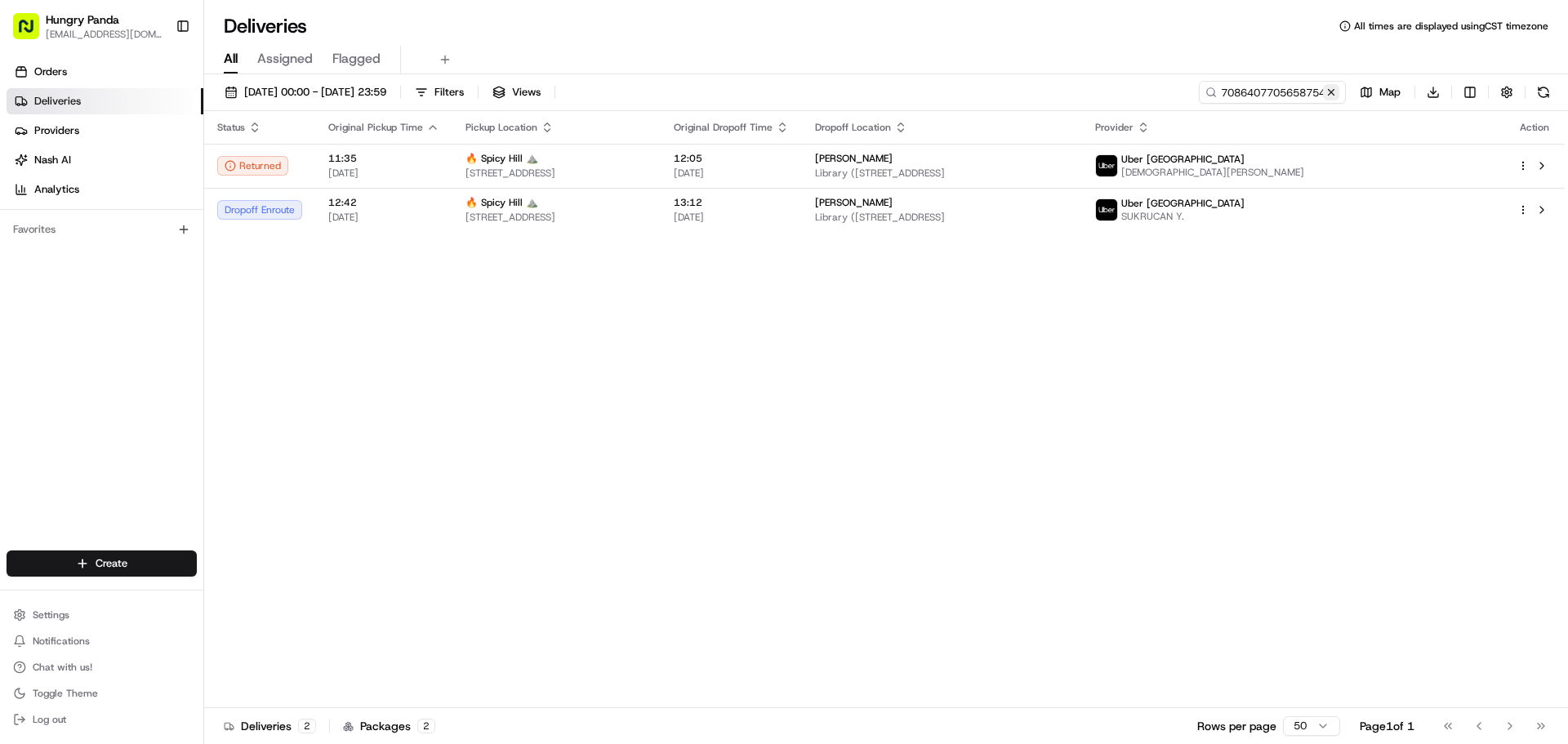
click at [1330, 94] on button at bounding box center [1331, 92] width 16 height 16
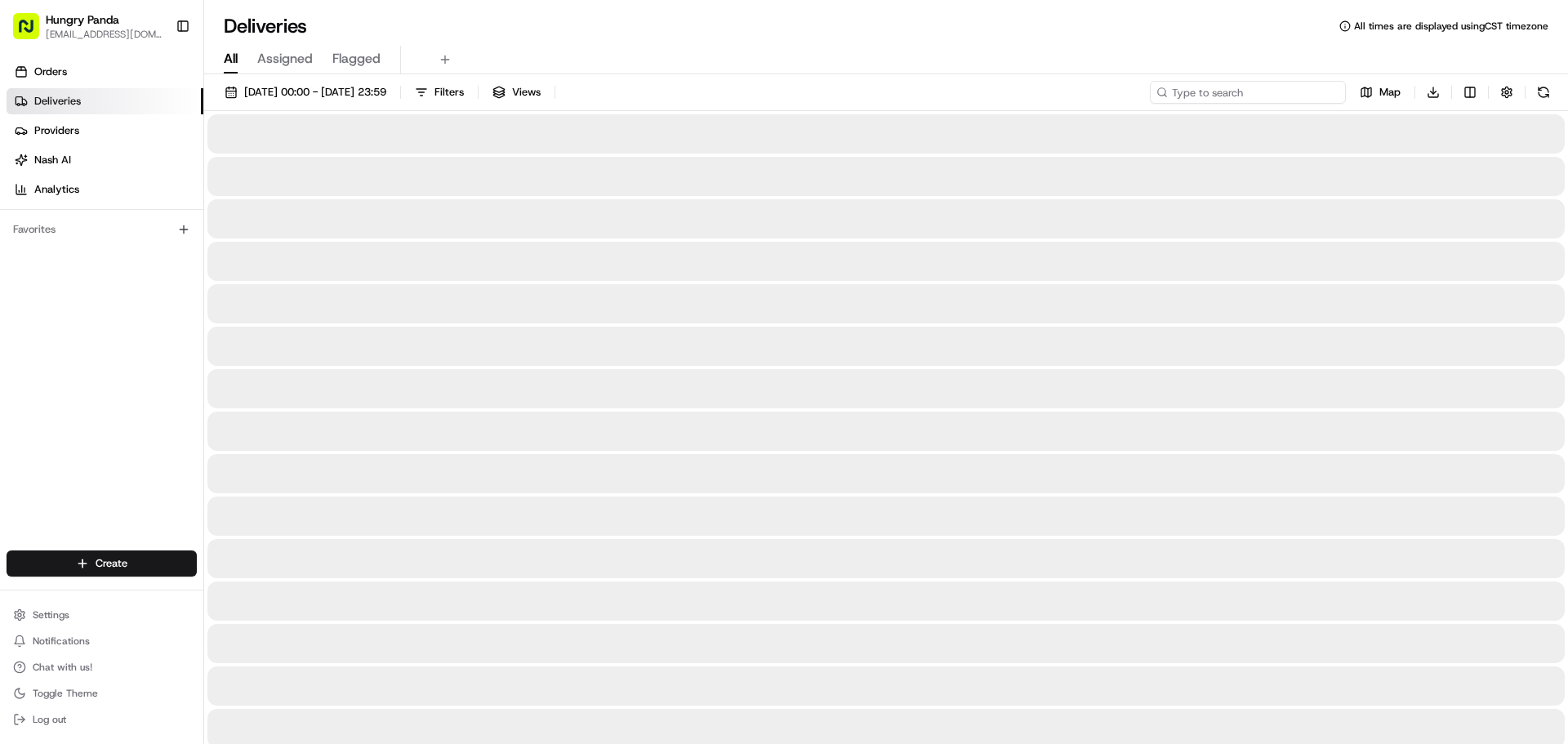
click at [1298, 98] on input at bounding box center [1248, 91] width 196 height 23
paste input "0494444975255752101423"
type input "0494444975255752101423"
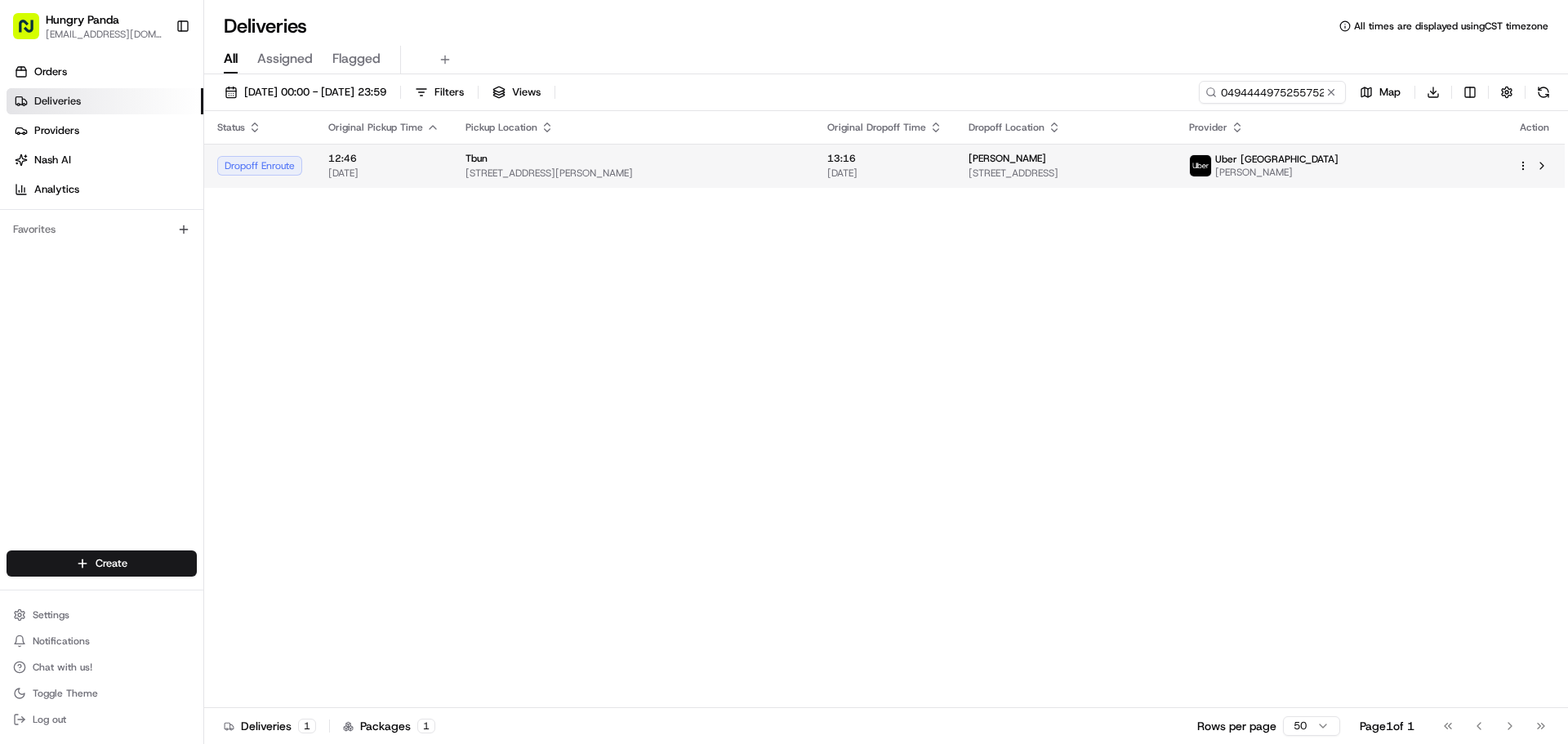
click at [734, 162] on div "Tbun" at bounding box center [633, 158] width 336 height 13
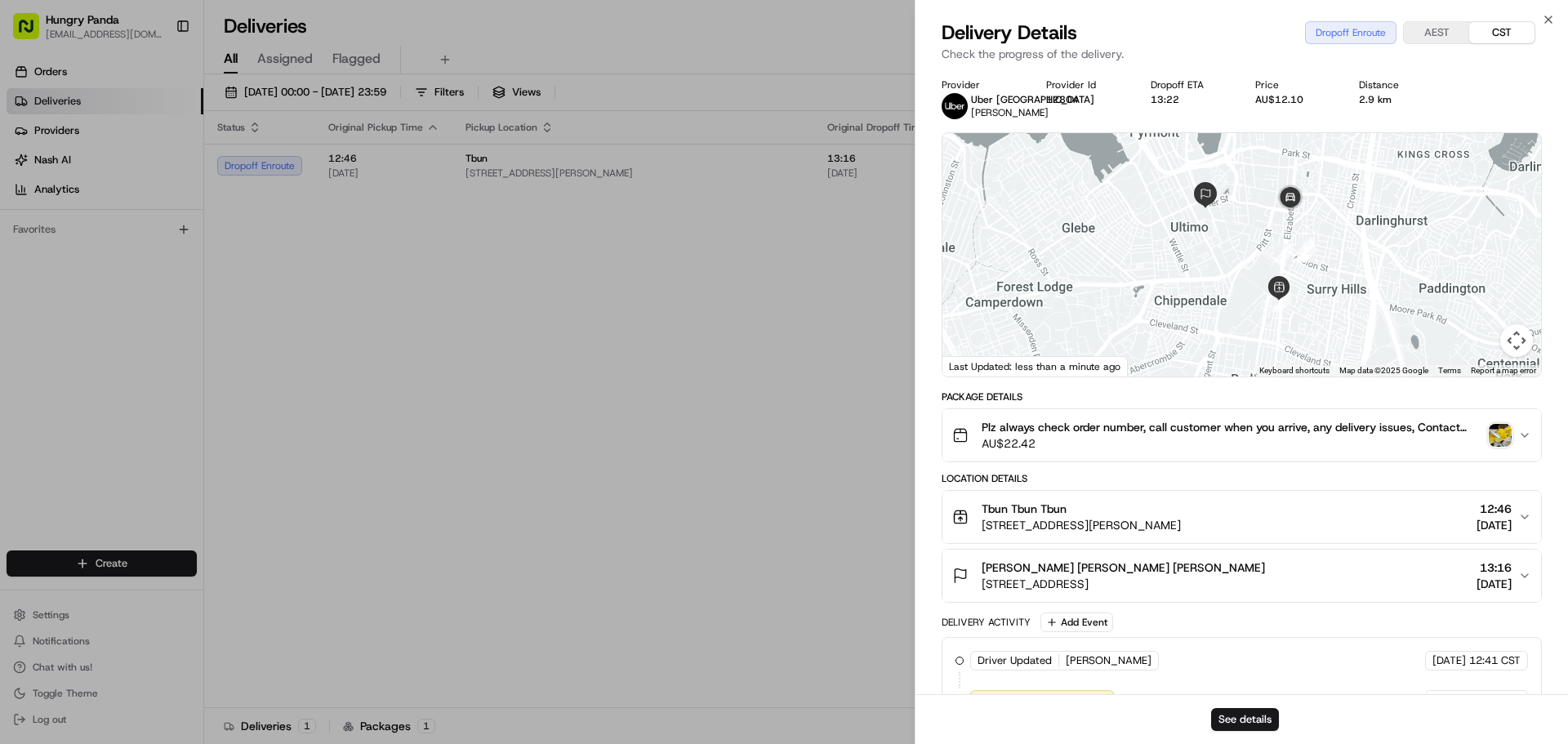
click at [1500, 433] on img "button" at bounding box center [1500, 434] width 23 height 23
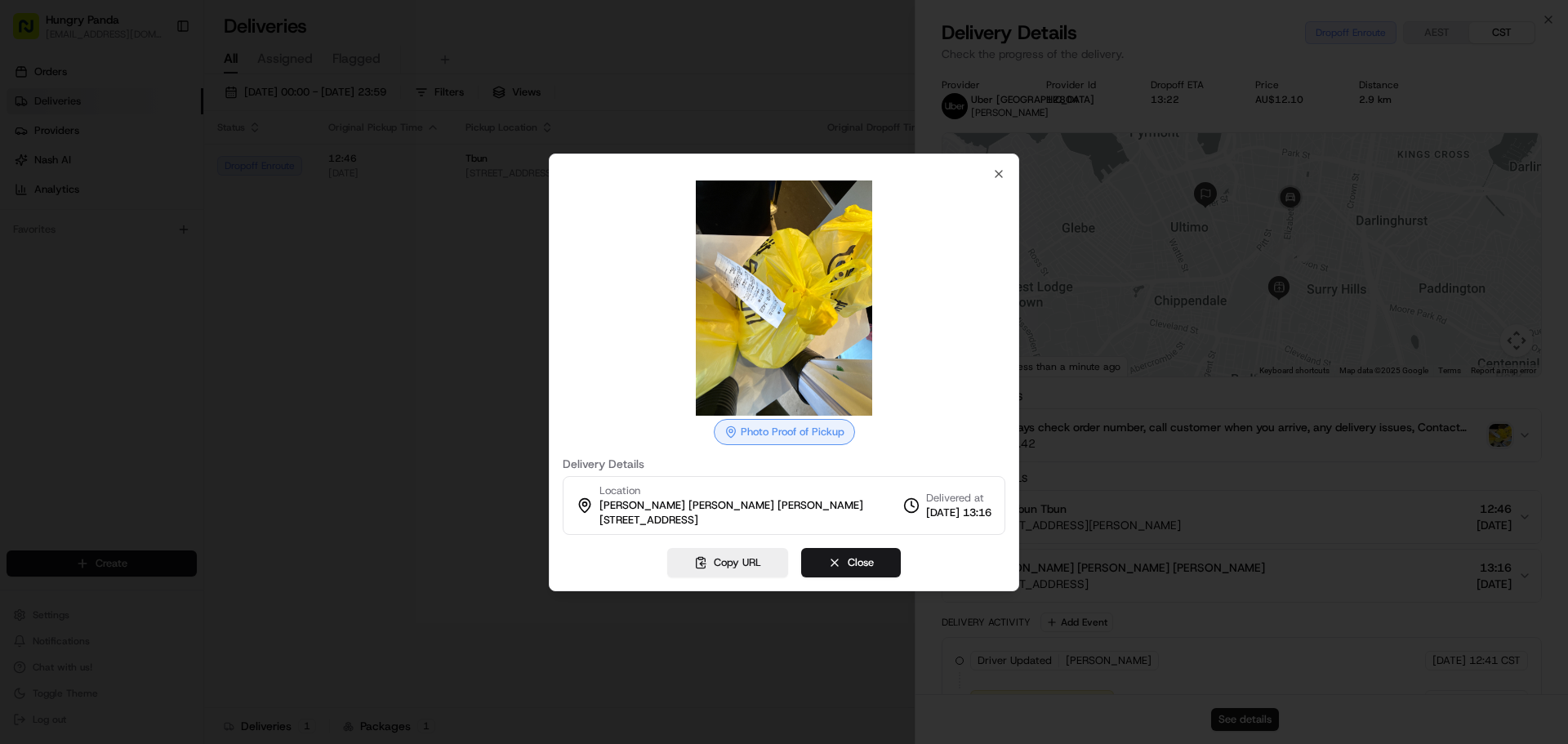
click at [1311, 452] on div at bounding box center [784, 372] width 1568 height 744
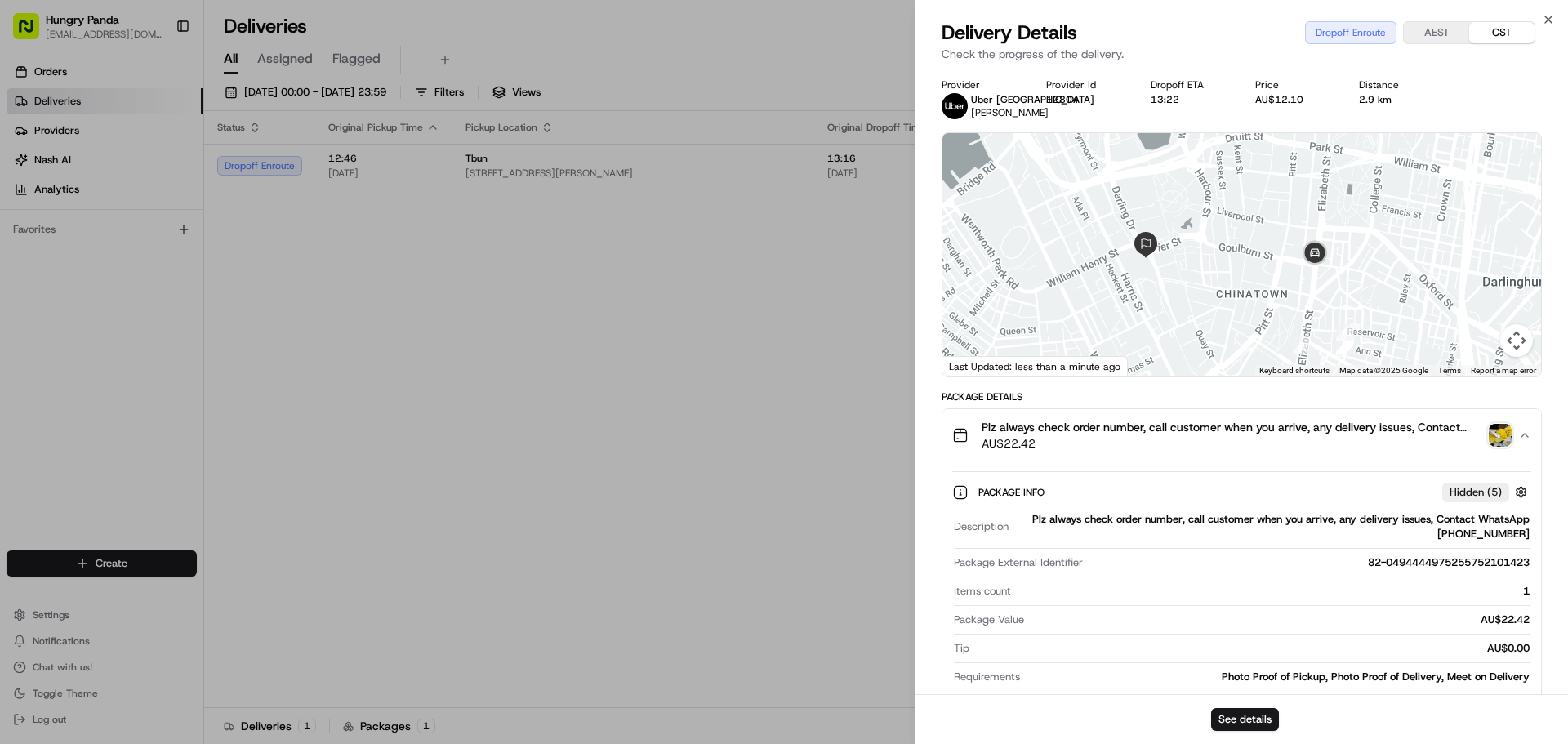
click at [1270, 325] on div at bounding box center [1242, 254] width 599 height 243
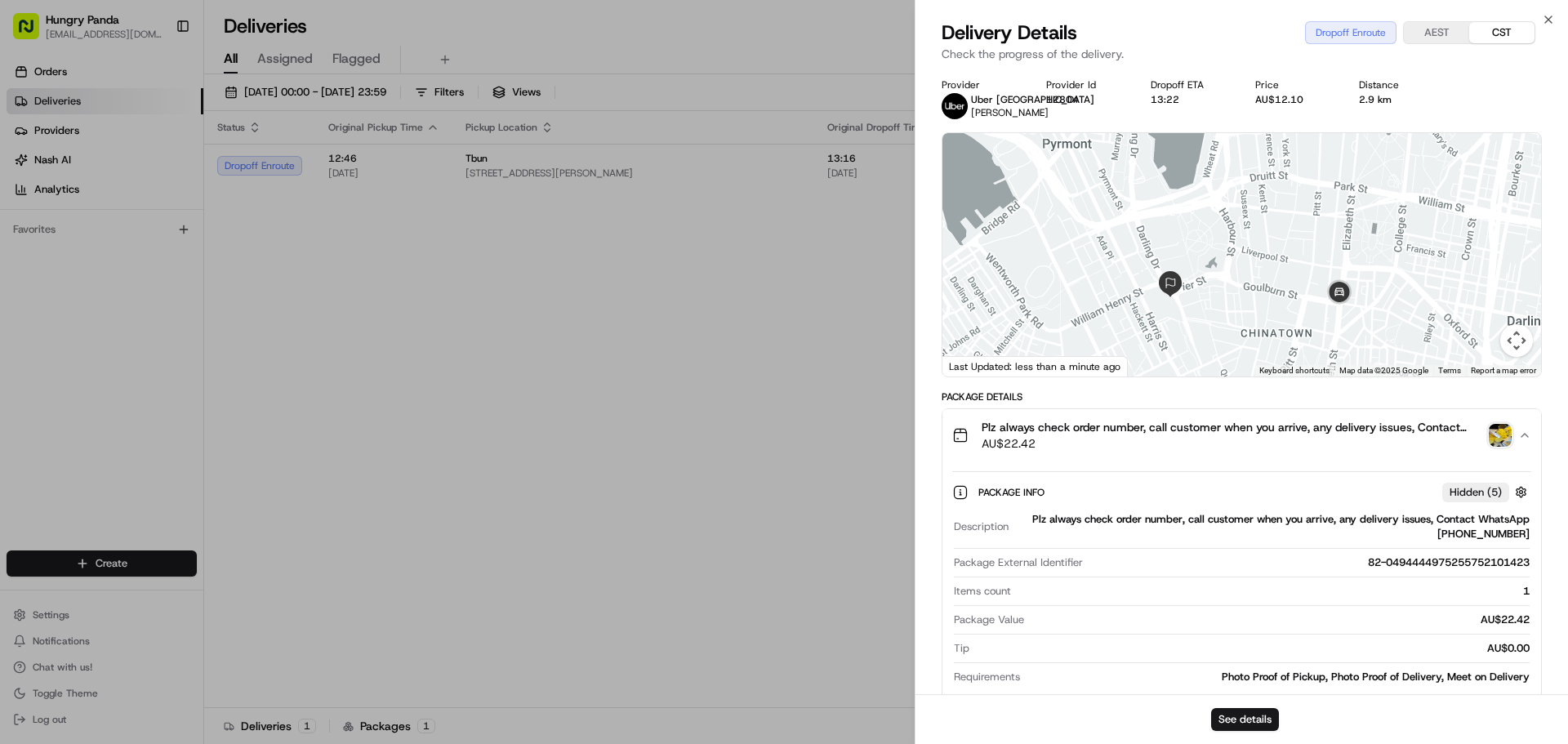
click at [1271, 320] on div at bounding box center [1242, 254] width 599 height 243
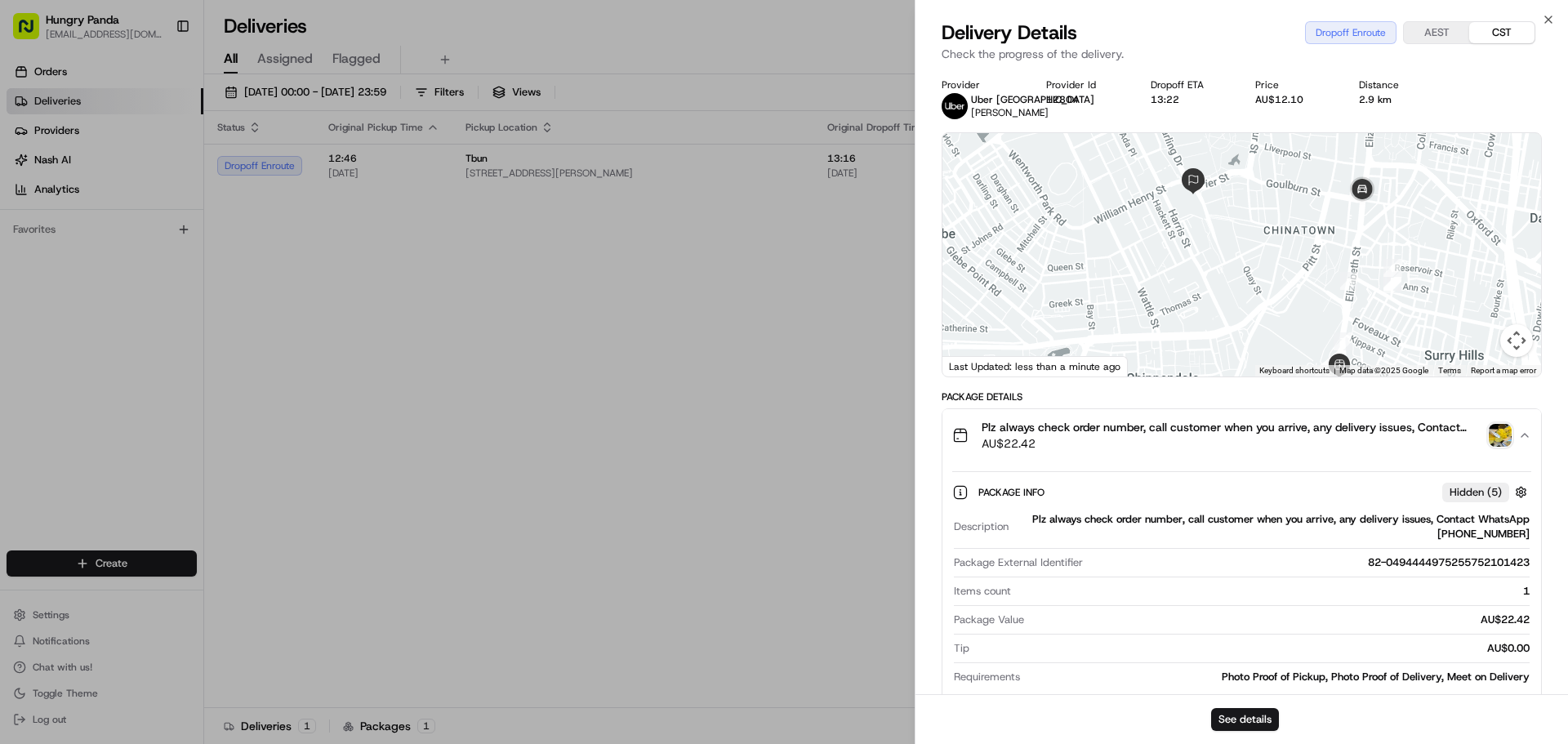
drag, startPoint x: 1233, startPoint y: 304, endPoint x: 1254, endPoint y: 204, distance: 102.2
click at [1256, 197] on div at bounding box center [1242, 254] width 599 height 243
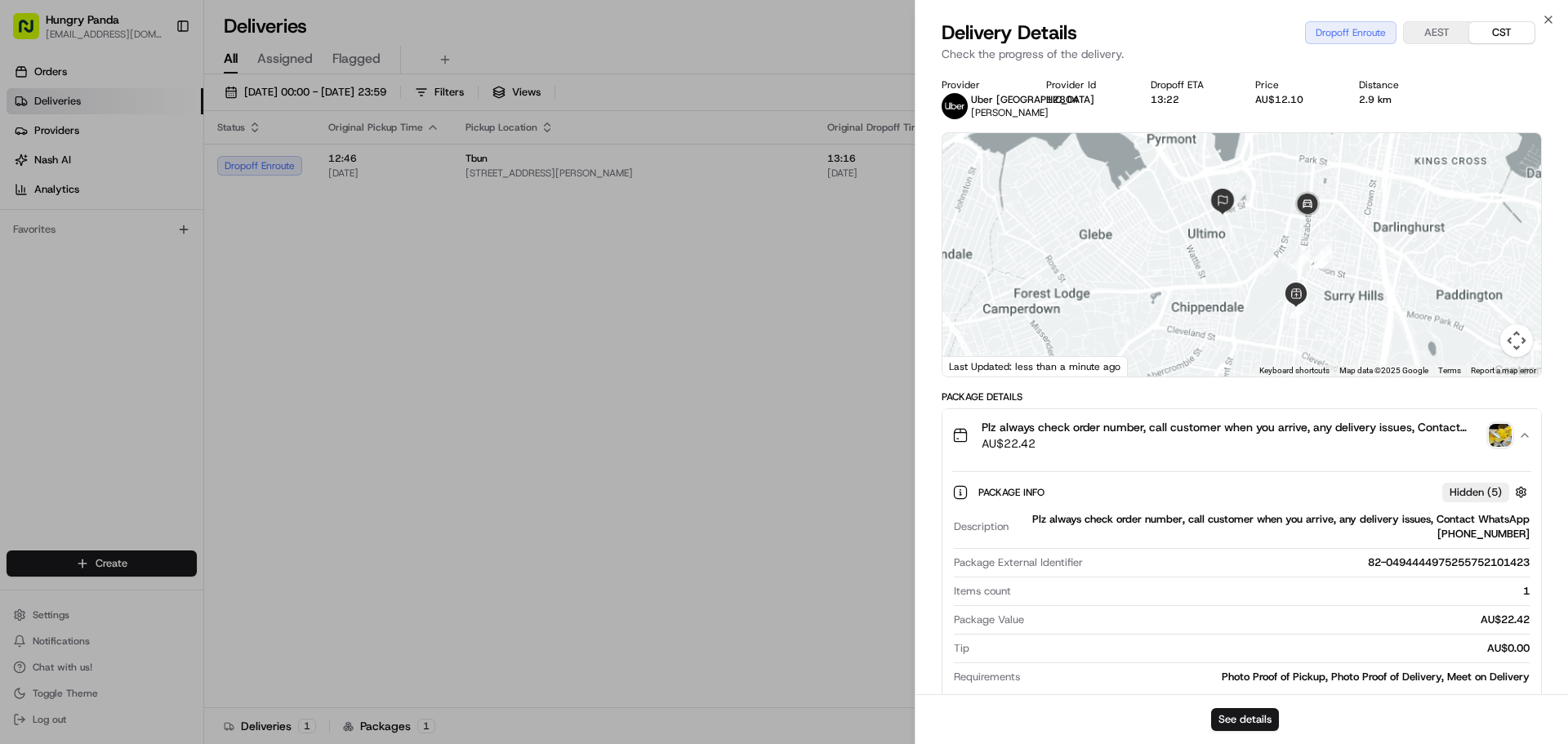
drag, startPoint x: 1252, startPoint y: 237, endPoint x: 1246, endPoint y: 280, distance: 43.4
click at [1246, 278] on div at bounding box center [1242, 254] width 599 height 243
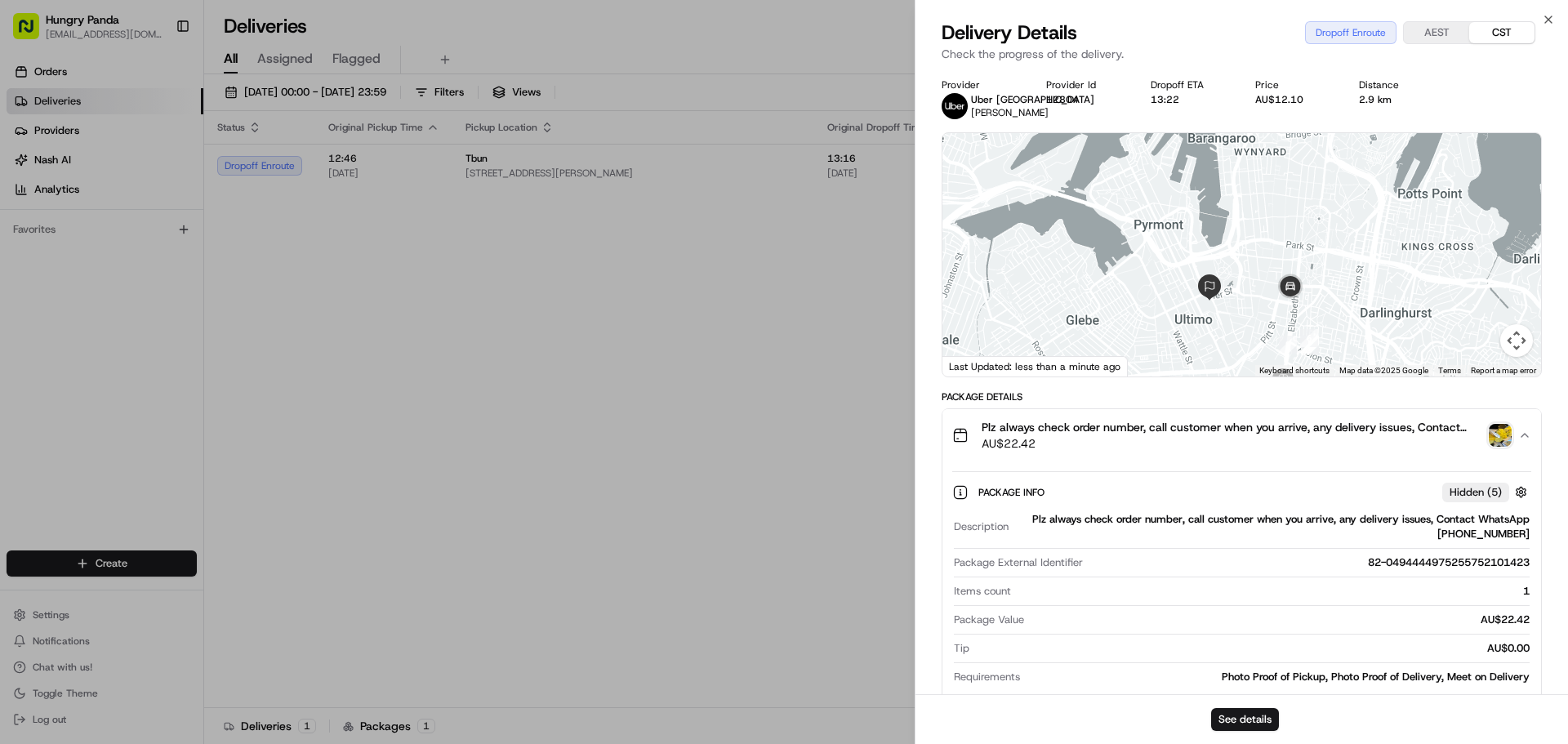
click at [616, 329] on div at bounding box center [784, 372] width 1568 height 744
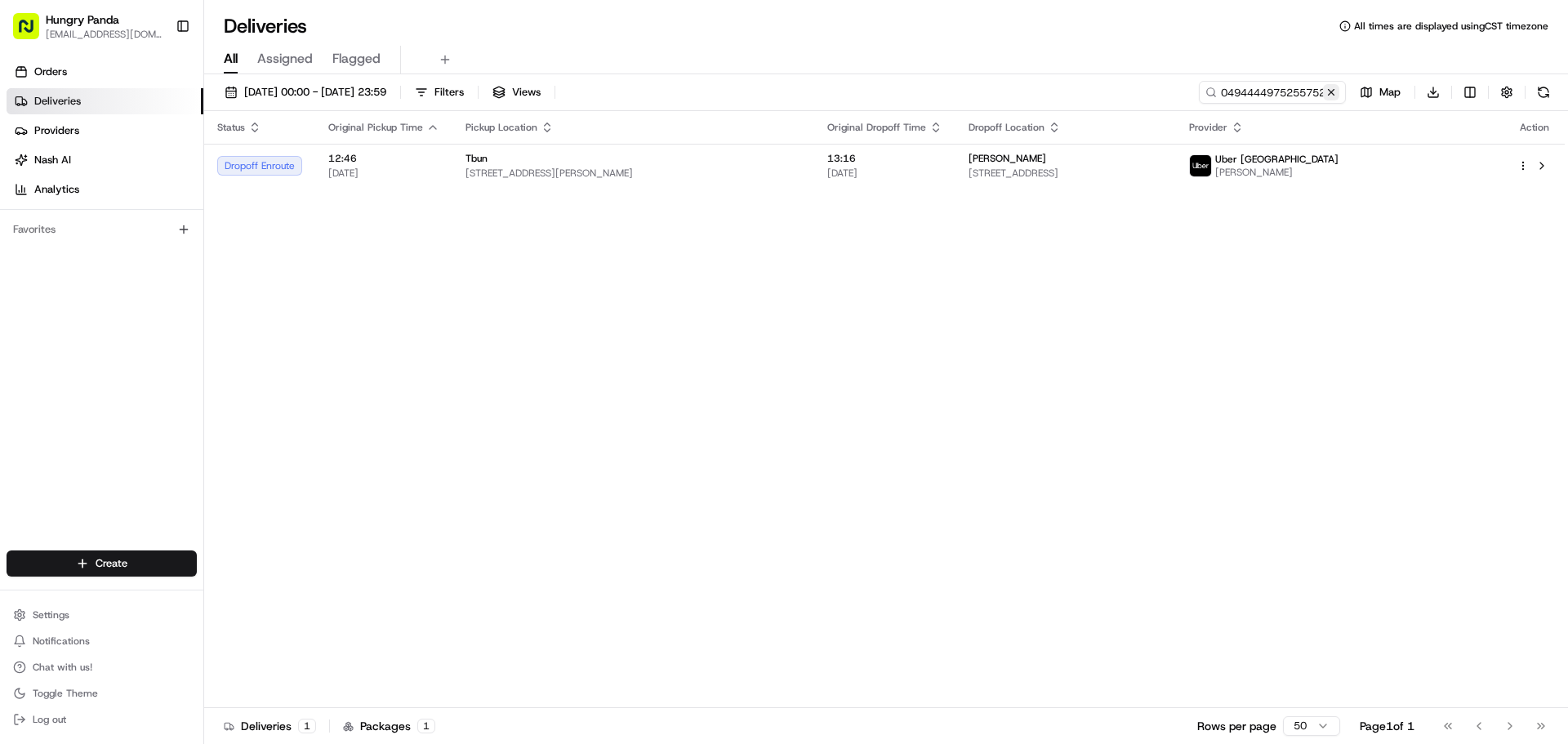
click at [1333, 92] on button at bounding box center [1331, 92] width 16 height 16
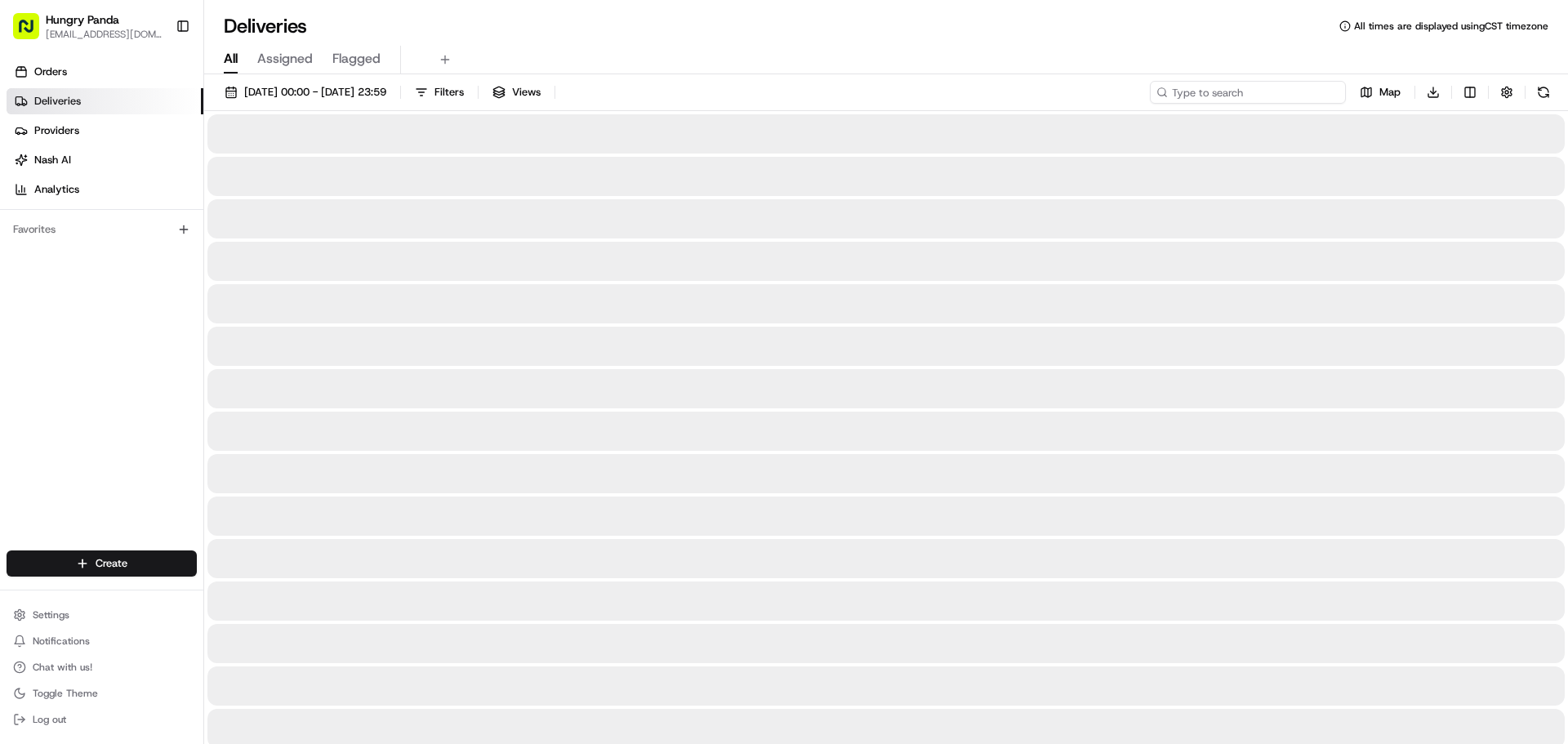
click at [1304, 96] on input at bounding box center [1248, 91] width 196 height 23
paste input "7180417815653704161395"
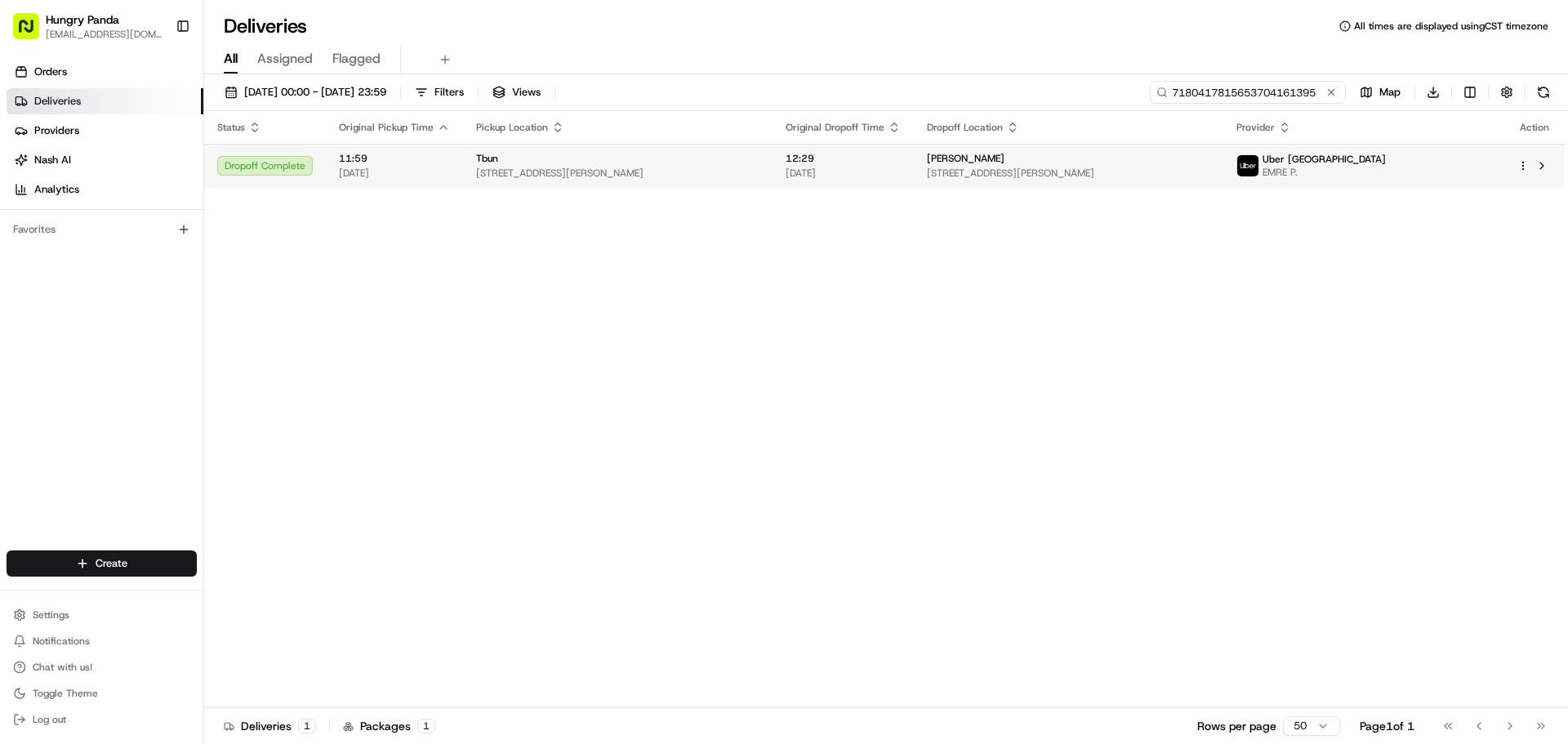
type input "7180417815653704161395"
click at [721, 170] on span "[STREET_ADDRESS][PERSON_NAME]" at bounding box center [617, 173] width 283 height 13
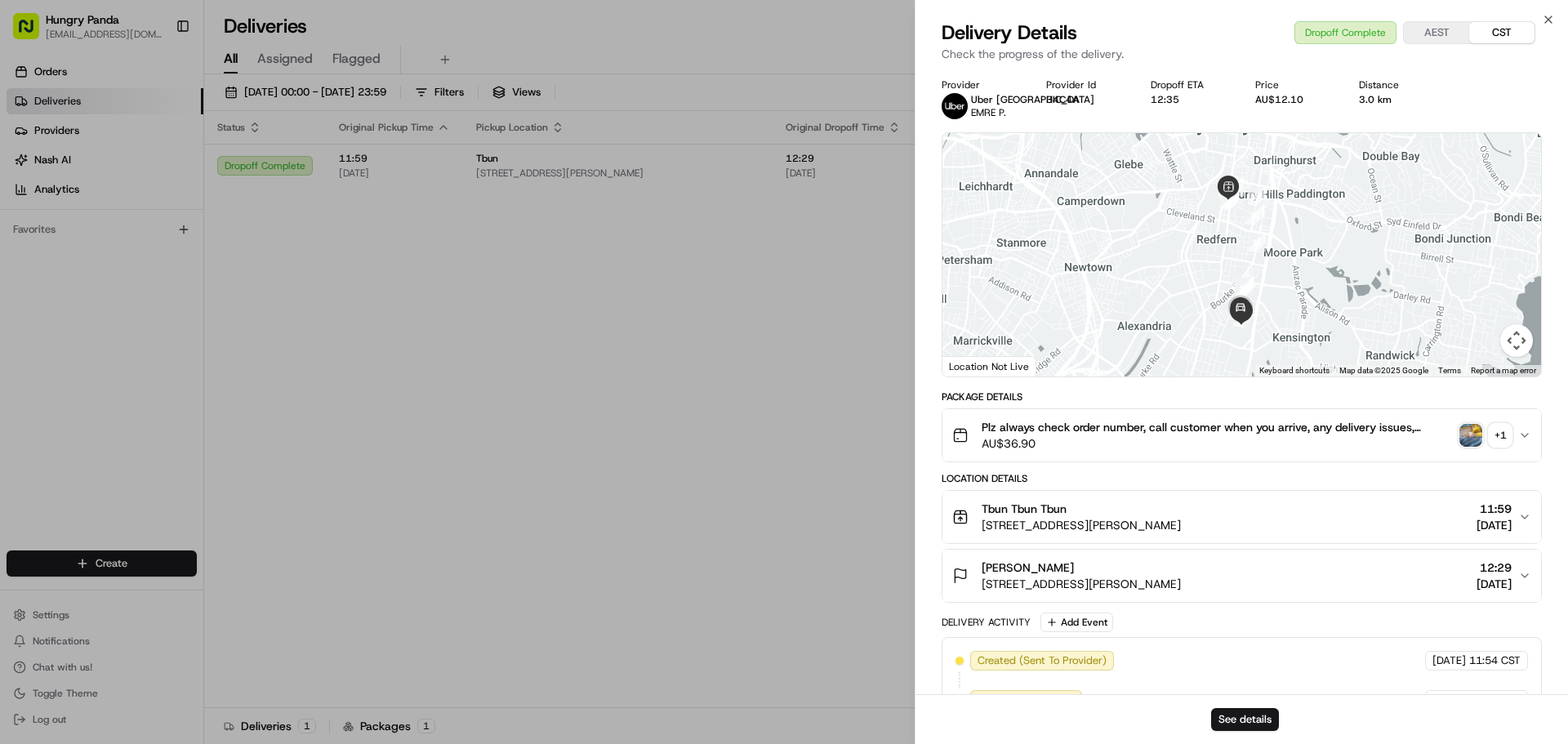
click at [1506, 437] on div "+ 1" at bounding box center [1500, 434] width 23 height 23
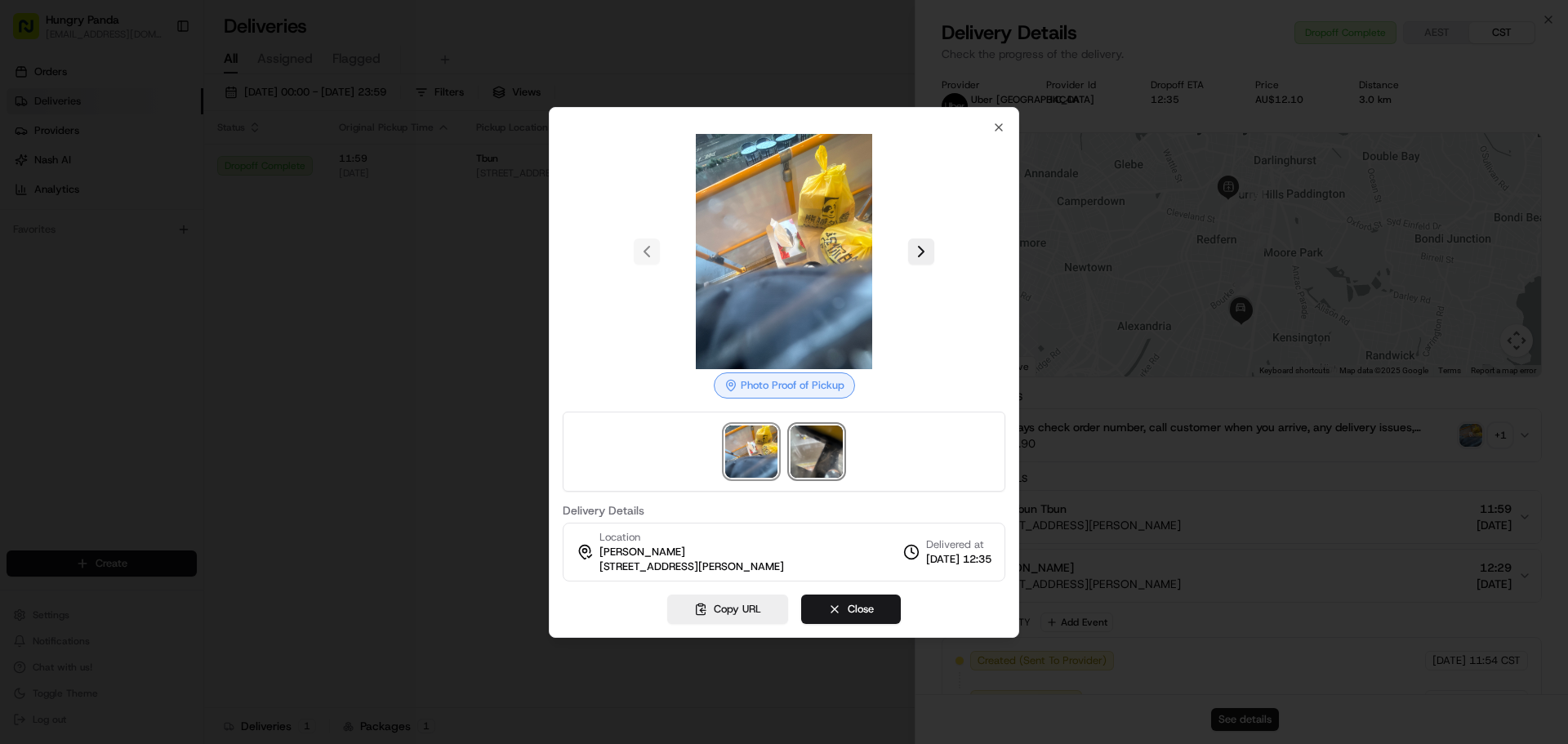
click at [801, 446] on img at bounding box center [817, 452] width 52 height 52
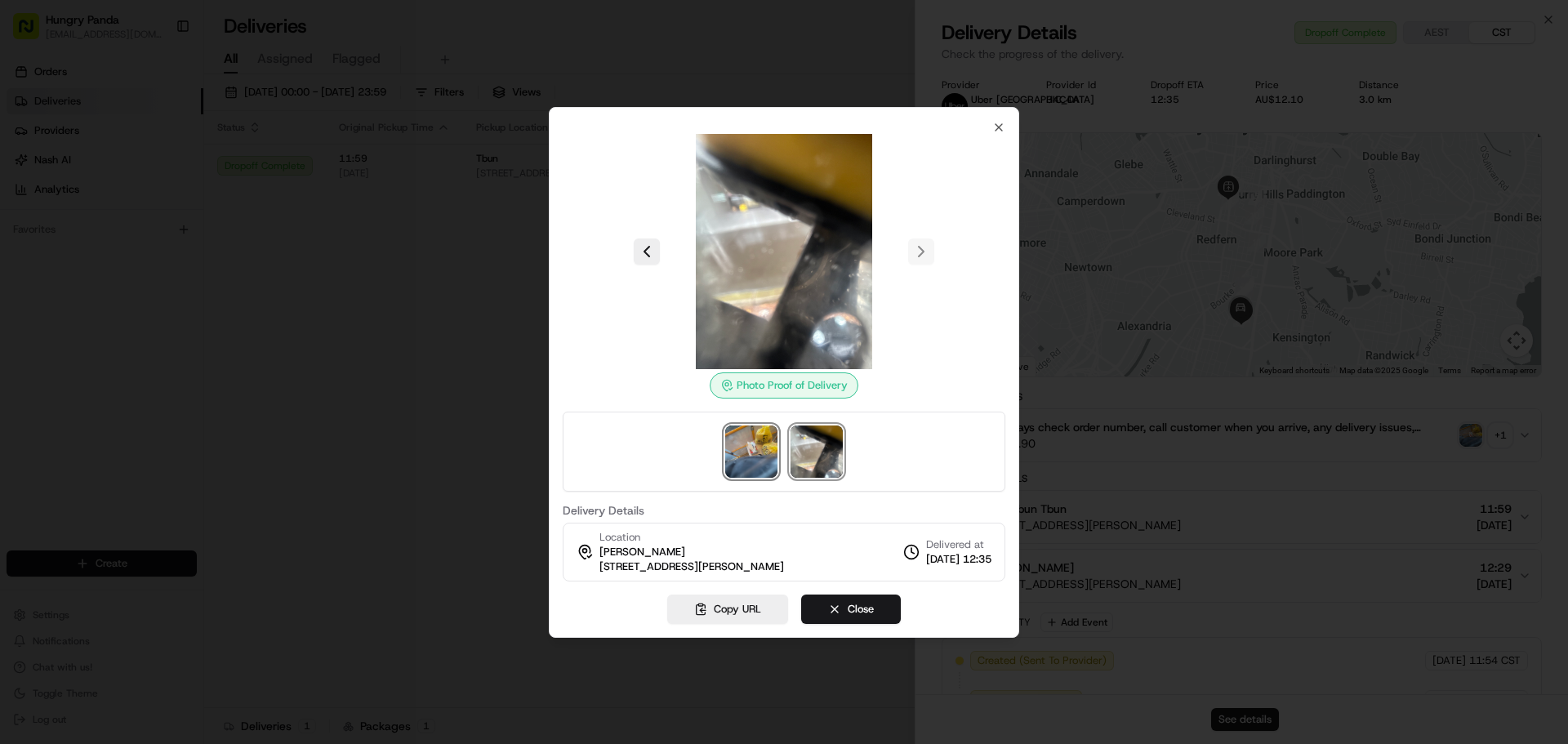
click at [742, 444] on img at bounding box center [752, 452] width 52 height 52
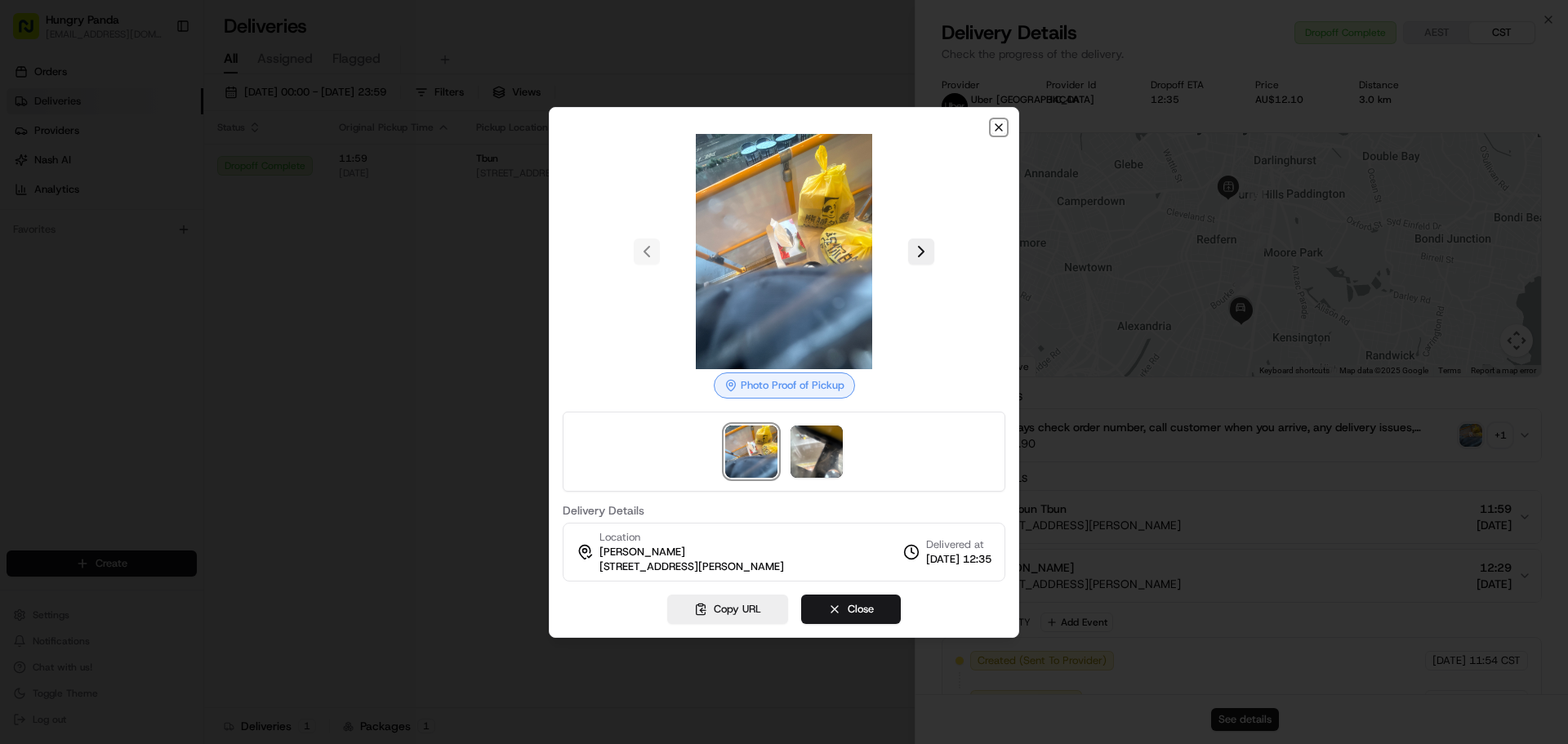
click at [996, 124] on icon "button" at bounding box center [999, 128] width 13 height 13
click at [457, 173] on div at bounding box center [784, 372] width 1568 height 744
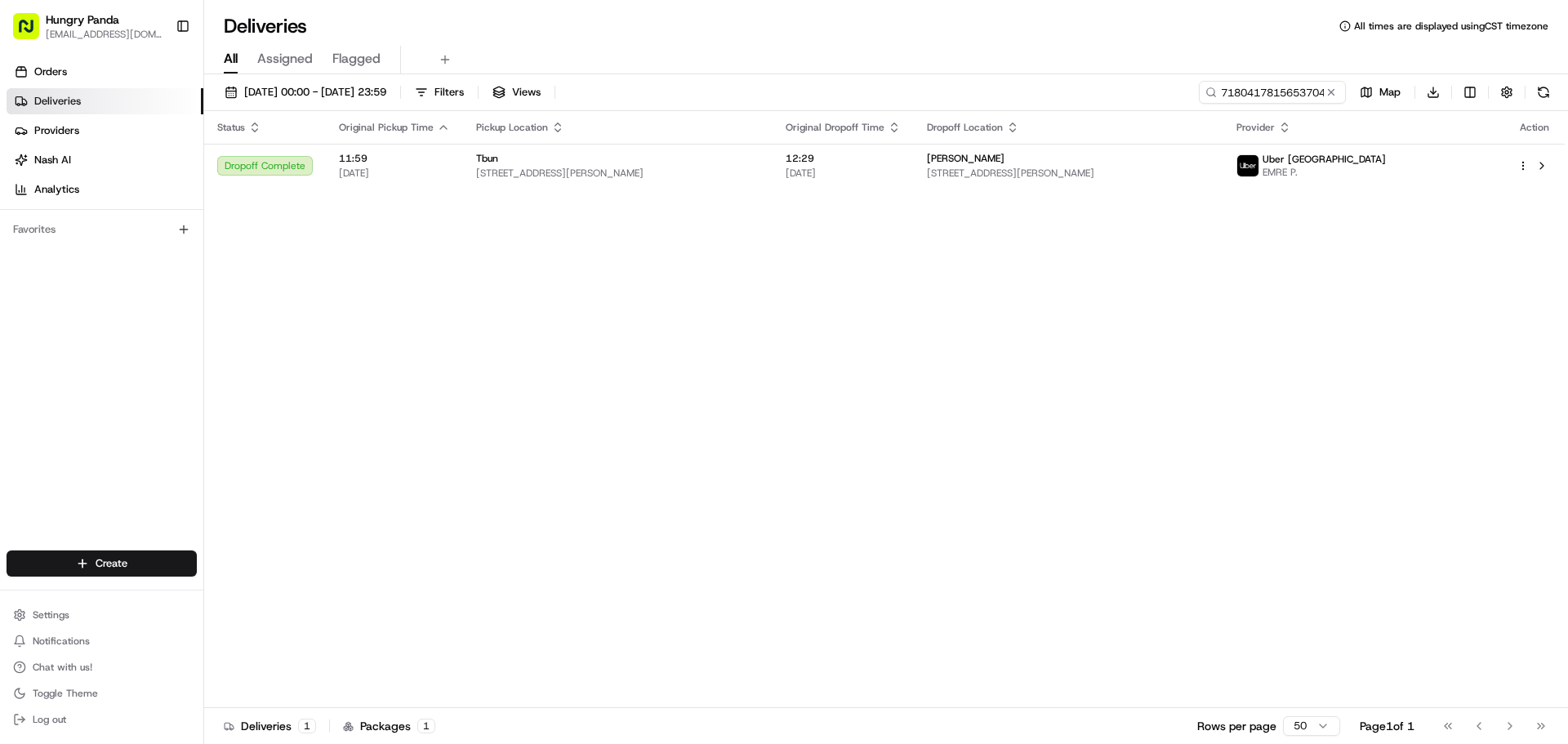
drag, startPoint x: 684, startPoint y: 423, endPoint x: 686, endPoint y: 415, distance: 8.2
click at [1330, 92] on button at bounding box center [1331, 92] width 16 height 16
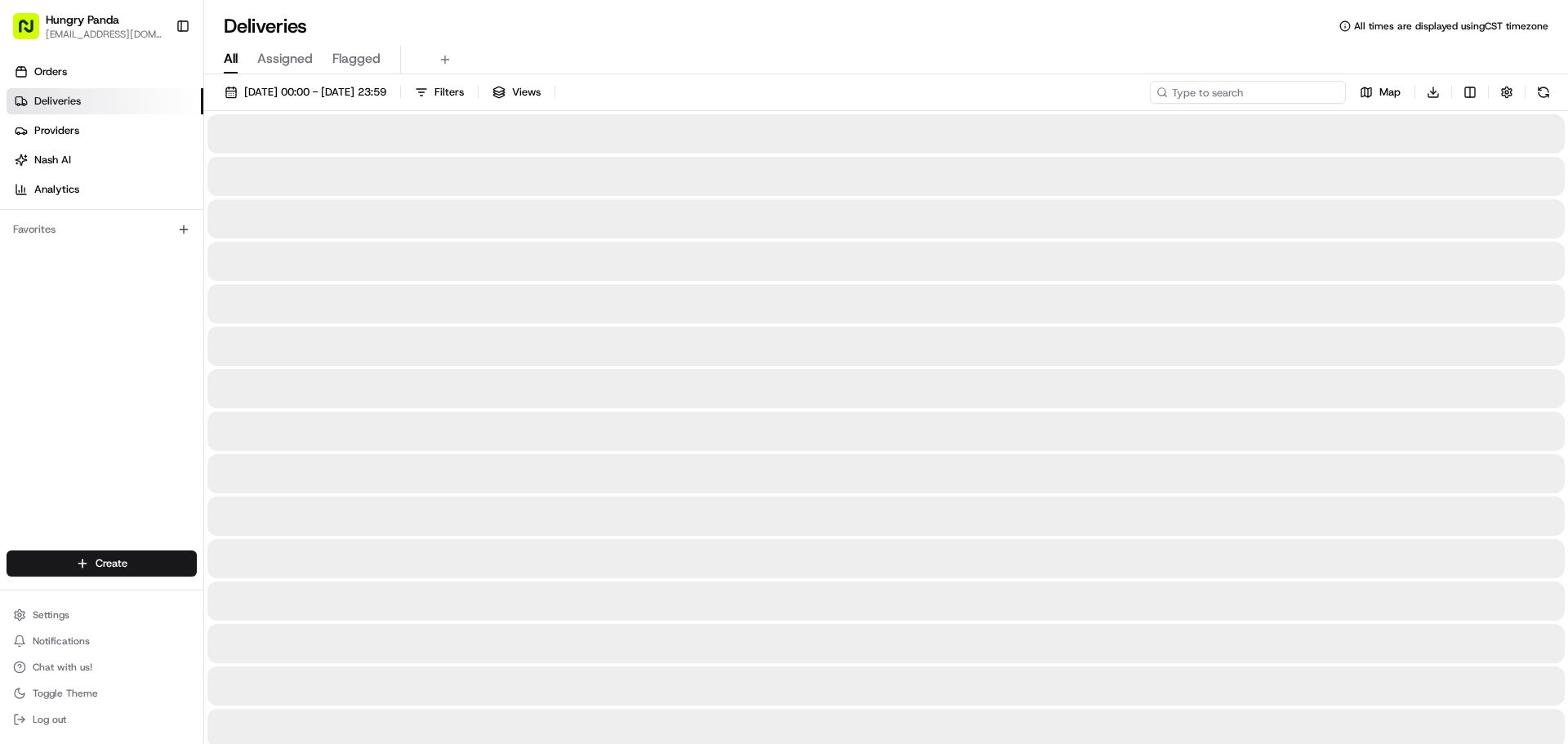
click at [1282, 91] on input at bounding box center [1248, 91] width 196 height 23
paste input "4683439335054705501366"
type input "4683439335054705501366"
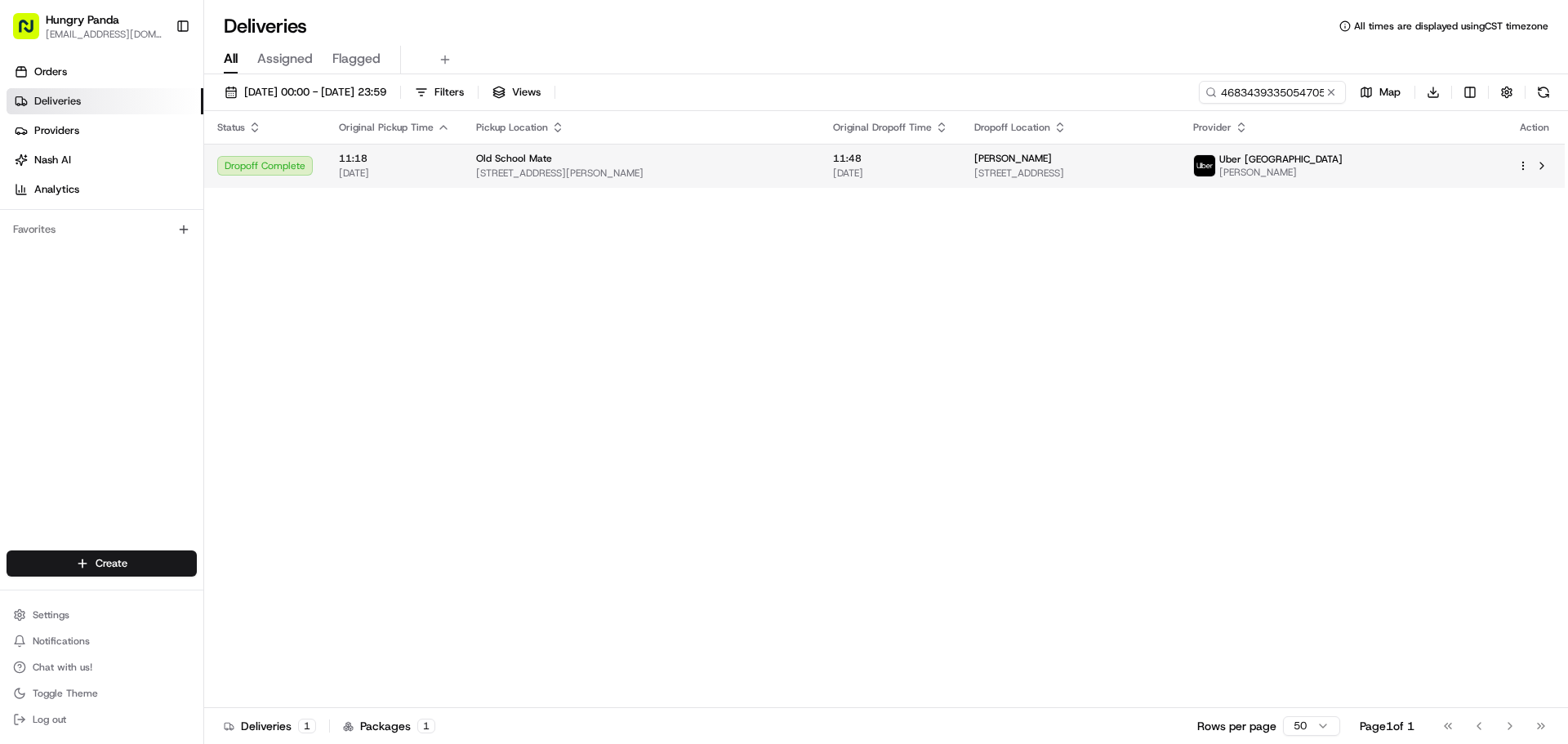
click at [977, 156] on td "[PERSON_NAME] [STREET_ADDRESS]" at bounding box center [1070, 166] width 219 height 44
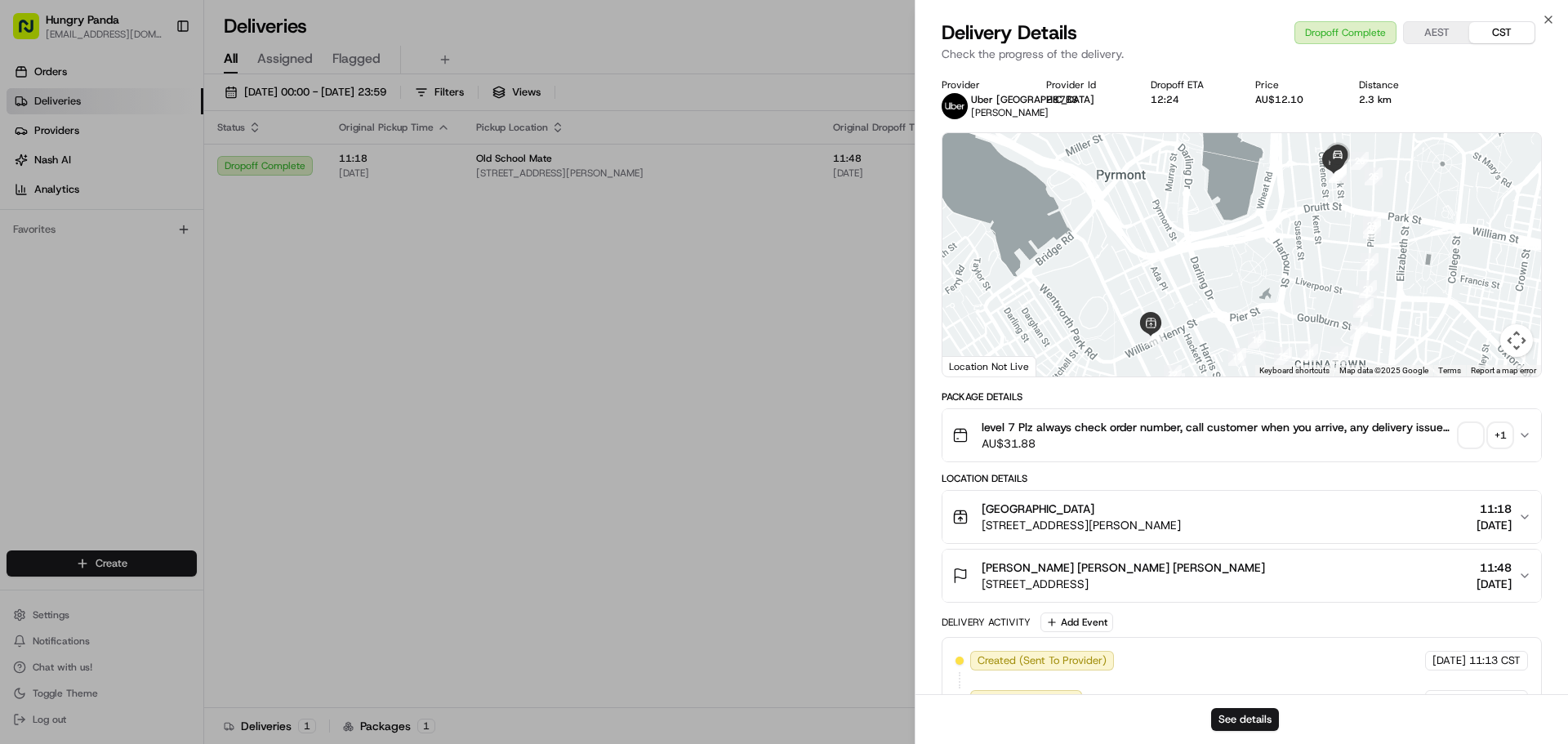
click at [1506, 427] on div "+ 1" at bounding box center [1500, 434] width 23 height 23
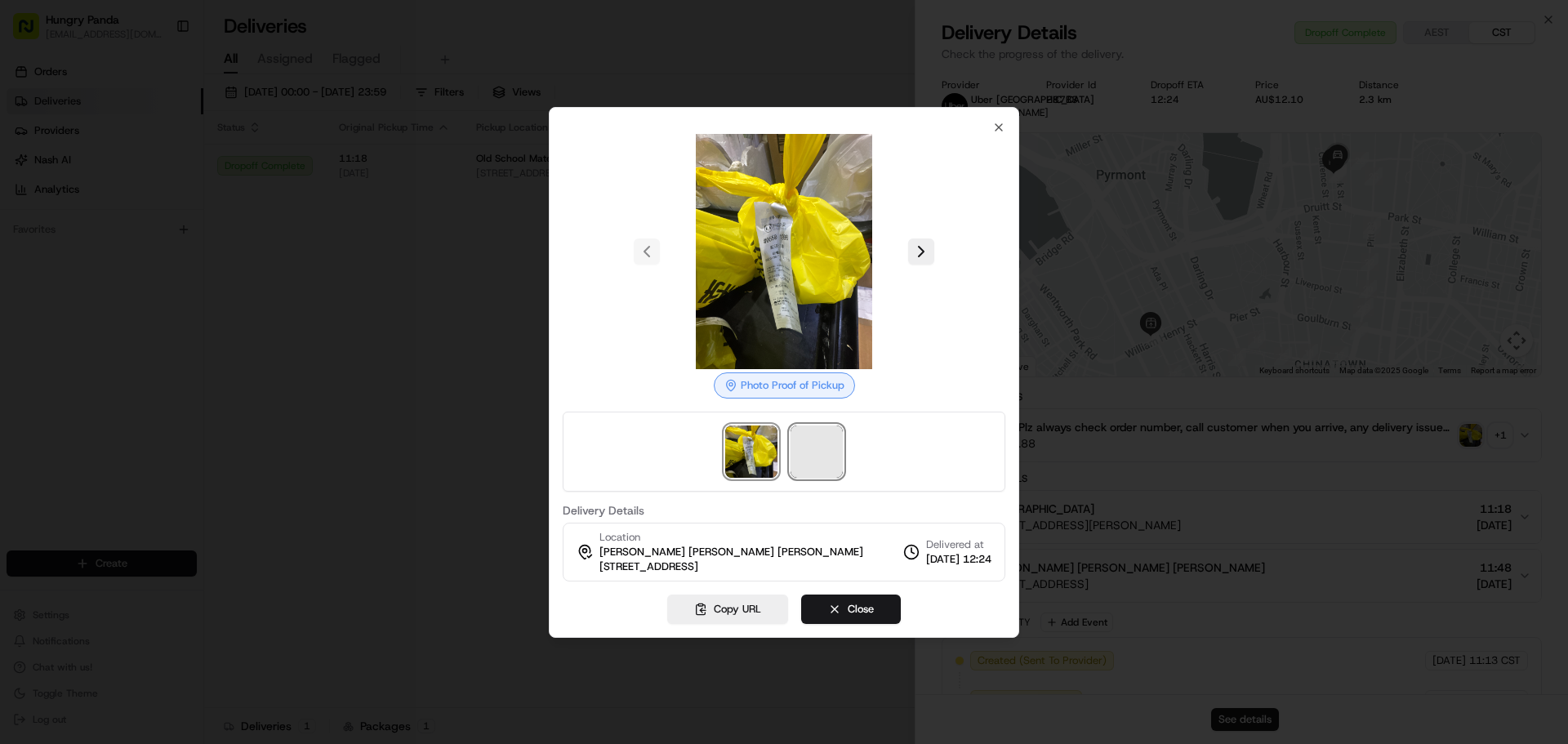
click at [836, 451] on span at bounding box center [817, 452] width 52 height 52
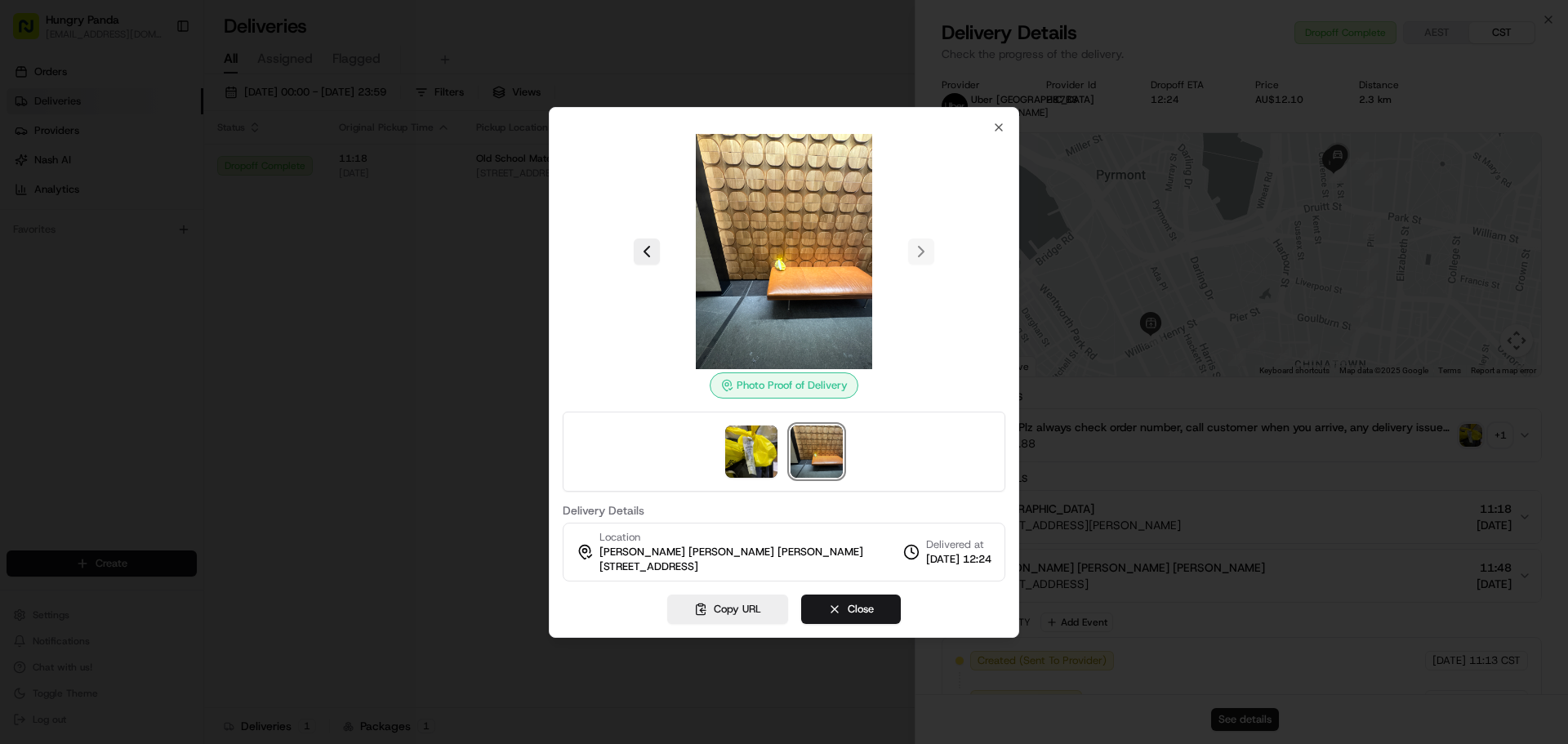
click at [1001, 119] on div "Photo Proof of Delivery Delivery Details Location [PERSON_NAME] [PERSON_NAME] […" at bounding box center [784, 372] width 470 height 531
click at [994, 129] on icon "button" at bounding box center [999, 128] width 13 height 13
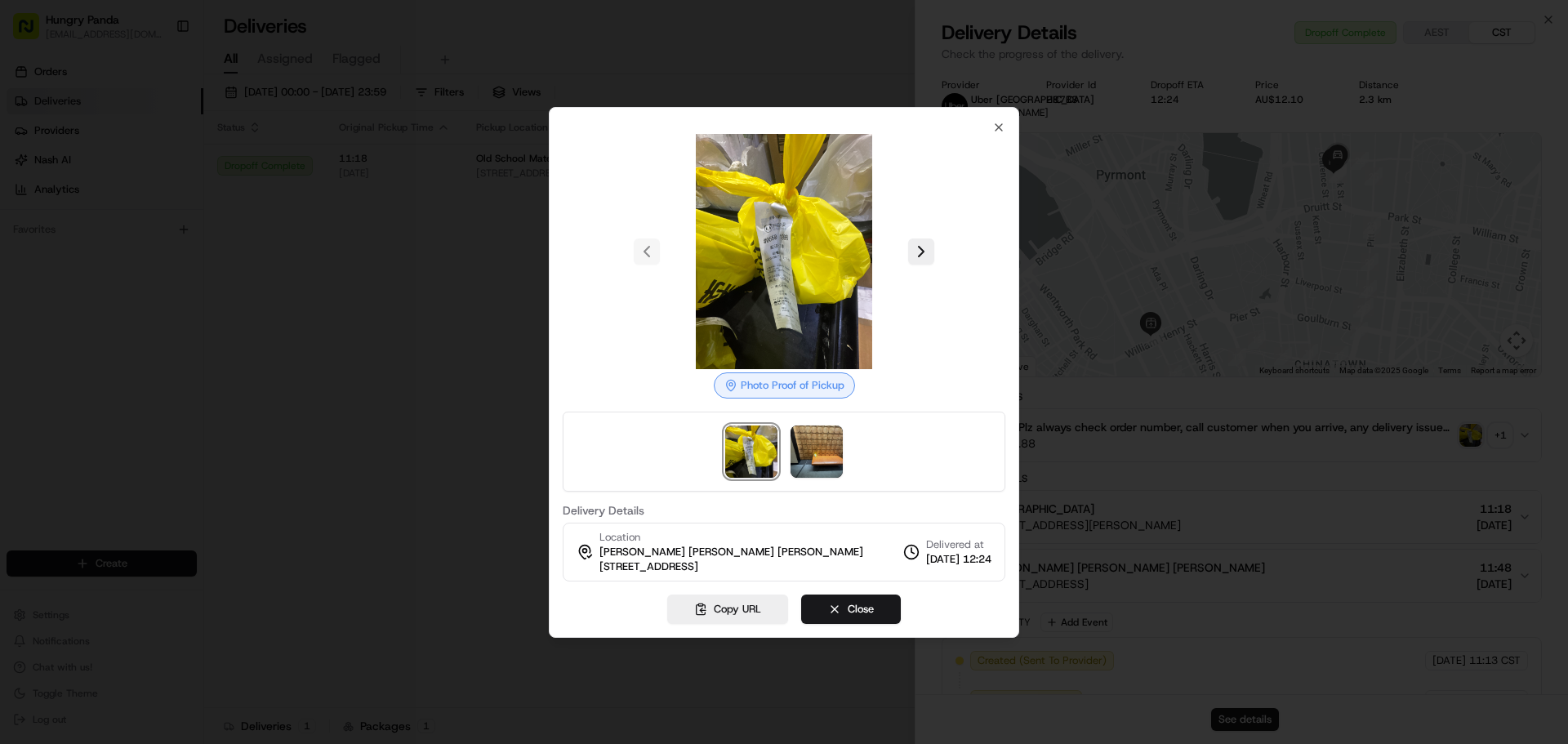
drag, startPoint x: 497, startPoint y: 348, endPoint x: 577, endPoint y: 318, distance: 85.4
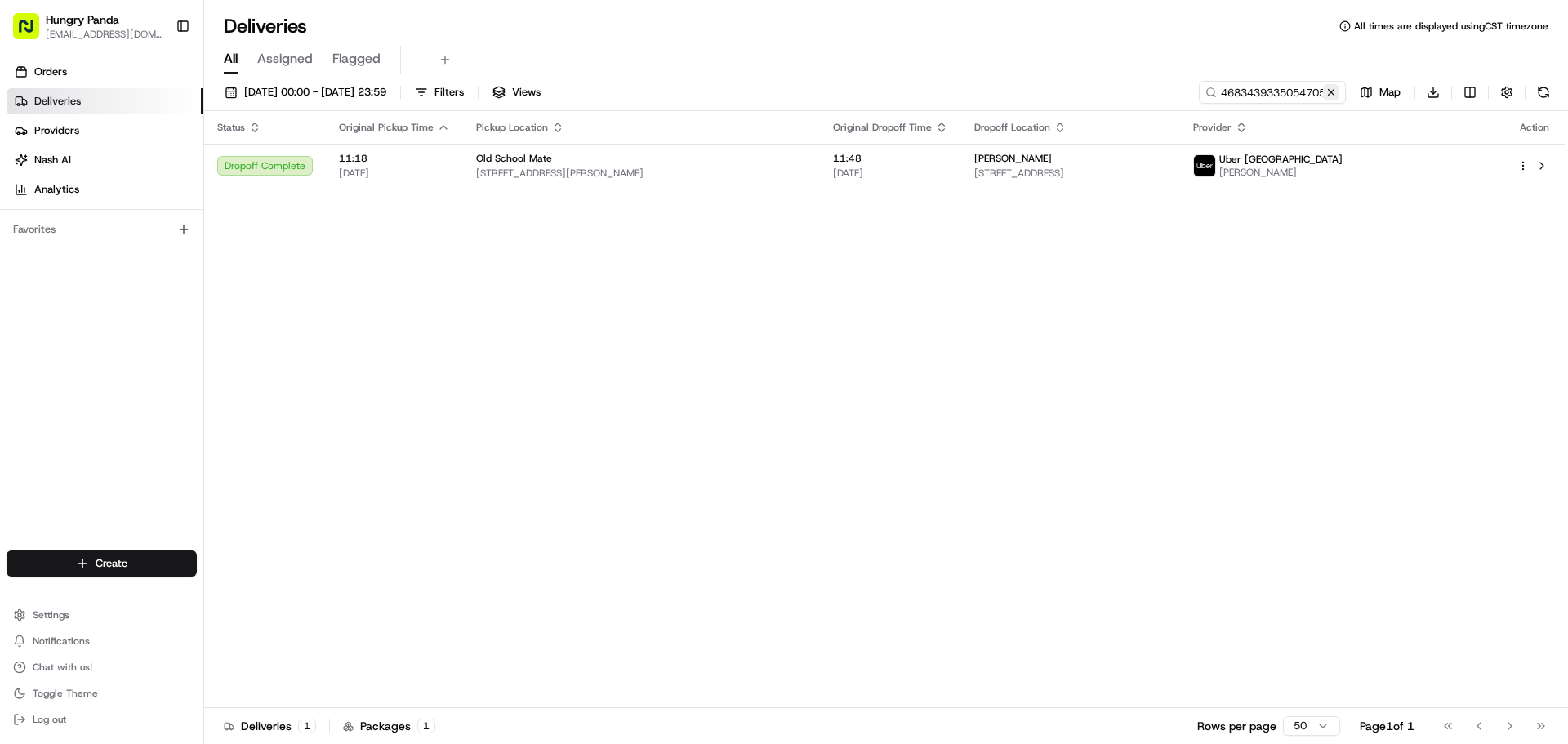
click at [1335, 91] on button at bounding box center [1331, 92] width 16 height 16
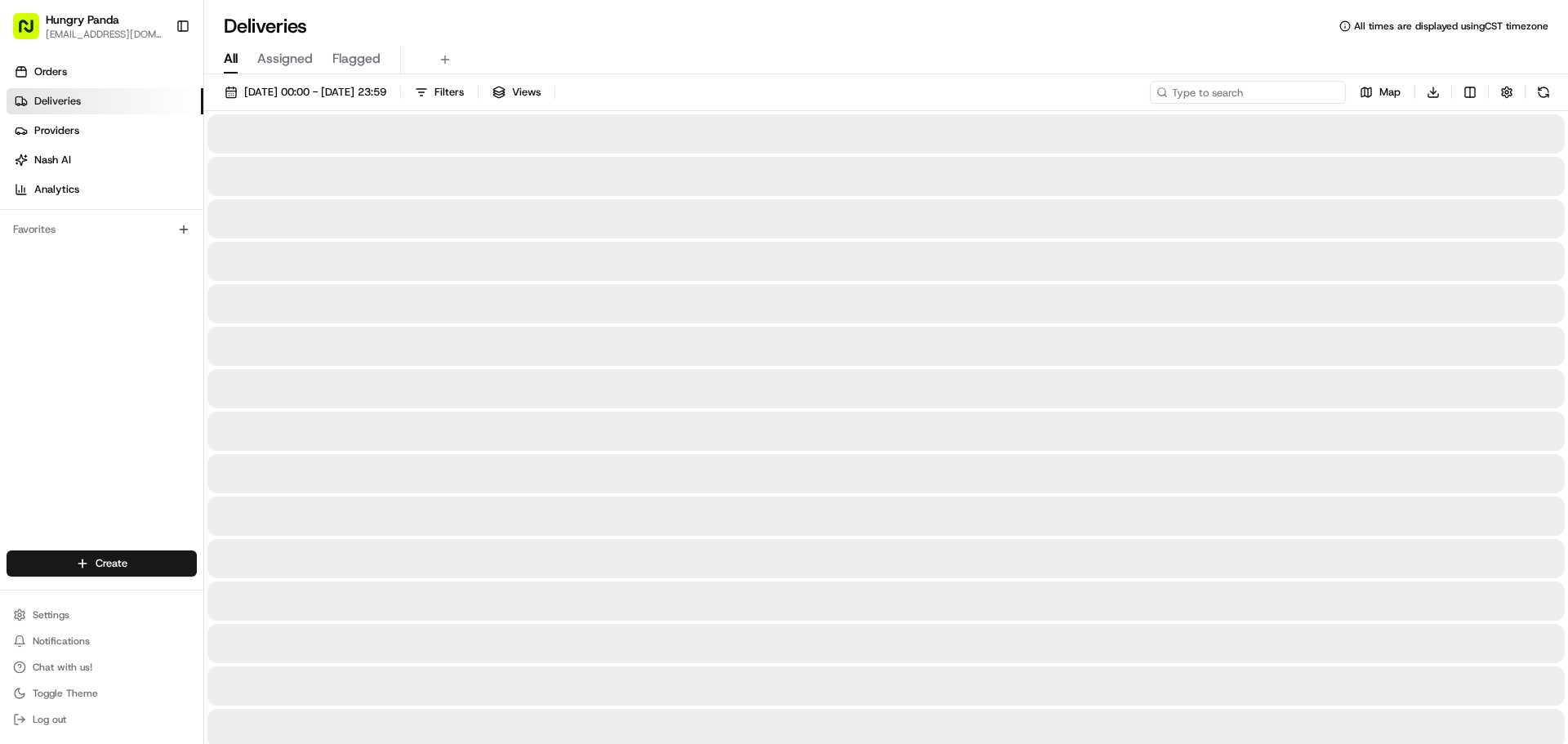
click at [1291, 98] on input at bounding box center [1248, 91] width 196 height 23
paste input "1193414735855708851925"
type input "1193414735855708851925"
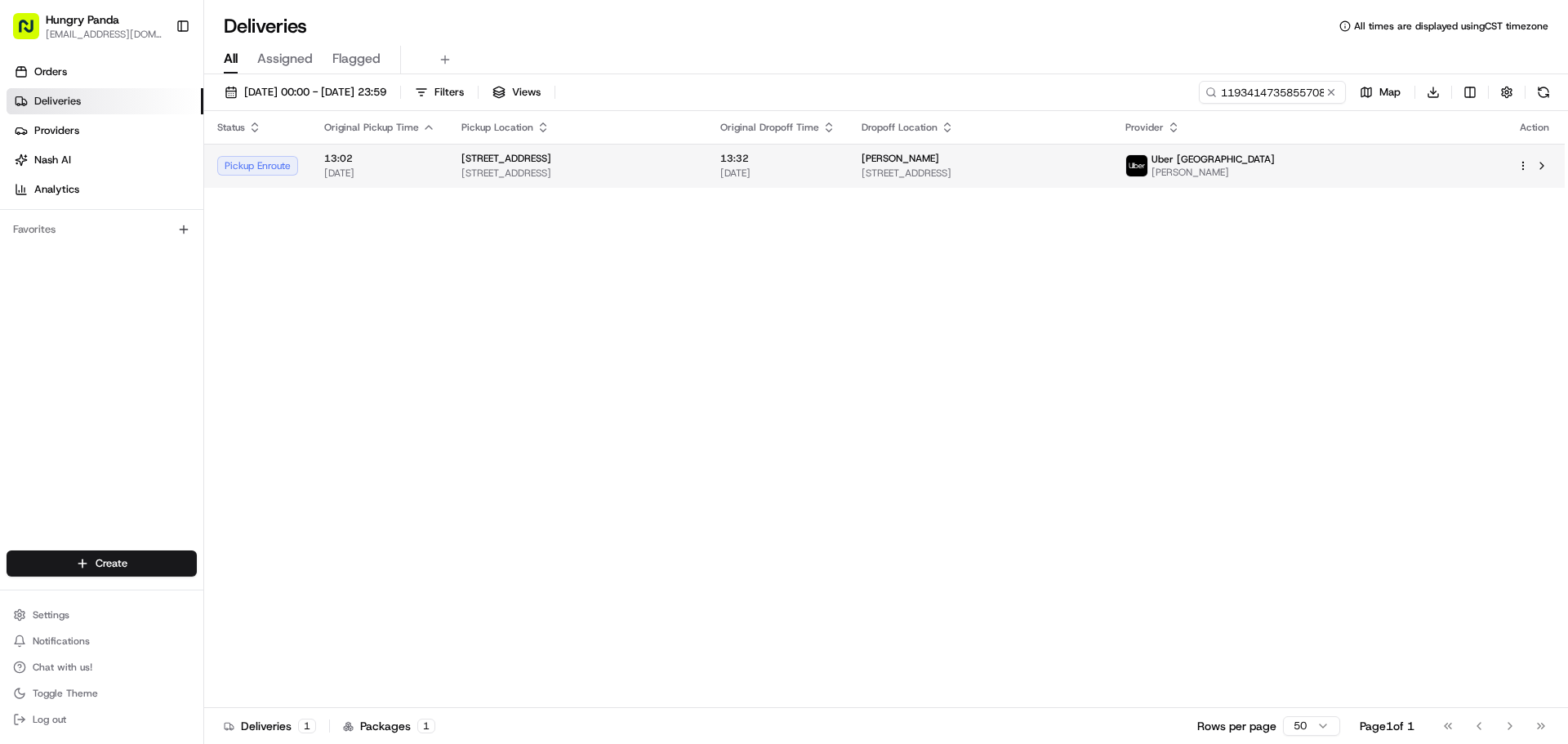
click at [701, 184] on td "[STREET_ADDRESS]" at bounding box center [578, 166] width 259 height 44
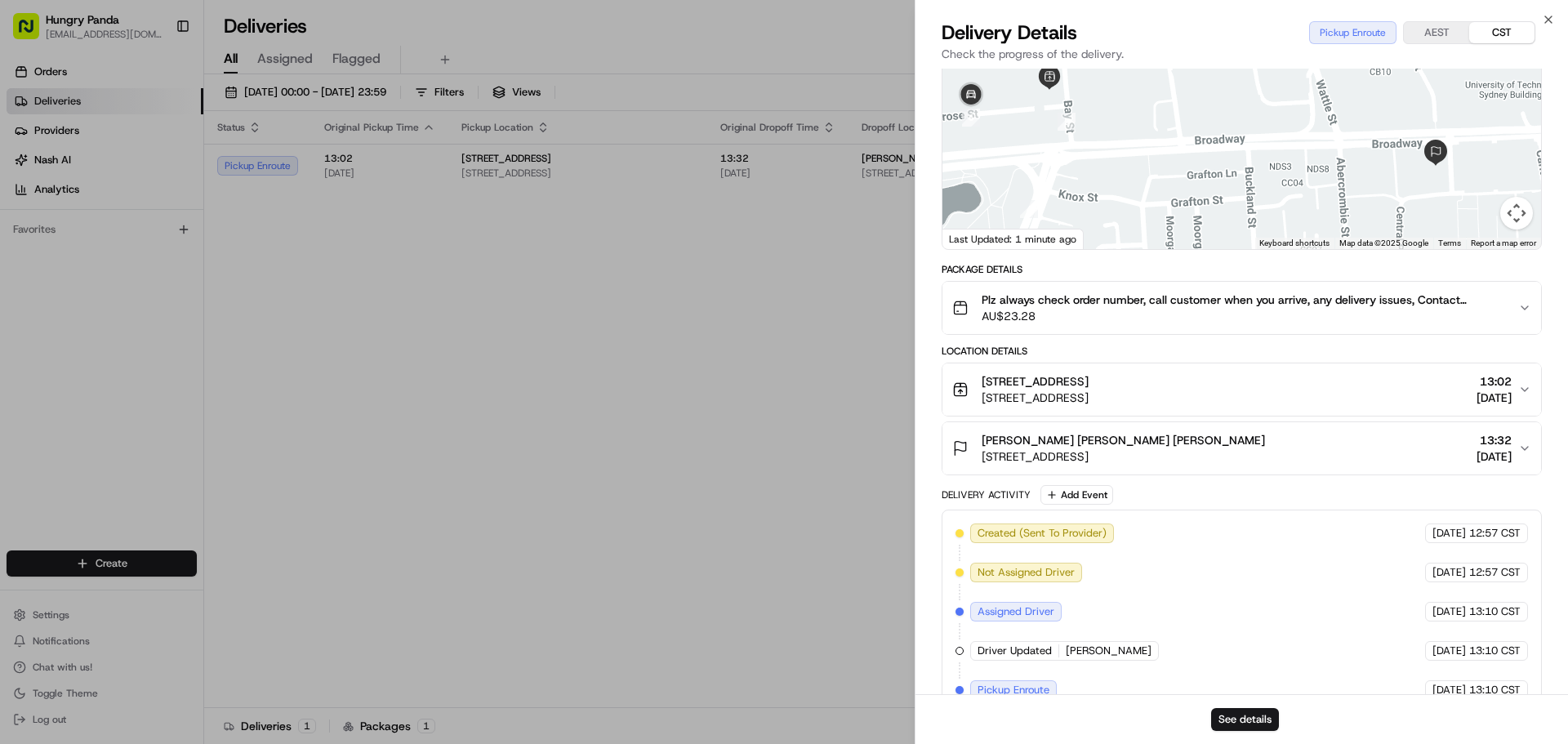
scroll to position [157, 0]
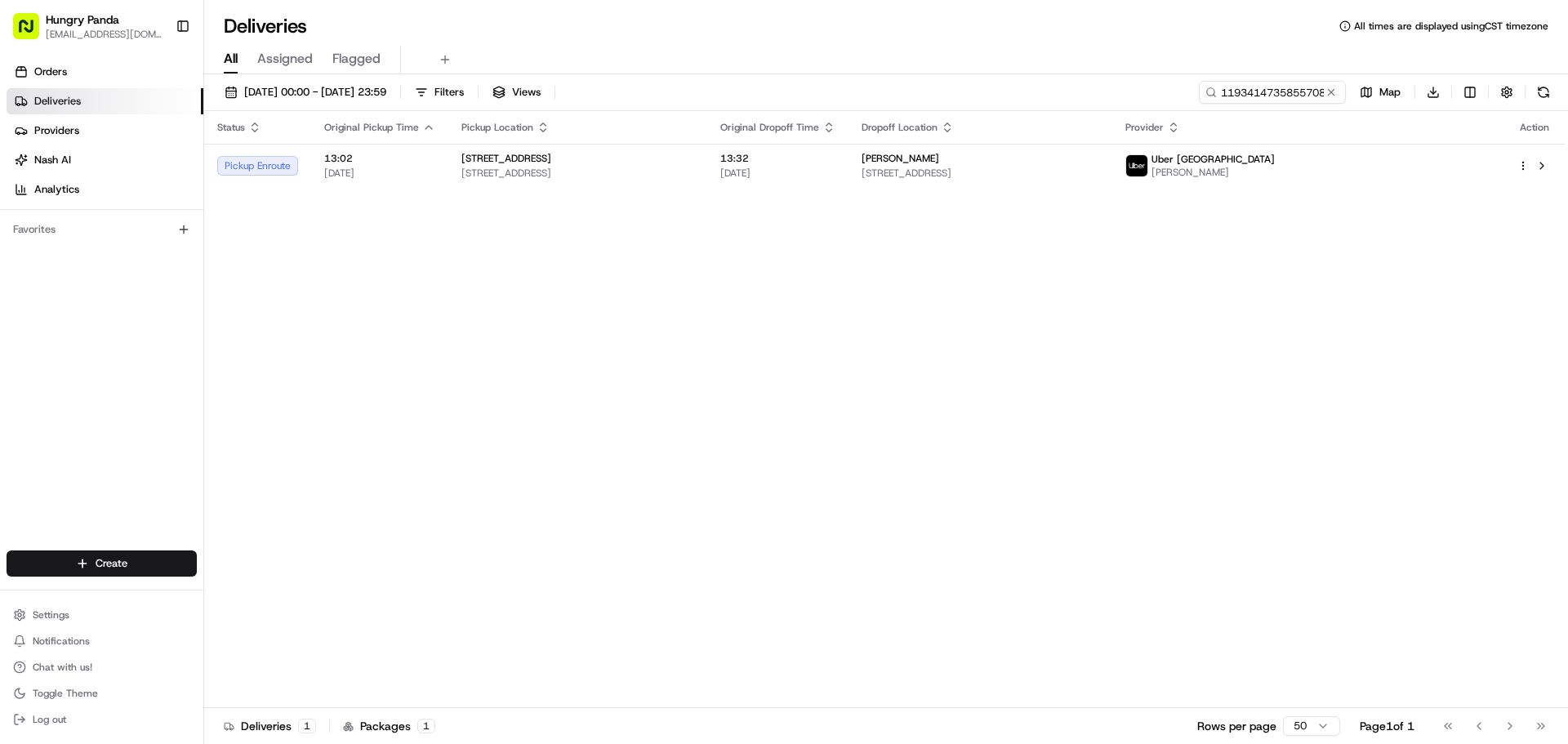
drag, startPoint x: 658, startPoint y: 257, endPoint x: 629, endPoint y: 310, distance: 60.4
click at [1113, 141] on th "Dropoff Location" at bounding box center [981, 128] width 264 height 33
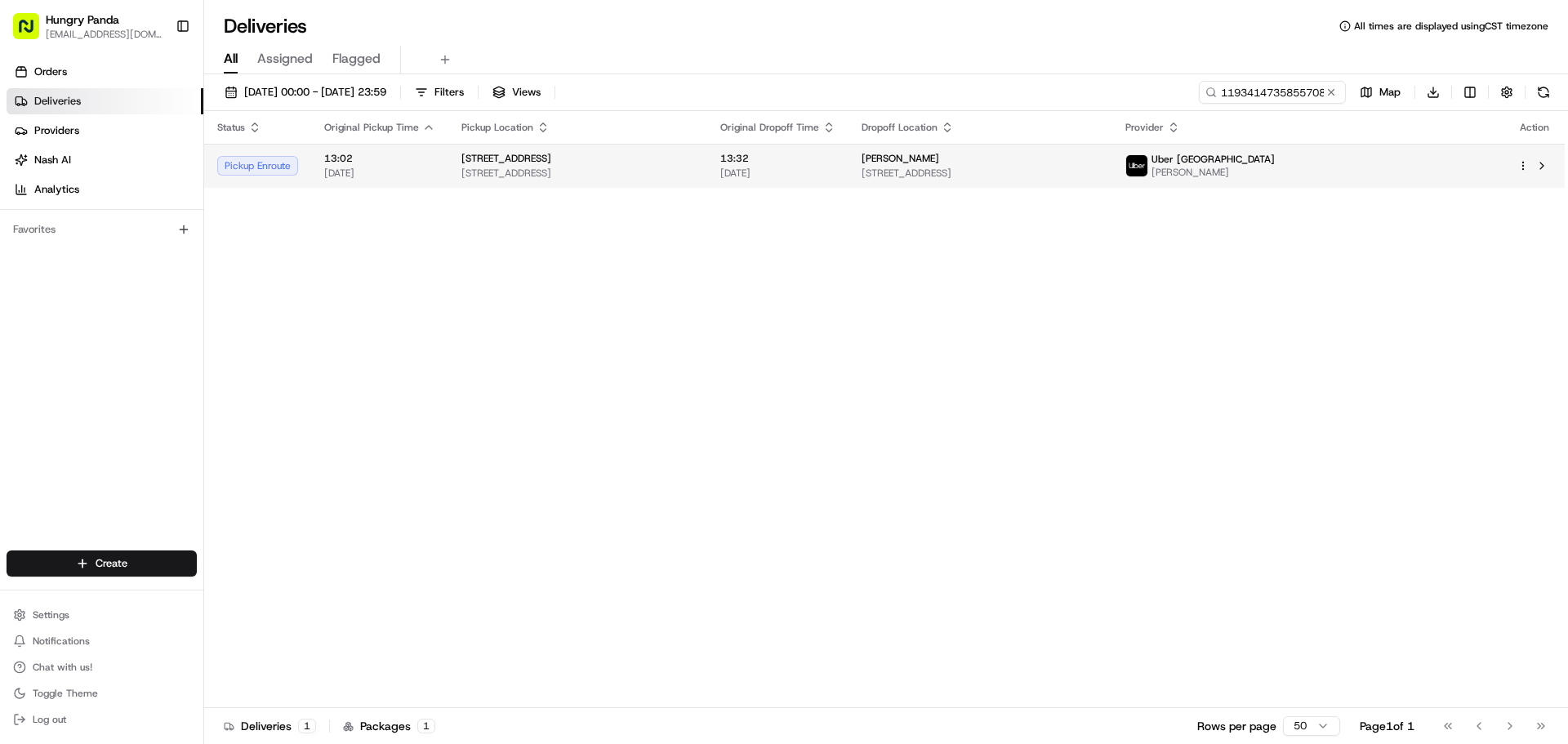
click at [1100, 157] on div "[PERSON_NAME]" at bounding box center [981, 158] width 239 height 13
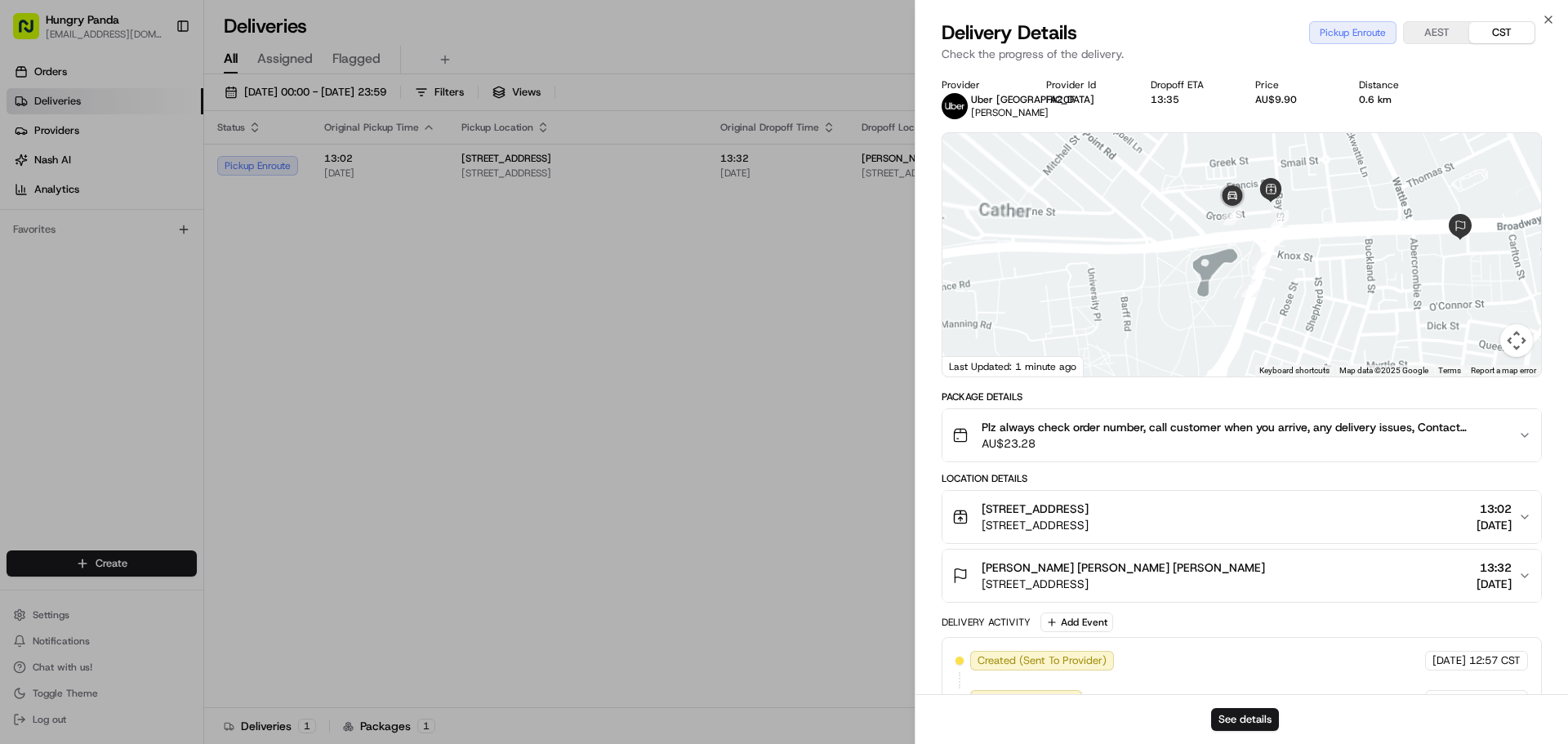
click at [1271, 317] on div at bounding box center [1242, 254] width 599 height 243
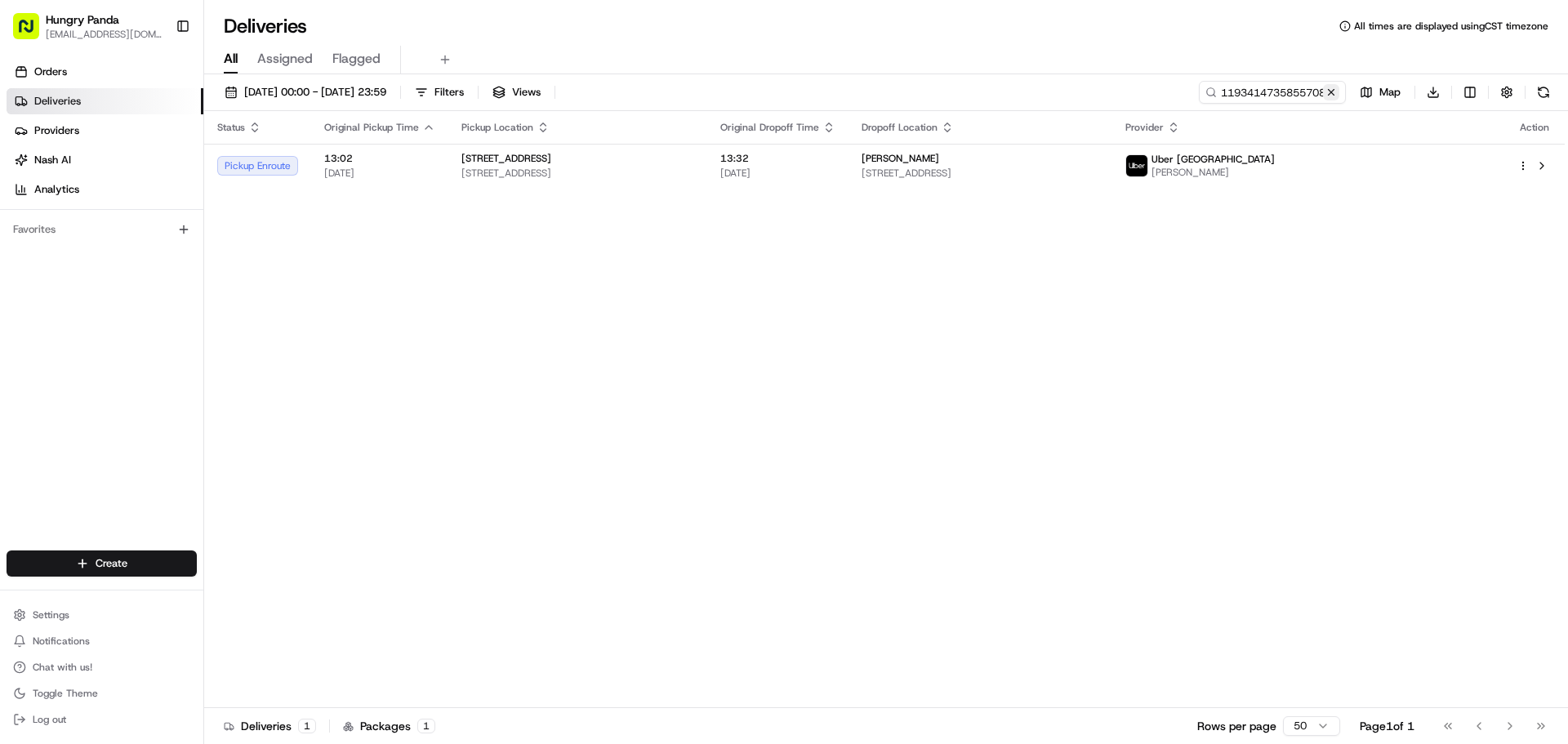
click at [1330, 87] on button at bounding box center [1331, 92] width 16 height 16
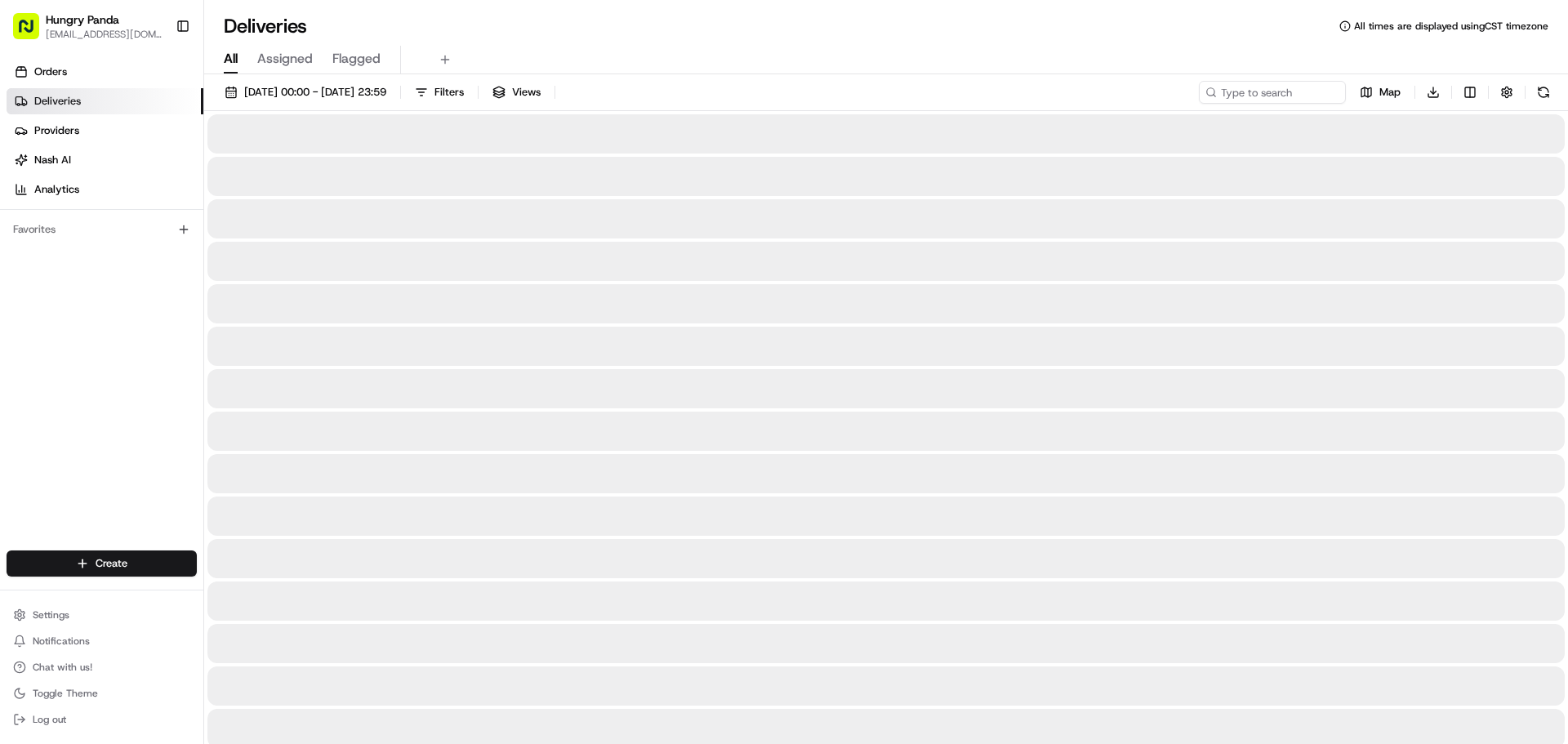
click at [1254, 105] on div "[DATE] 00:00 - [DATE] 23:59 Filters Views Map Download" at bounding box center [886, 95] width 1364 height 30
click at [1302, 97] on input at bounding box center [1248, 91] width 196 height 23
paste input "089649529575177933301"
type input "089649529575177933301"
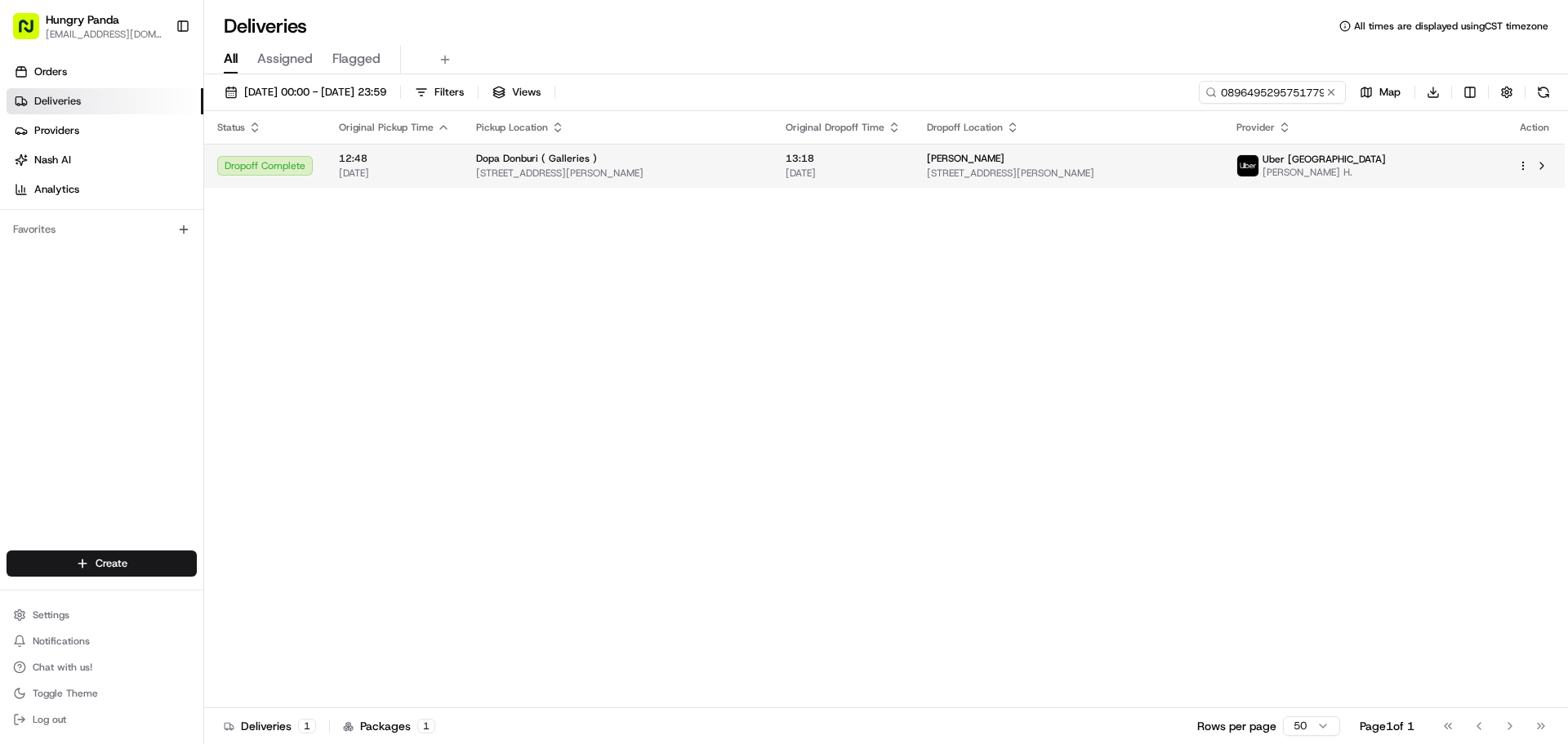
click at [849, 153] on span "13:18" at bounding box center [842, 158] width 115 height 13
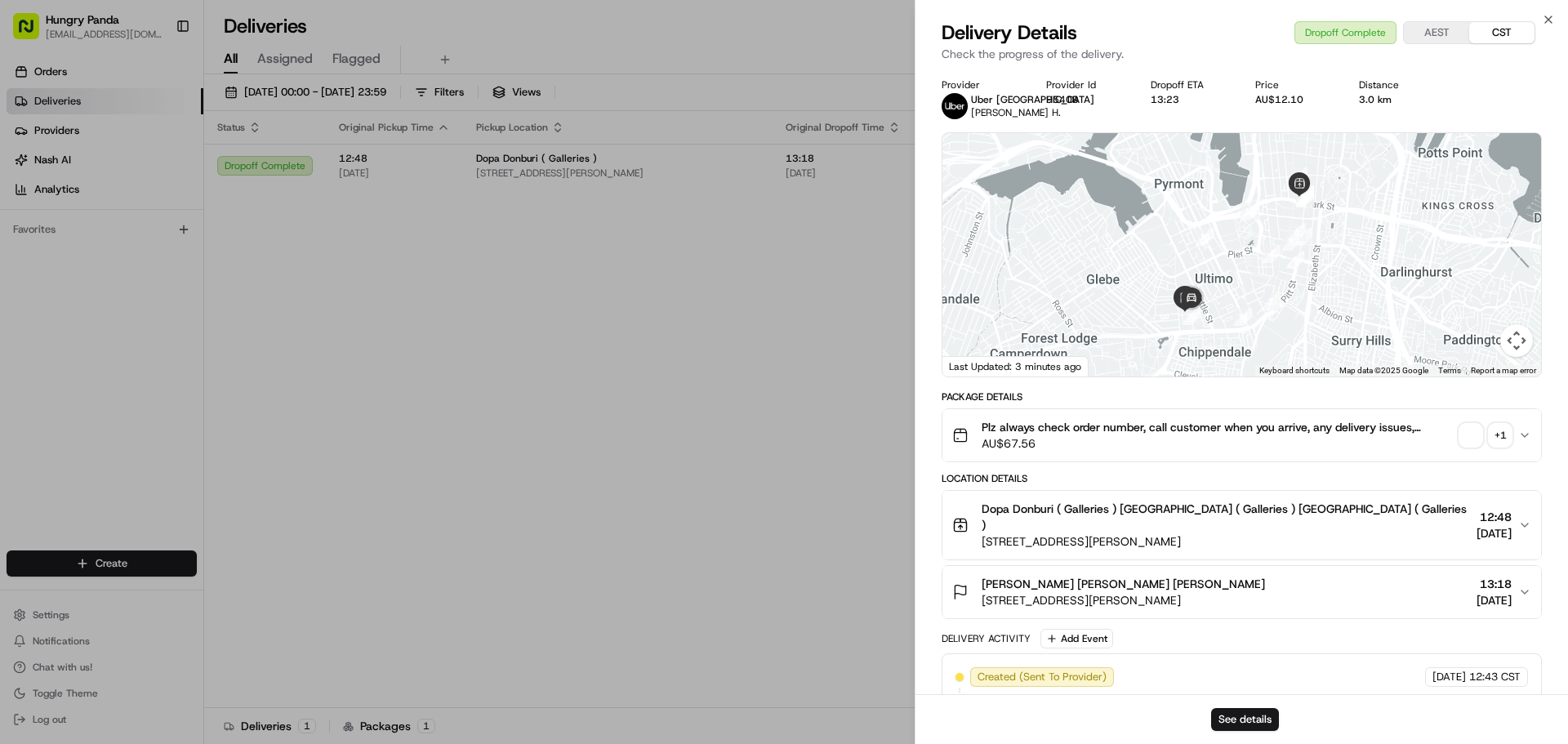
click at [1497, 447] on div "+ 1" at bounding box center [1500, 434] width 23 height 23
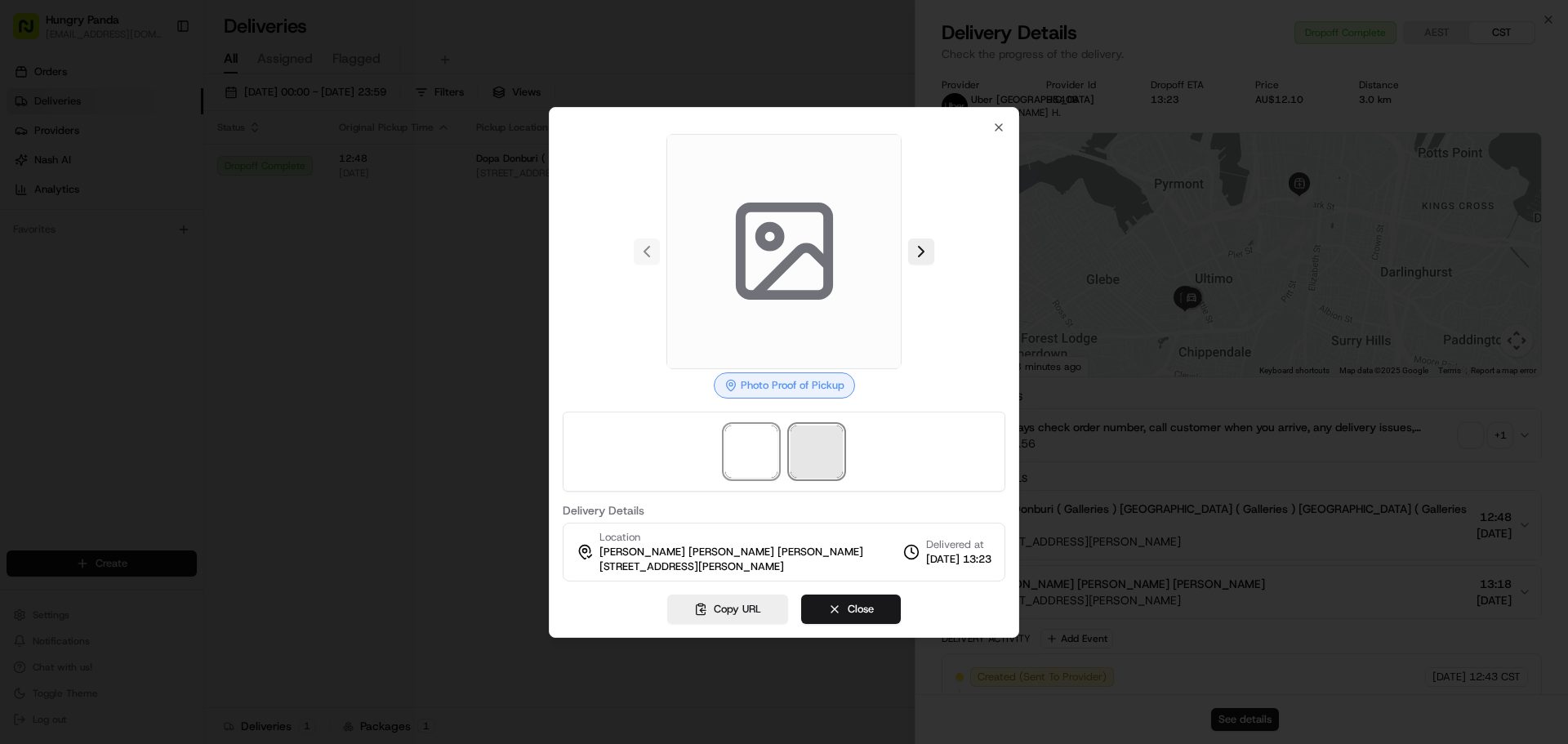
click at [832, 448] on span at bounding box center [817, 452] width 52 height 52
click at [833, 444] on span at bounding box center [817, 452] width 52 height 52
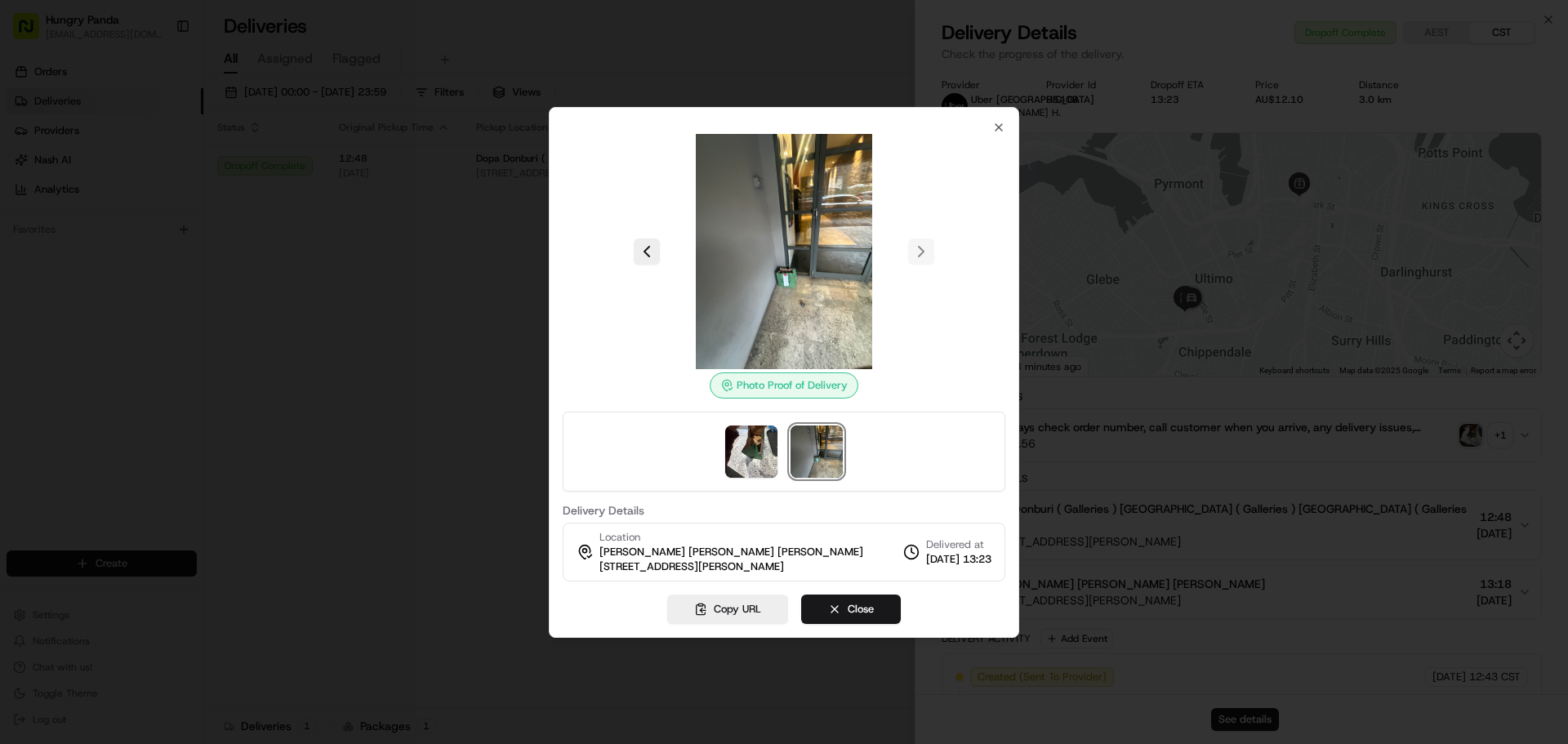
click at [480, 231] on div at bounding box center [784, 372] width 1568 height 744
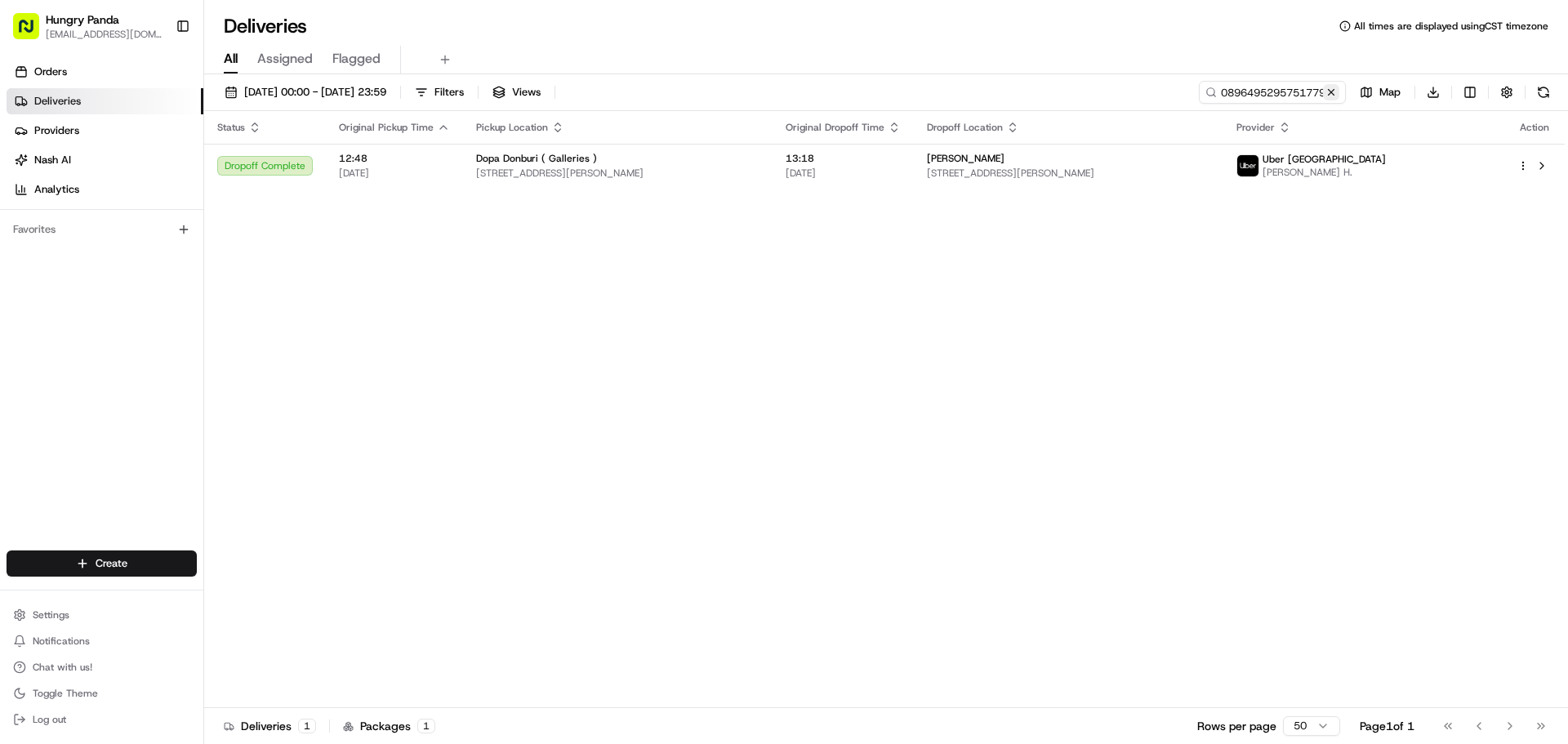
click at [1332, 92] on button at bounding box center [1331, 92] width 16 height 16
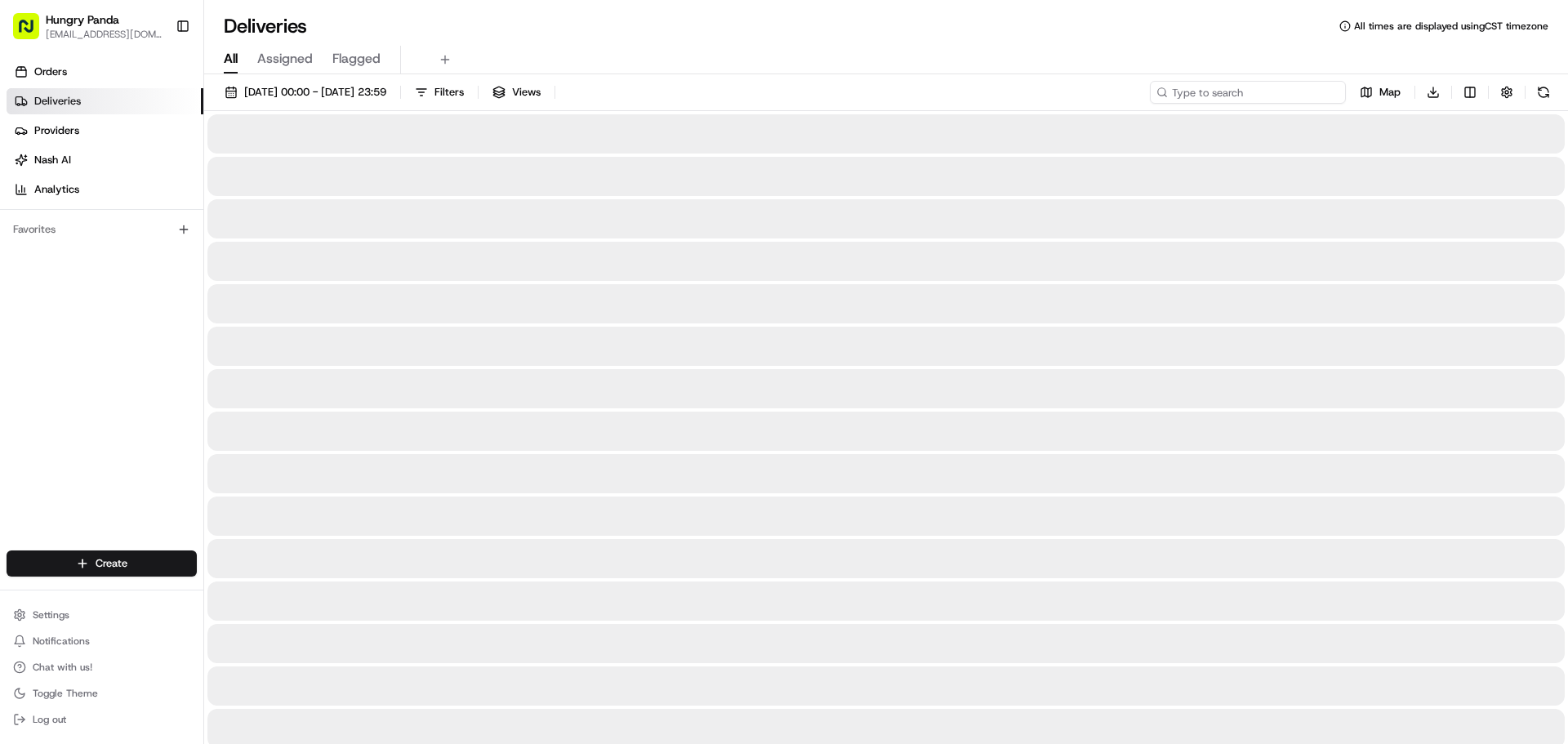
click at [1296, 93] on input at bounding box center [1248, 91] width 196 height 23
paste input "149545688585272201796"
type input "149545688585272201796"
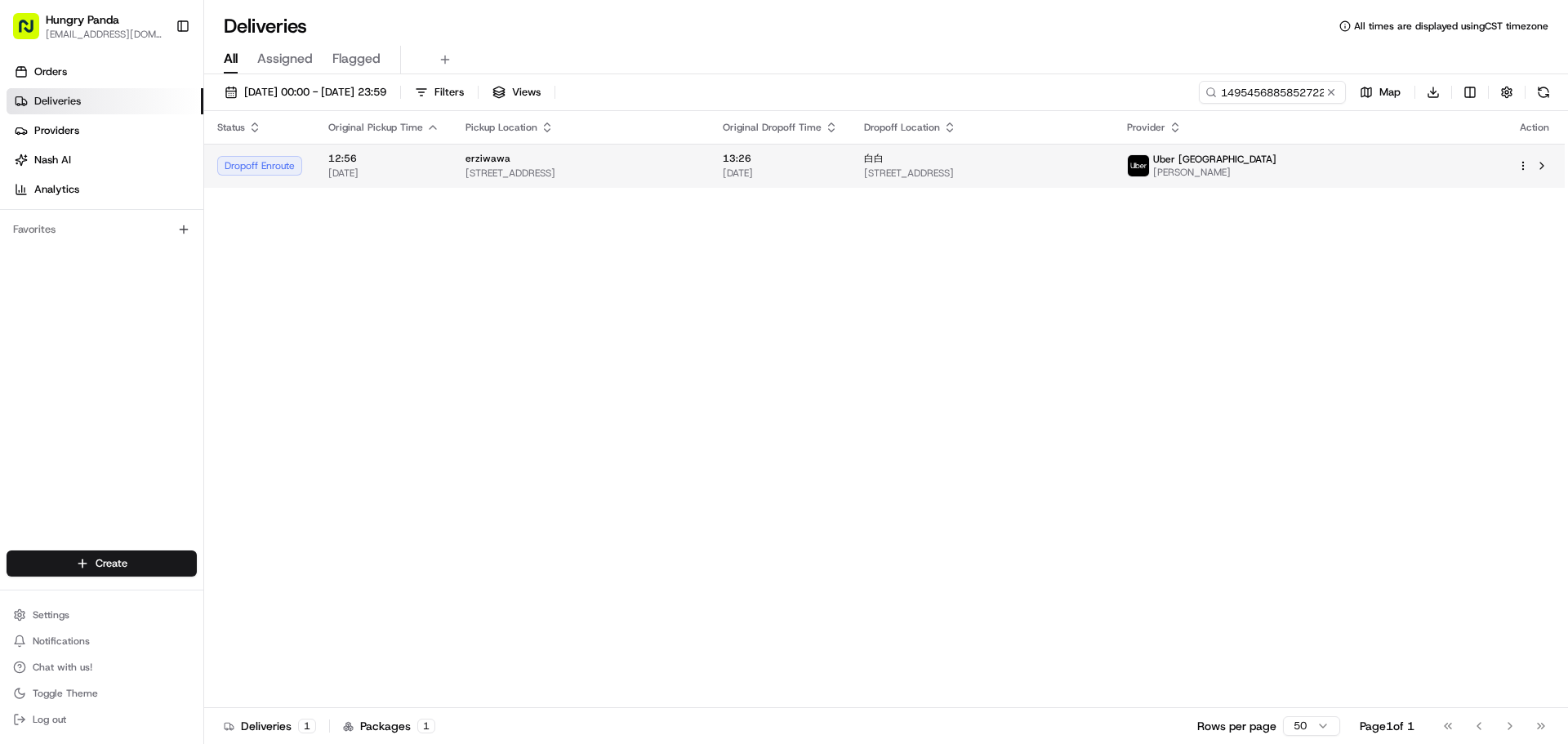
click at [697, 176] on span "[STREET_ADDRESS]" at bounding box center [581, 173] width 231 height 13
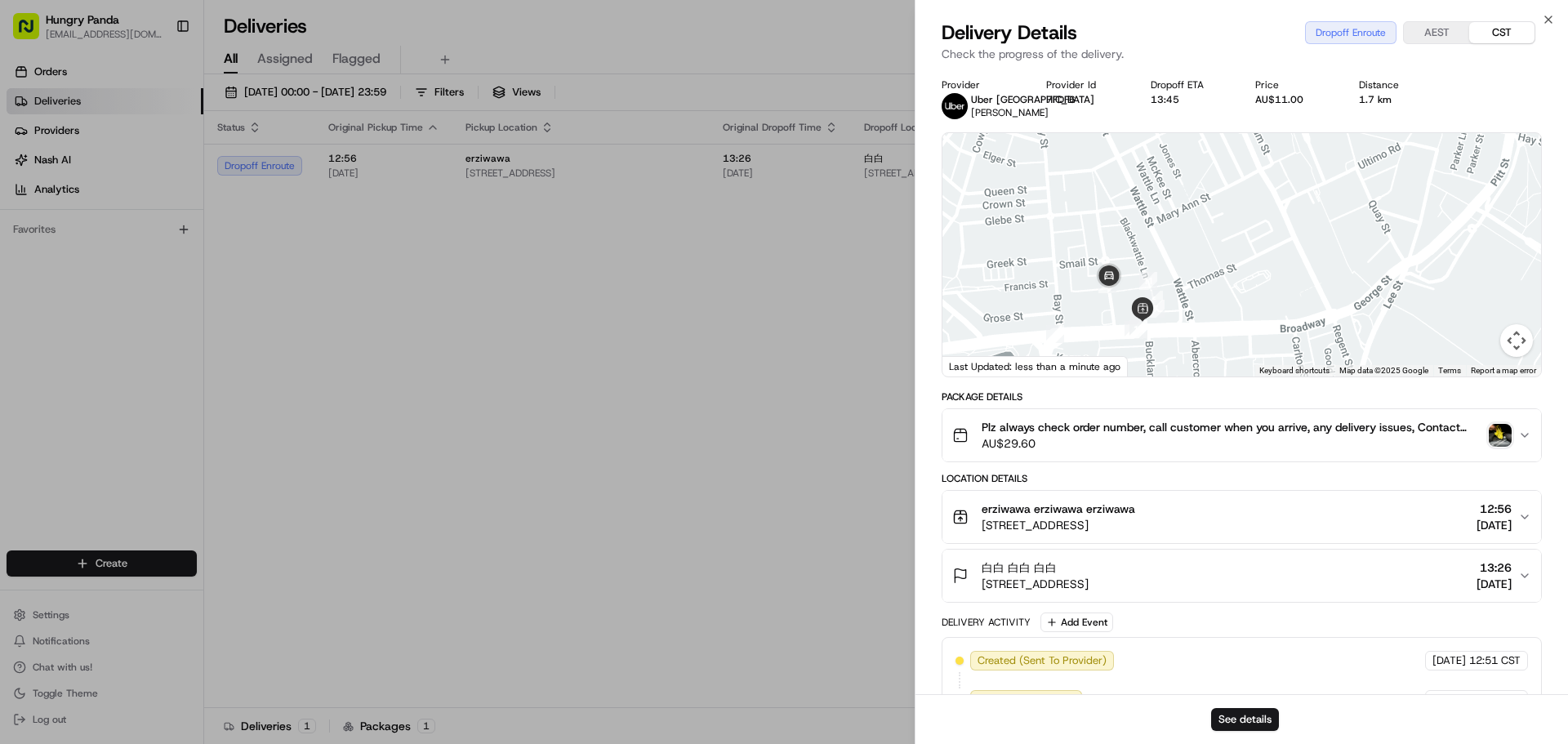
drag, startPoint x: 1192, startPoint y: 337, endPoint x: 1192, endPoint y: 303, distance: 34.0
click at [1192, 303] on div at bounding box center [1242, 254] width 599 height 243
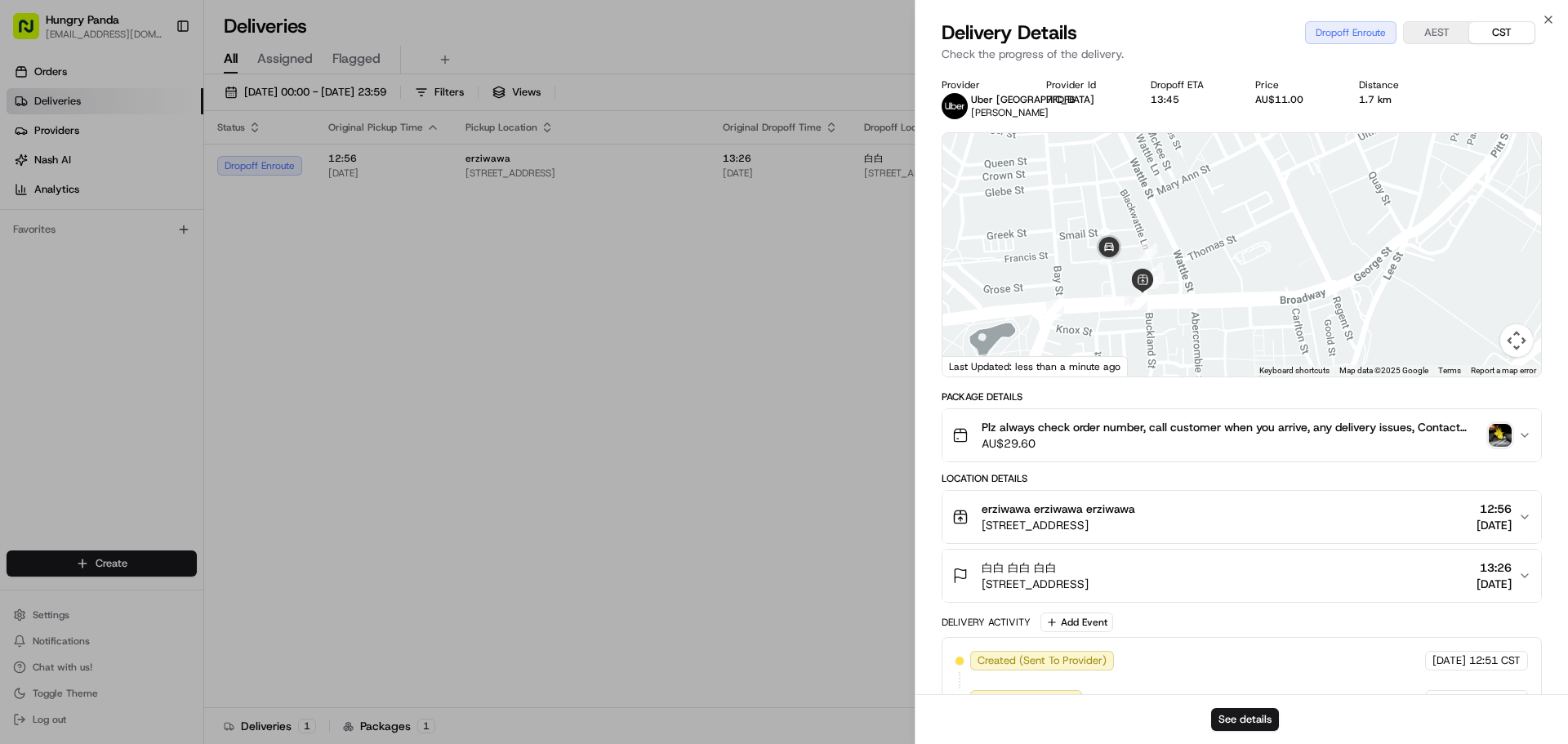
click at [1505, 434] on img "button" at bounding box center [1500, 434] width 23 height 23
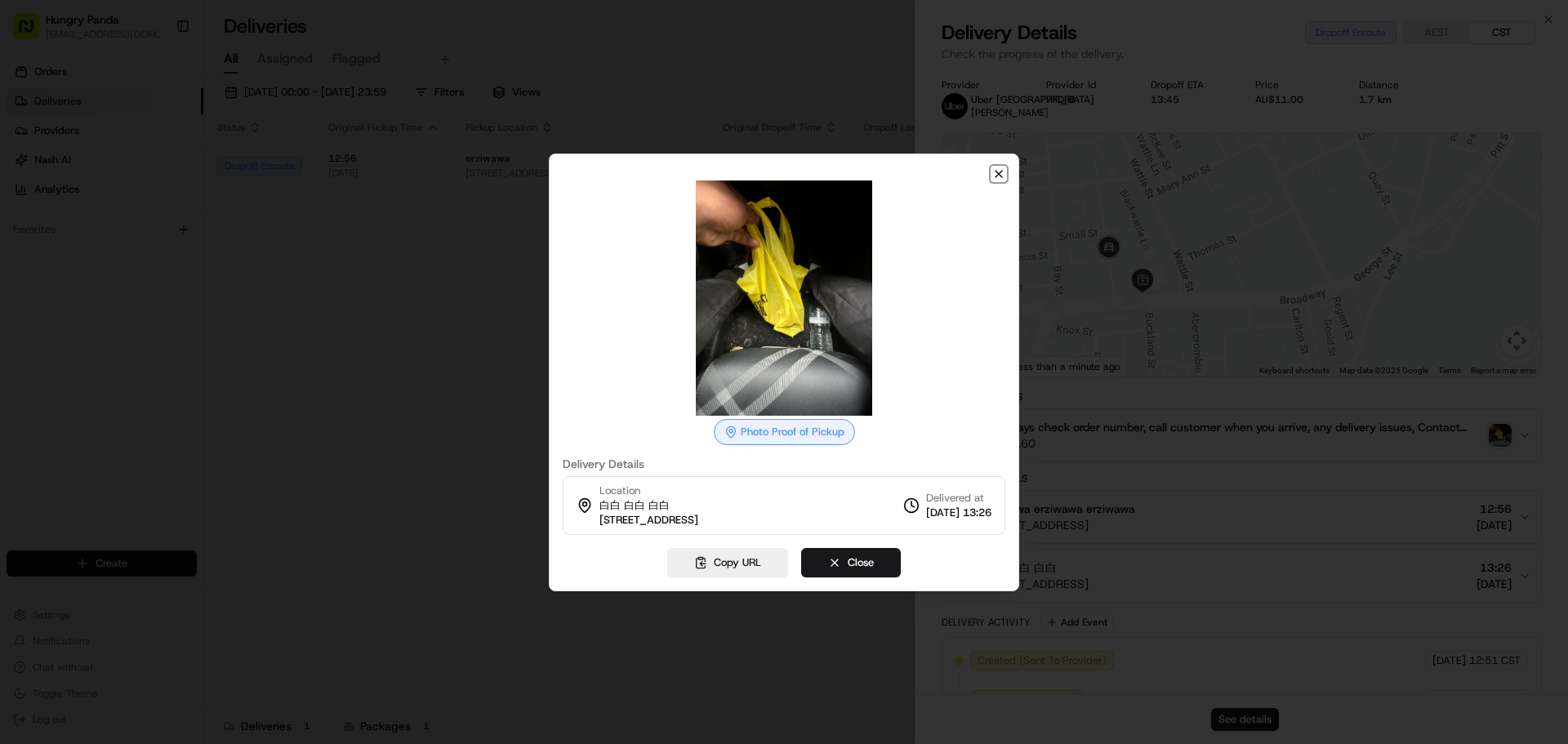
click at [998, 169] on icon "button" at bounding box center [999, 174] width 13 height 13
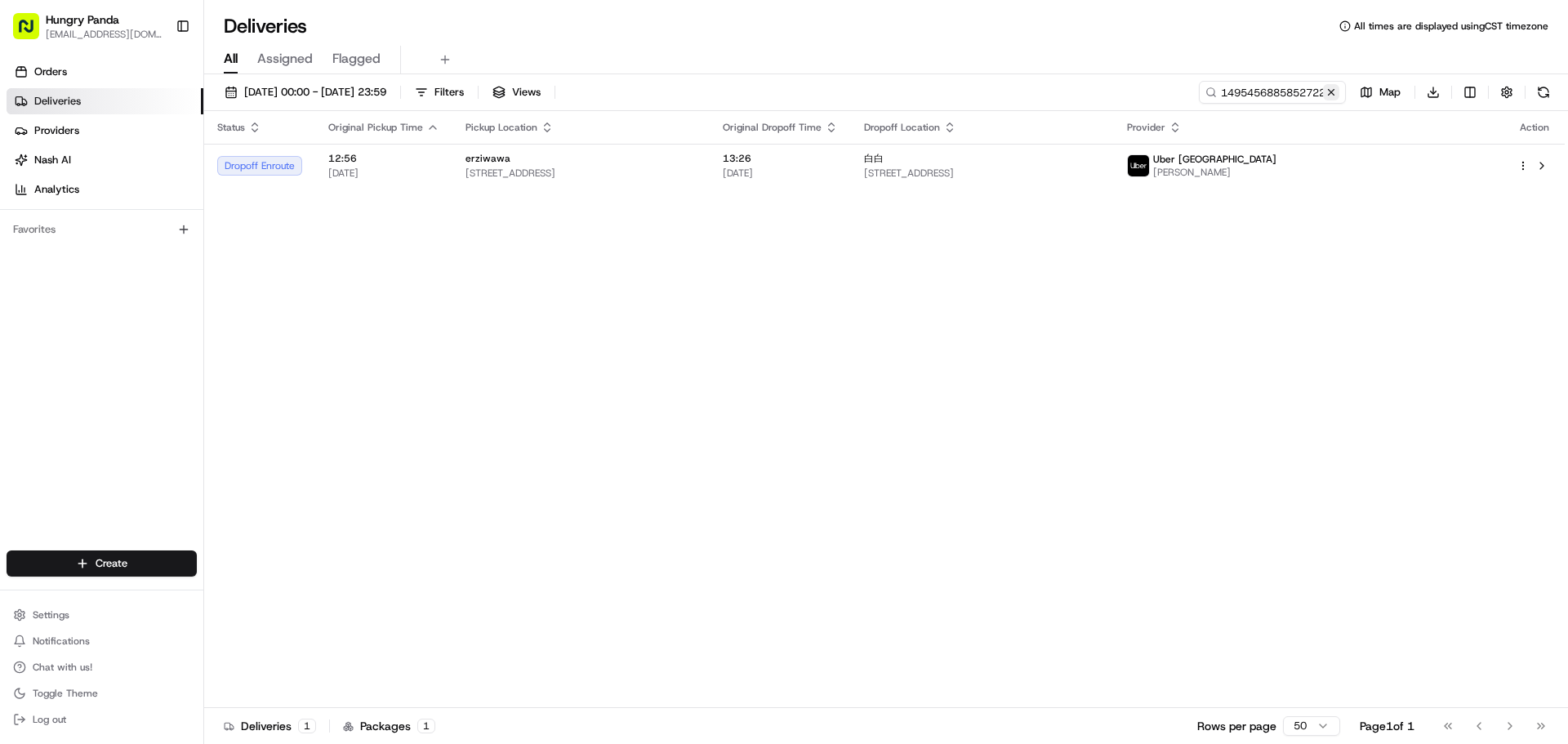
click at [1336, 97] on button at bounding box center [1331, 92] width 16 height 16
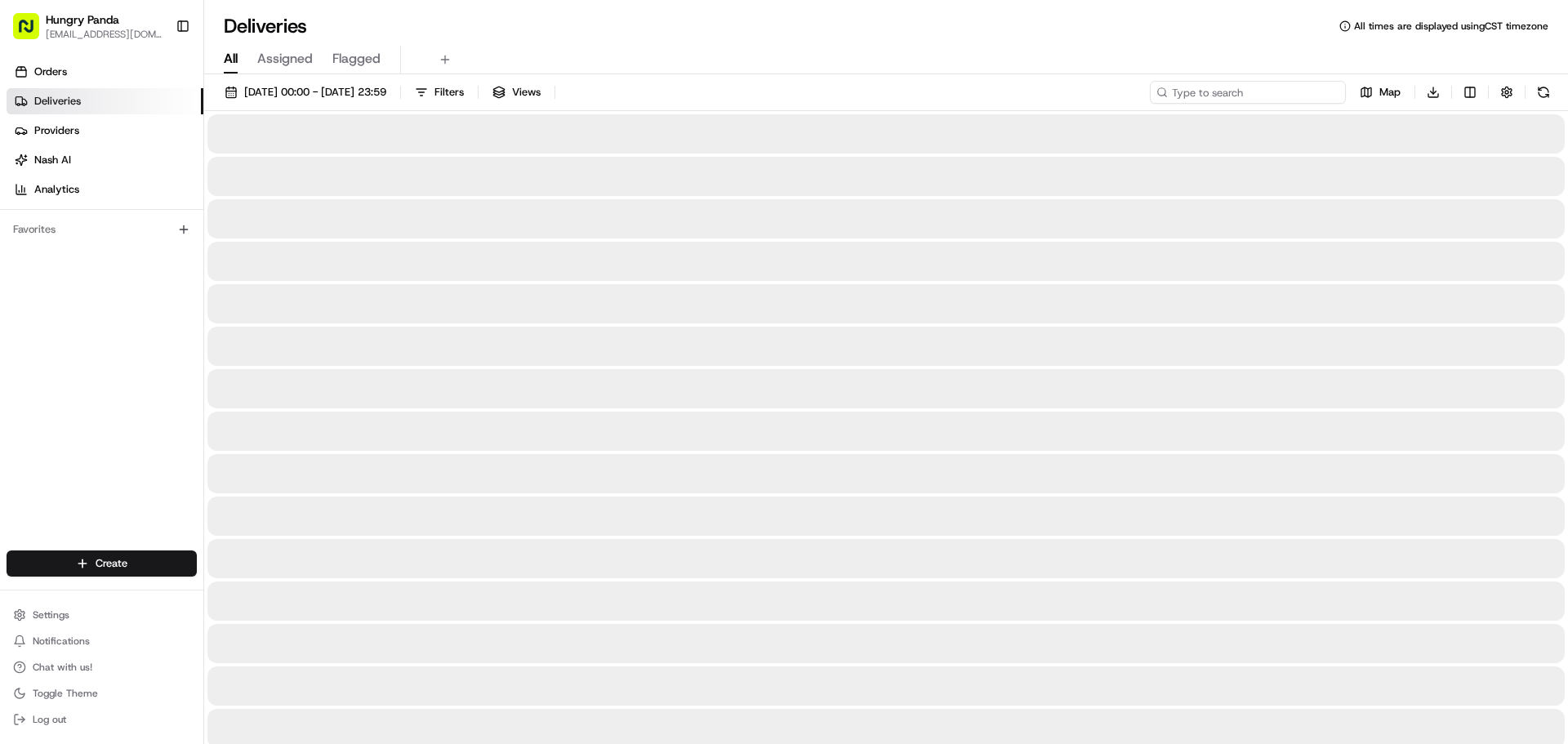
click at [1301, 95] on input at bounding box center [1248, 91] width 196 height 23
paste input "8489438965253763161874"
type input "8489438965253763161874"
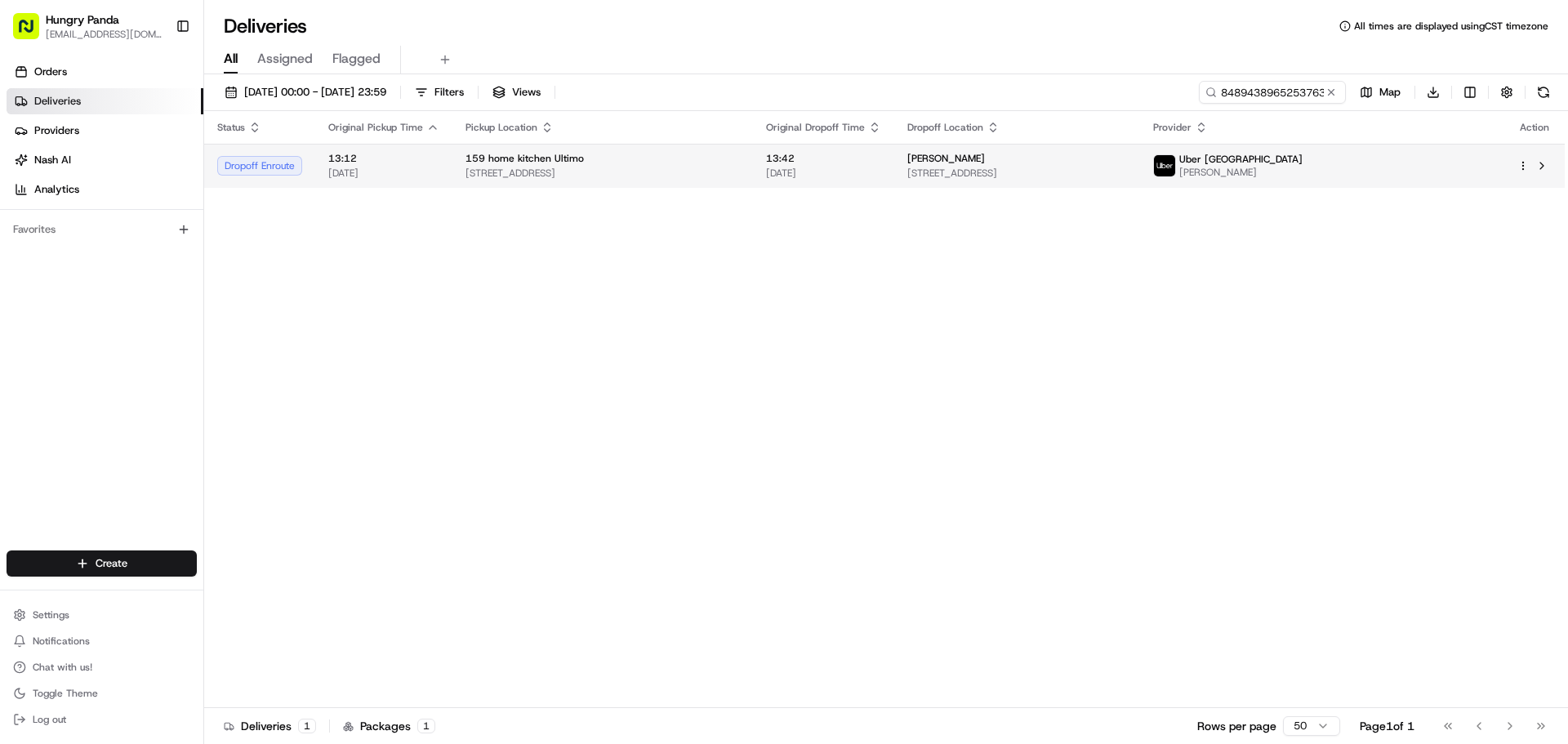
click at [837, 179] on span "[DATE]" at bounding box center [823, 173] width 115 height 13
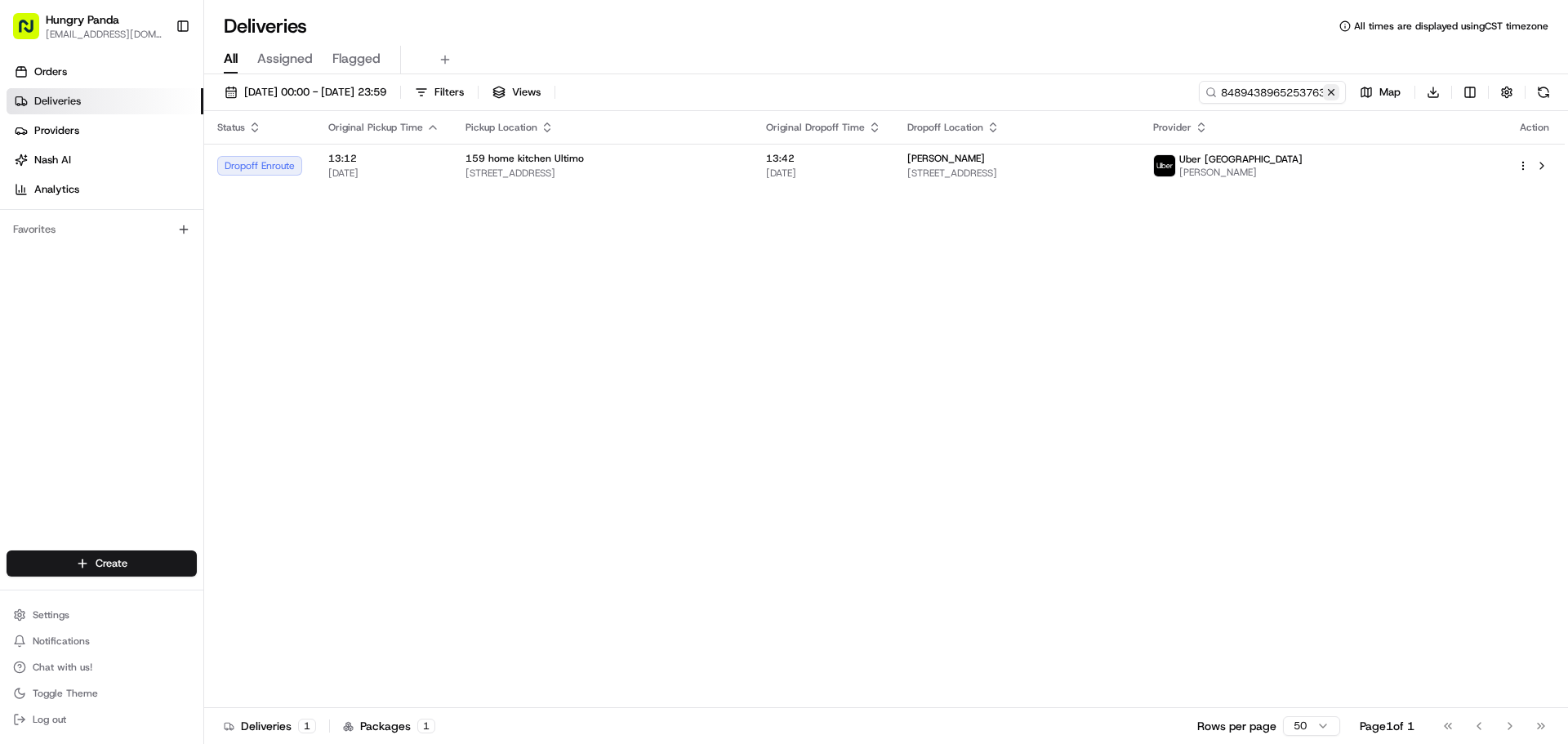
click at [1328, 92] on button at bounding box center [1331, 92] width 16 height 16
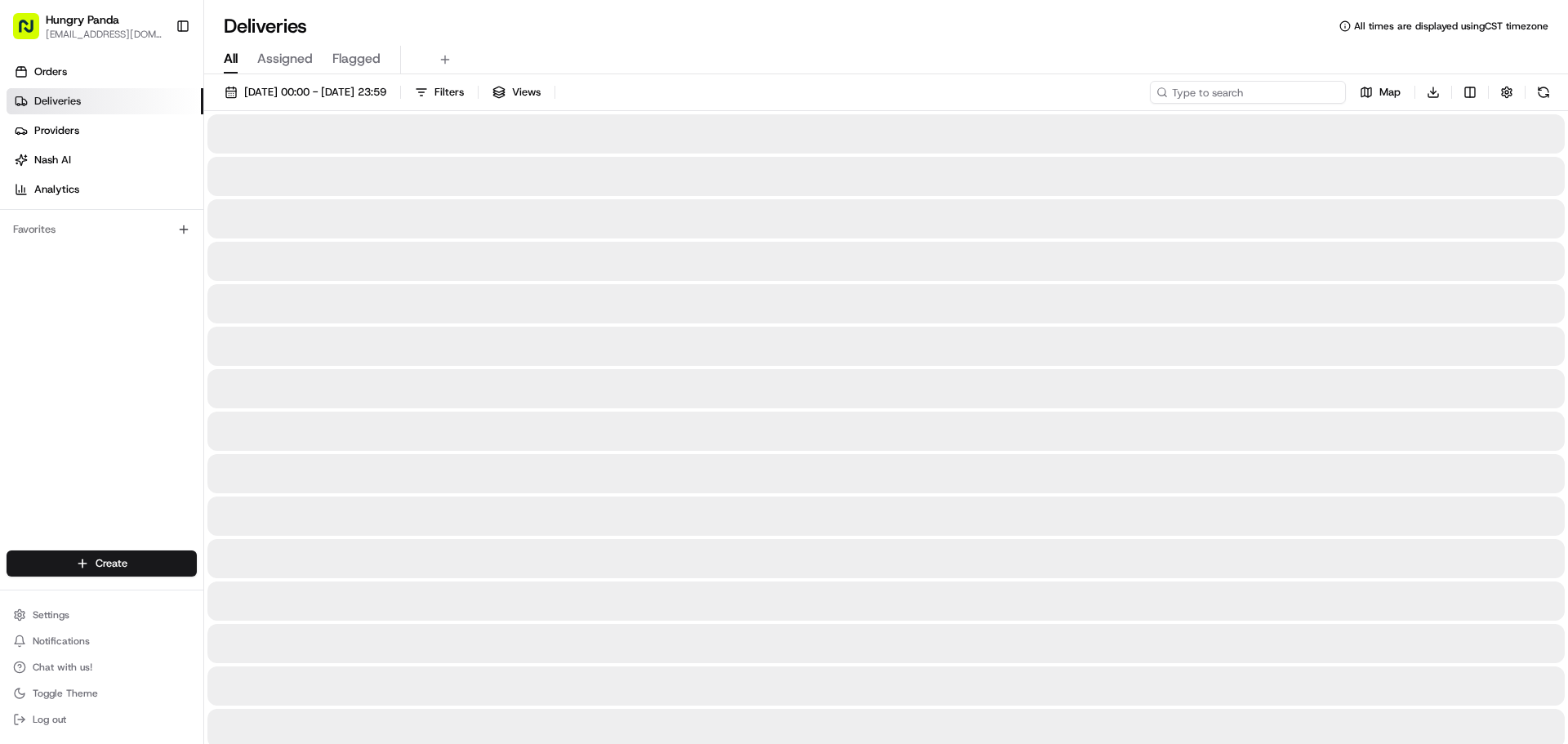
click at [1297, 92] on input at bounding box center [1248, 91] width 196 height 23
paste input "2097477485052761841259"
type input "2097477485052761841259"
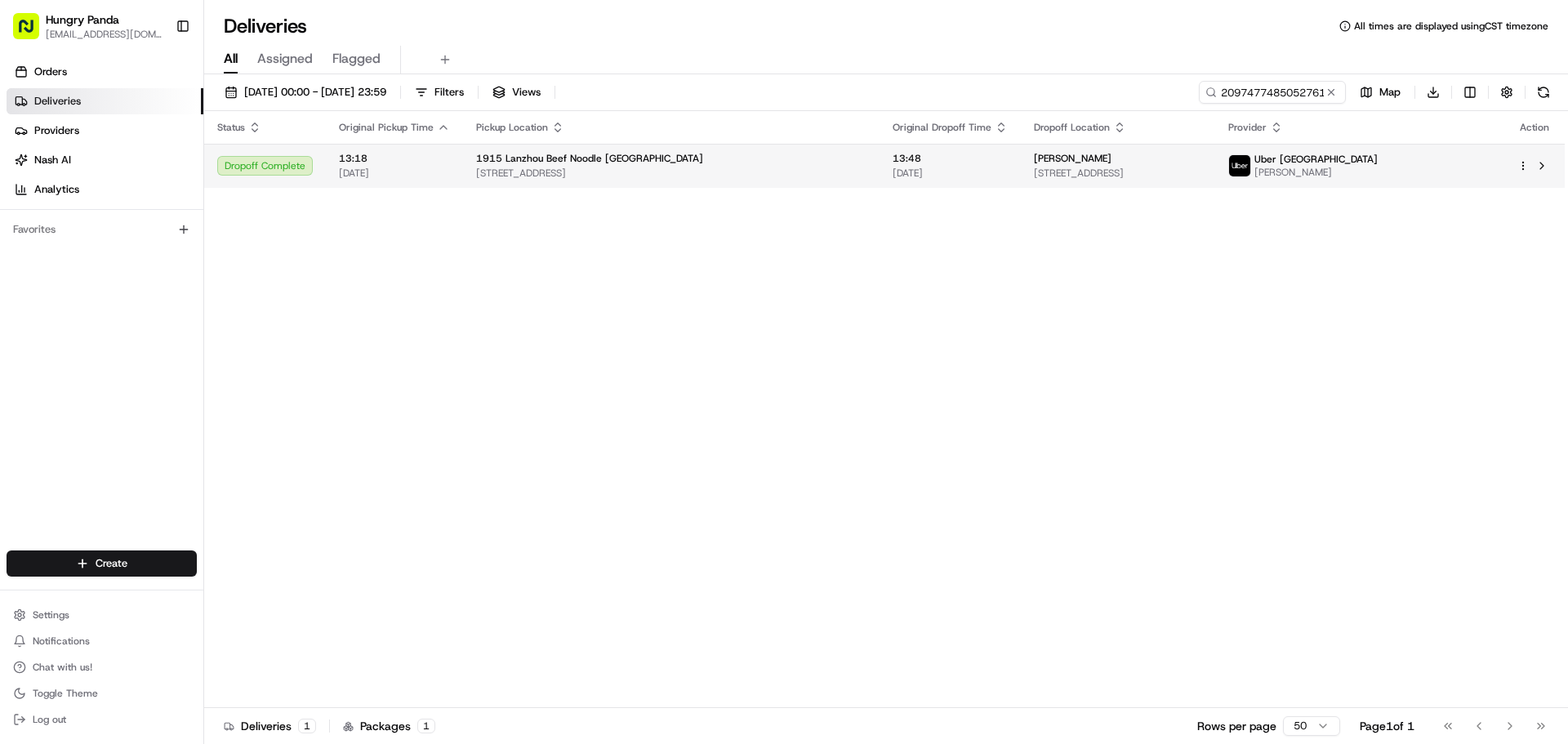
click at [1034, 156] on span "[PERSON_NAME]" at bounding box center [1073, 158] width 78 height 13
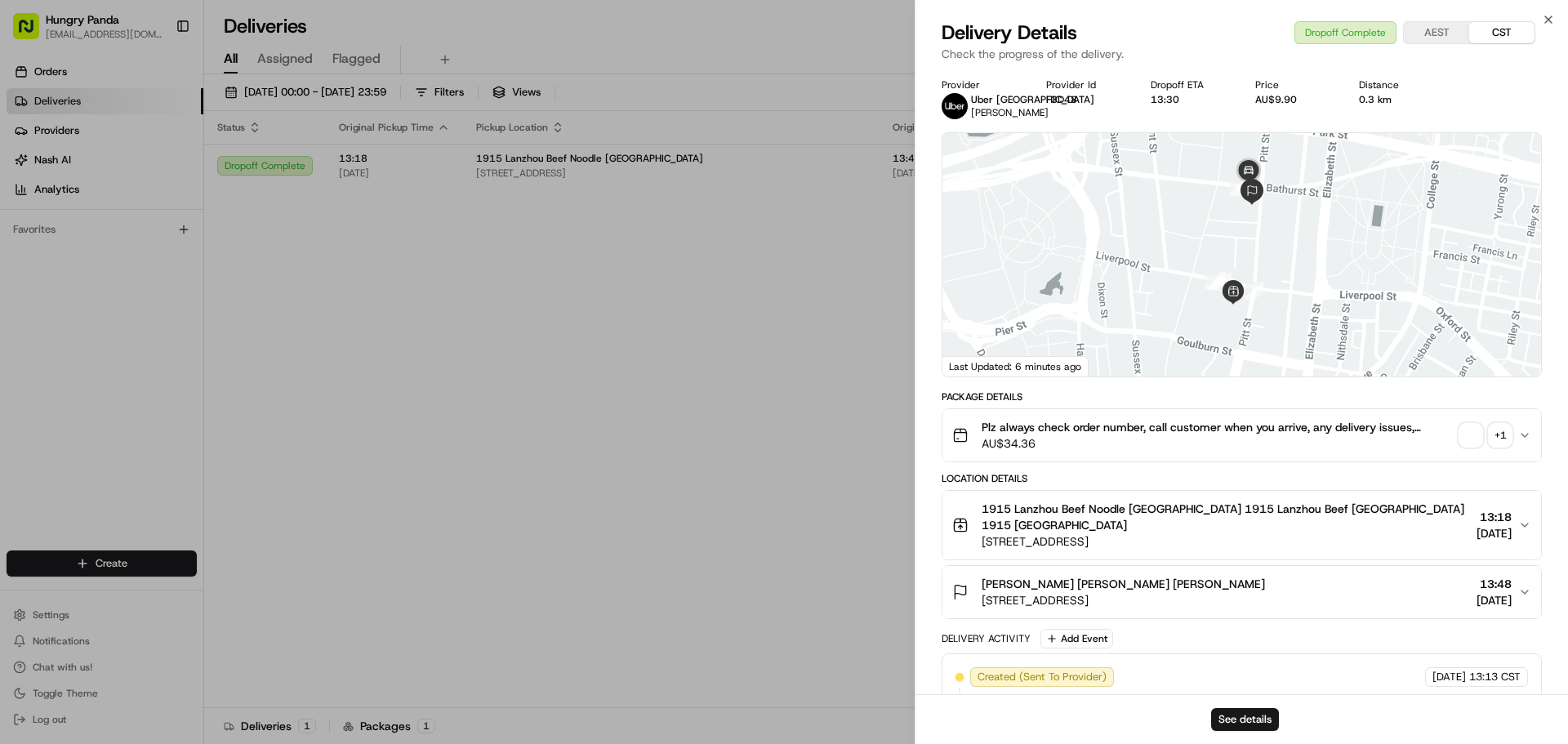
click at [1499, 438] on div "+ 1" at bounding box center [1500, 434] width 23 height 23
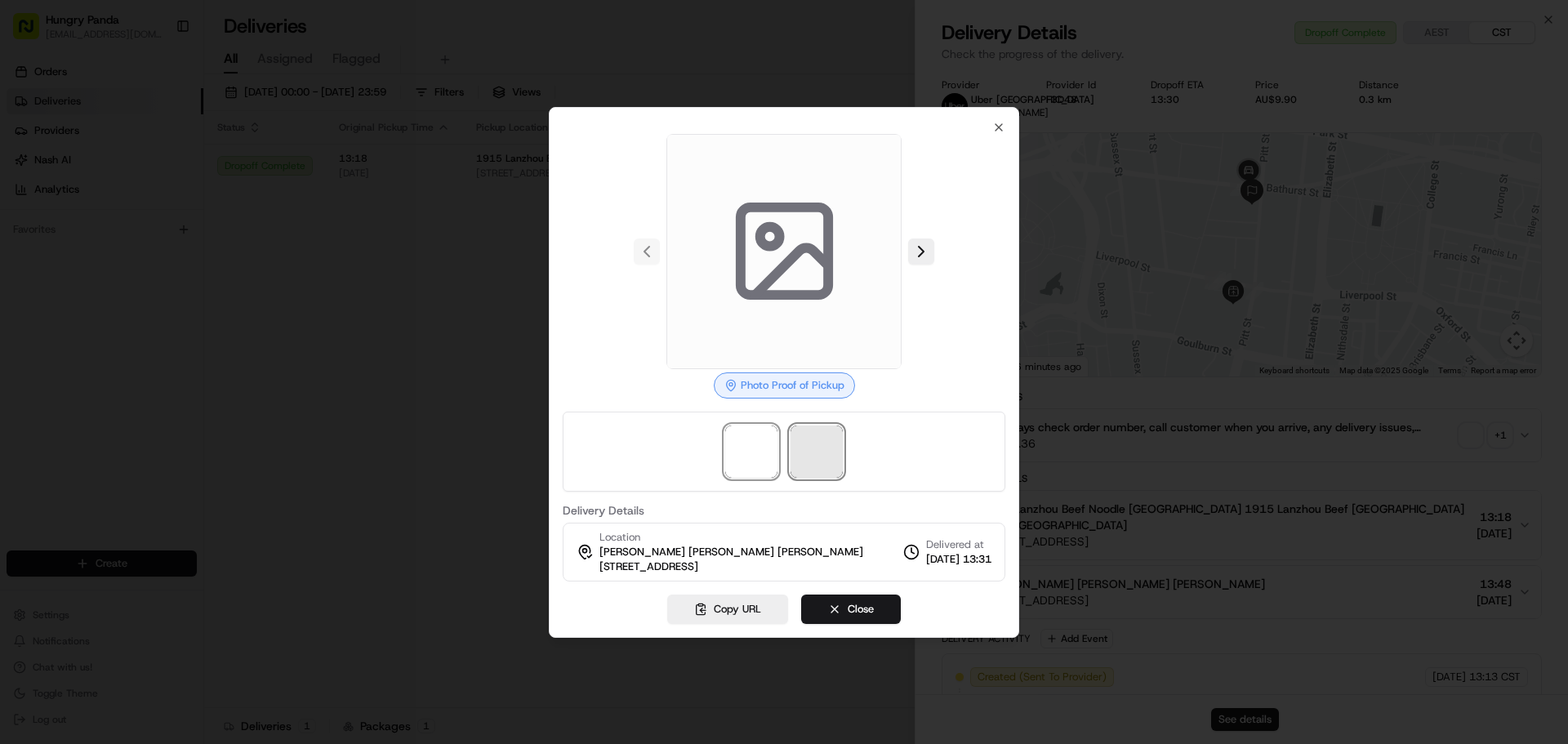
click at [818, 459] on span at bounding box center [817, 452] width 52 height 52
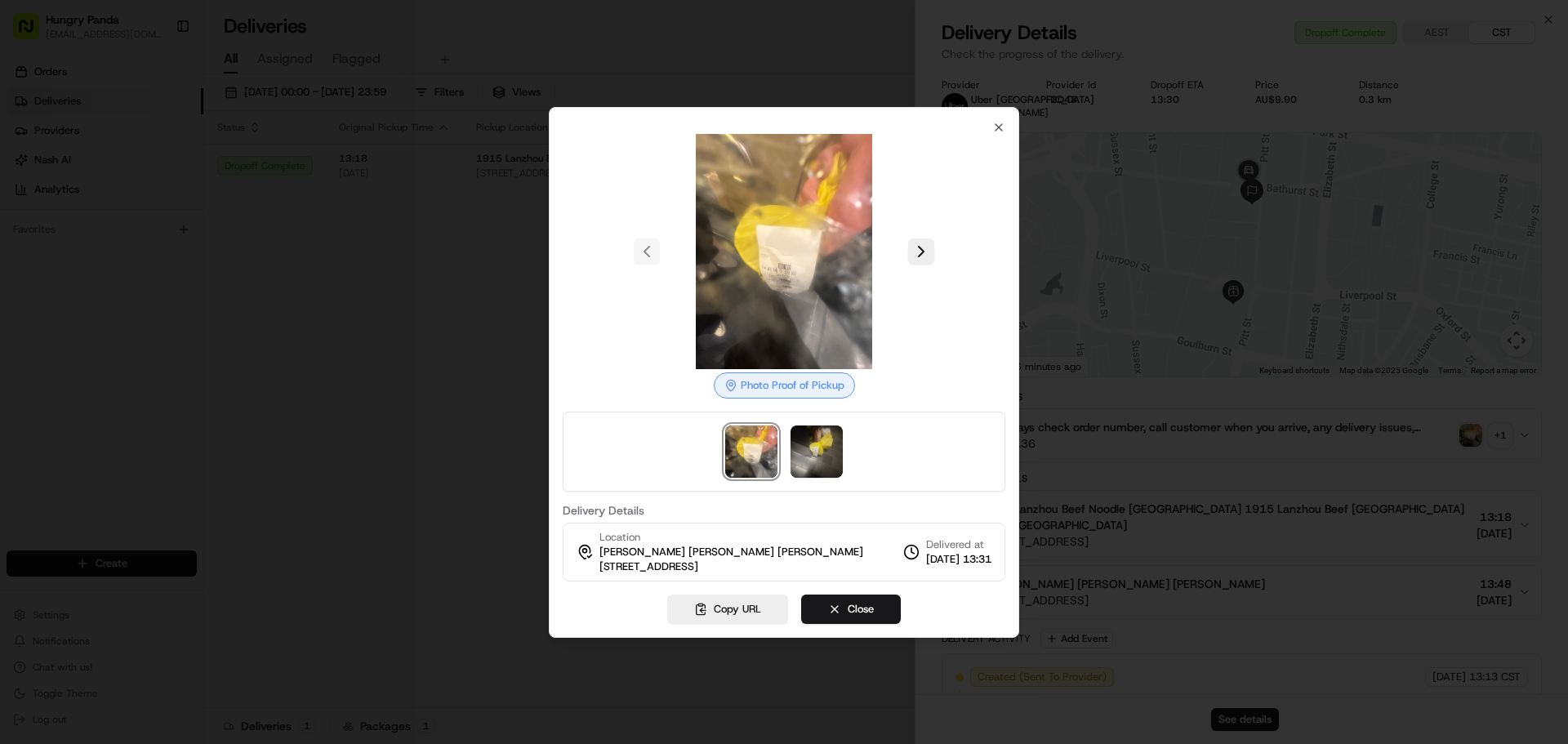
click at [440, 220] on div at bounding box center [784, 372] width 1568 height 744
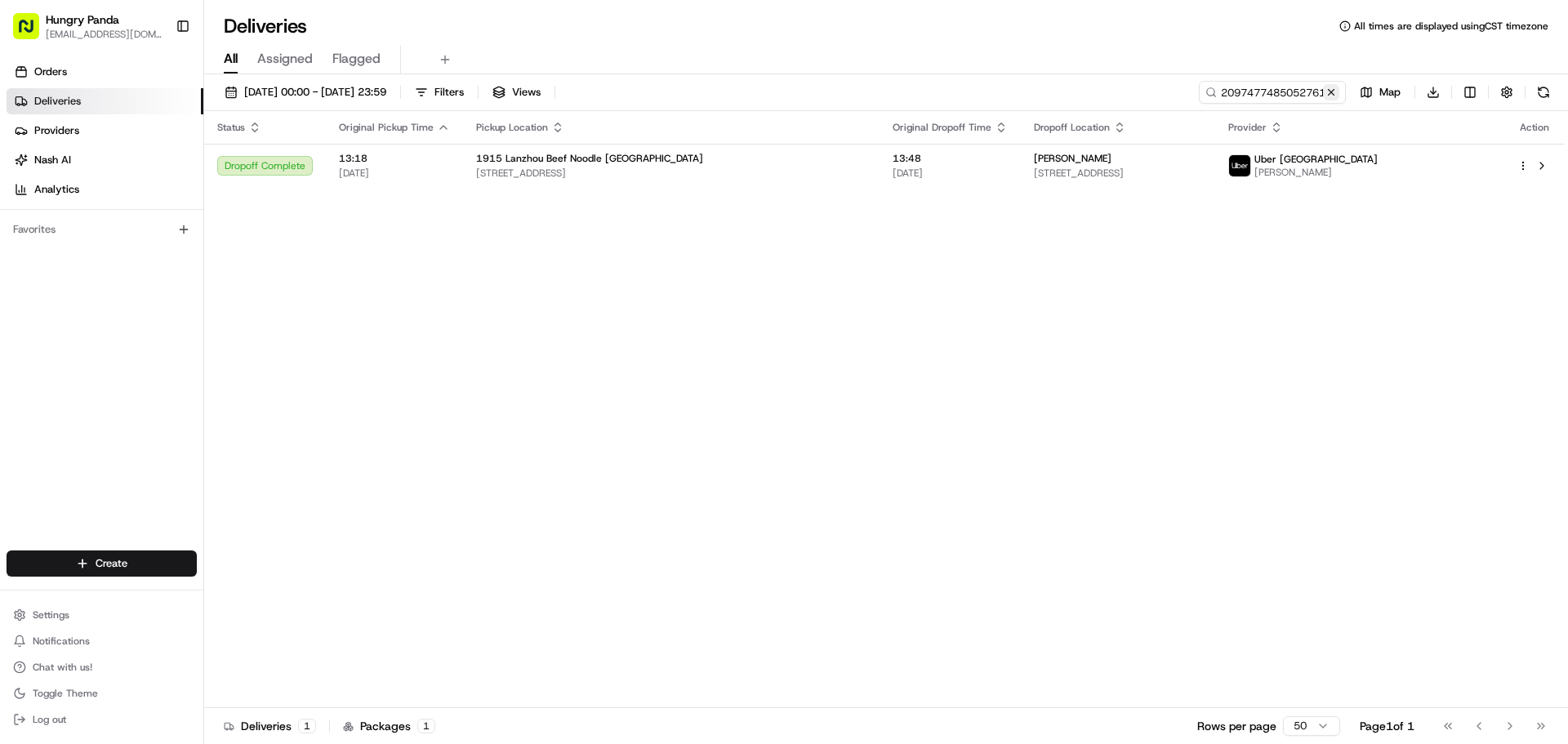
click at [1330, 87] on button at bounding box center [1331, 92] width 16 height 16
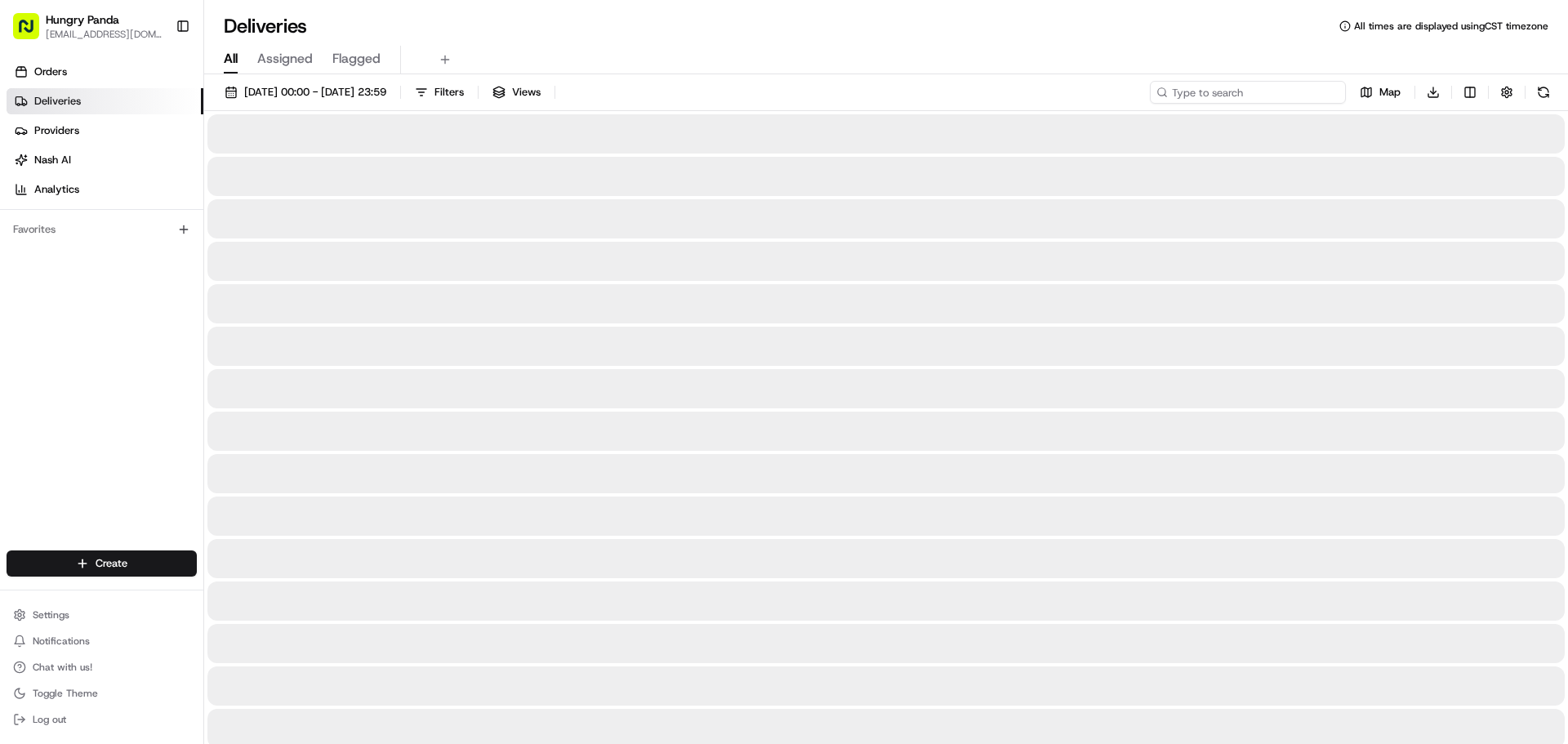
click at [1296, 102] on input at bounding box center [1248, 91] width 196 height 23
paste input "2995414955358753091545"
type input "2995414955358753091545"
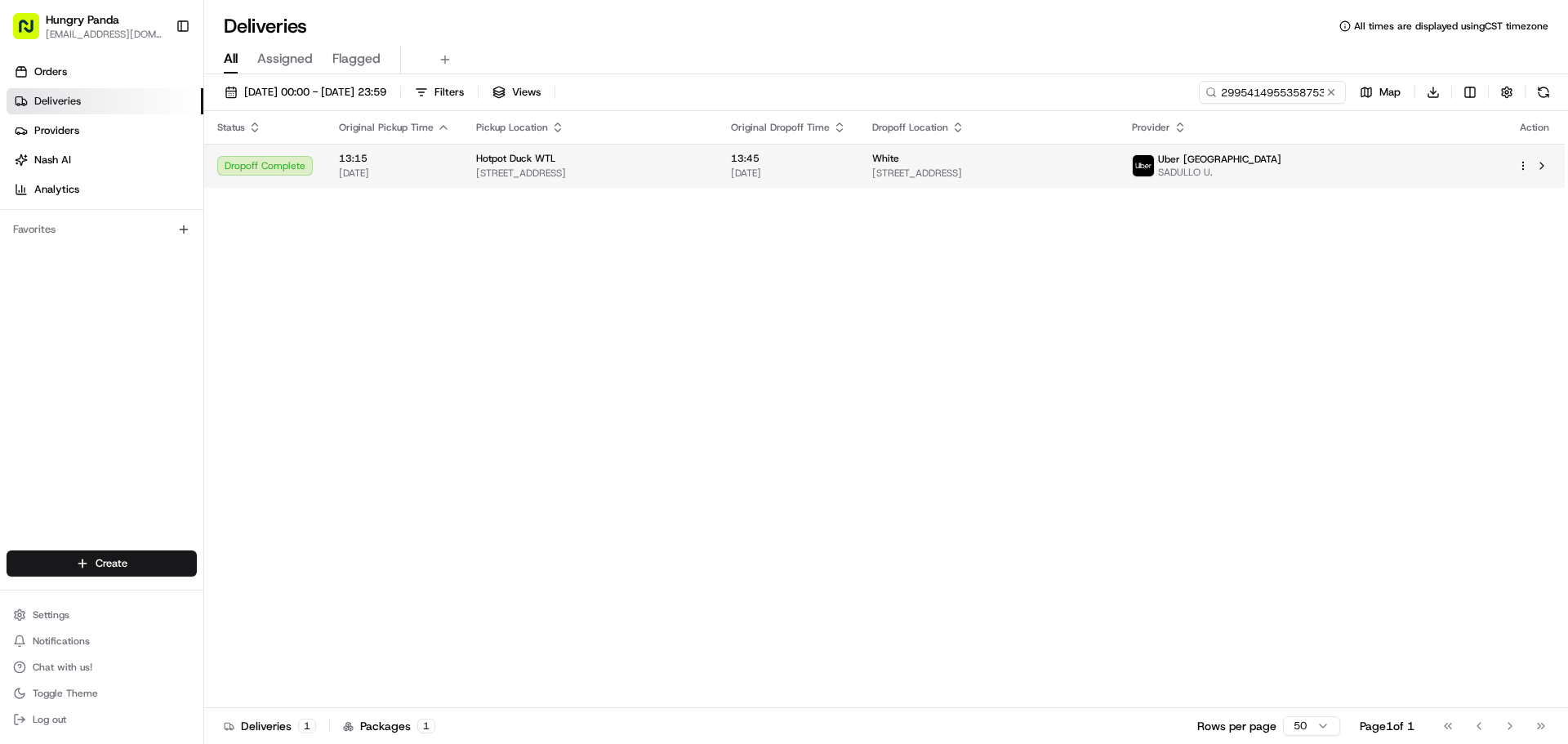
click at [1002, 153] on div "White" at bounding box center [989, 158] width 233 height 13
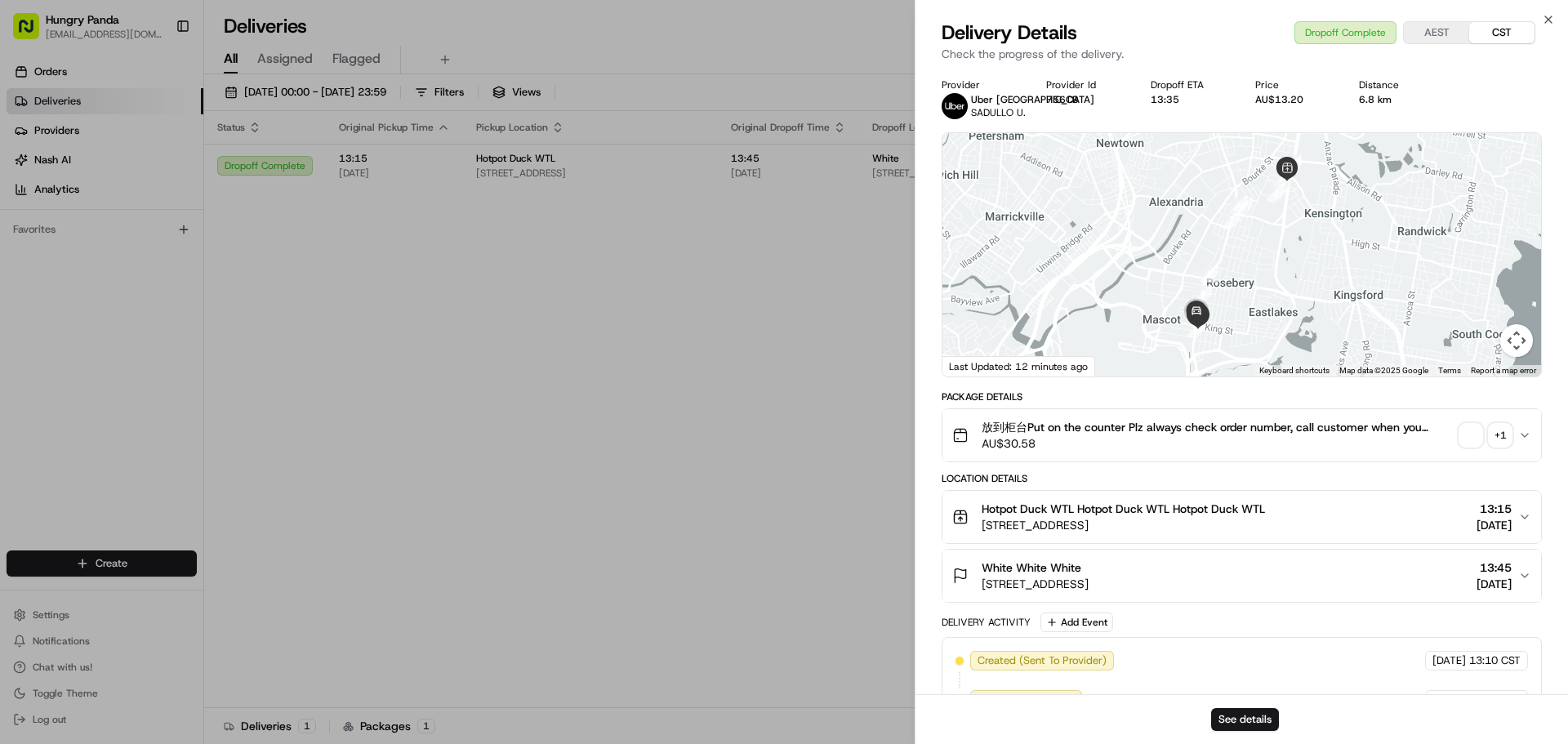
click at [1506, 424] on div "+ 1" at bounding box center [1500, 434] width 23 height 23
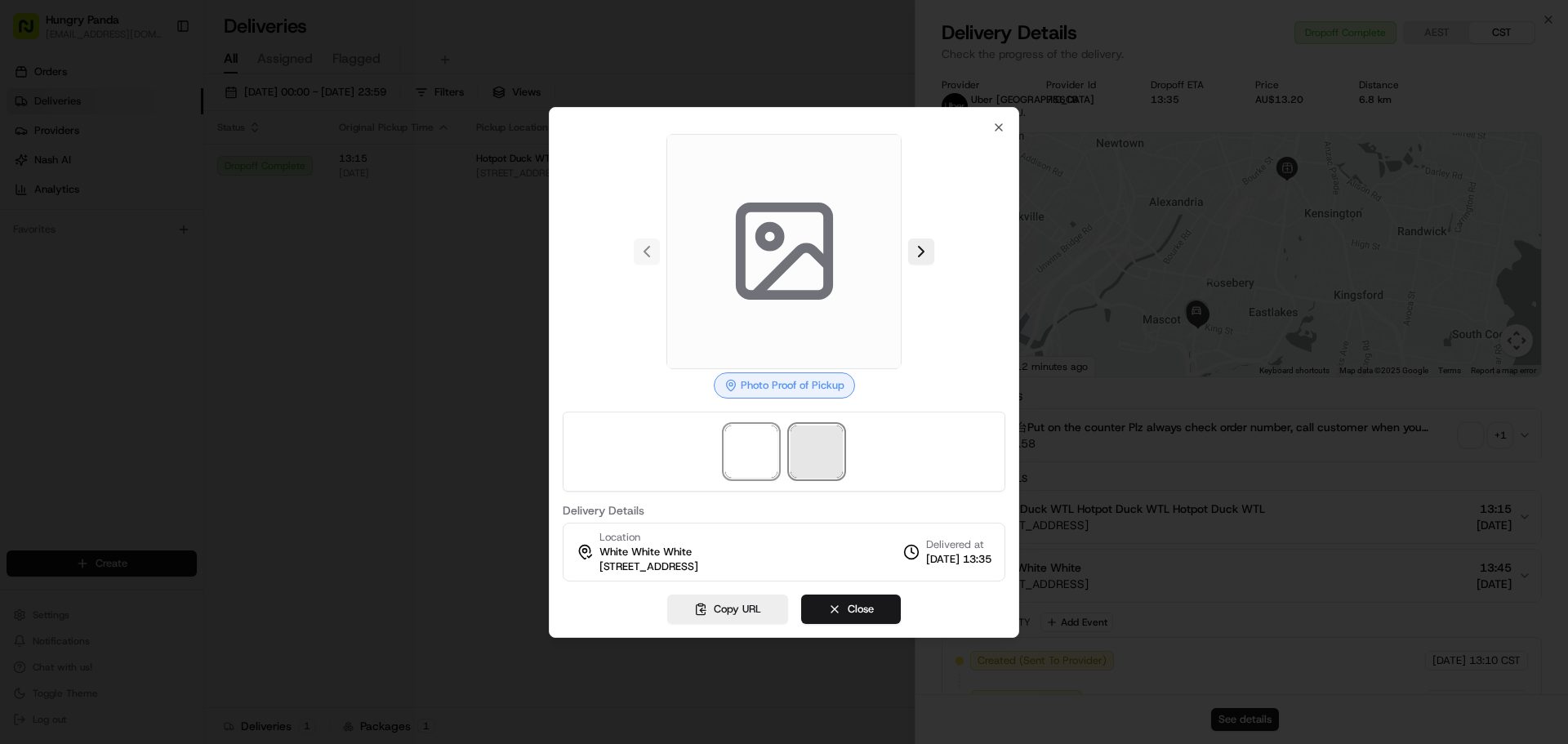
click at [822, 449] on span at bounding box center [817, 452] width 52 height 52
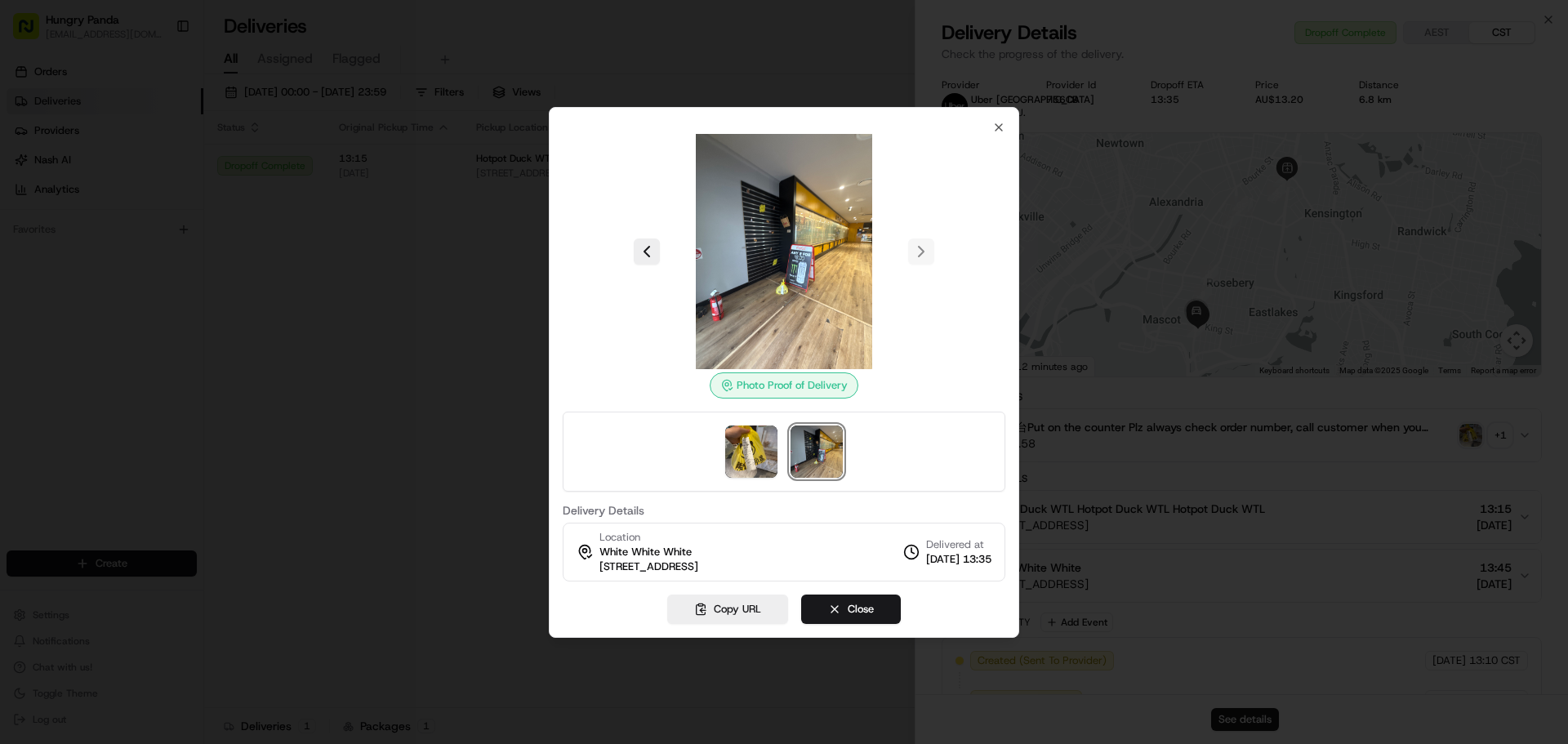
drag, startPoint x: 984, startPoint y: 131, endPoint x: 992, endPoint y: 129, distance: 8.2
click at [986, 131] on div "Photo Proof of Delivery Delivery Details Location White White White [STREET_ADD…" at bounding box center [784, 351] width 442 height 461
click at [996, 126] on icon "button" at bounding box center [999, 128] width 13 height 13
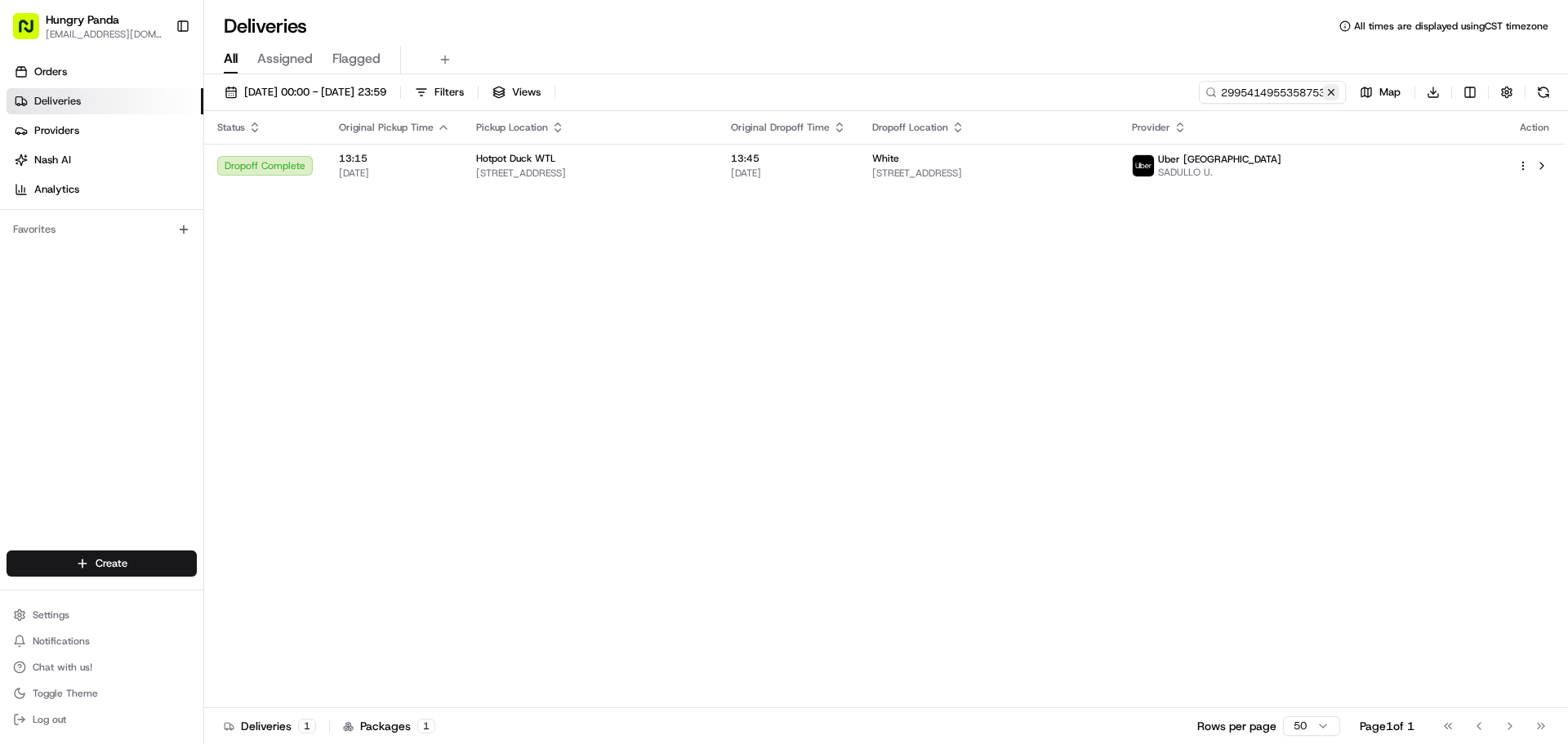
click at [1337, 93] on button at bounding box center [1331, 92] width 16 height 16
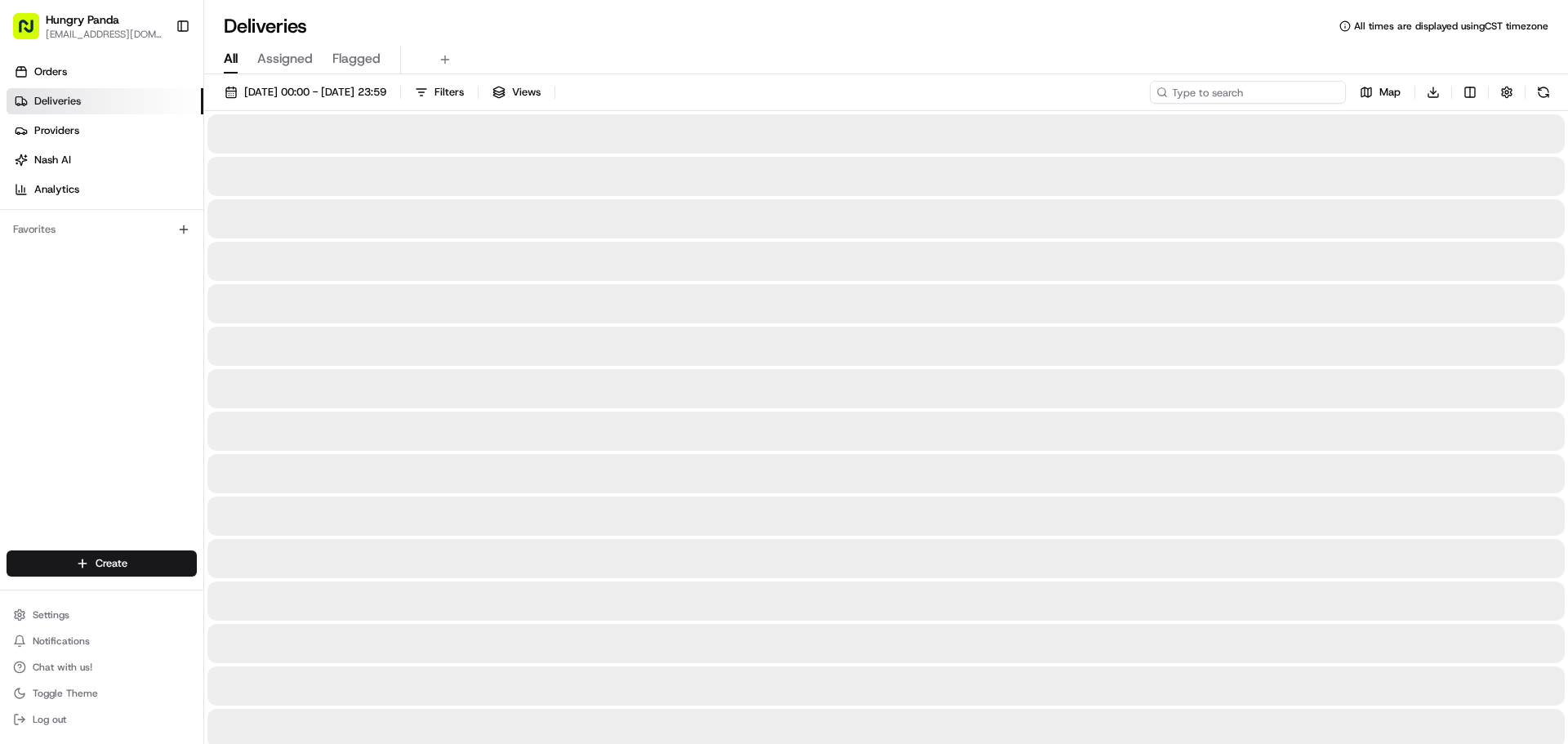
click at [1296, 95] on input at bounding box center [1248, 91] width 196 height 23
paste input "2496454545353703781824"
type input "2496454545353703781824"
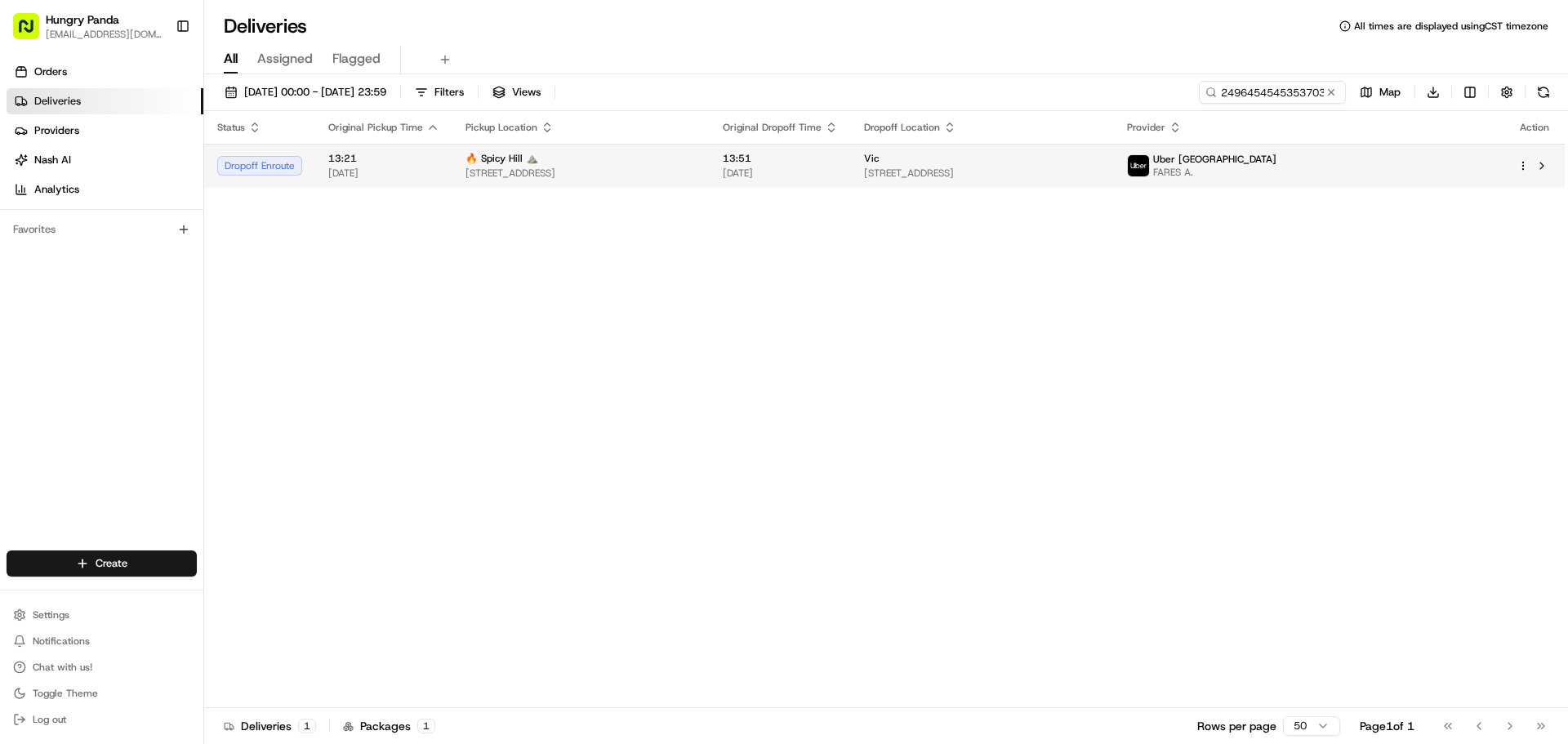
click at [1101, 172] on span "[STREET_ADDRESS]" at bounding box center [983, 173] width 237 height 13
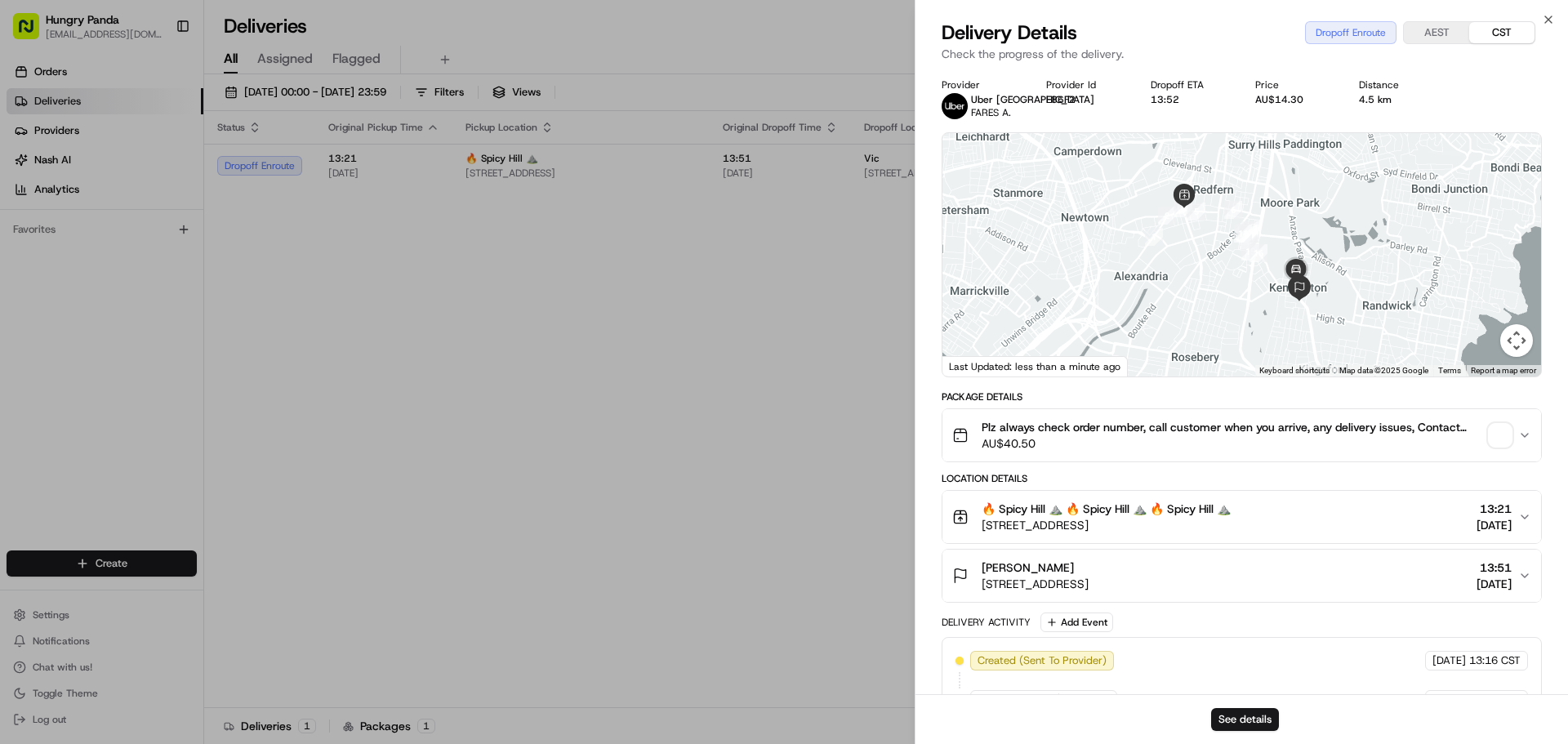
click at [1513, 434] on div "Plz always check order number, call customer when you arrive, any delivery issu…" at bounding box center [1235, 435] width 566 height 33
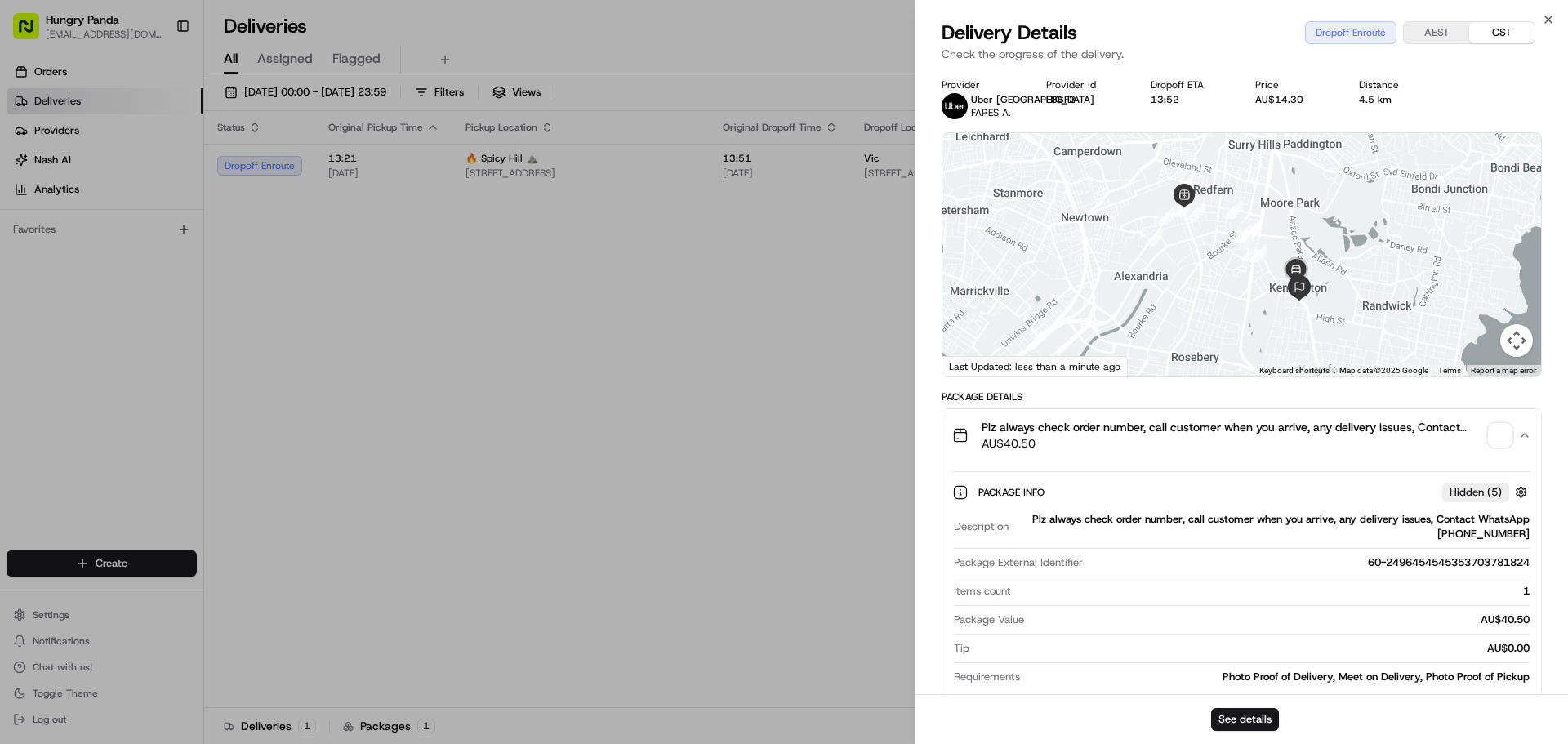
click at [1505, 437] on span "button" at bounding box center [1500, 434] width 23 height 23
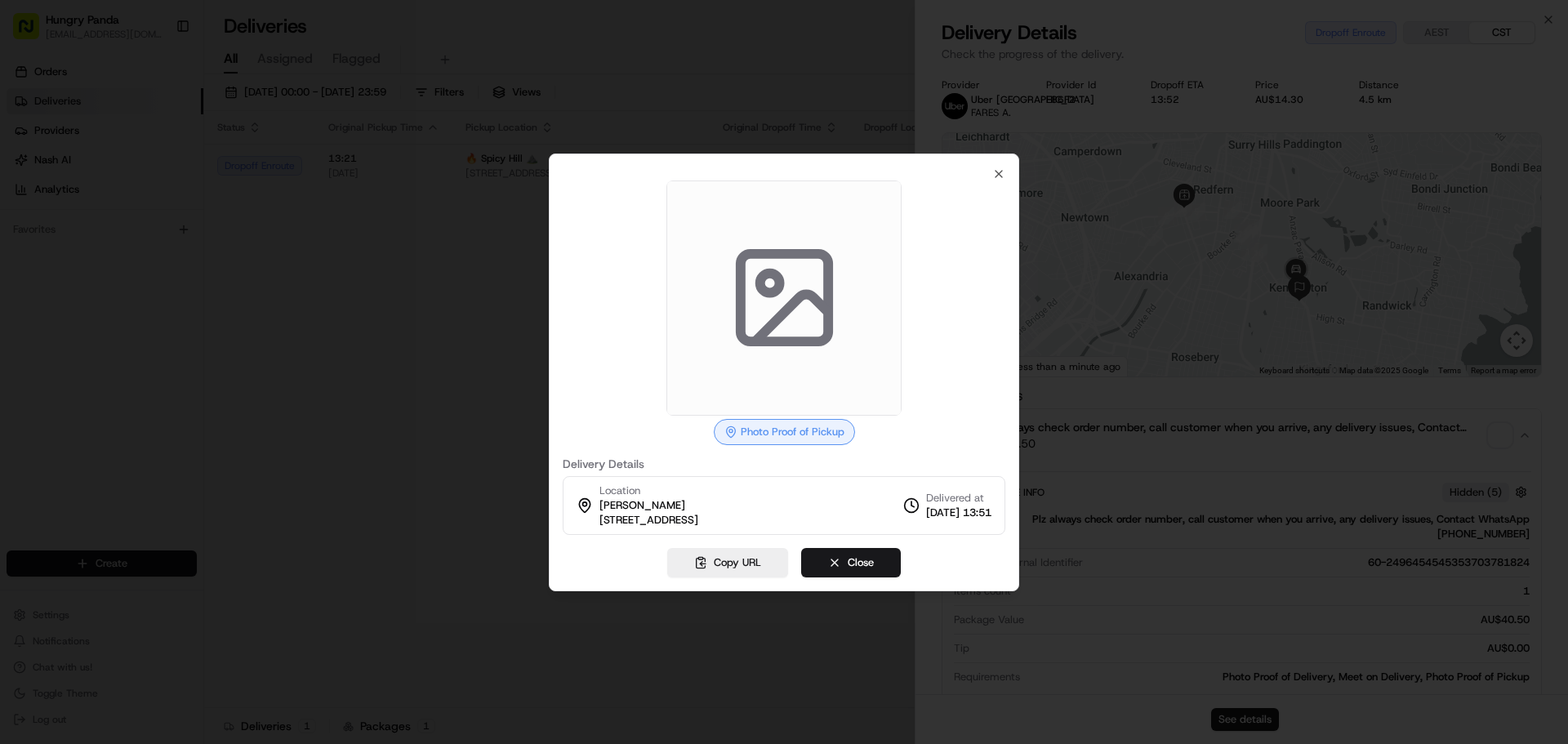
click at [1271, 364] on div at bounding box center [784, 372] width 1568 height 744
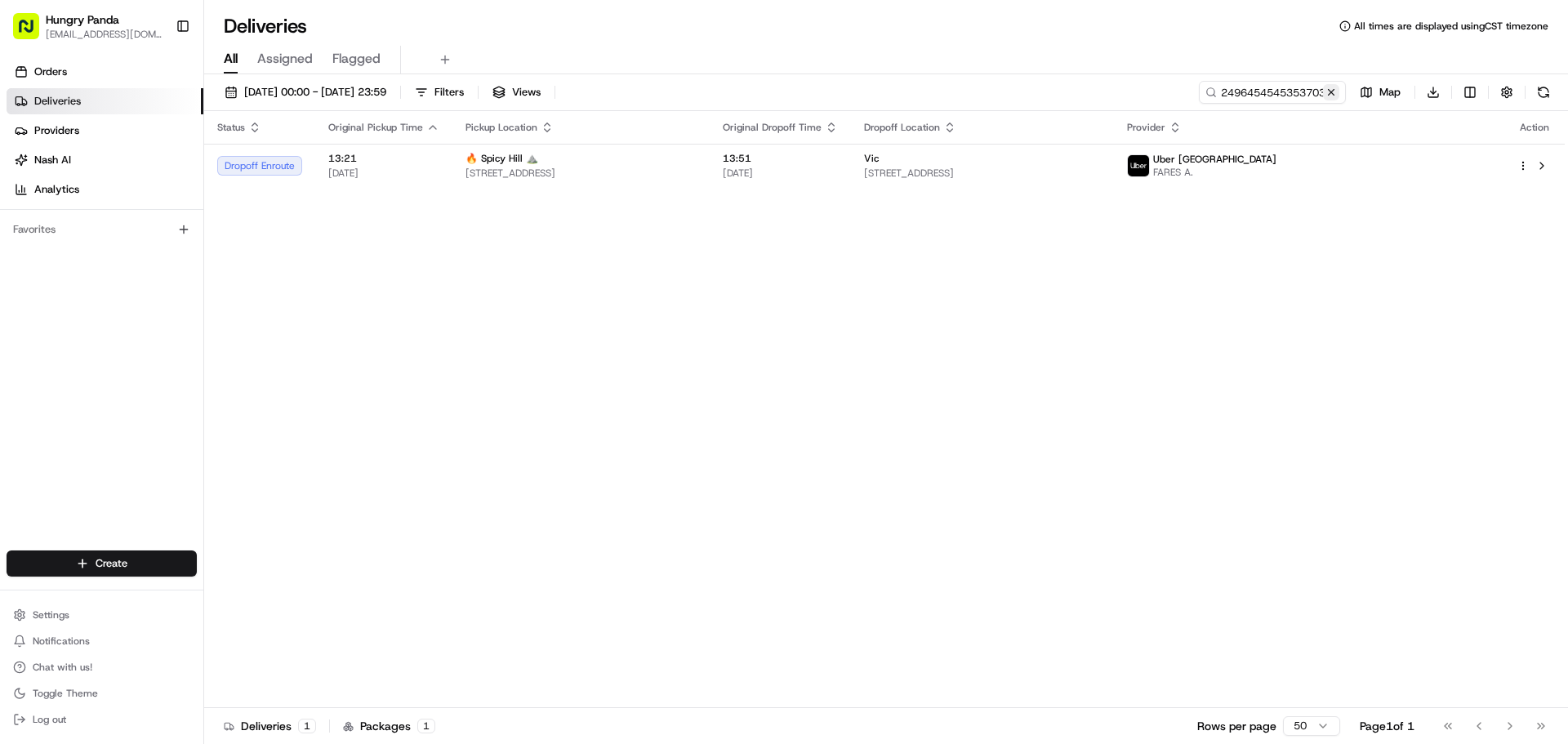
click at [1332, 95] on button at bounding box center [1331, 92] width 16 height 16
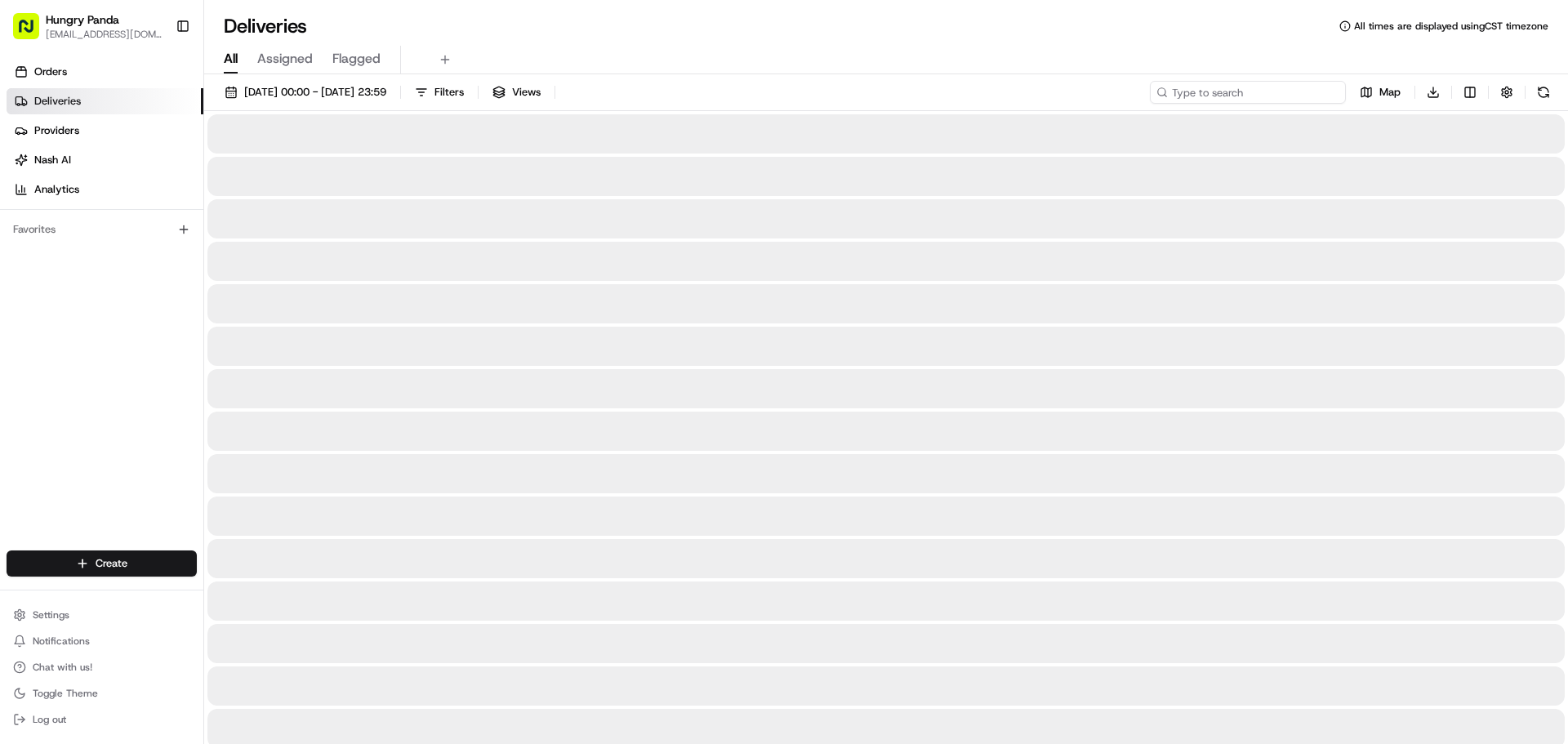
click at [1313, 95] on input at bounding box center [1248, 91] width 196 height 23
click at [1312, 97] on input at bounding box center [1248, 91] width 196 height 23
drag, startPoint x: 1298, startPoint y: 96, endPoint x: 1218, endPoint y: 81, distance: 81.4
click at [1296, 96] on input at bounding box center [1248, 91] width 196 height 23
click at [1215, 72] on div "All Assigned Flagged" at bounding box center [886, 61] width 1364 height 29
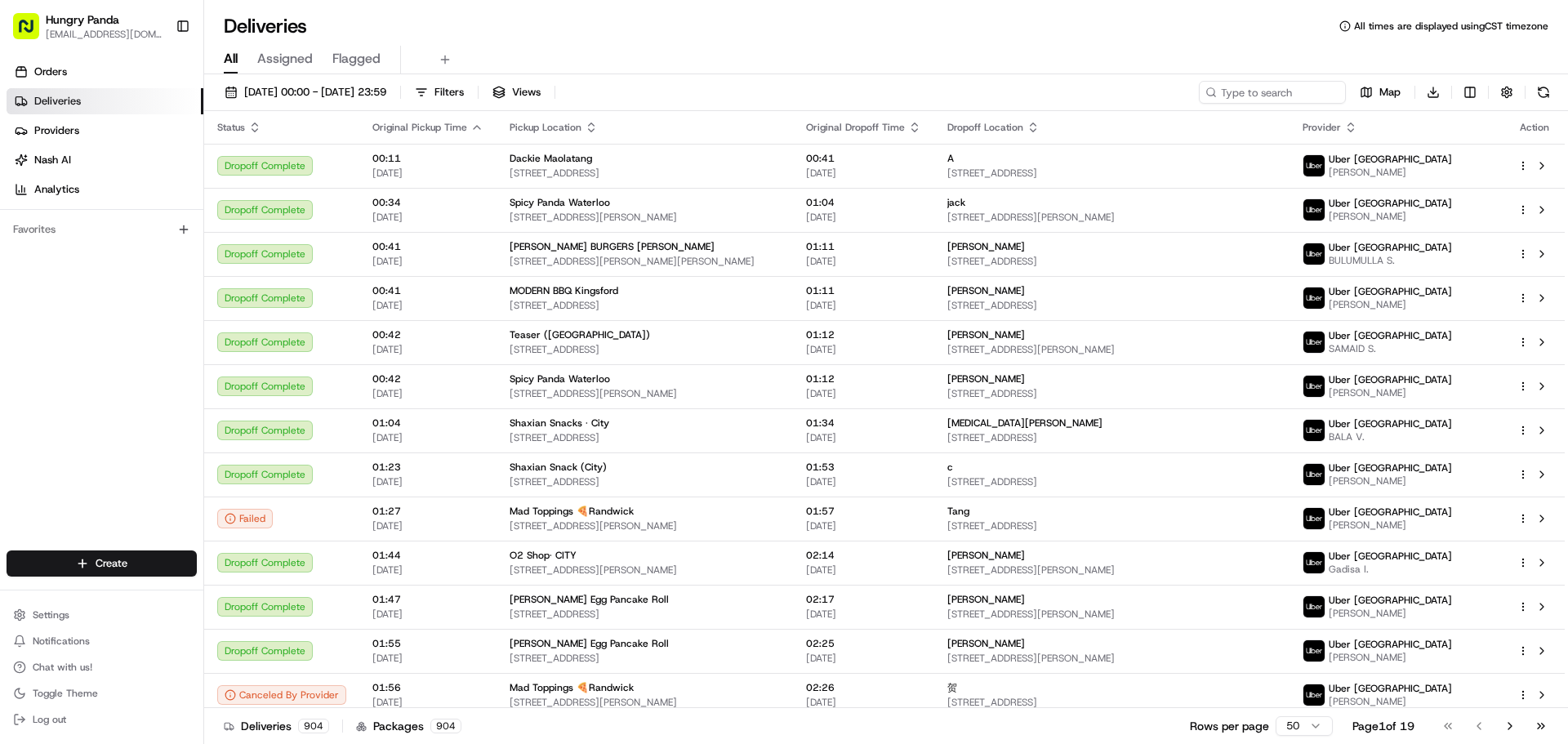
click at [1212, 90] on icon at bounding box center [1211, 92] width 12 height 12
click at [1263, 94] on input at bounding box center [1248, 91] width 196 height 23
click at [1265, 88] on input at bounding box center [1248, 91] width 196 height 23
click at [1244, 98] on input at bounding box center [1248, 91] width 196 height 23
paste input "299444890505470719950"
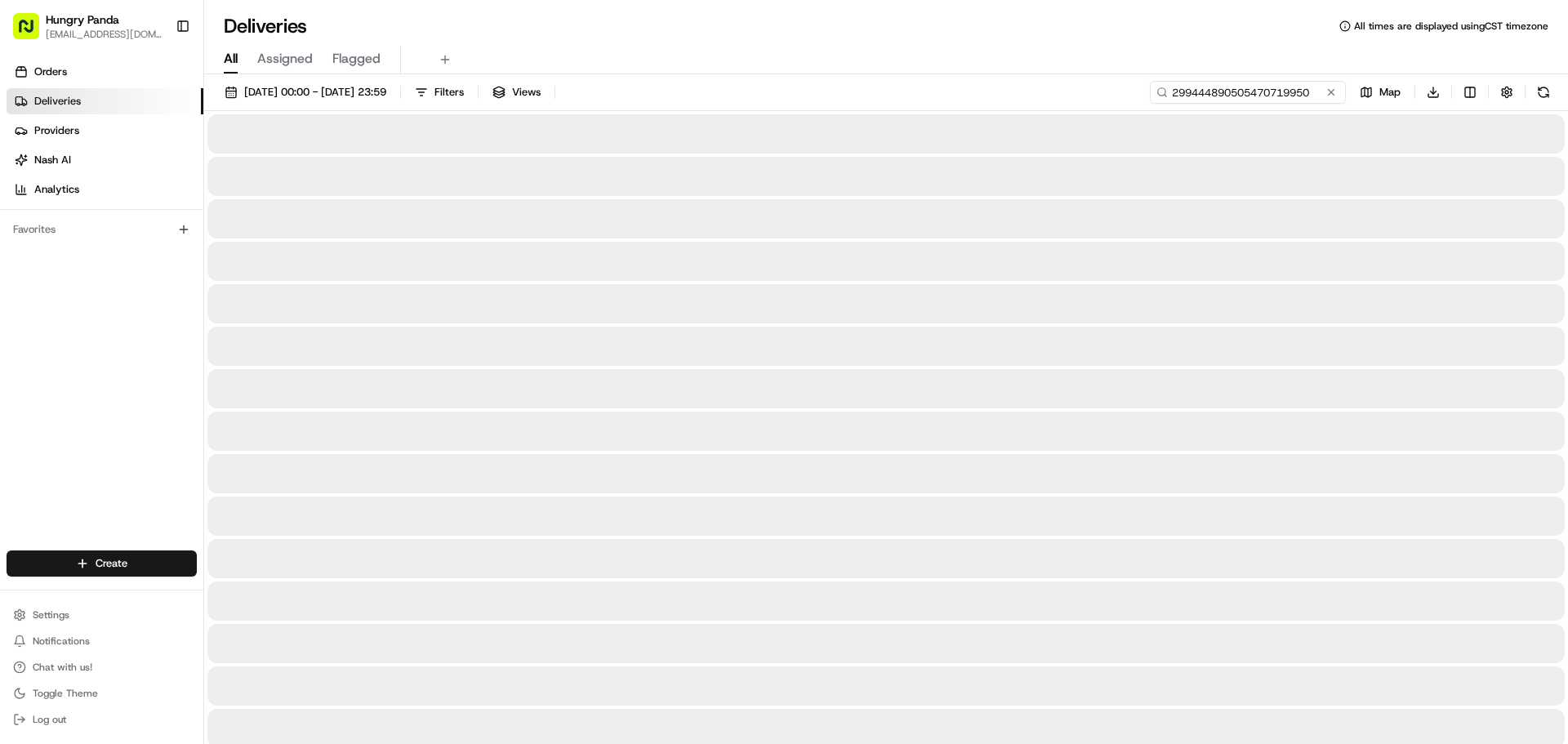
type input "299444890505470719950"
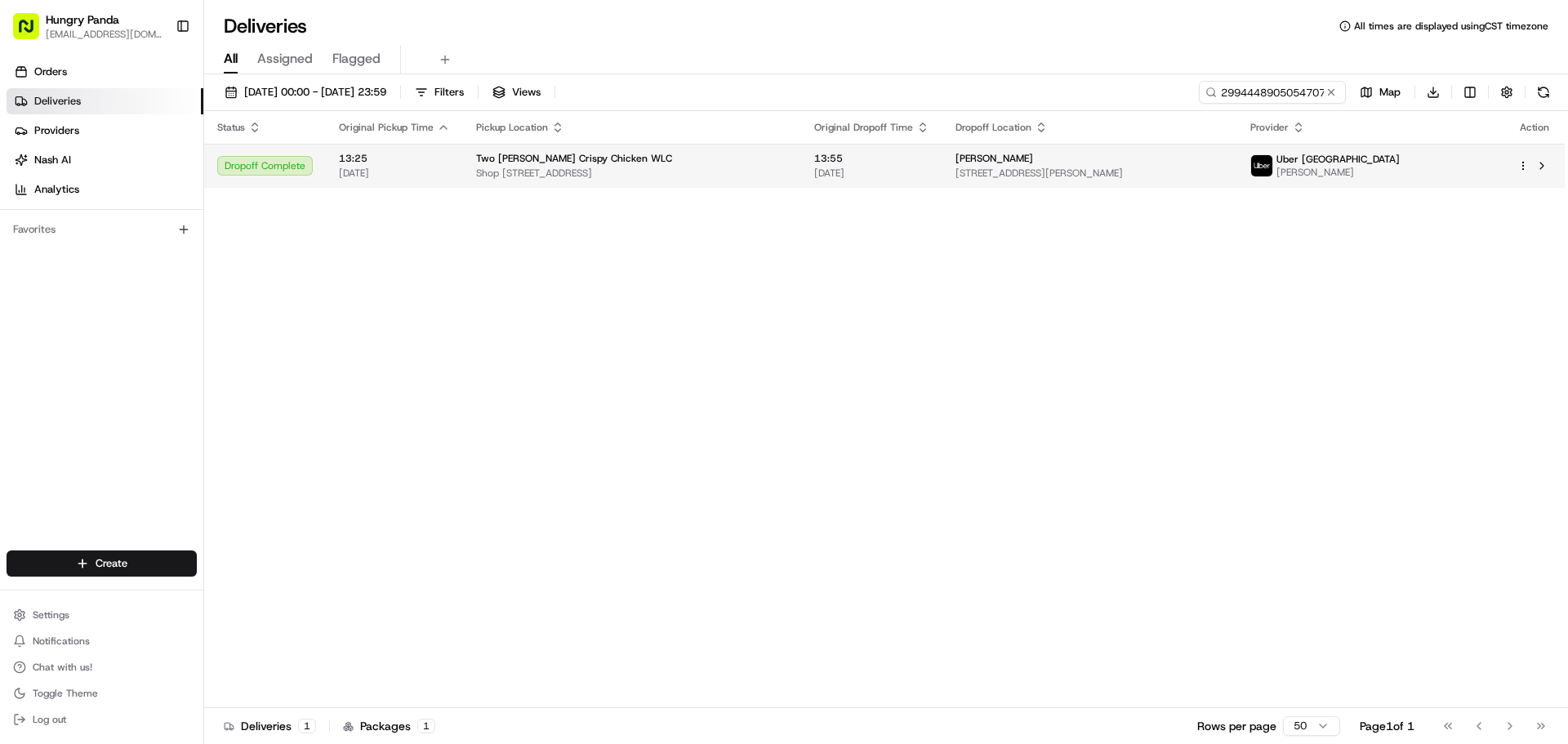
click at [1144, 152] on div "[PERSON_NAME]" at bounding box center [1089, 158] width 269 height 13
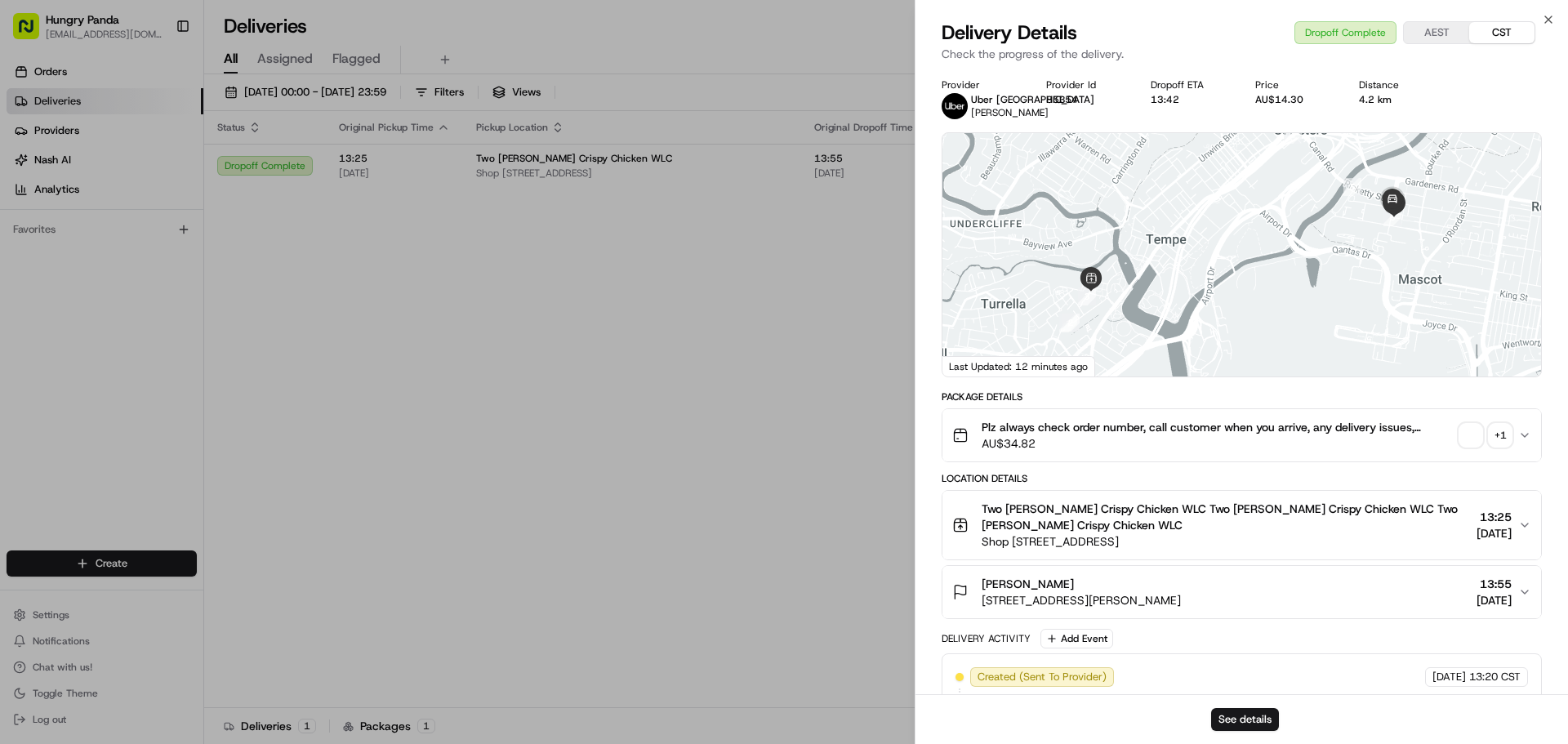
click at [1497, 442] on div "+ 1" at bounding box center [1500, 434] width 23 height 23
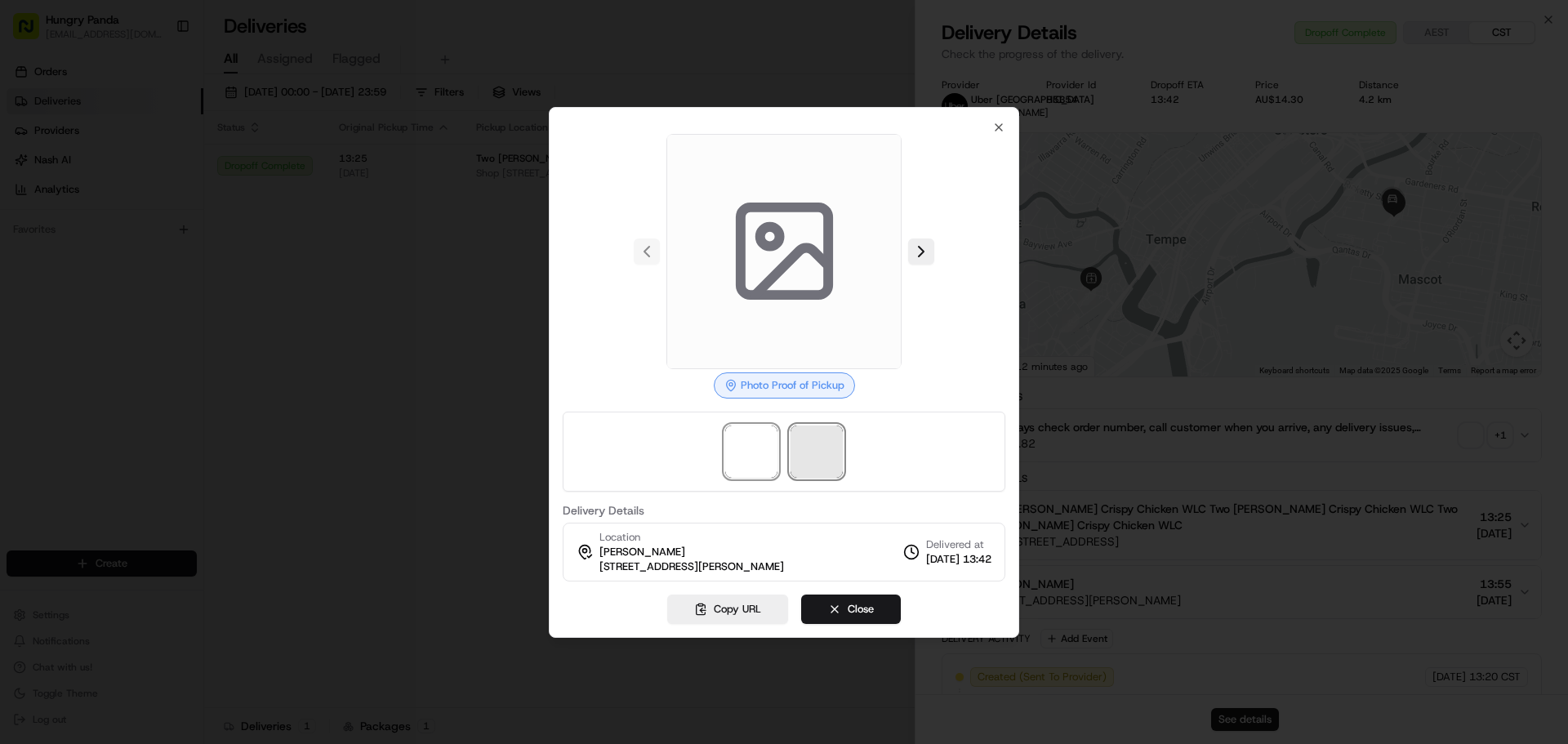
click at [810, 452] on span at bounding box center [817, 452] width 52 height 52
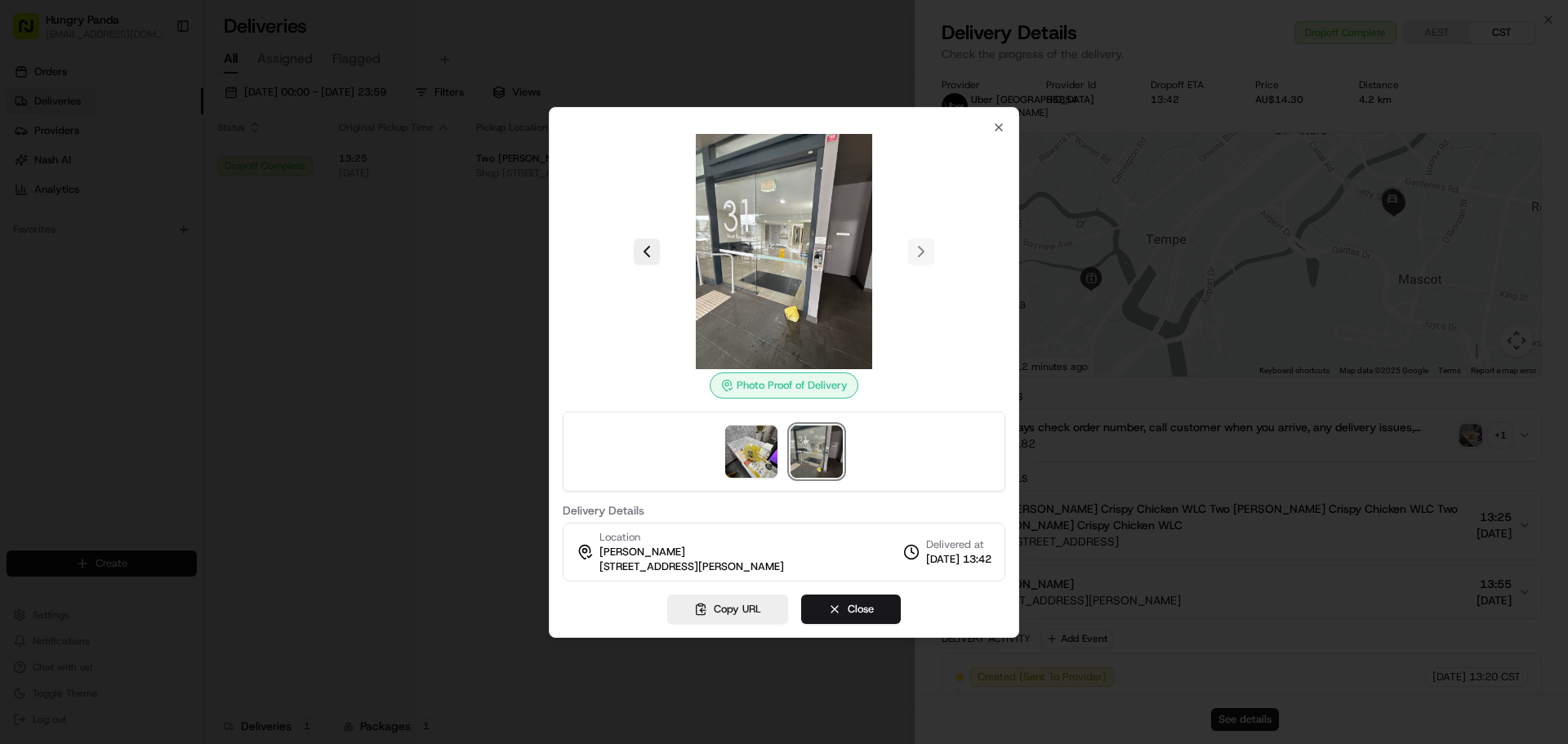
click at [106, 130] on div at bounding box center [784, 372] width 1568 height 744
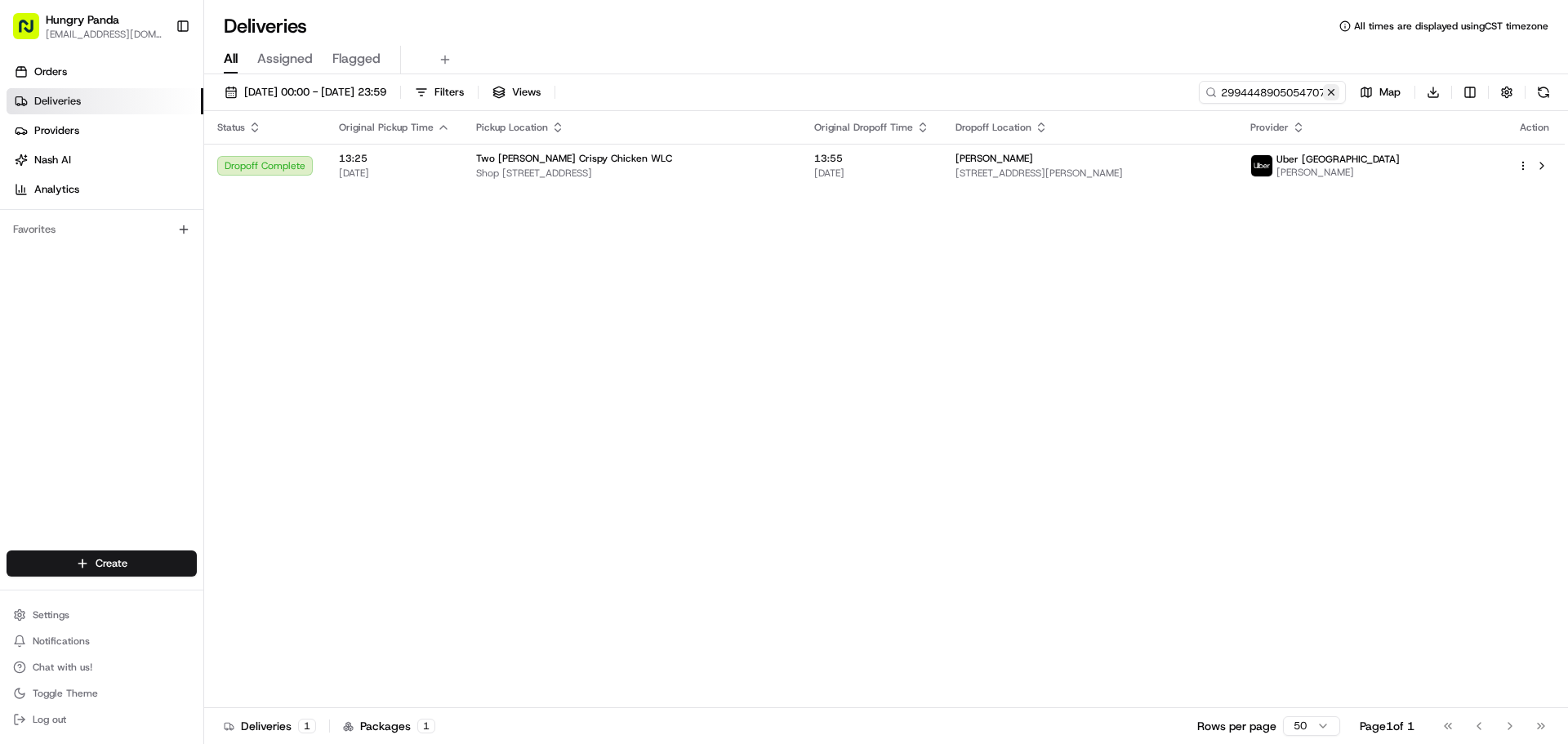
click at [1325, 95] on button at bounding box center [1331, 92] width 16 height 16
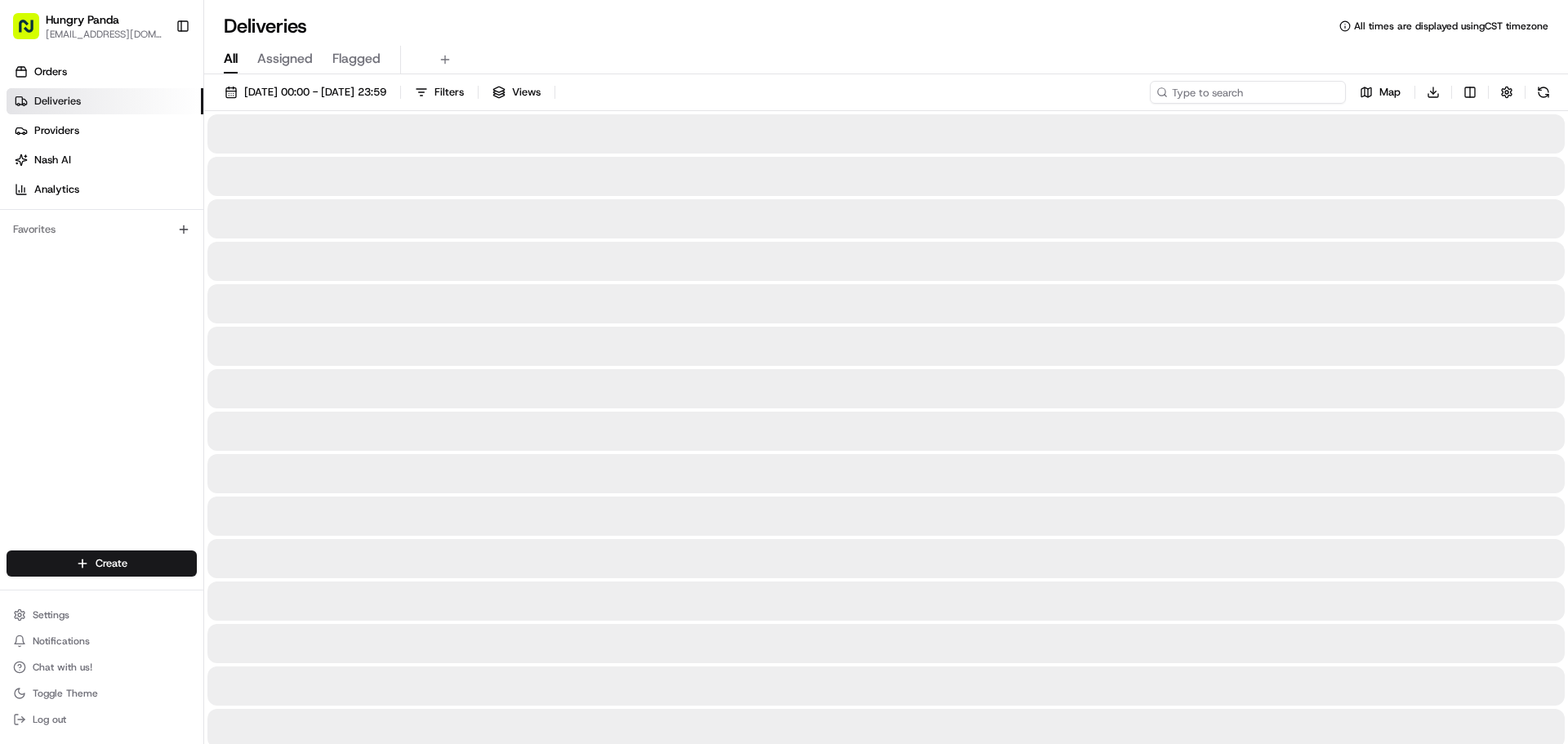
click at [1305, 99] on input at bounding box center [1248, 91] width 196 height 23
paste input "169640953535075656160"
type input "169640953535075656160"
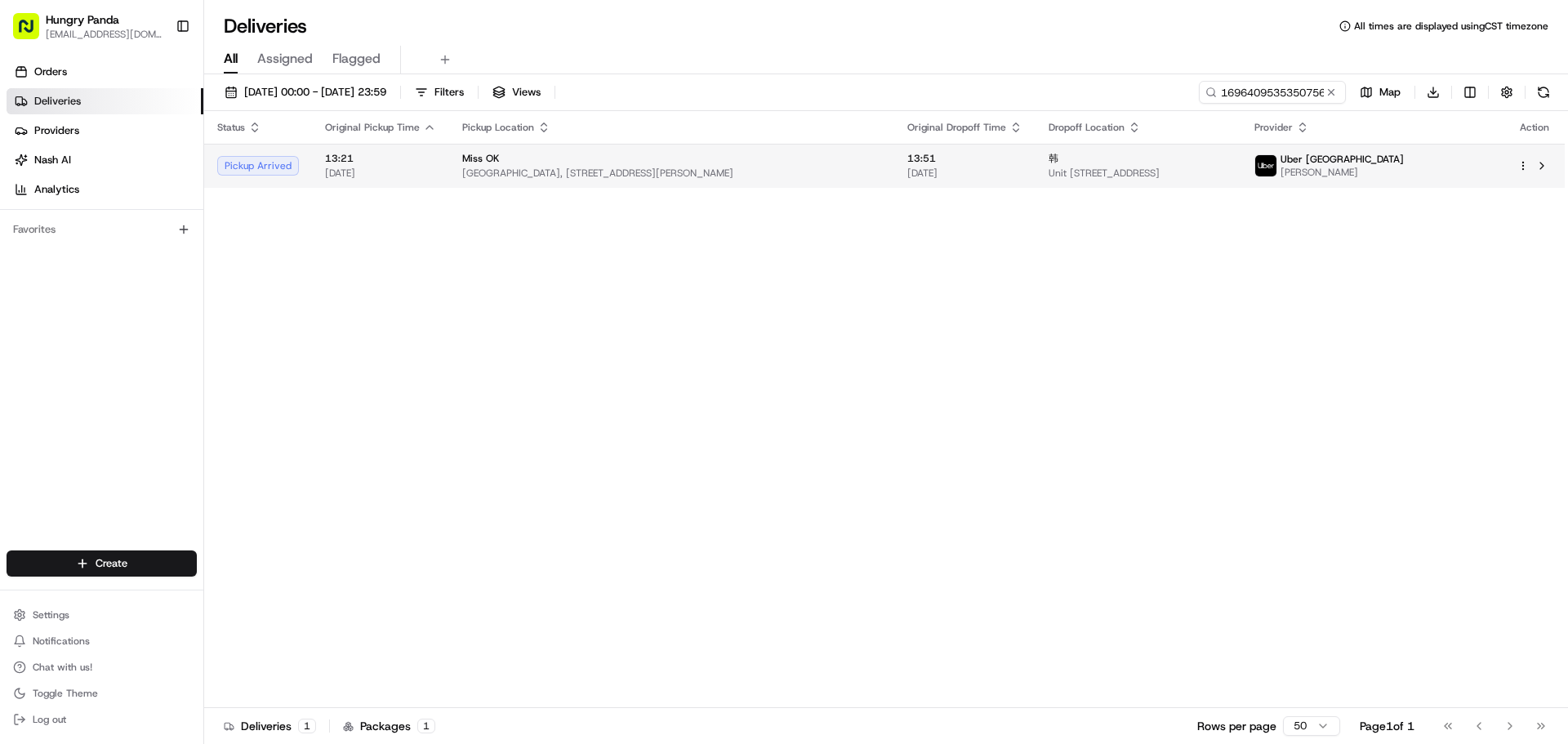
click at [773, 153] on div "Miss OK" at bounding box center [671, 158] width 419 height 13
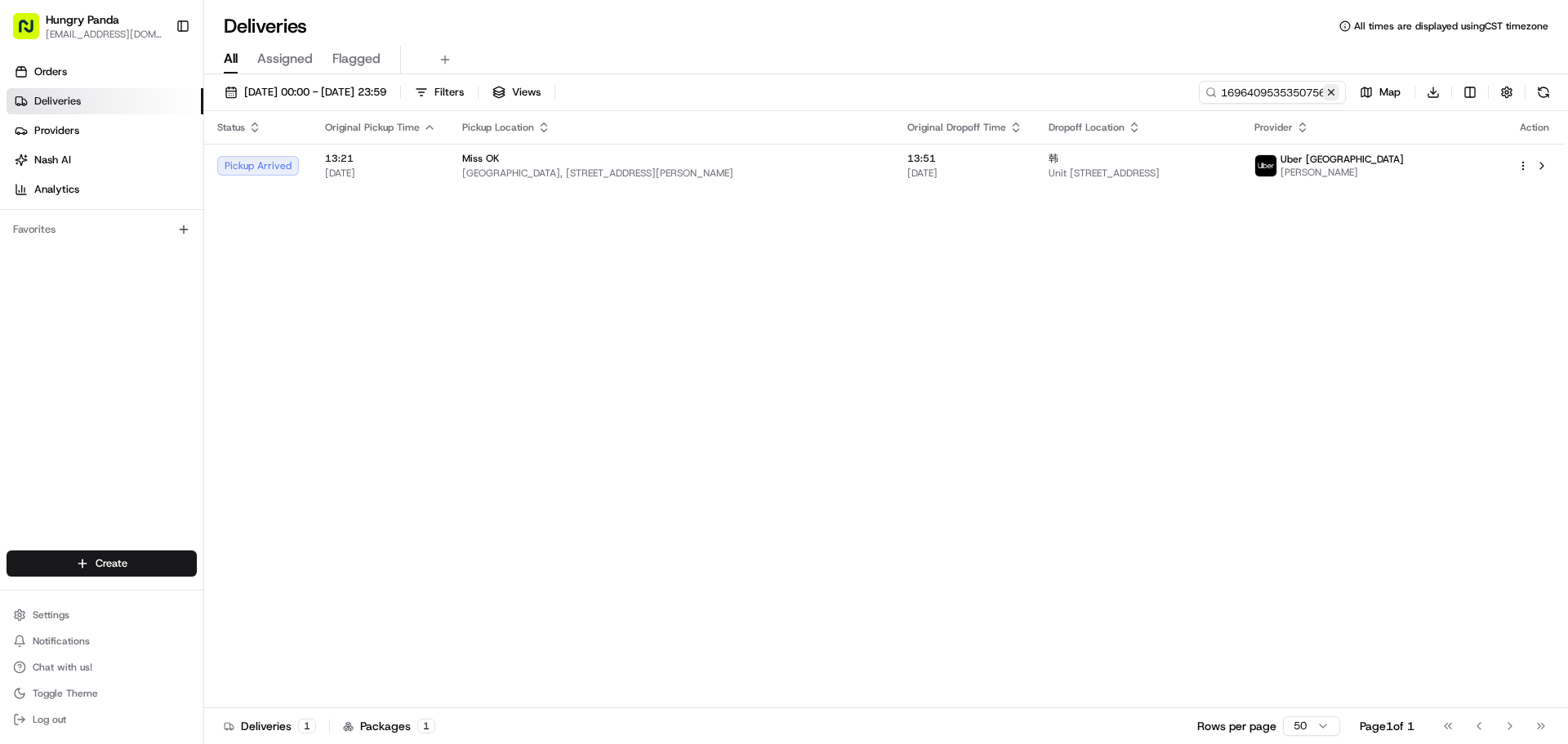
click at [1338, 92] on button at bounding box center [1331, 92] width 16 height 16
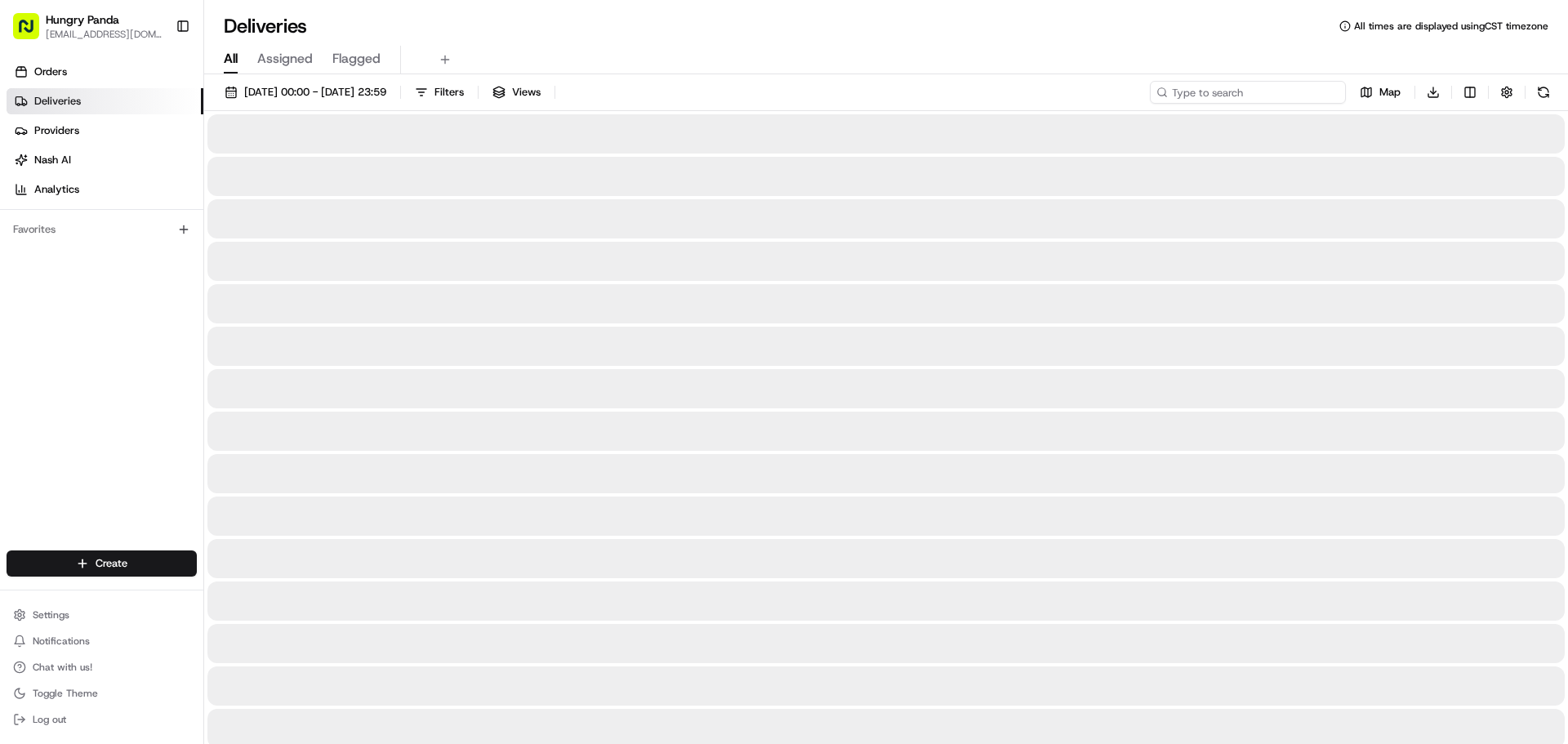
click at [1333, 88] on input at bounding box center [1248, 91] width 196 height 23
paste input "5183492975558791111911"
type input "5183492975558791111911"
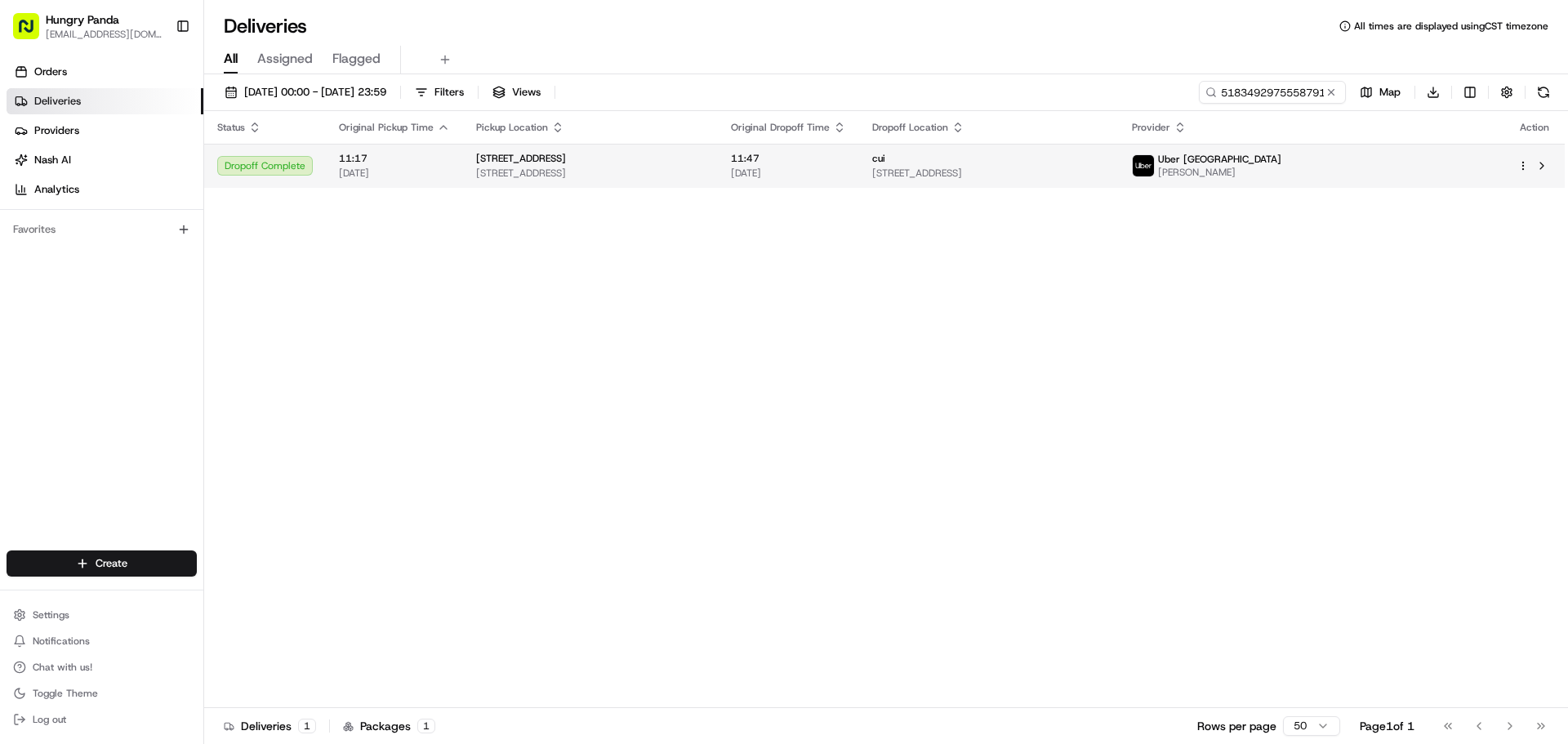
click at [1034, 150] on td "cui [STREET_ADDRESS]" at bounding box center [989, 166] width 260 height 44
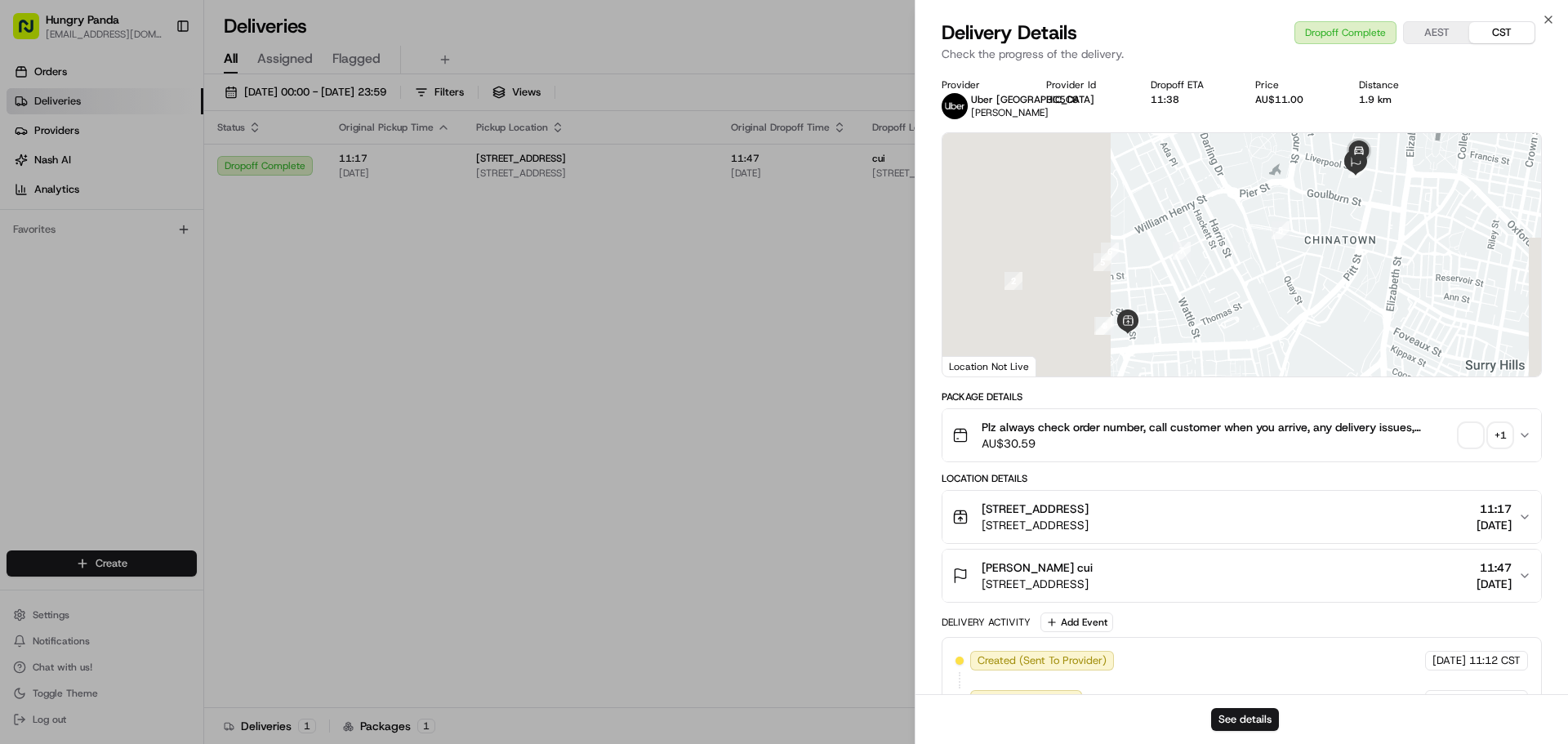
click at [1502, 437] on div "+ 1" at bounding box center [1500, 434] width 23 height 23
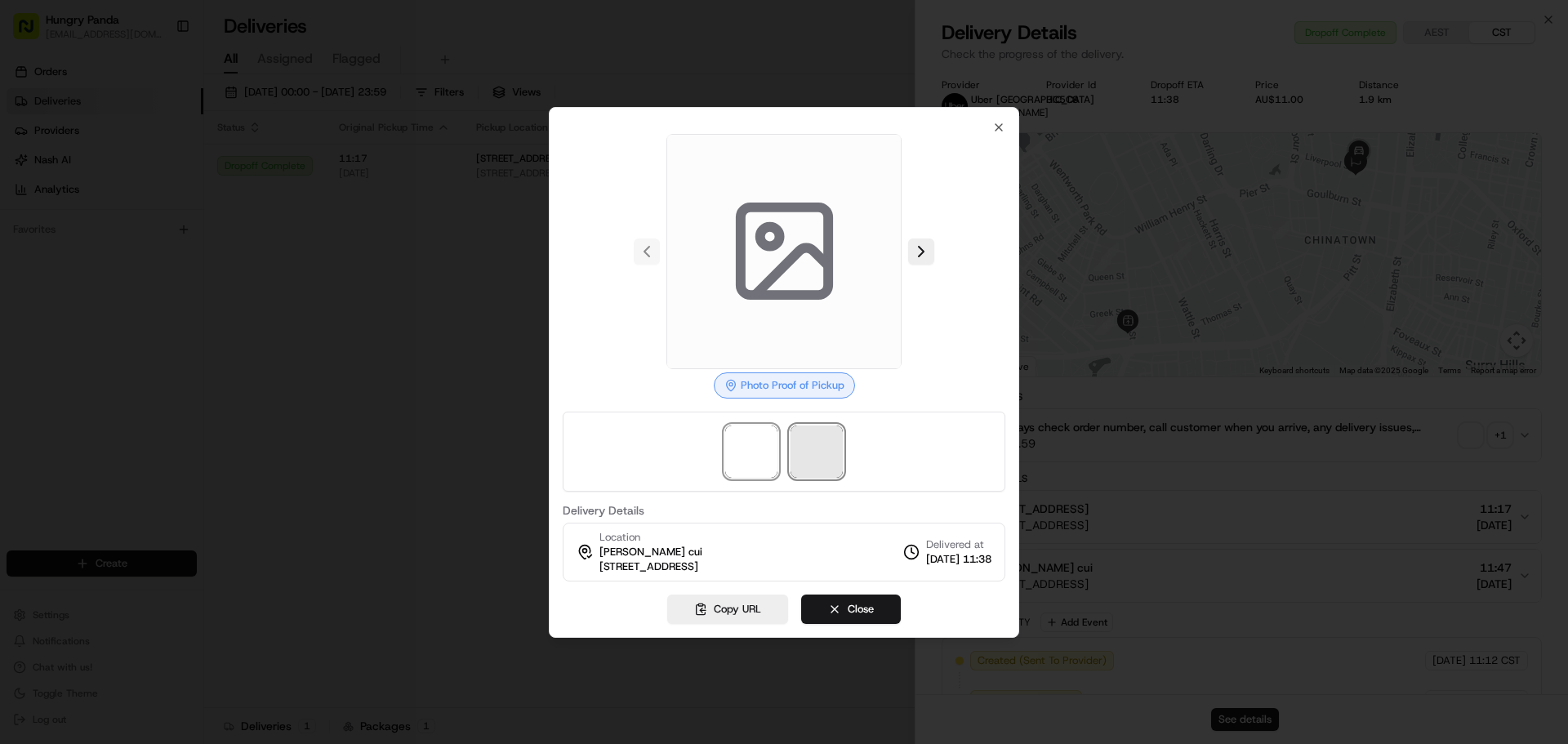
click at [819, 440] on span at bounding box center [817, 452] width 52 height 52
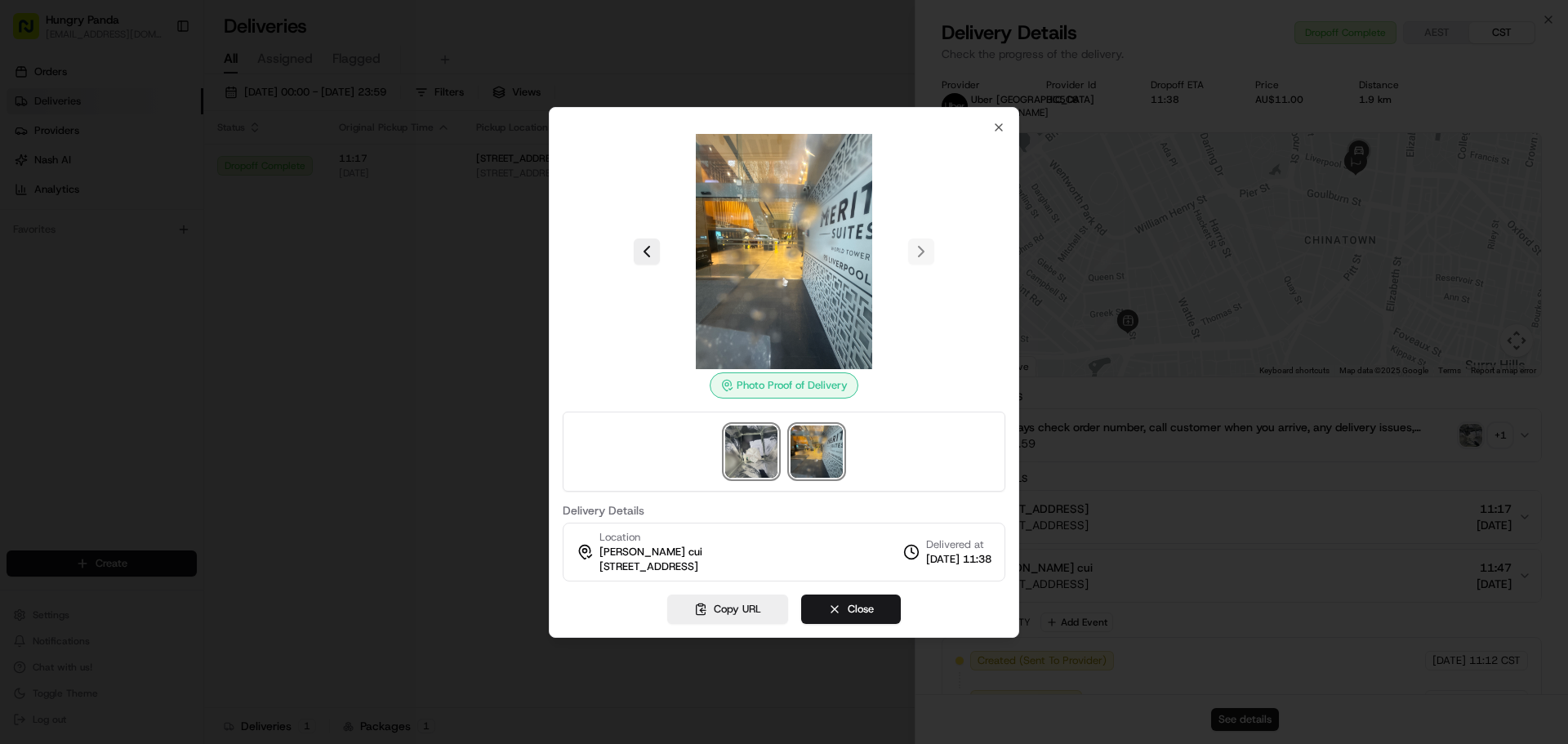
click at [762, 456] on img at bounding box center [752, 452] width 52 height 52
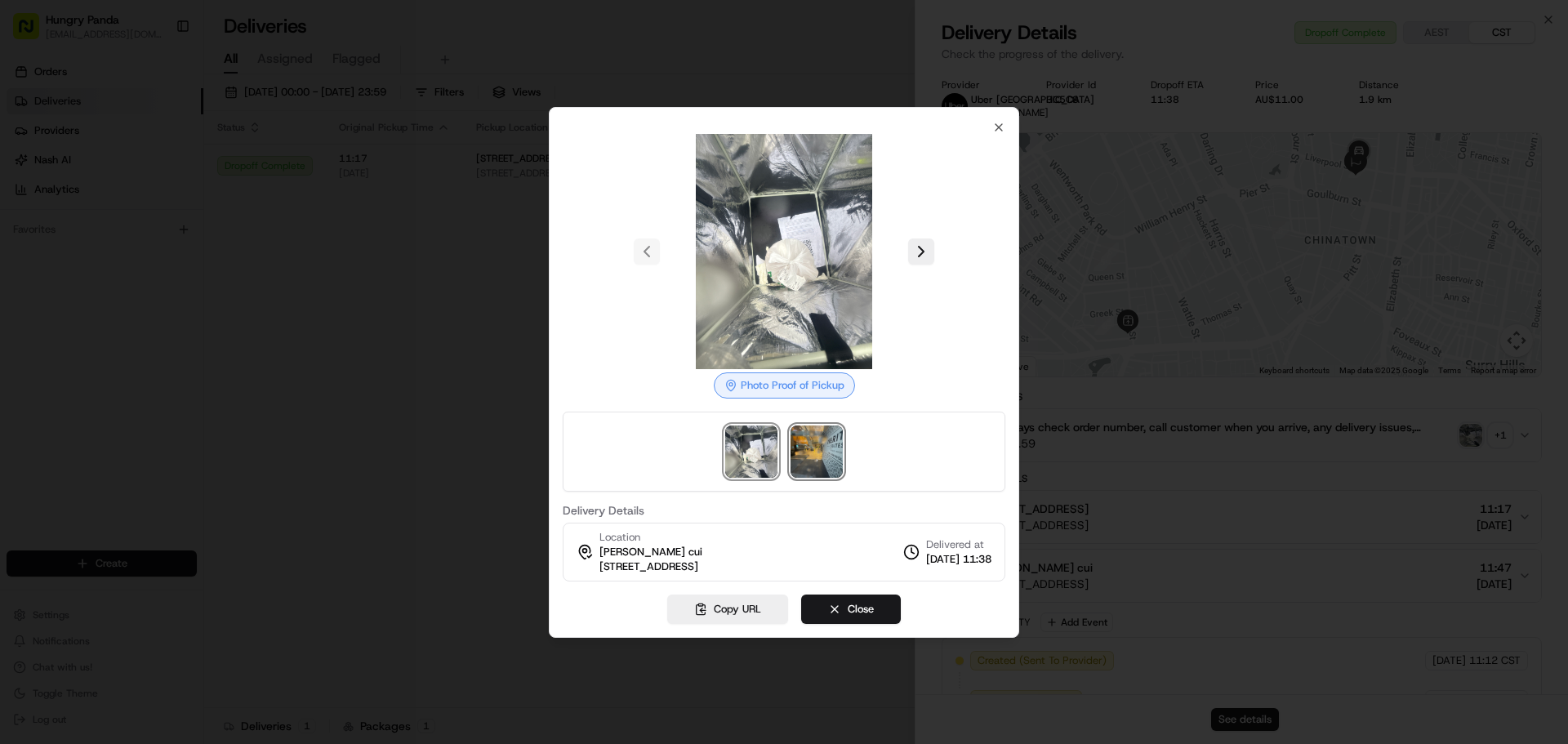
click at [810, 456] on img at bounding box center [817, 452] width 52 height 52
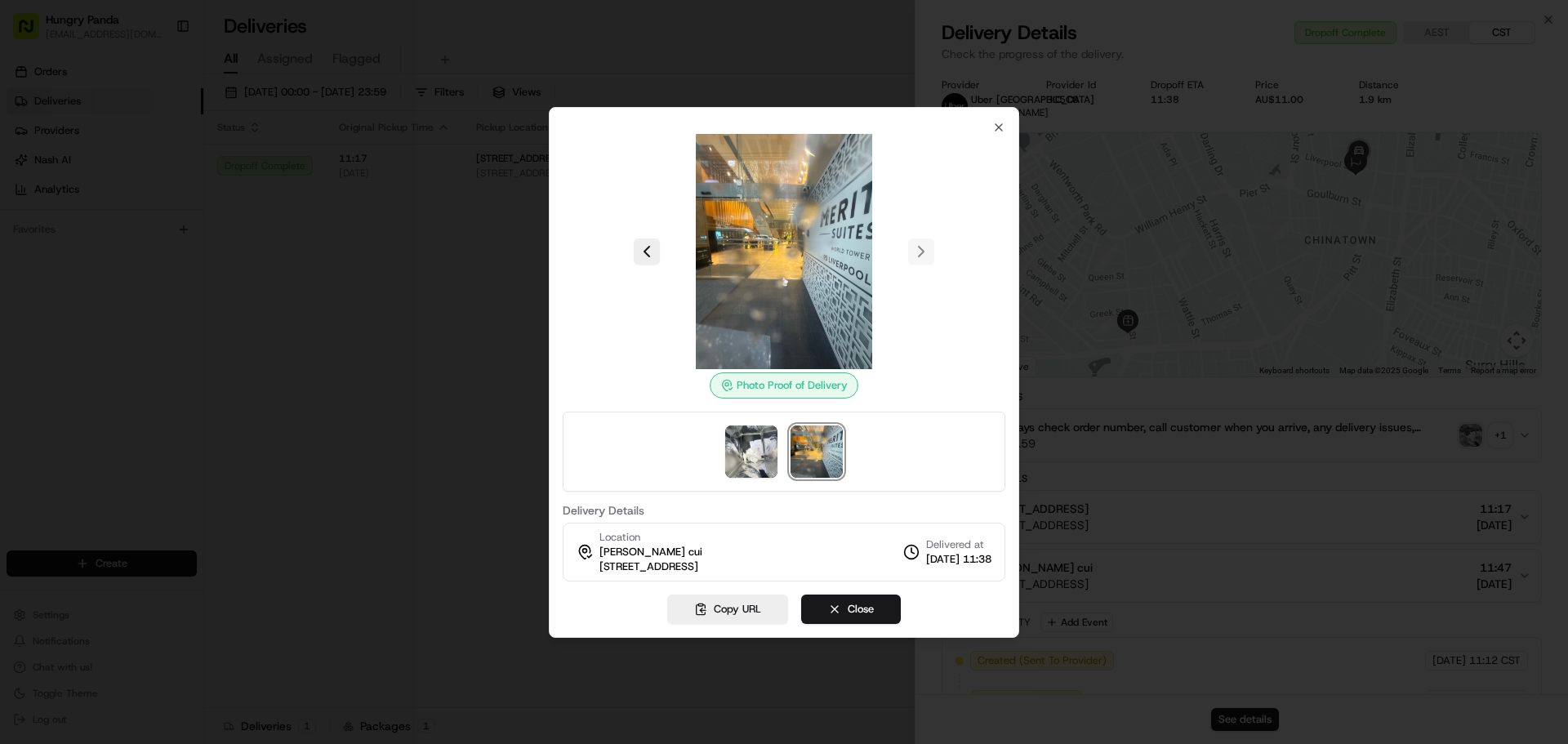
click at [438, 264] on div at bounding box center [784, 372] width 1568 height 744
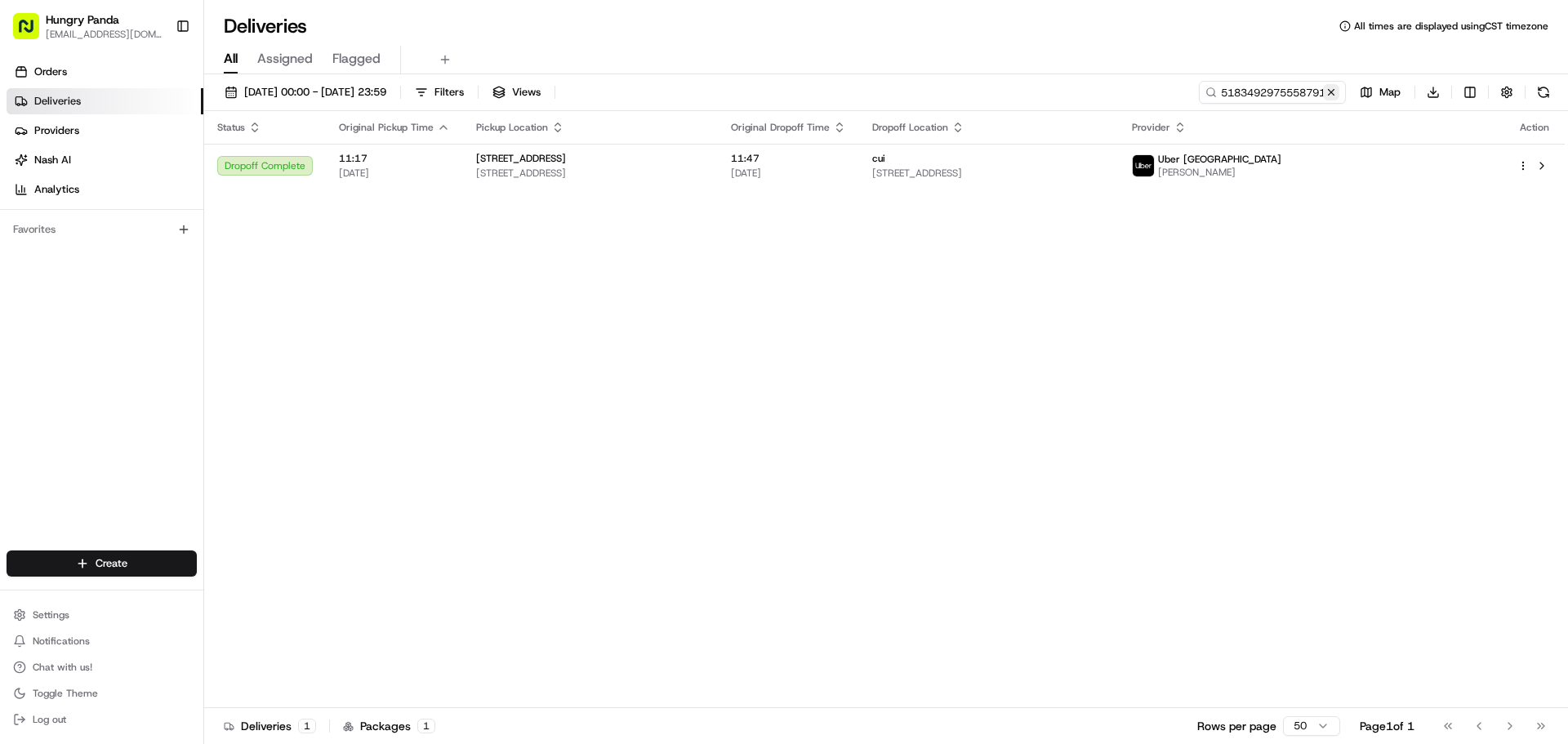
click at [1330, 94] on button at bounding box center [1331, 92] width 16 height 16
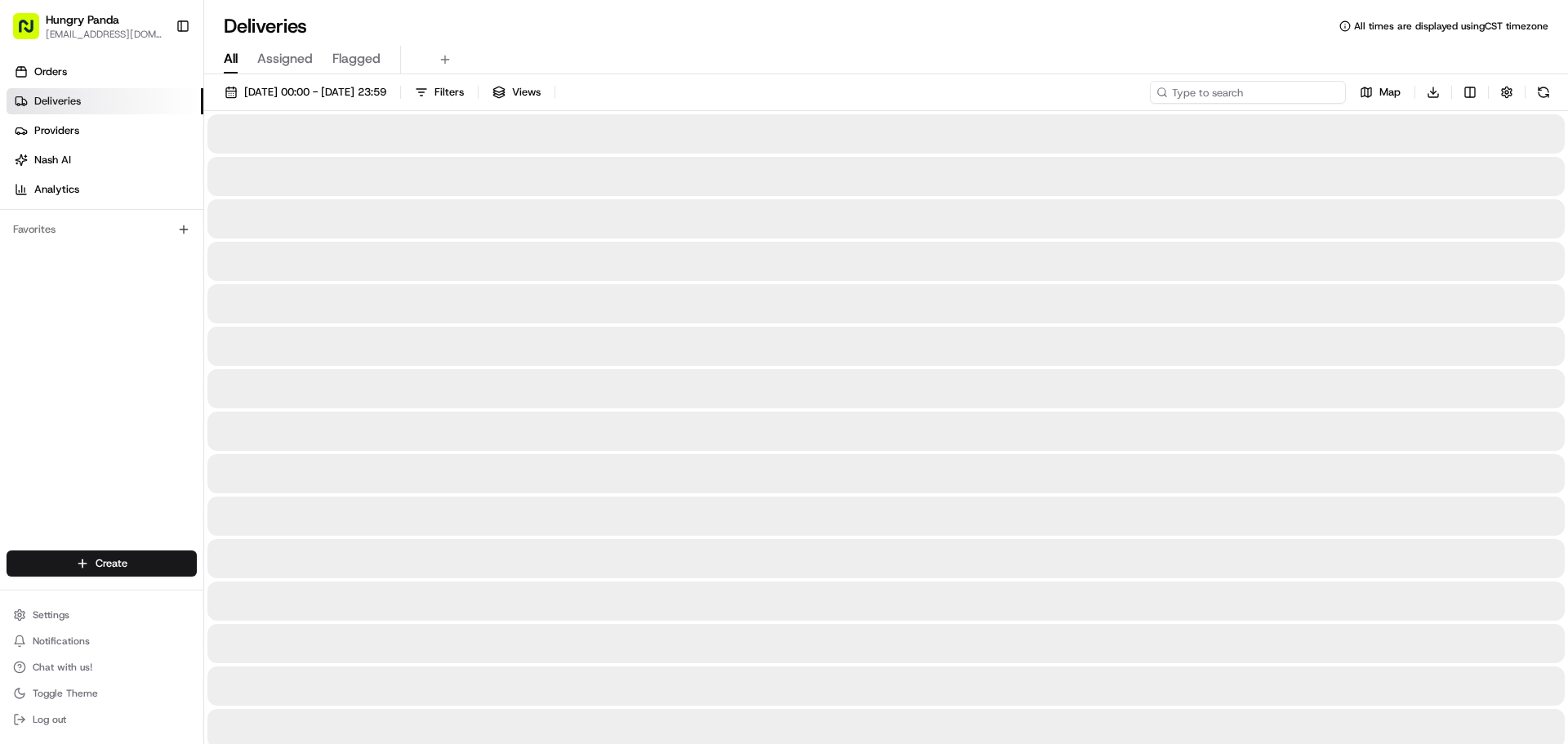
click at [1294, 87] on input at bounding box center [1248, 91] width 196 height 23
paste input "2490447575559766901639"
type input "2490447575559766901639"
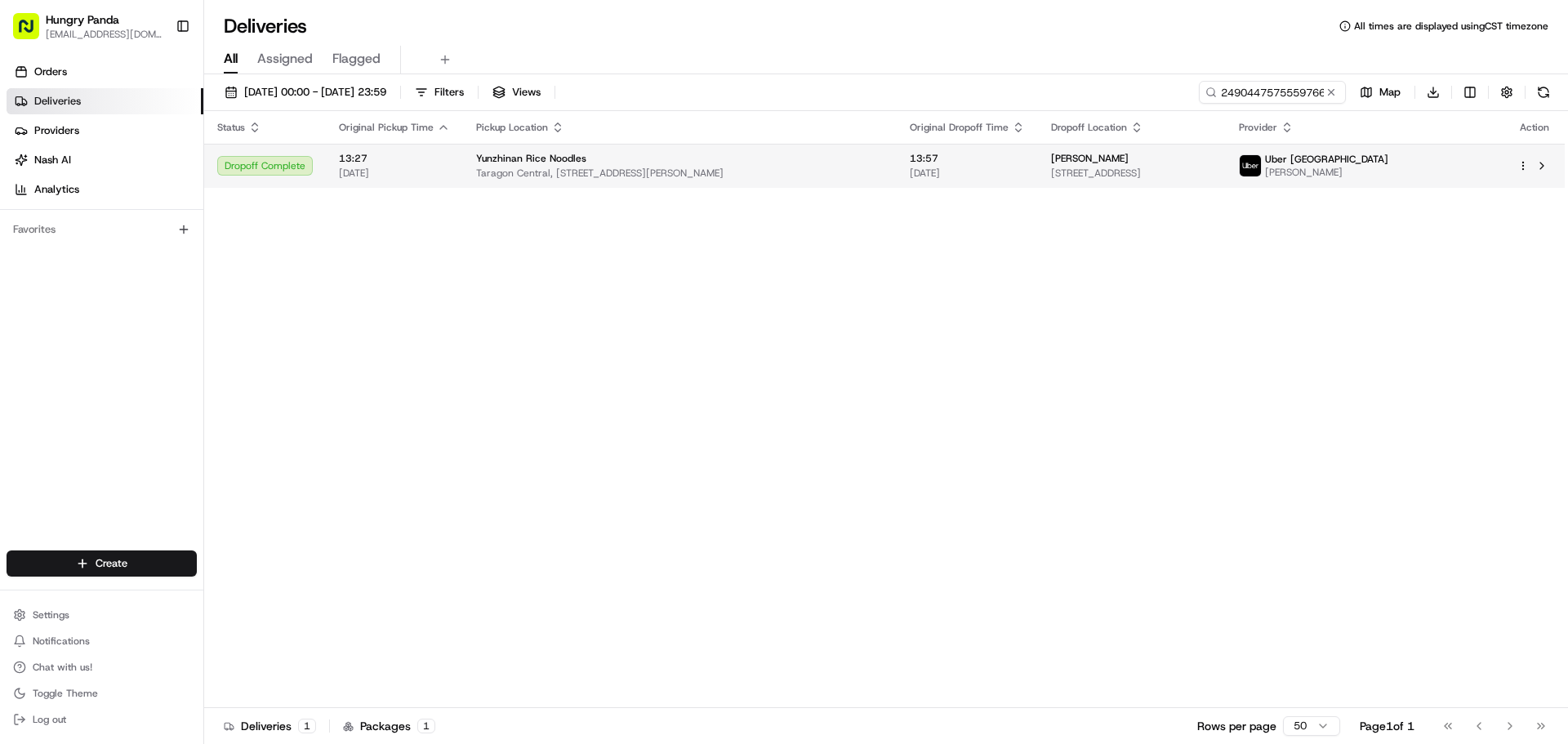
click at [1051, 157] on span "[PERSON_NAME]" at bounding box center [1090, 158] width 78 height 13
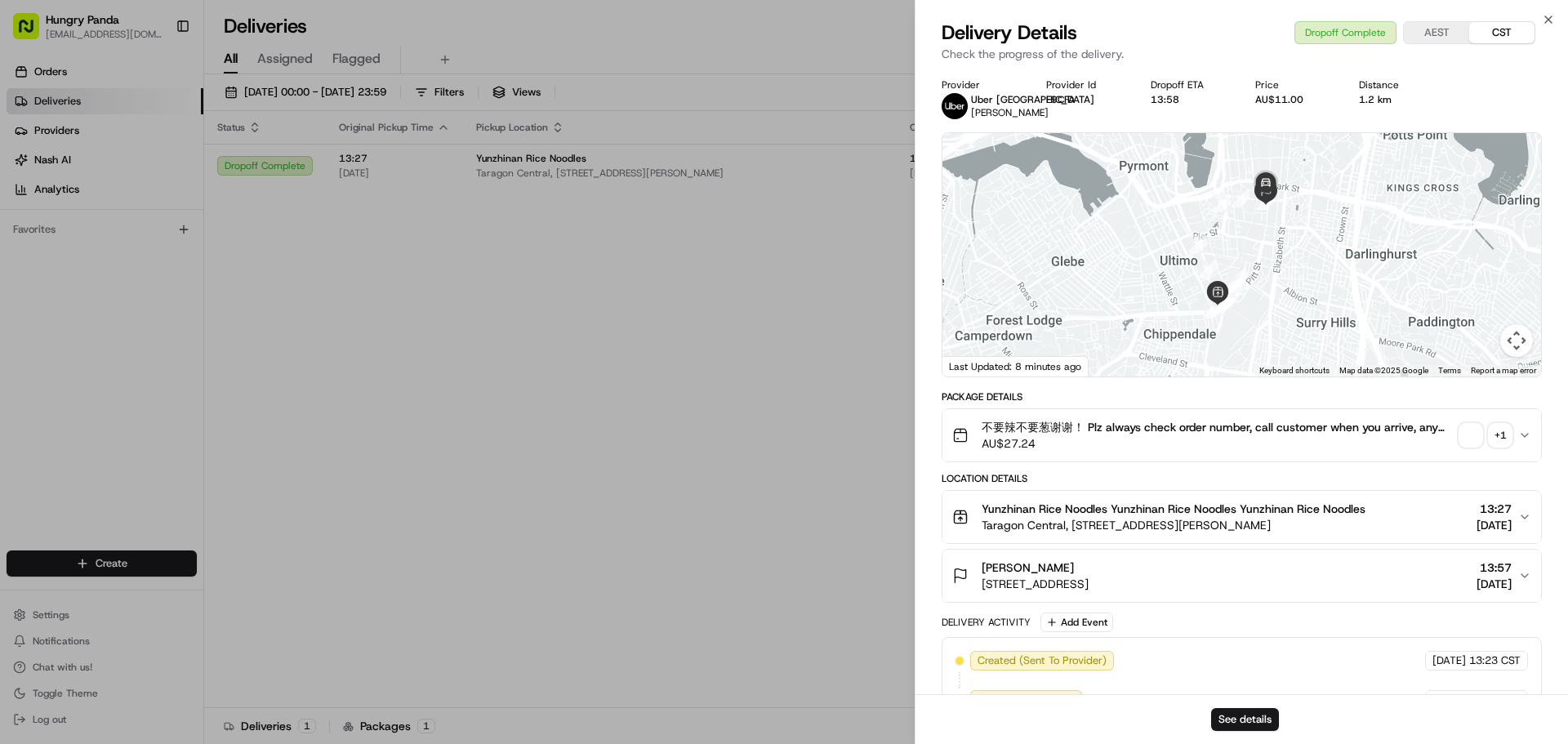
click at [1491, 437] on div "+ 1" at bounding box center [1500, 434] width 23 height 23
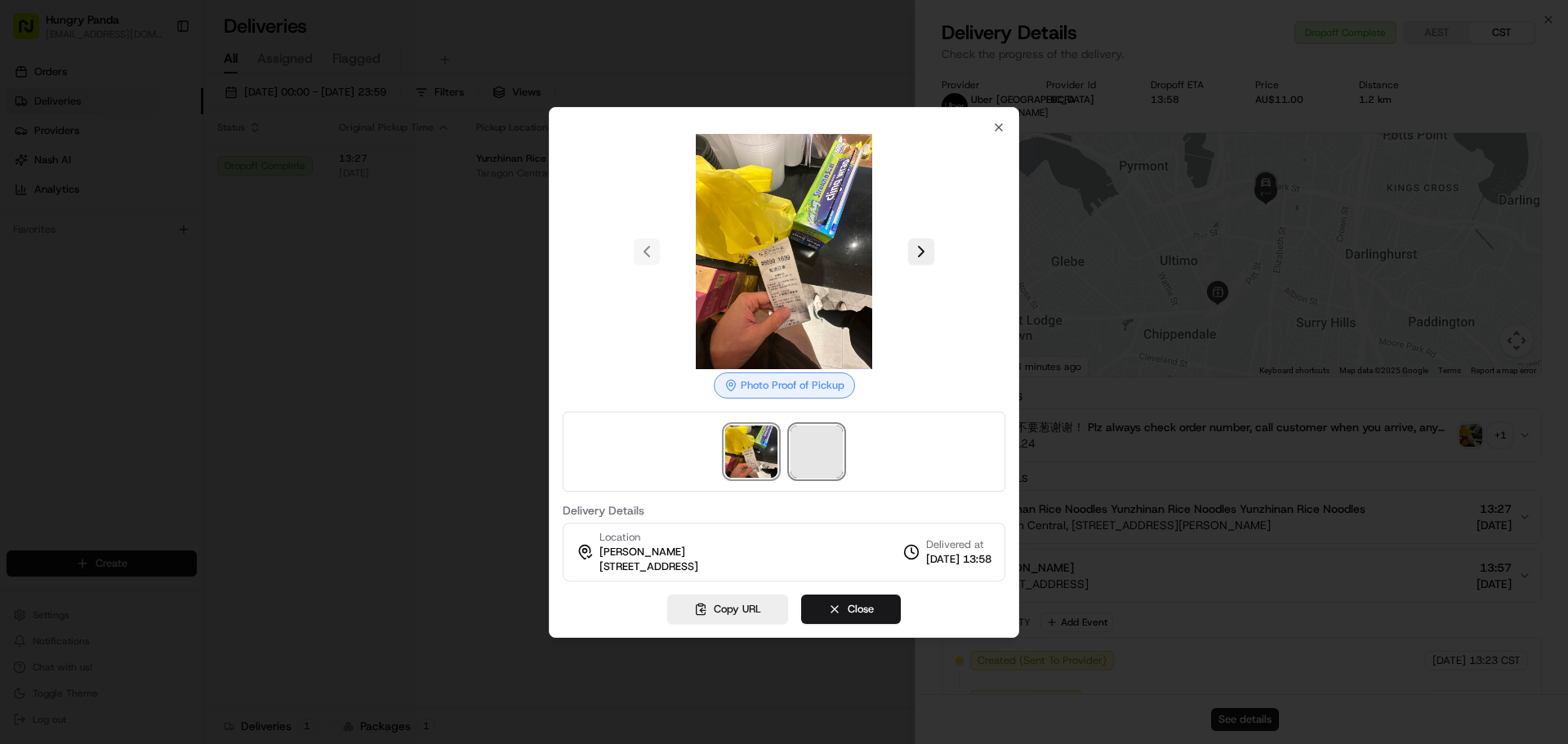
click at [835, 453] on span at bounding box center [817, 452] width 52 height 52
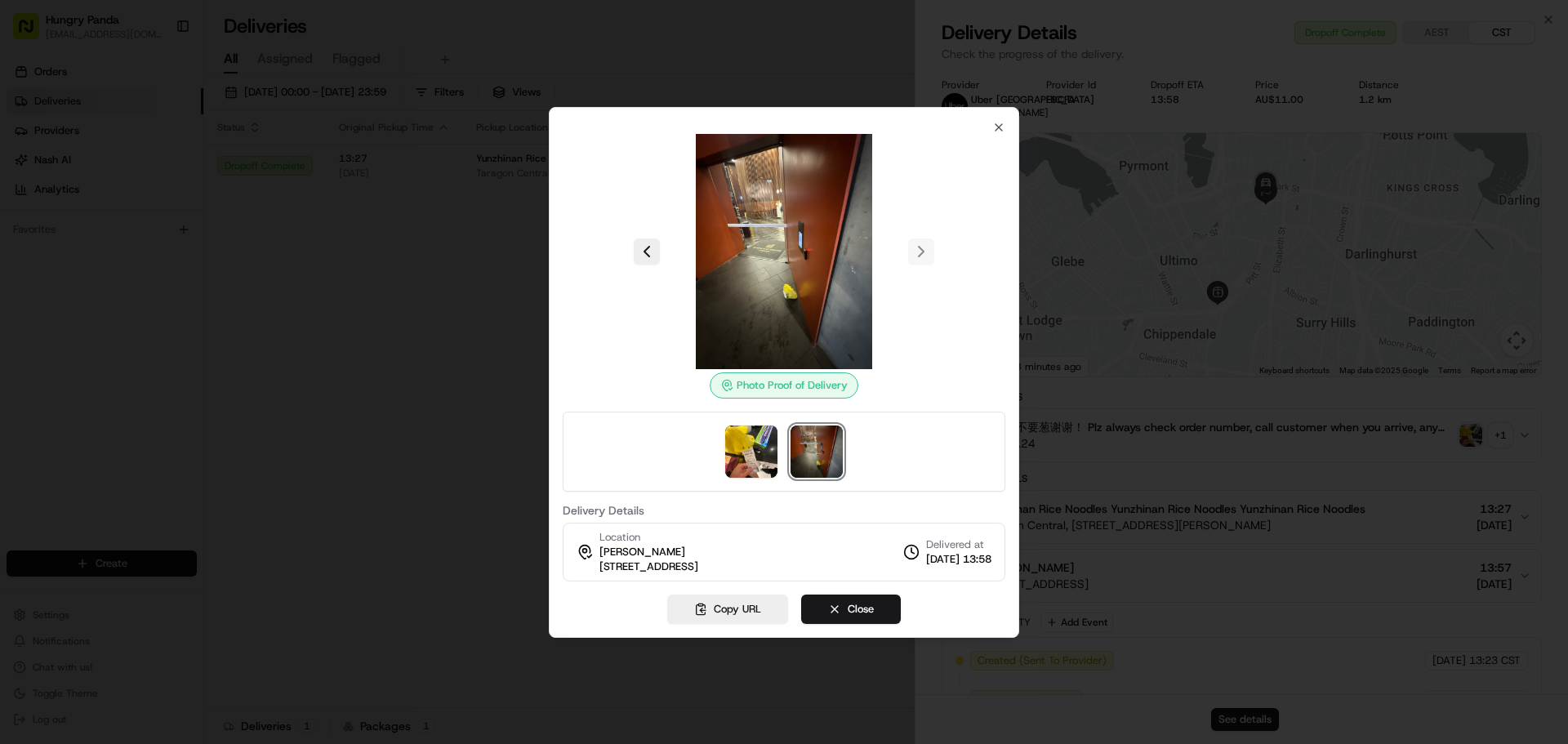
click at [990, 134] on div at bounding box center [784, 252] width 442 height 235
click at [994, 127] on icon "button" at bounding box center [999, 128] width 13 height 13
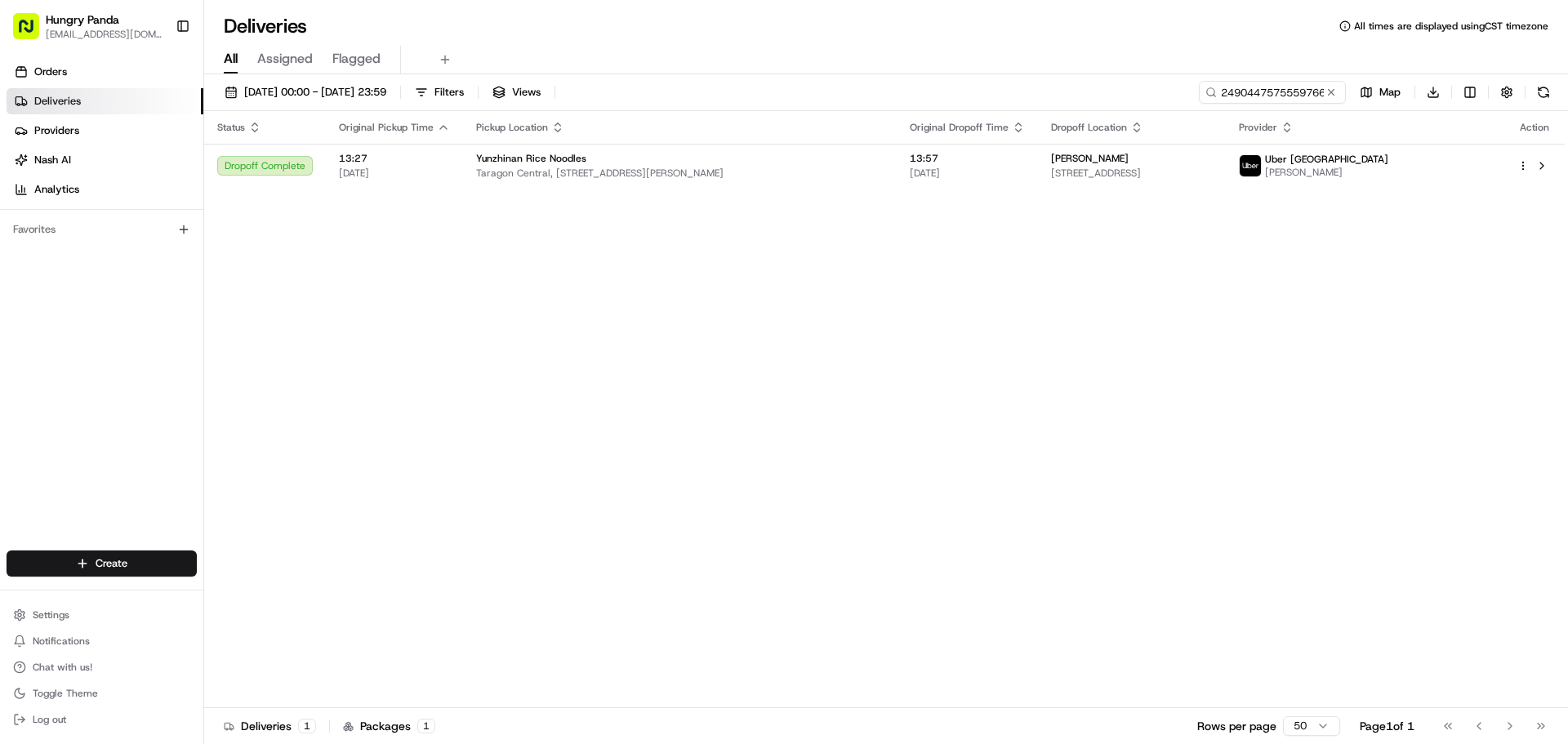
click at [1332, 97] on button at bounding box center [1331, 92] width 16 height 16
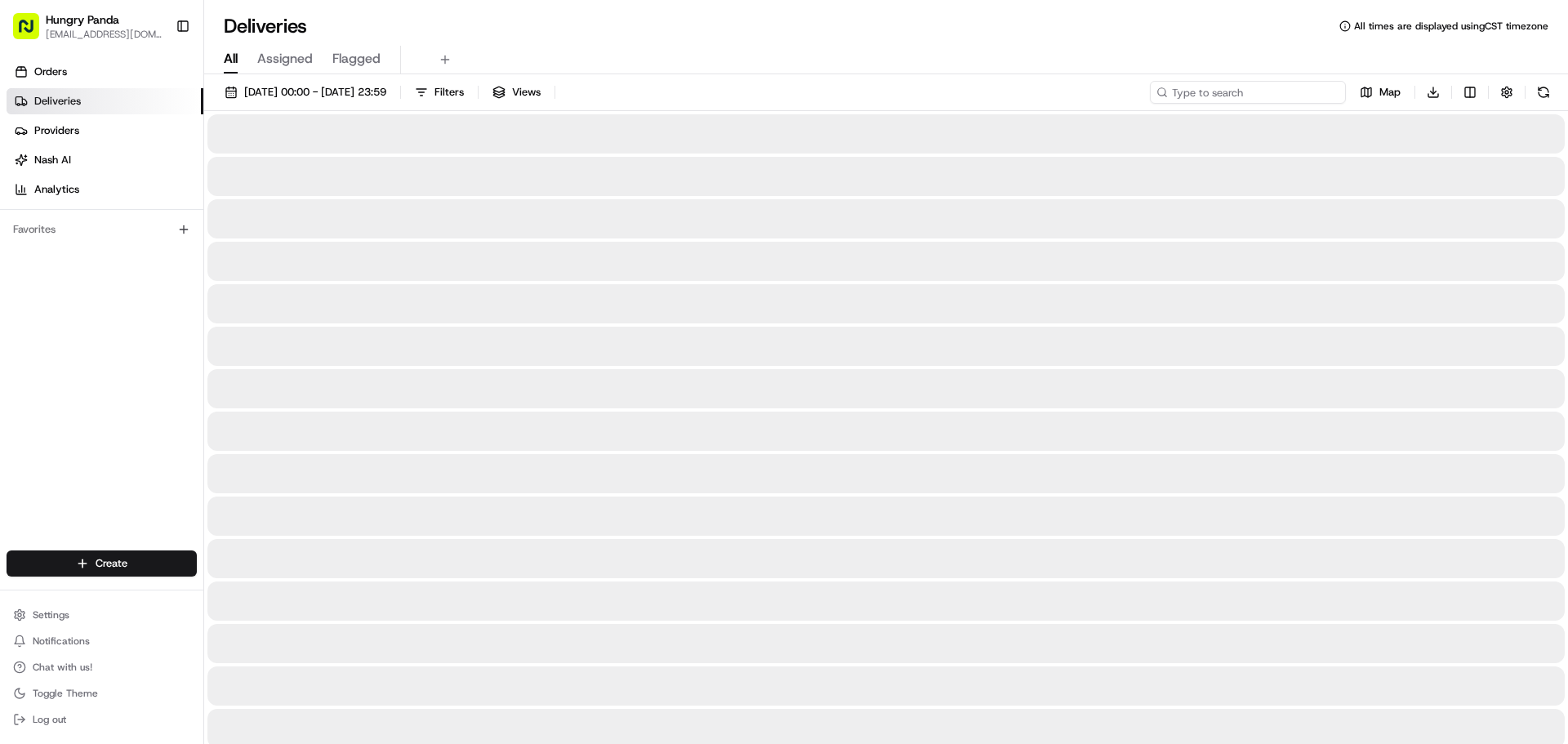
click at [1303, 94] on input at bounding box center [1248, 91] width 196 height 23
paste input "557949762505375372684"
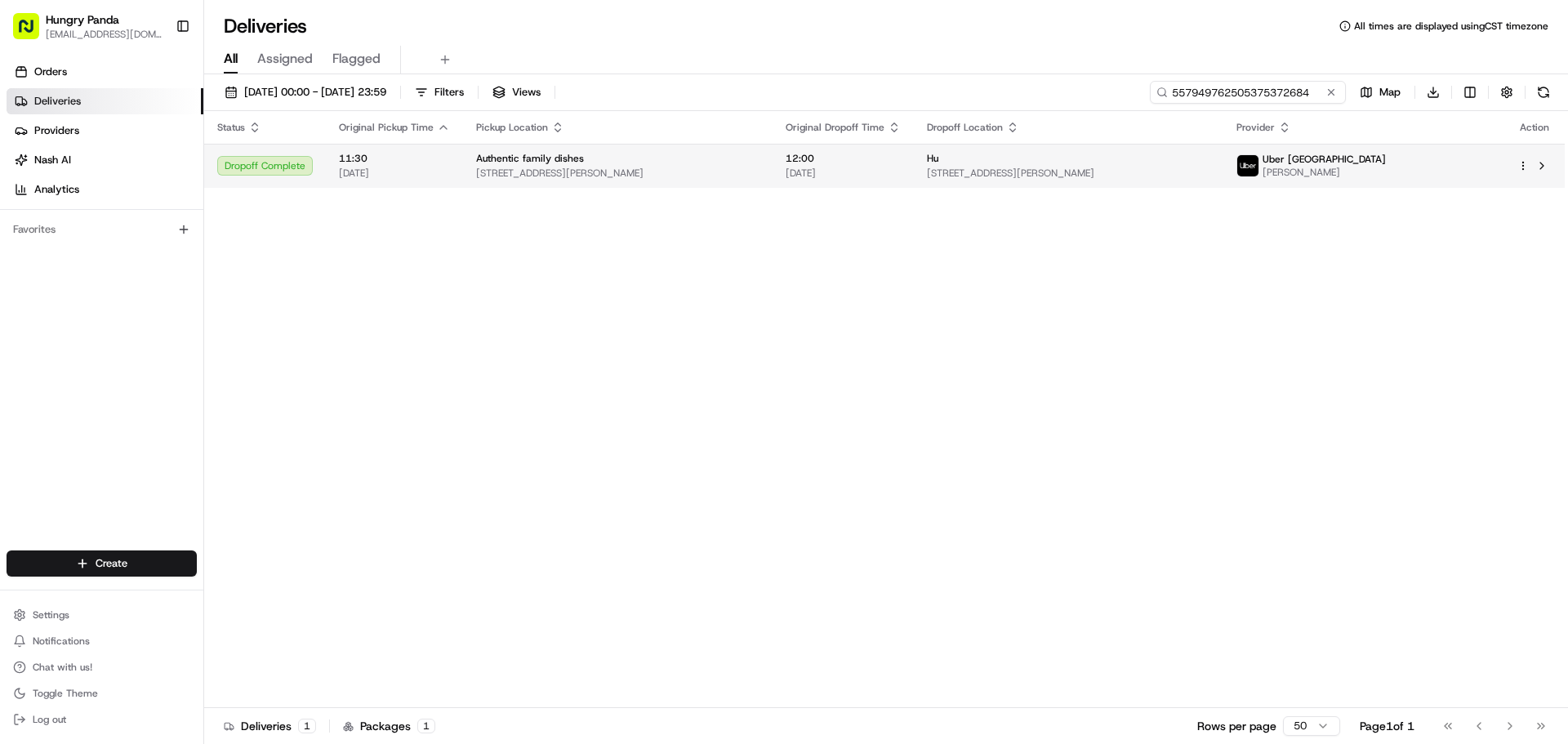
type input "557949762505375372684"
click at [1096, 167] on span "[STREET_ADDRESS][PERSON_NAME]" at bounding box center [1069, 173] width 283 height 13
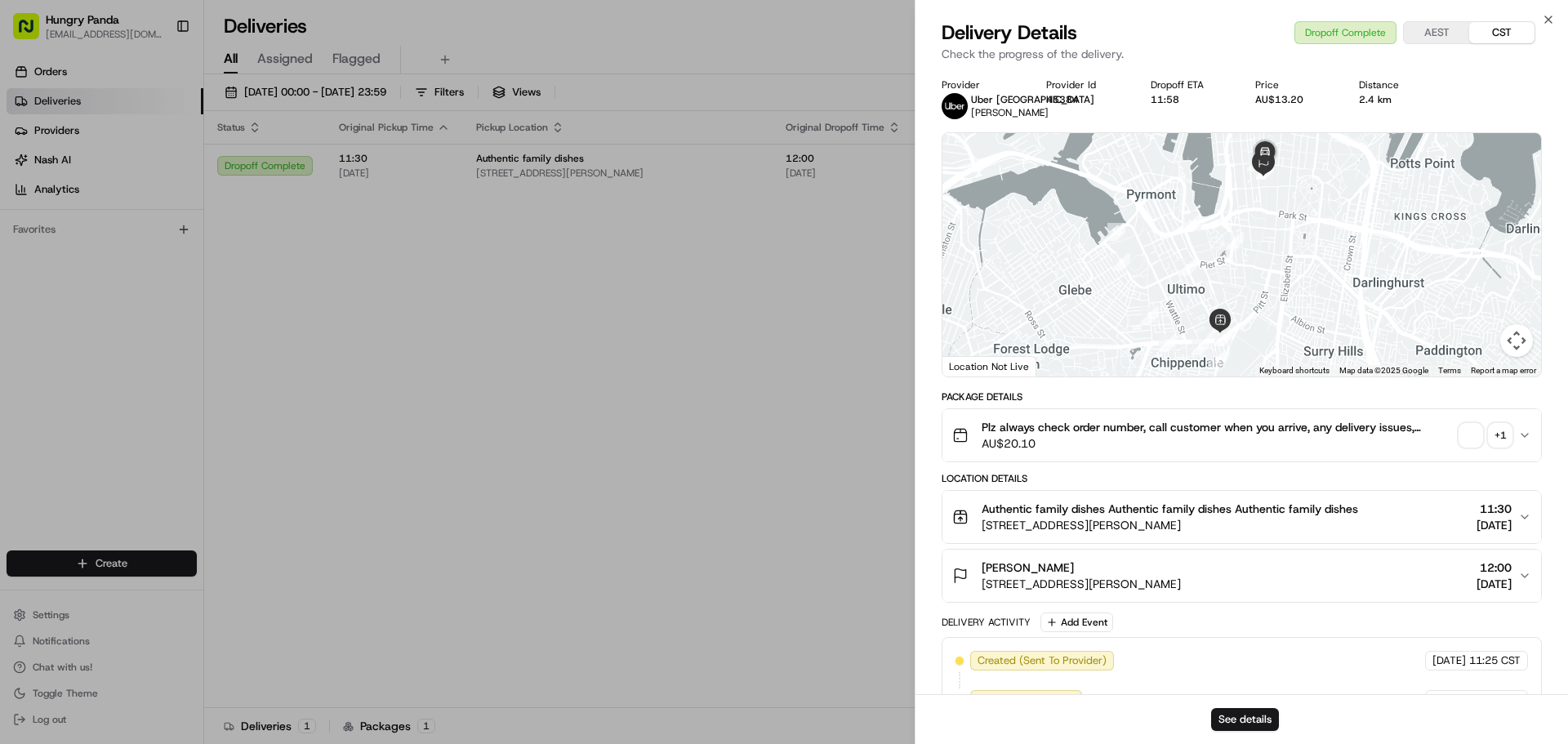
click at [1488, 436] on button "+ 1" at bounding box center [1486, 434] width 52 height 23
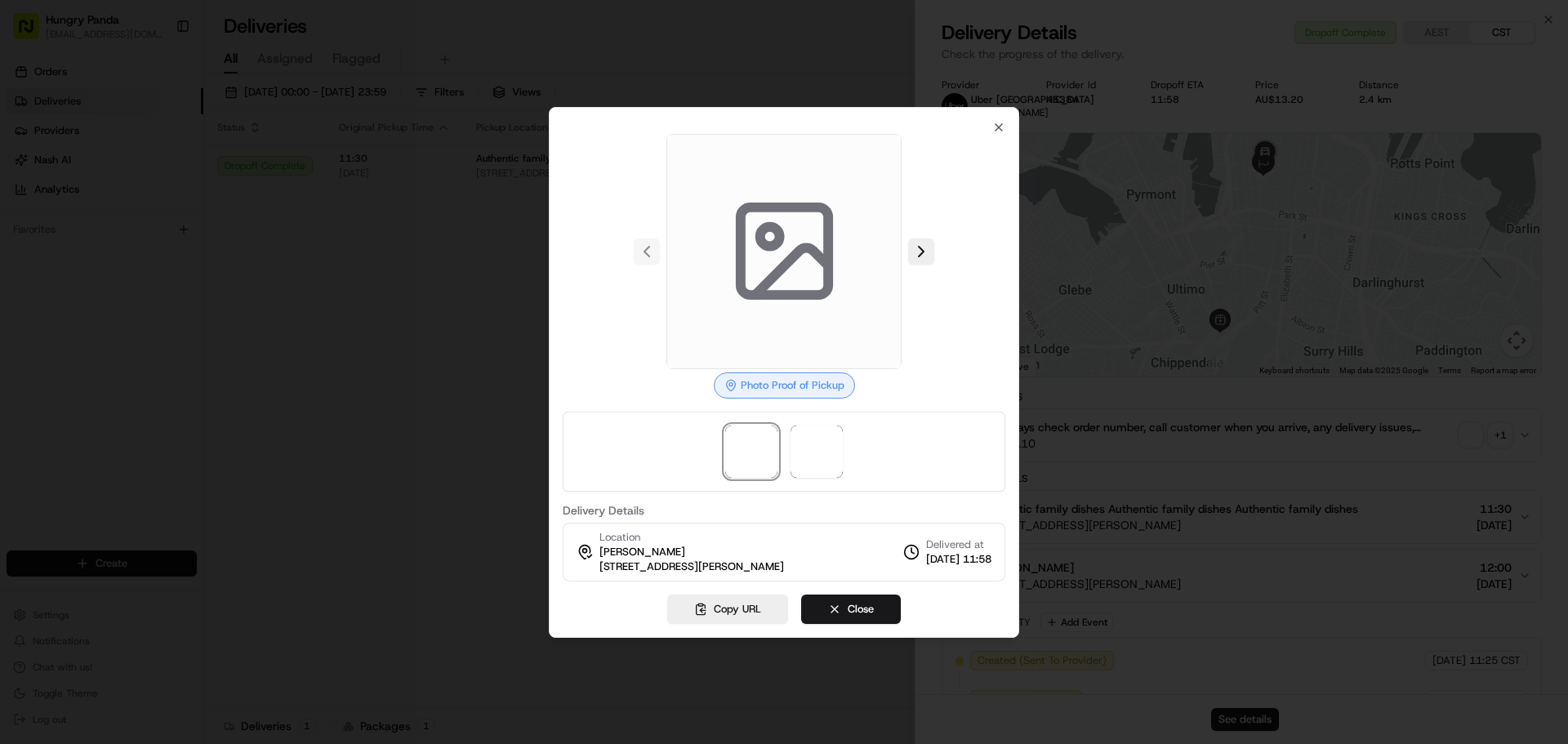
click at [862, 446] on div at bounding box center [784, 452] width 442 height 80
click at [826, 447] on span at bounding box center [817, 452] width 52 height 52
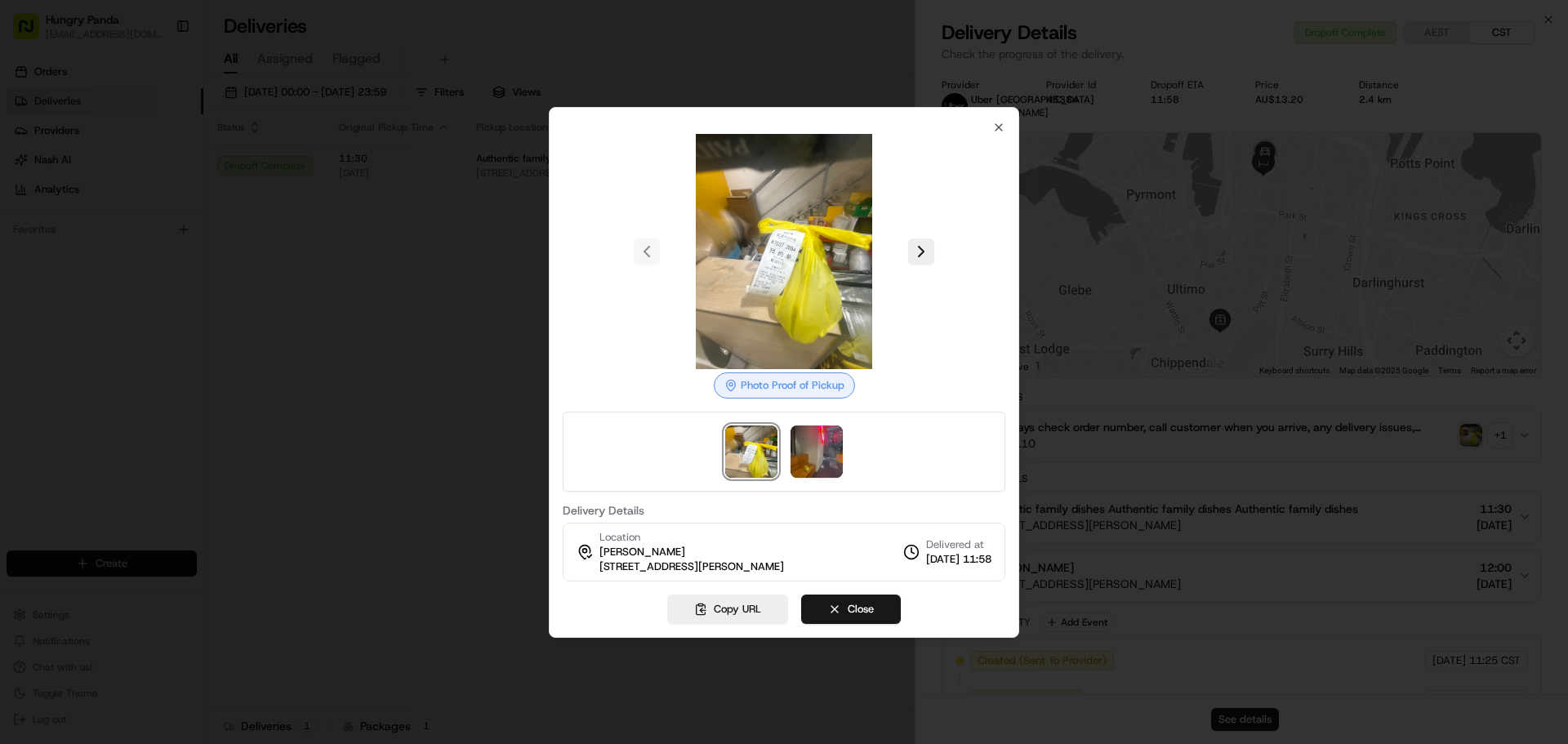
click at [454, 215] on div at bounding box center [784, 372] width 1568 height 744
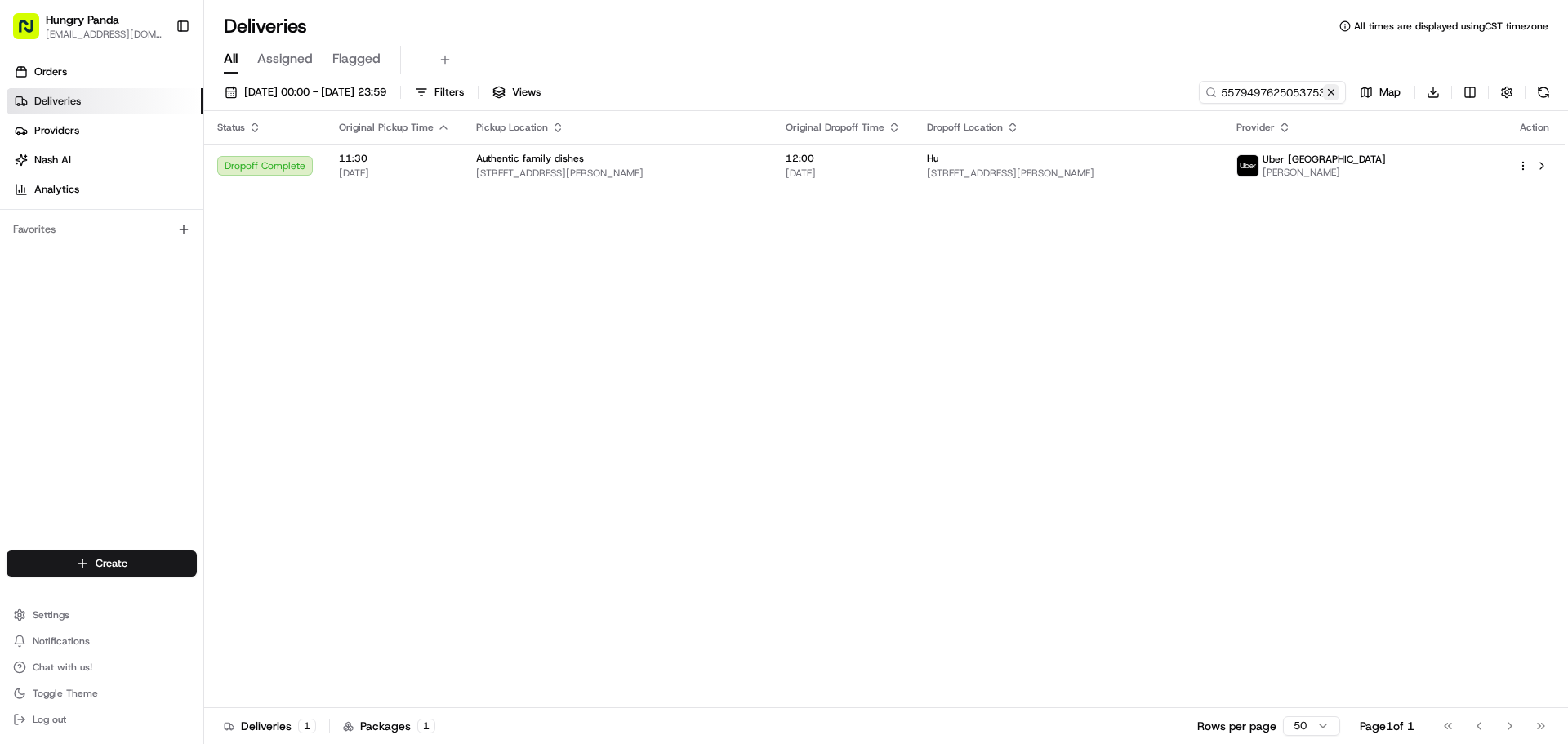
click at [1333, 91] on button at bounding box center [1331, 92] width 16 height 16
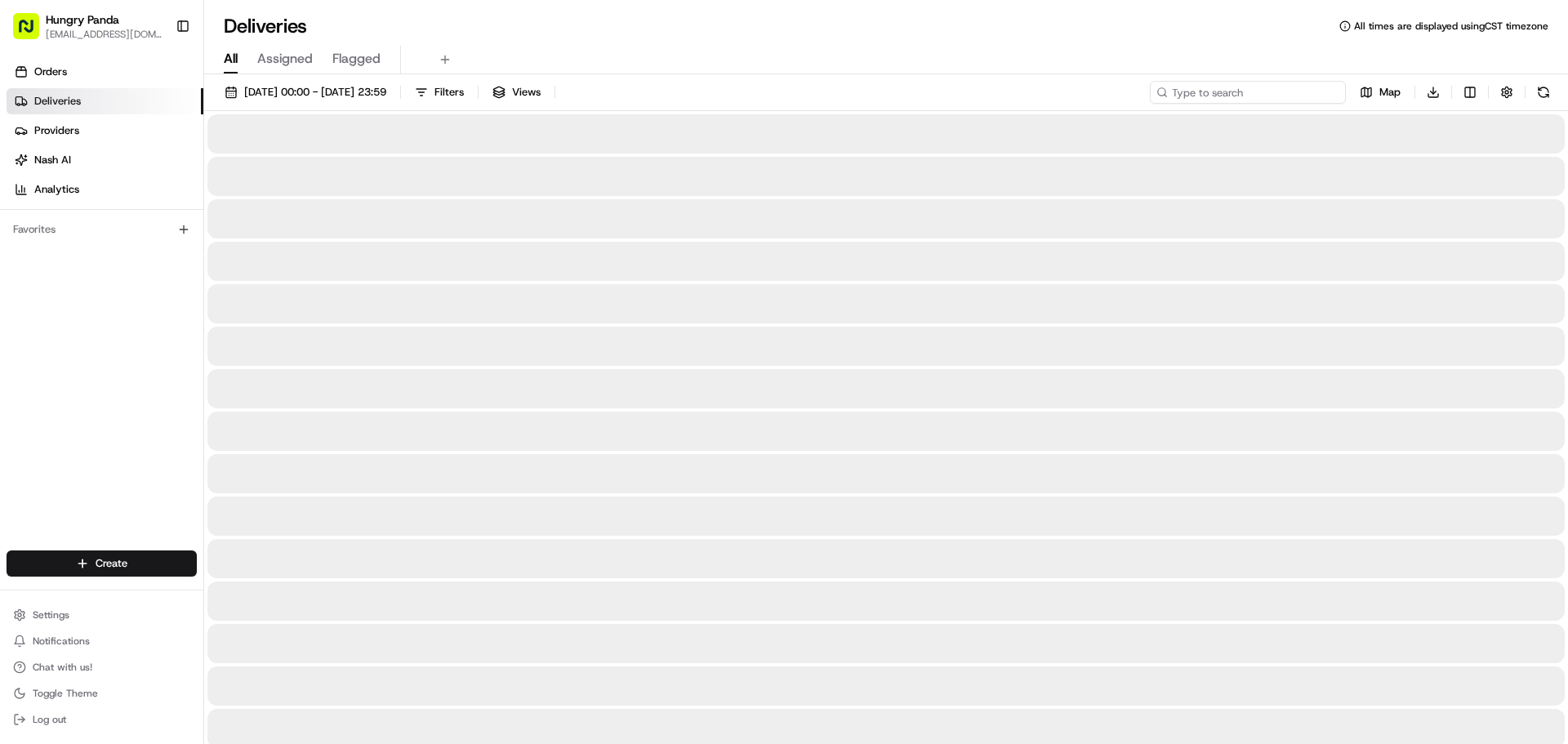
click at [1307, 97] on input at bounding box center [1248, 91] width 196 height 23
paste input "3190416855653705081451"
type input "3190416855653705081451"
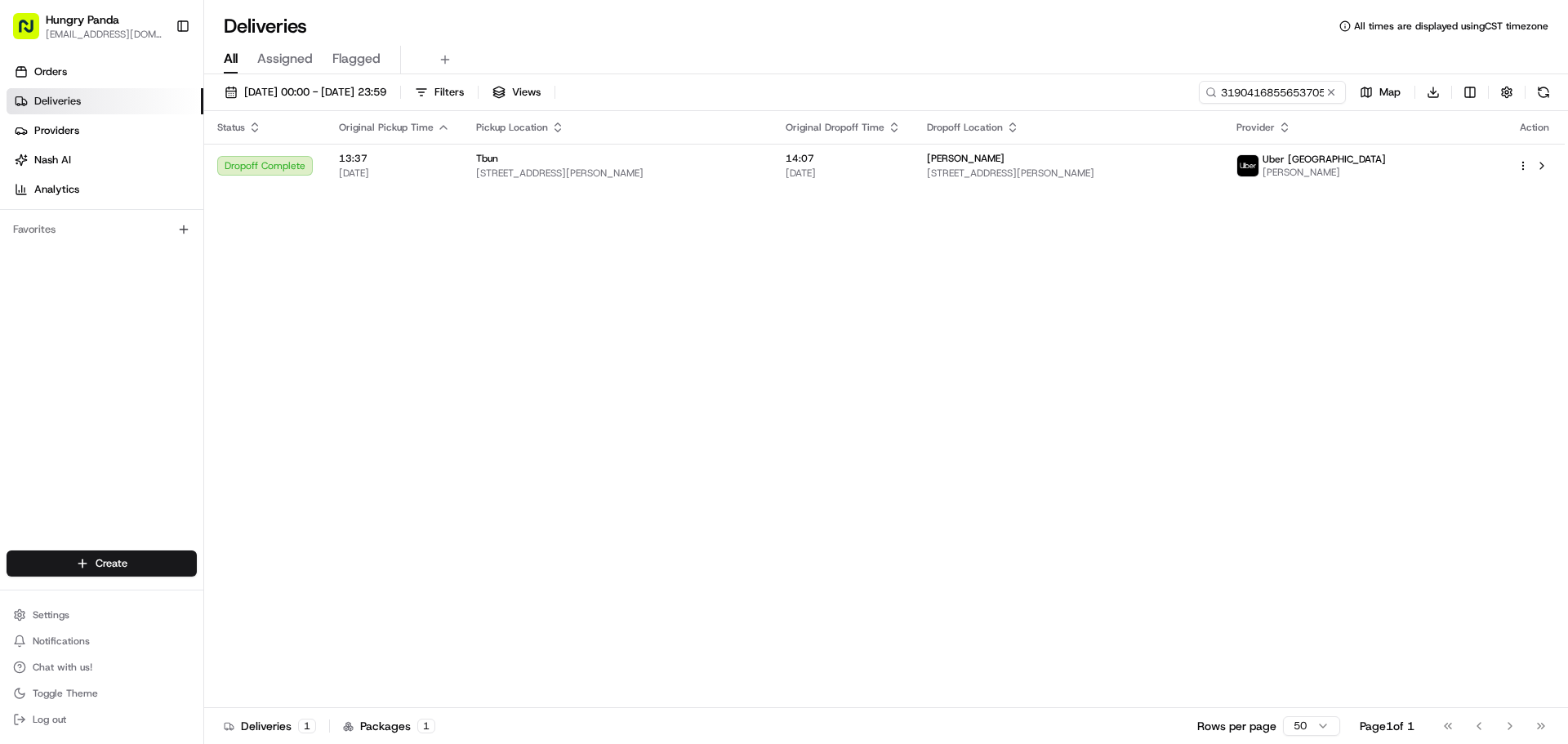
click at [706, 189] on div "Status Original Pickup Time Pickup Location Original Dropoff Time Dropoff Locat…" at bounding box center [885, 410] width 1361 height 597
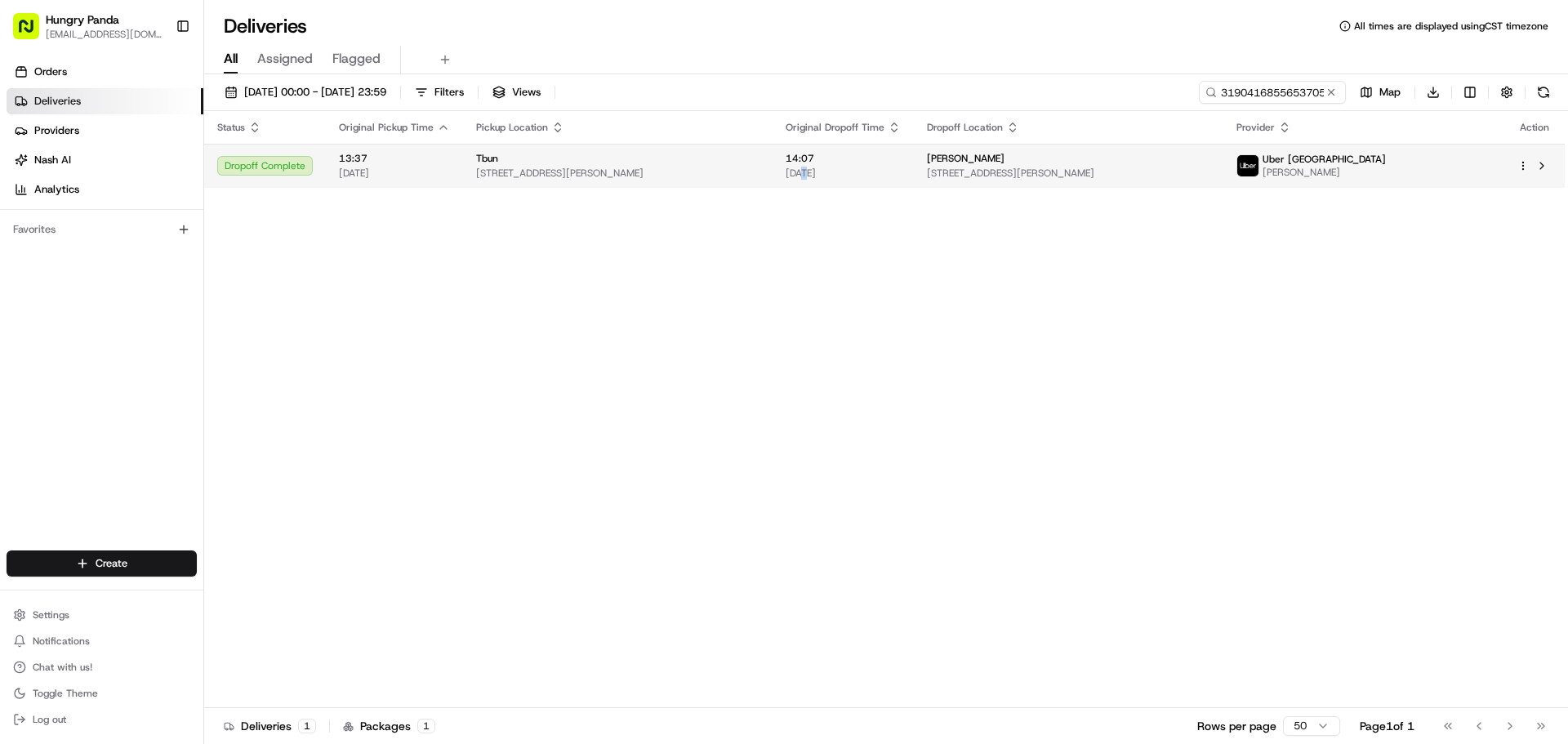
click at [856, 181] on td "14:07 [DATE]" at bounding box center [843, 166] width 141 height 44
click at [1183, 177] on span "[STREET_ADDRESS][PERSON_NAME]" at bounding box center [1069, 173] width 283 height 13
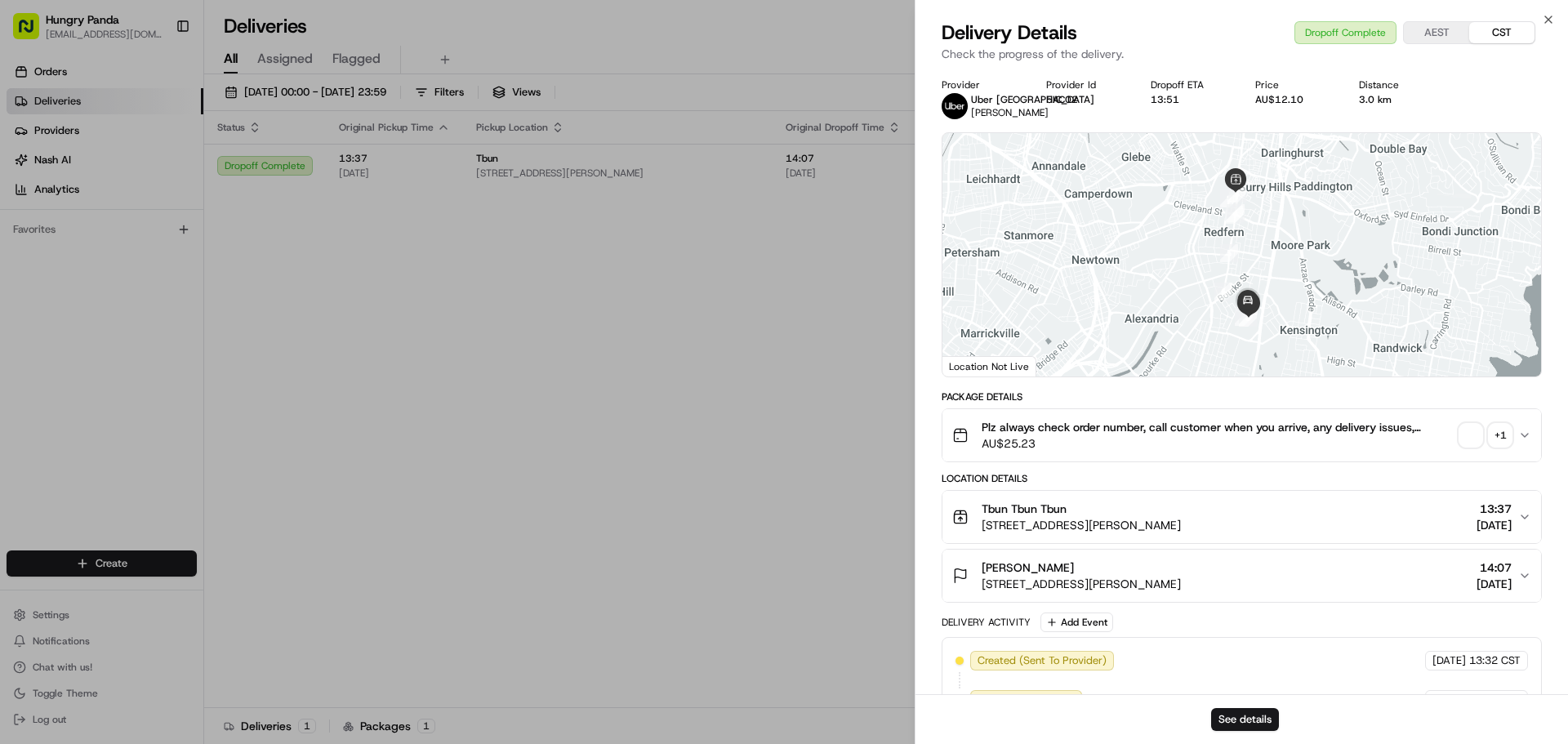
click at [1501, 442] on div "+ 1" at bounding box center [1500, 434] width 23 height 23
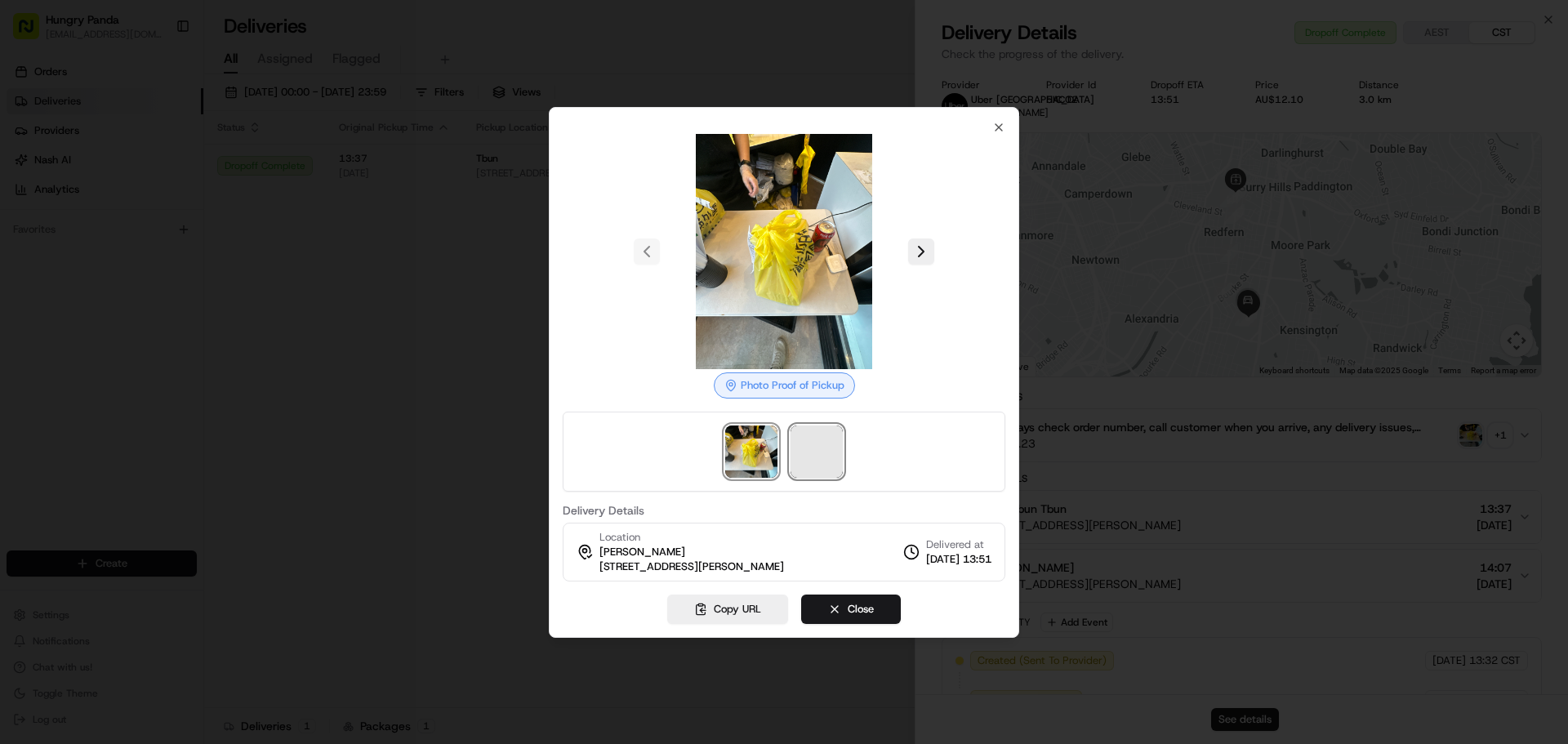
click at [818, 455] on span at bounding box center [817, 452] width 52 height 52
